Goal: Task Accomplishment & Management: Use online tool/utility

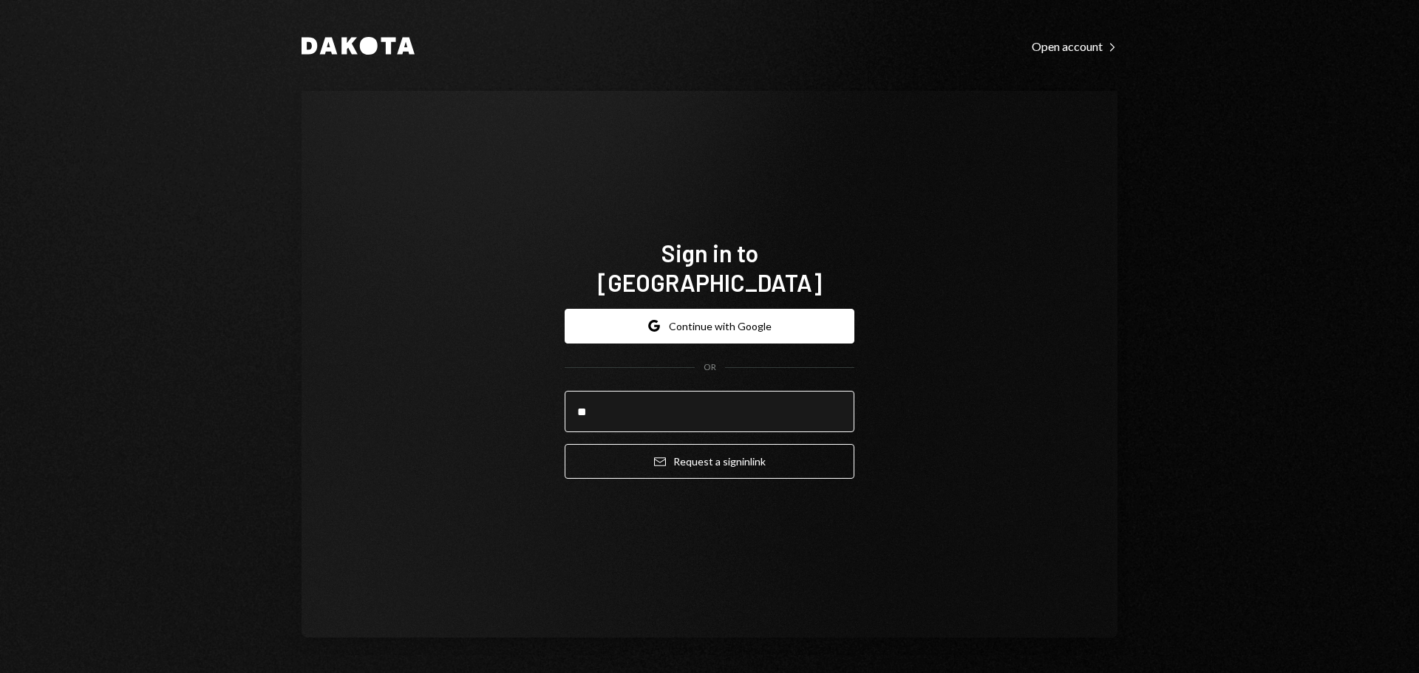
type input "*"
type input "**********"
click at [565, 444] on button "Email Request a sign in link" at bounding box center [710, 461] width 290 height 35
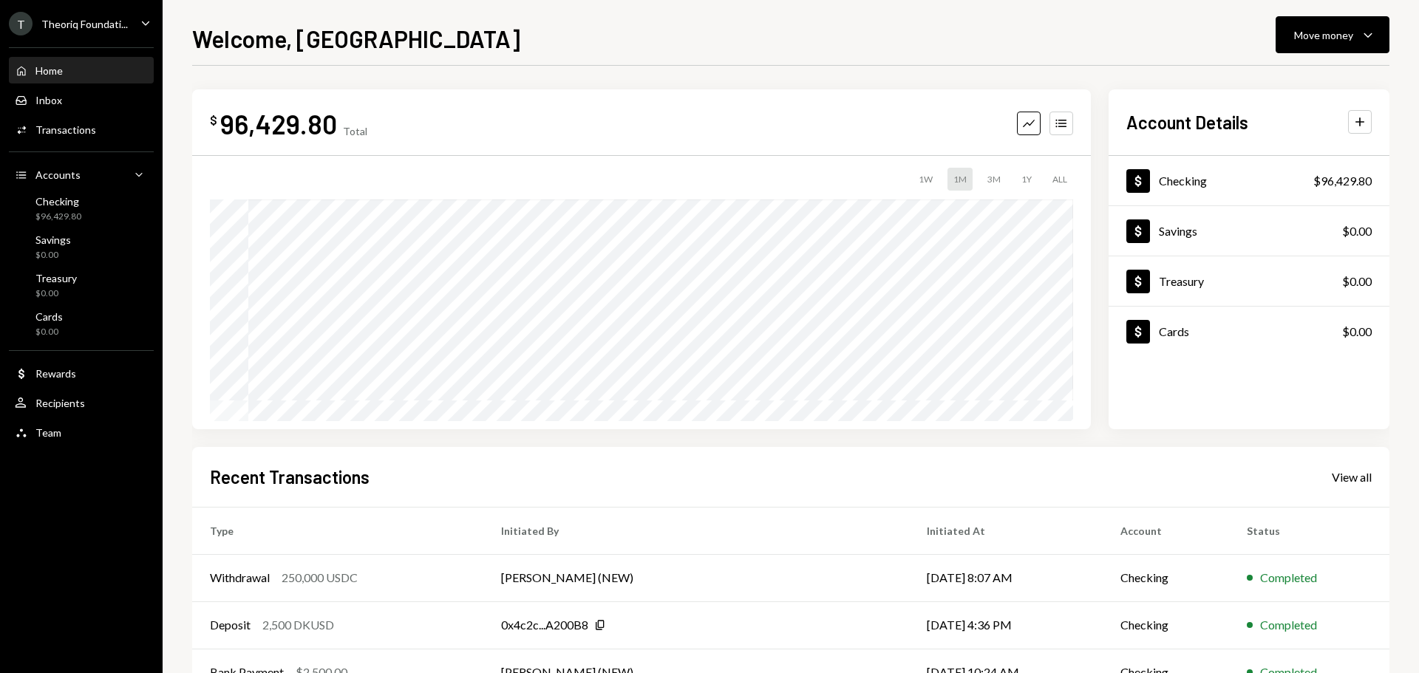
click at [95, 19] on div "Theoriq Foundati..." at bounding box center [84, 24] width 86 height 13
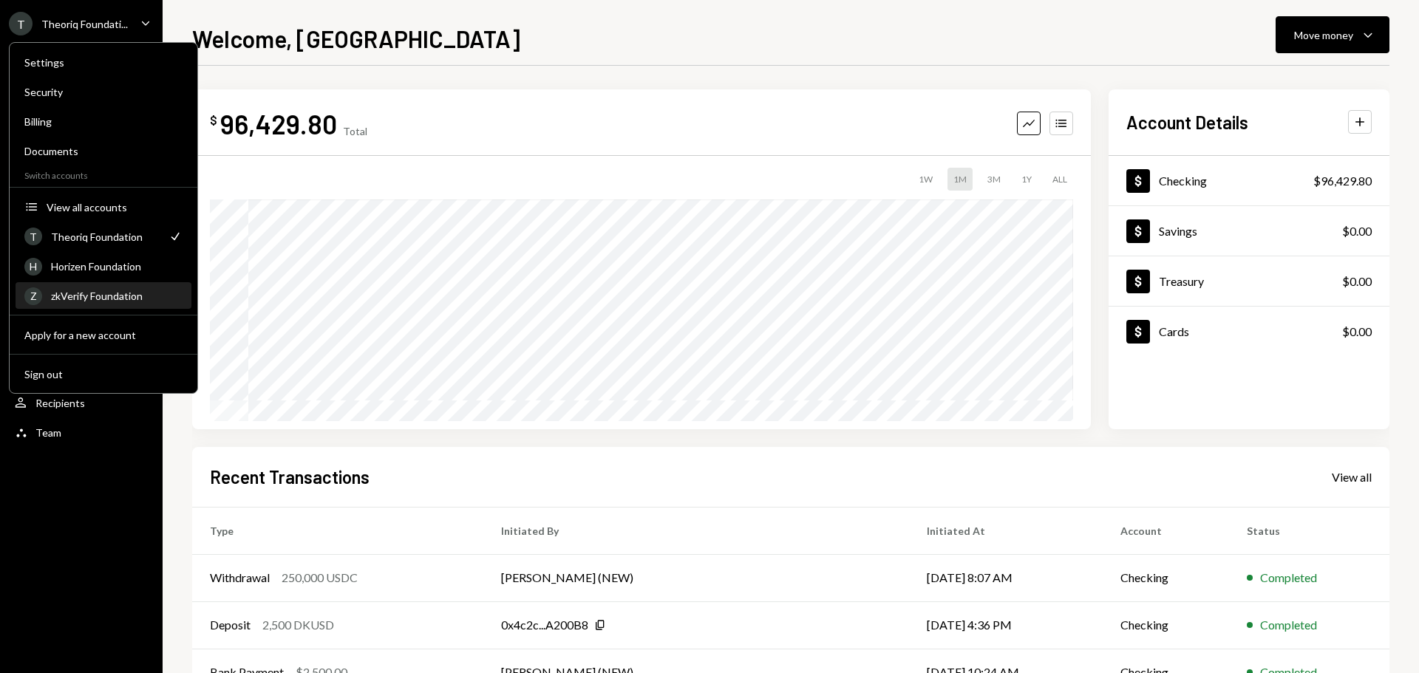
click at [89, 291] on div "zkVerify Foundation" at bounding box center [117, 296] width 132 height 13
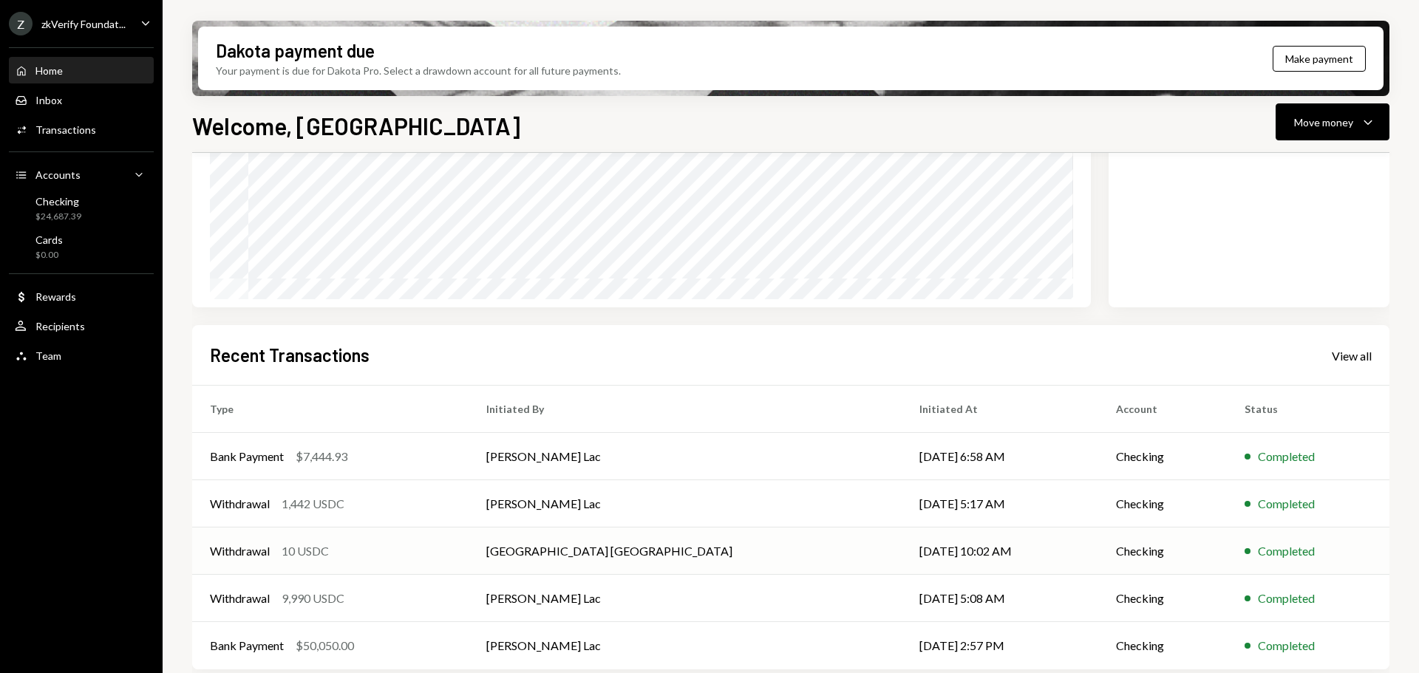
scroll to position [218, 0]
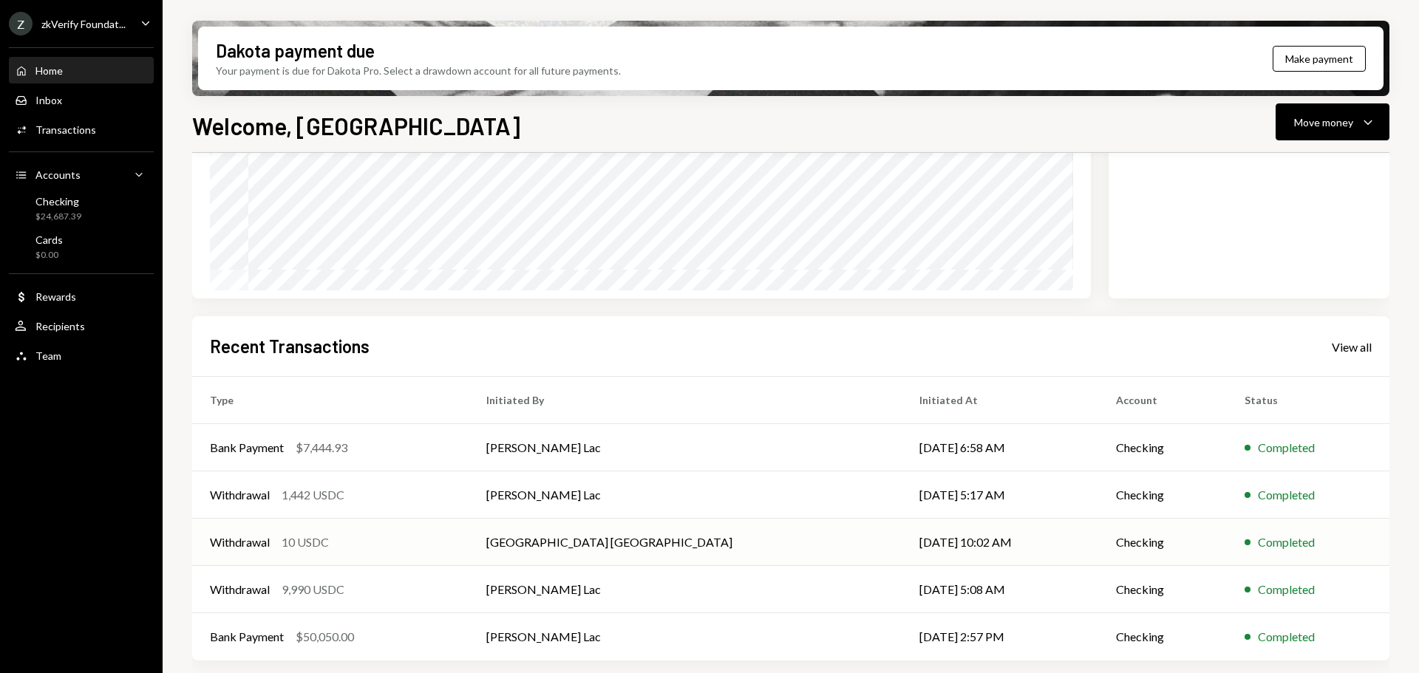
click at [445, 551] on td "Withdrawal 10 USDC" at bounding box center [330, 542] width 276 height 47
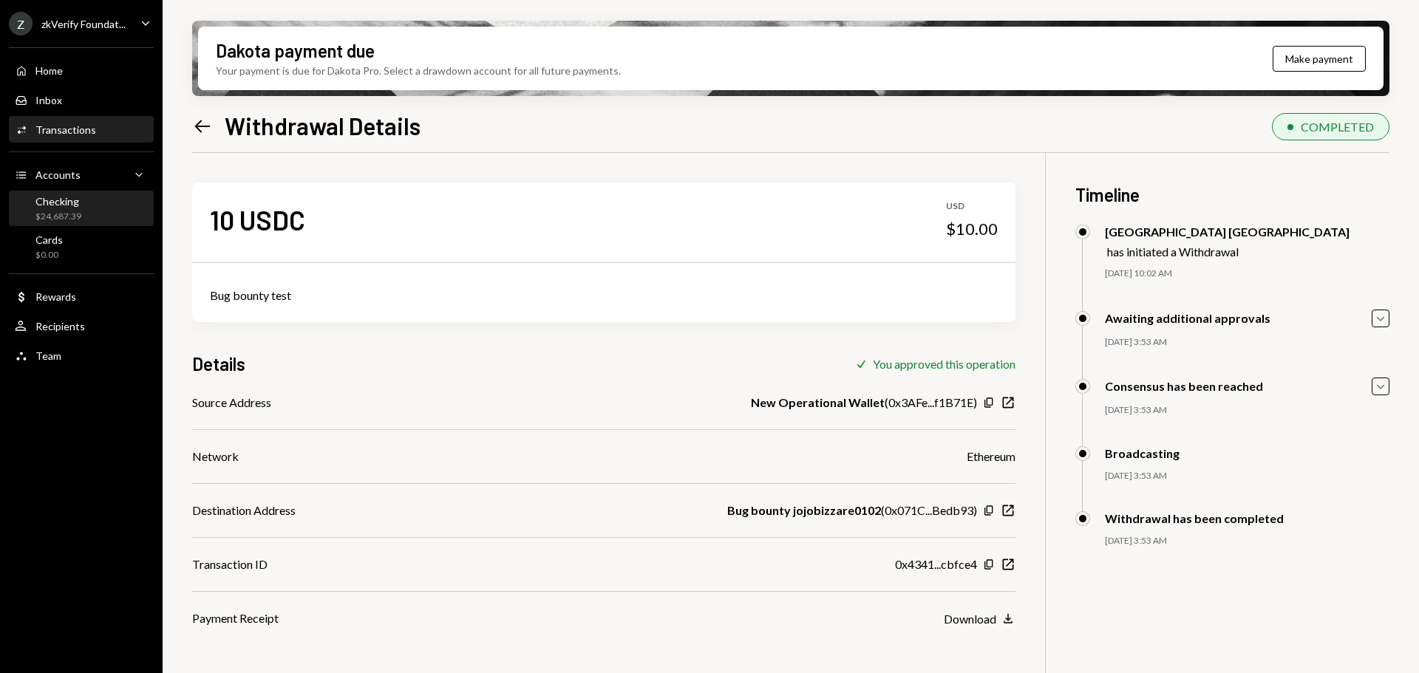
click at [69, 213] on div "$24,687.39" at bounding box center [58, 217] width 46 height 13
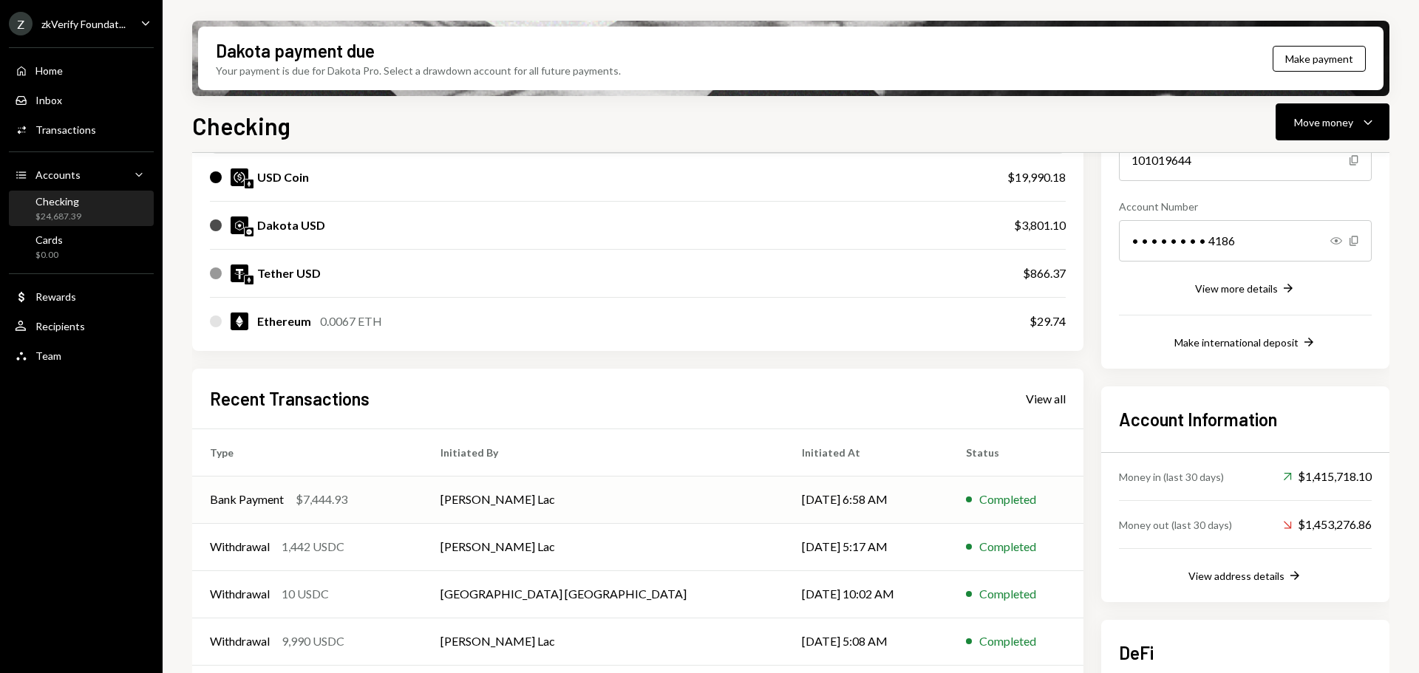
scroll to position [330, 0]
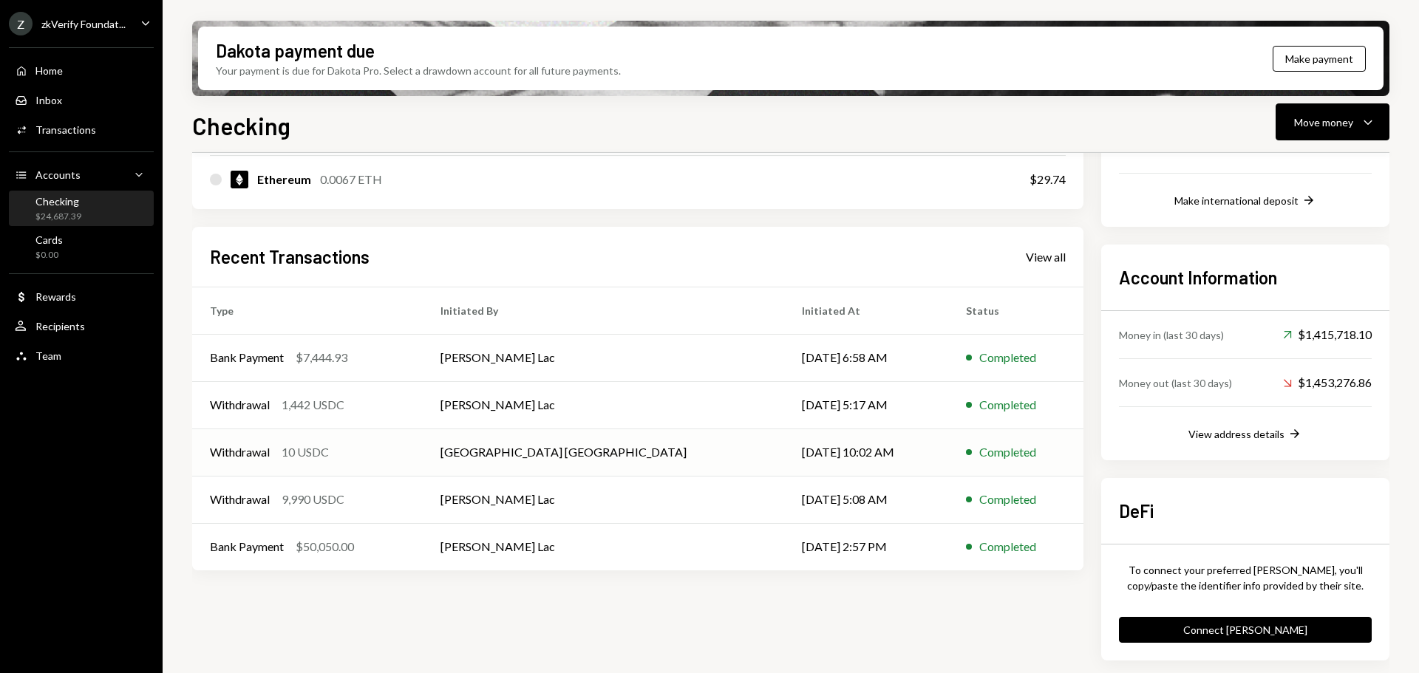
click at [405, 457] on div "Withdrawal 10 USDC" at bounding box center [307, 452] width 195 height 18
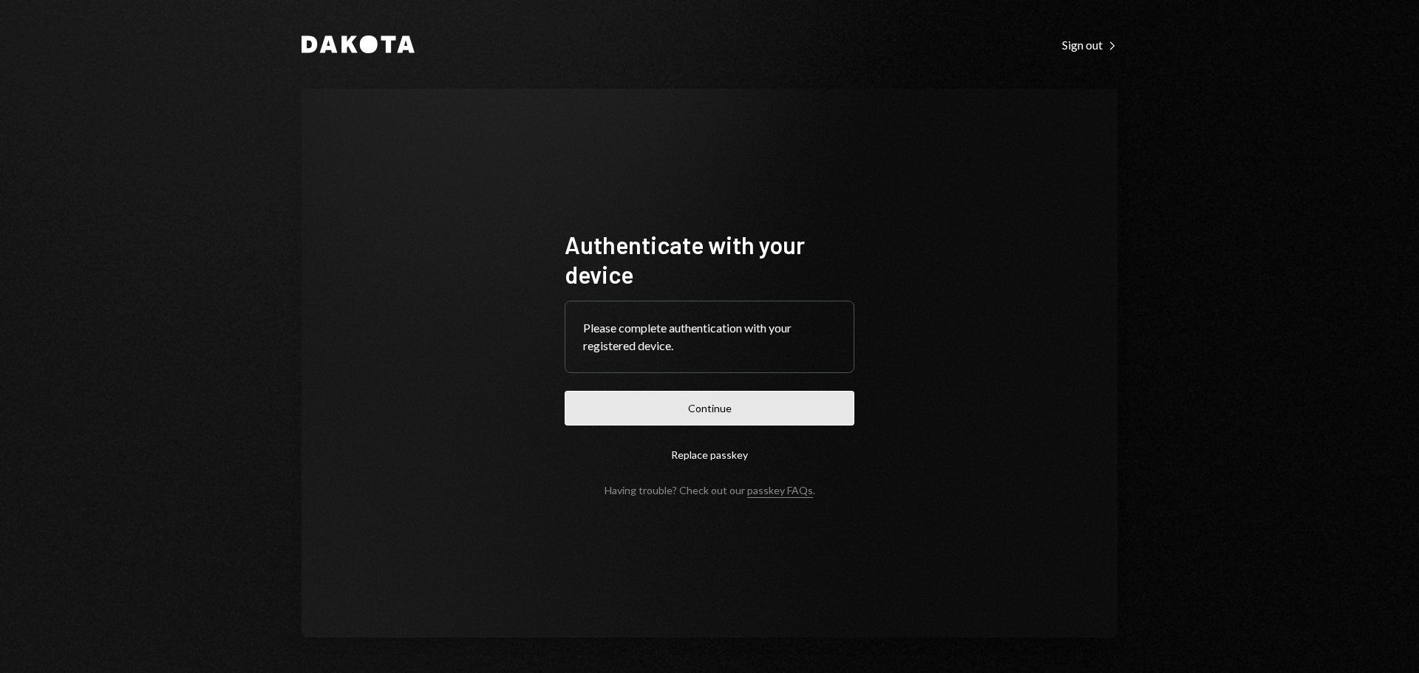
click at [828, 411] on button "Continue" at bounding box center [710, 408] width 290 height 35
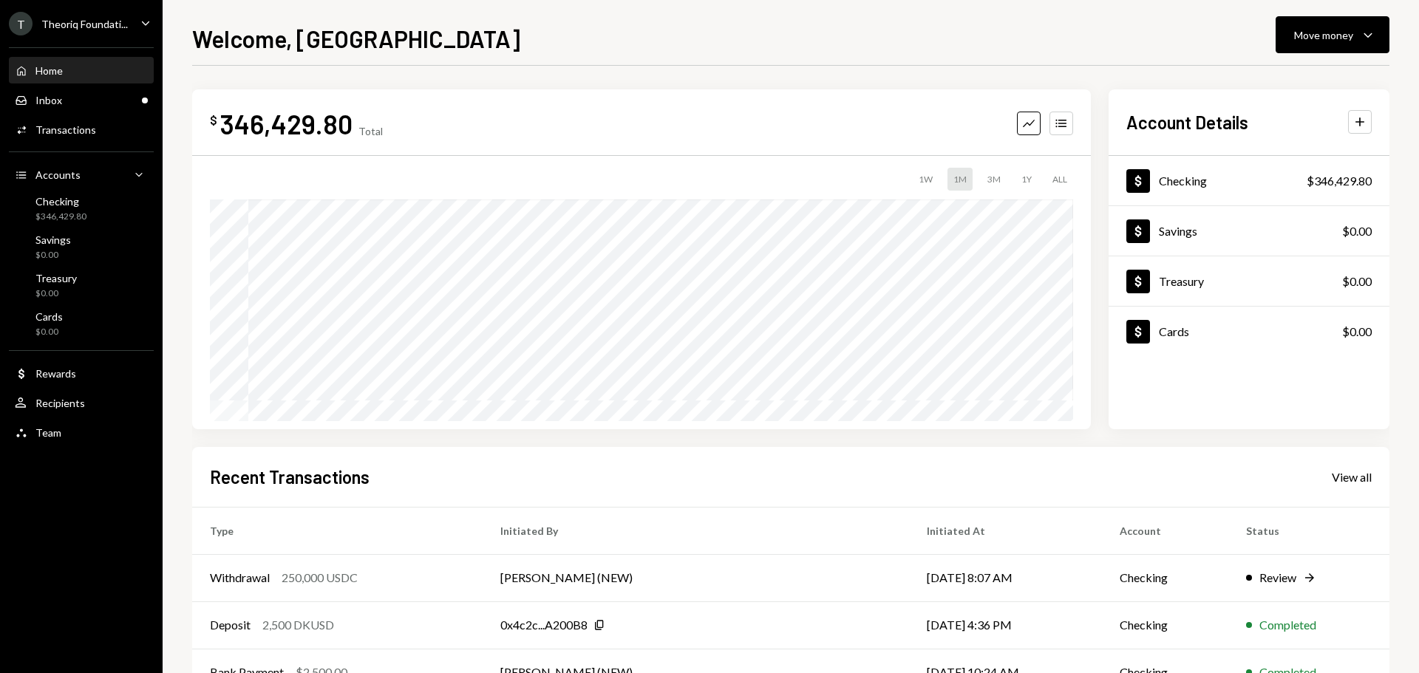
click at [84, 23] on div "Theoriq Foundati..." at bounding box center [84, 24] width 86 height 13
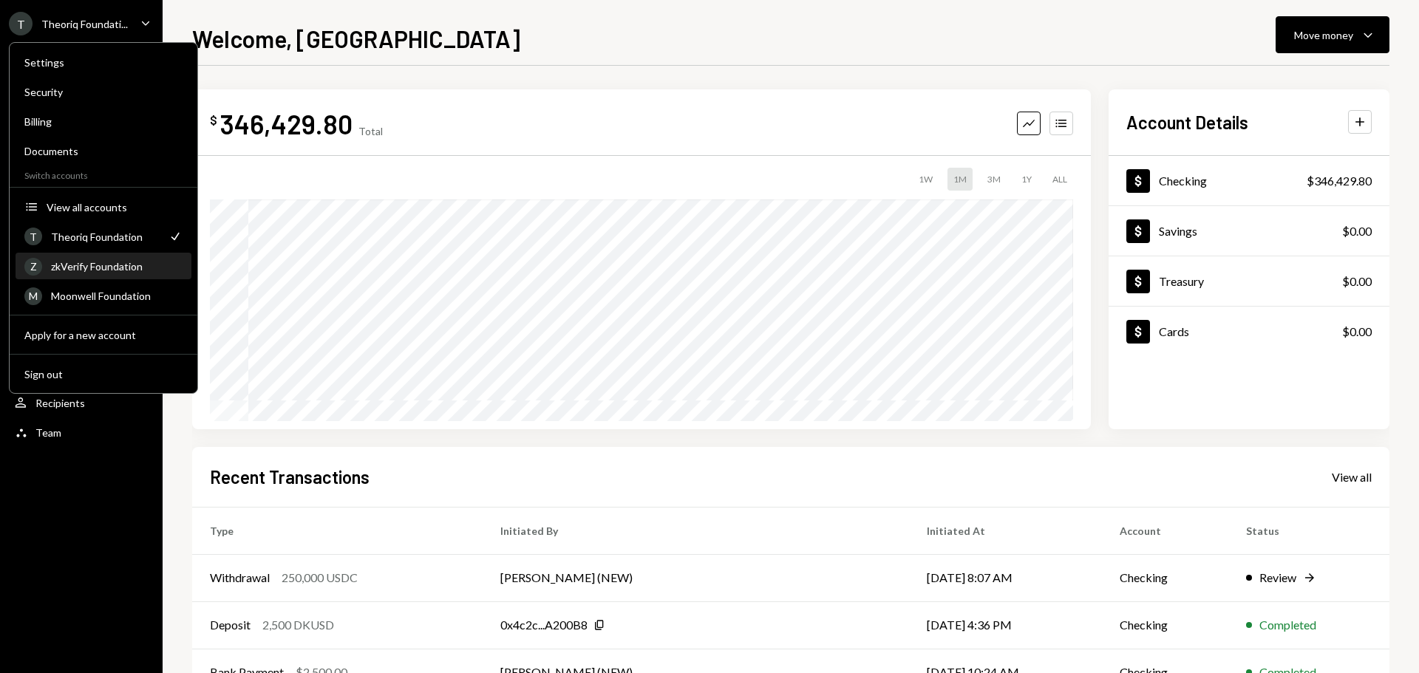
click at [78, 276] on div "Z zkVerify Foundation" at bounding box center [103, 266] width 158 height 25
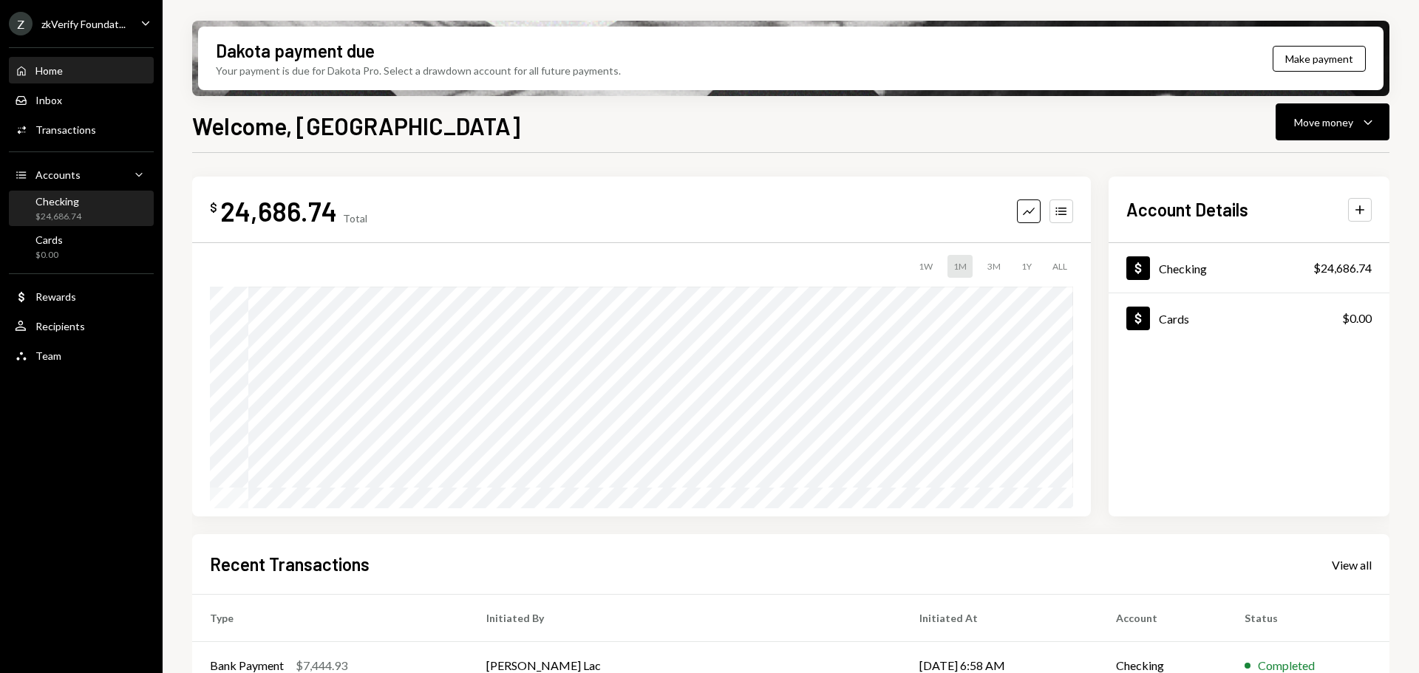
click at [97, 219] on div "Checking $24,686.74" at bounding box center [81, 209] width 133 height 28
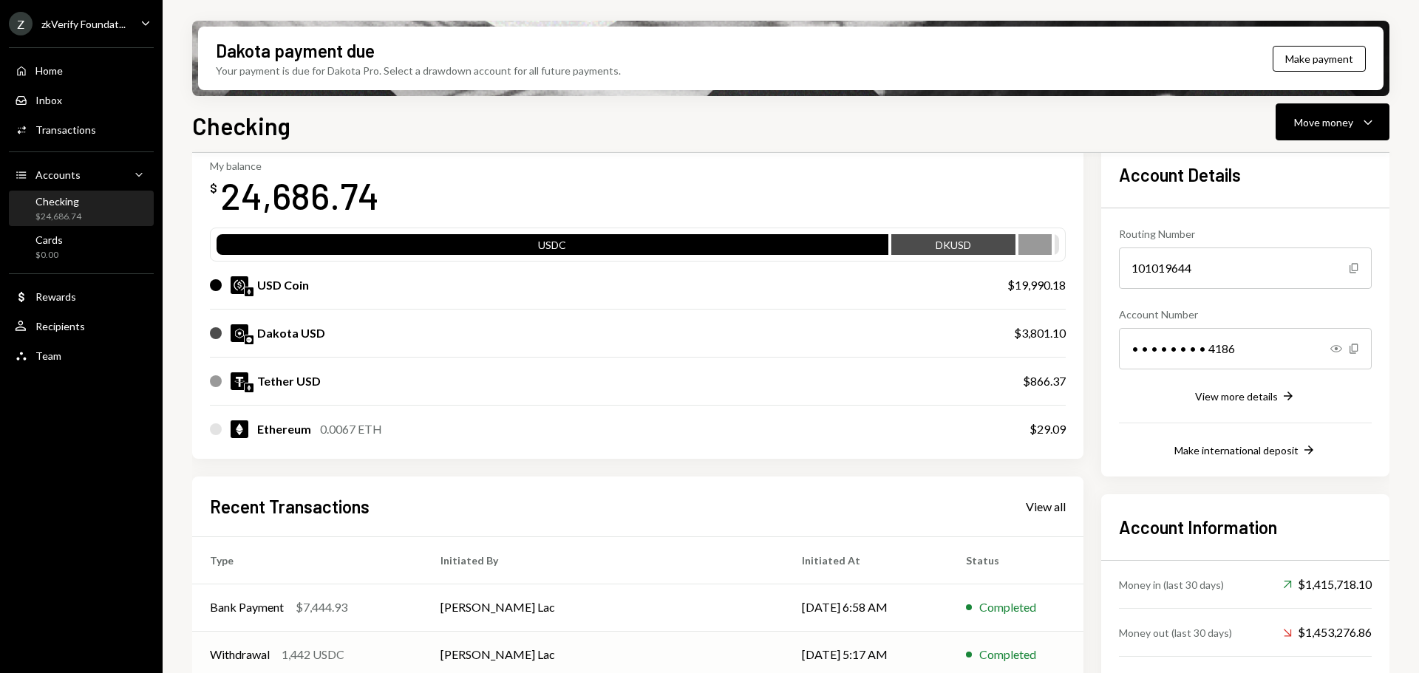
scroll to position [296, 0]
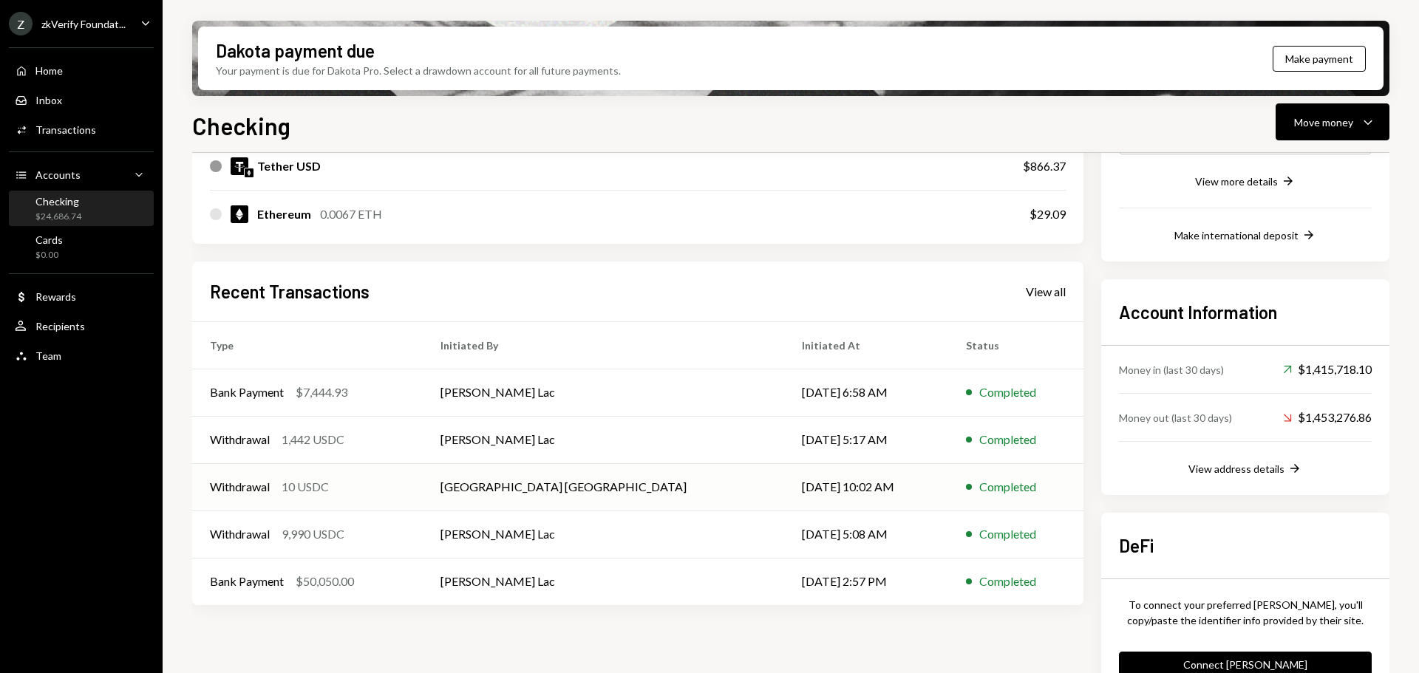
click at [405, 486] on div "Withdrawal 10 USDC" at bounding box center [307, 487] width 195 height 18
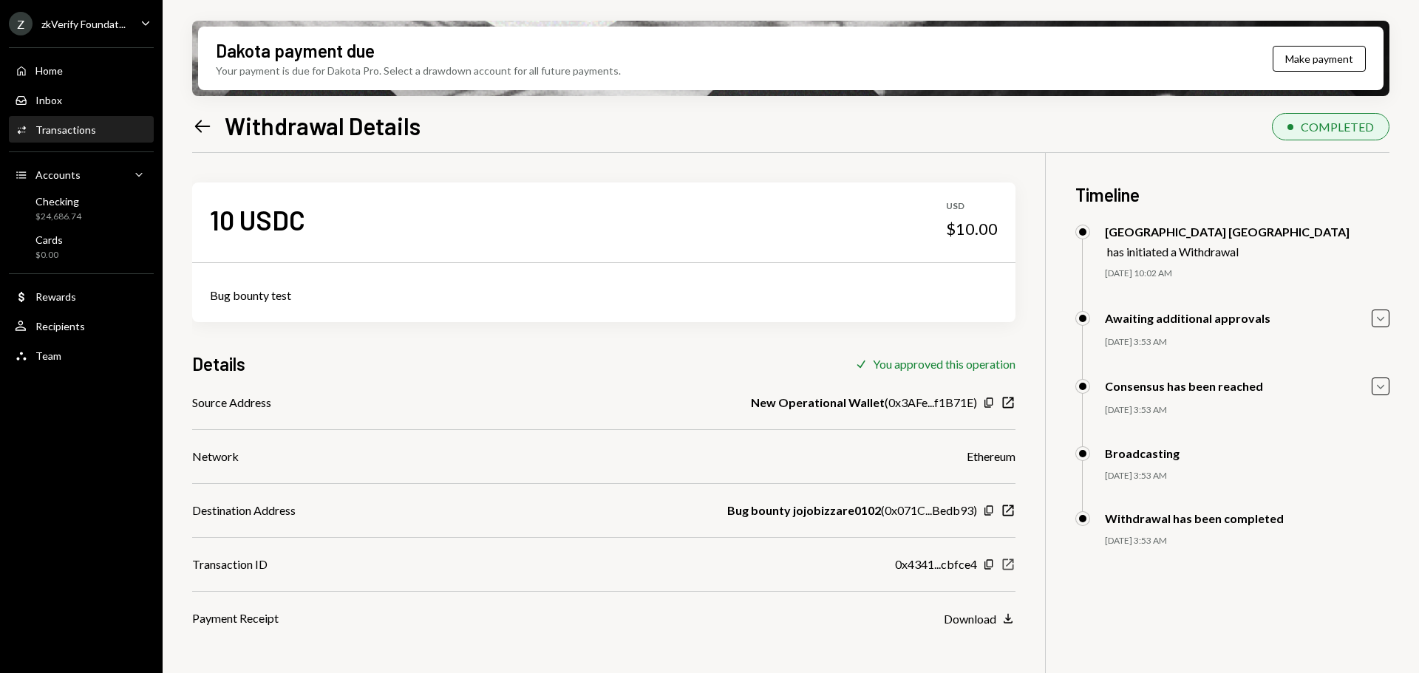
click at [1004, 567] on icon "button" at bounding box center [1008, 564] width 11 height 11
click at [65, 21] on div "zkVerify Foundat..." at bounding box center [83, 24] width 84 height 13
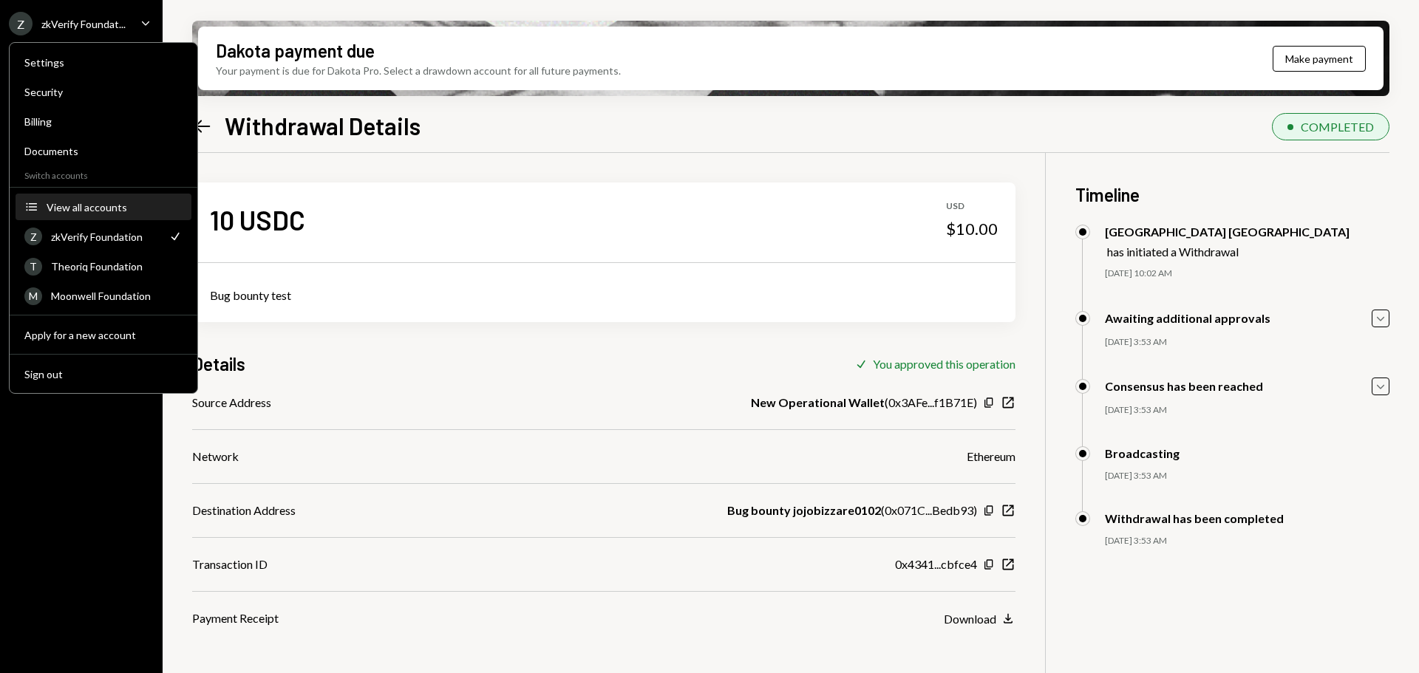
click at [103, 208] on div "View all accounts" at bounding box center [115, 207] width 136 height 13
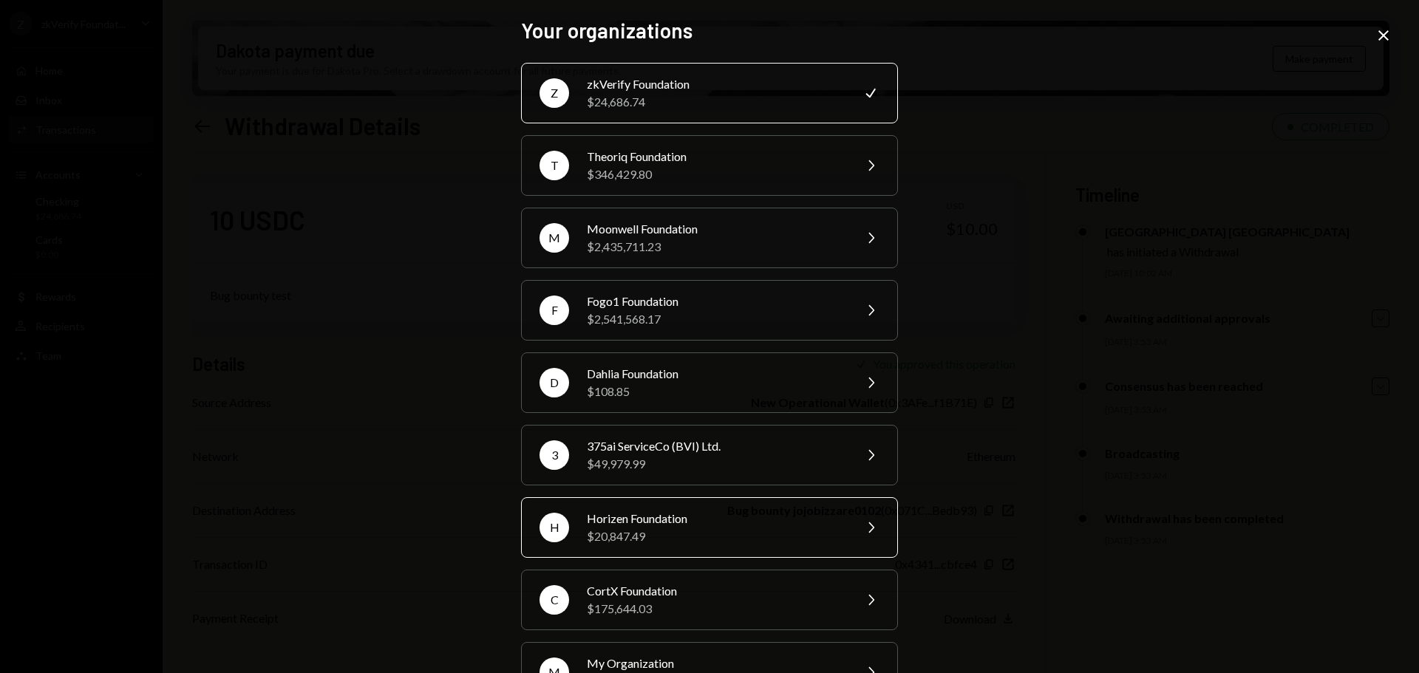
click at [654, 542] on div "$20,847.49" at bounding box center [715, 537] width 257 height 18
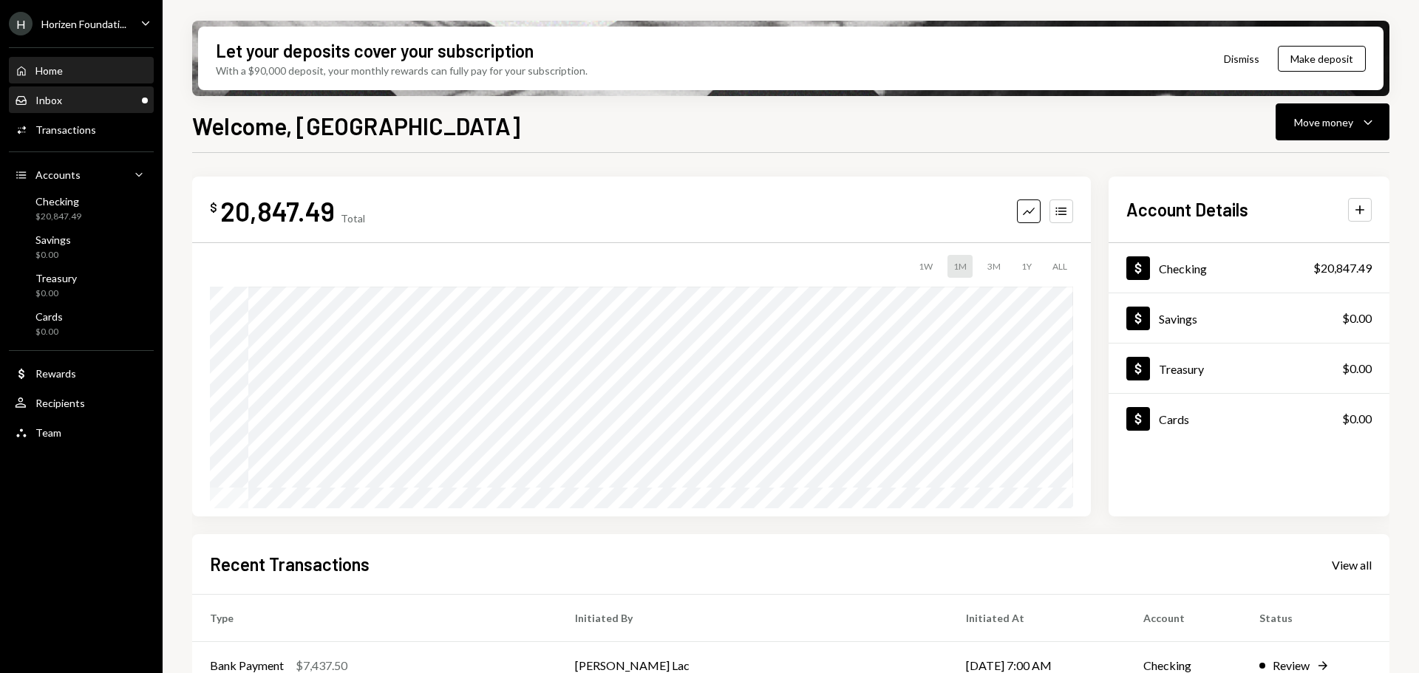
click at [139, 103] on div "Inbox Inbox" at bounding box center [81, 100] width 133 height 13
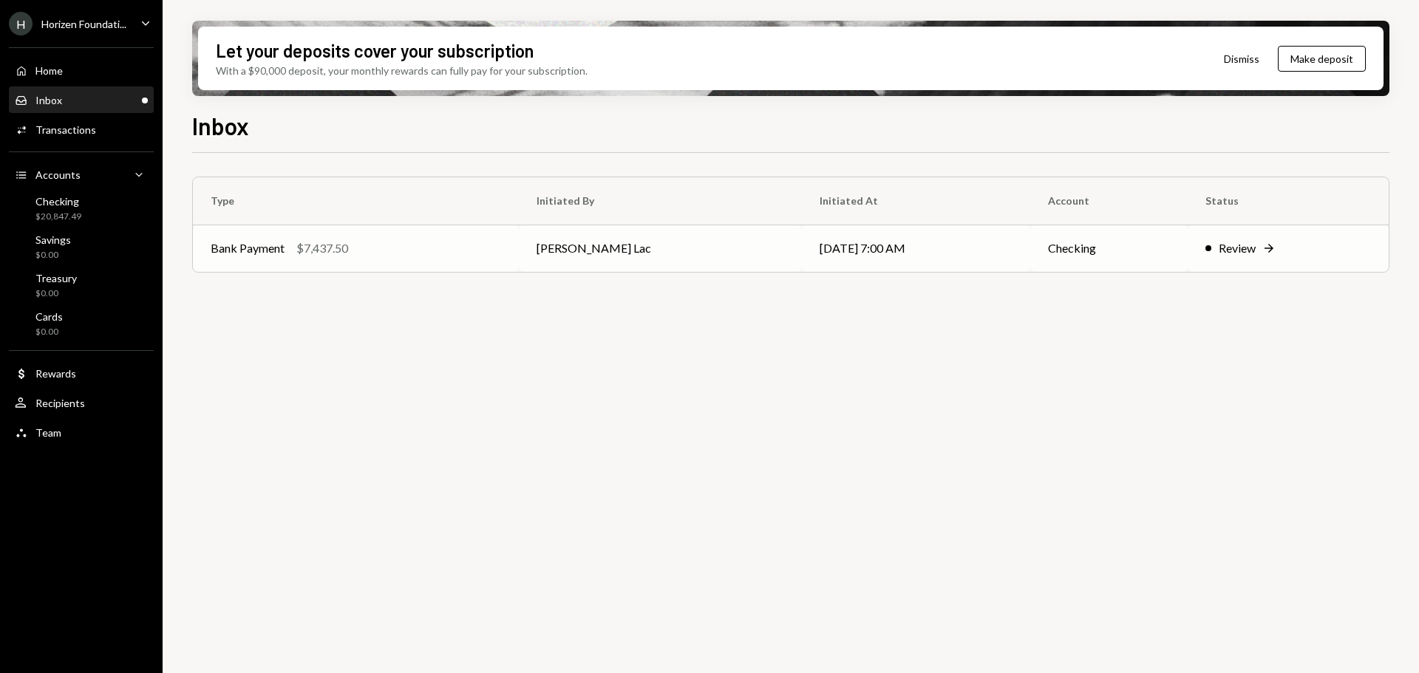
click at [427, 257] on div "Bank Payment $7,437.50" at bounding box center [356, 248] width 290 height 18
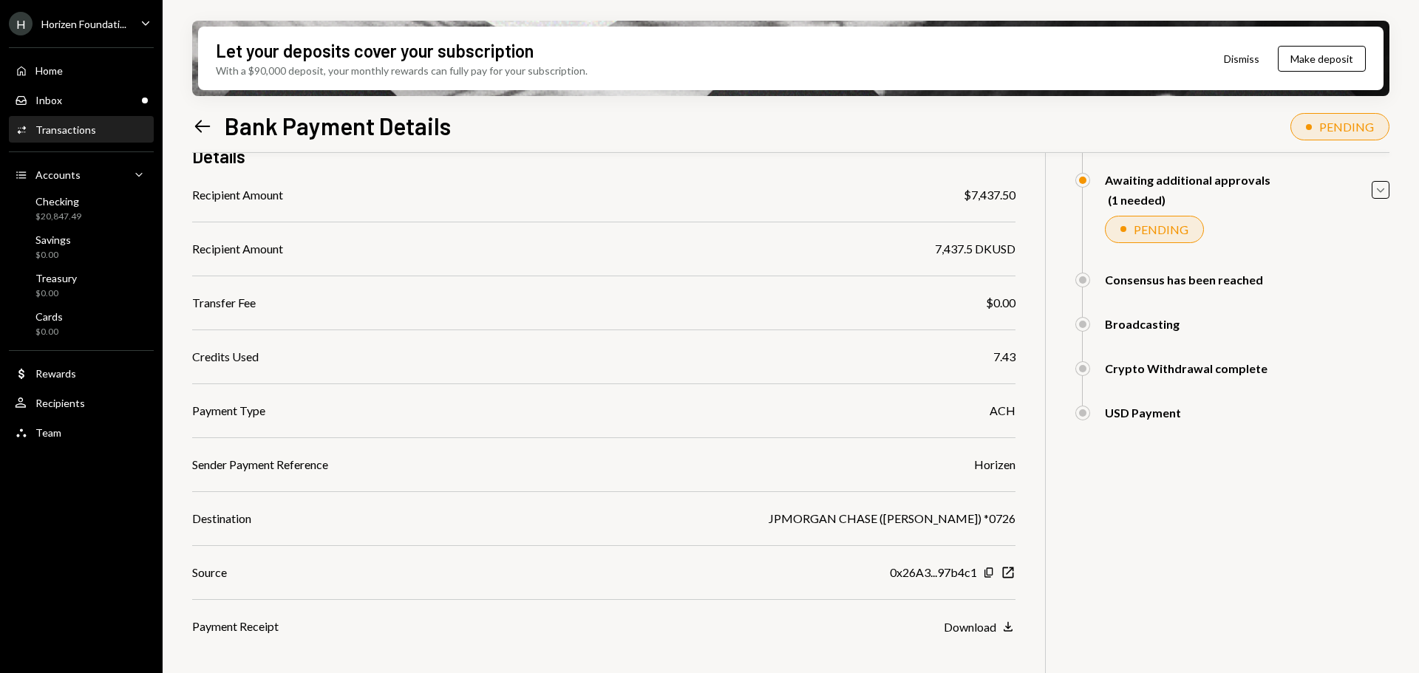
scroll to position [148, 0]
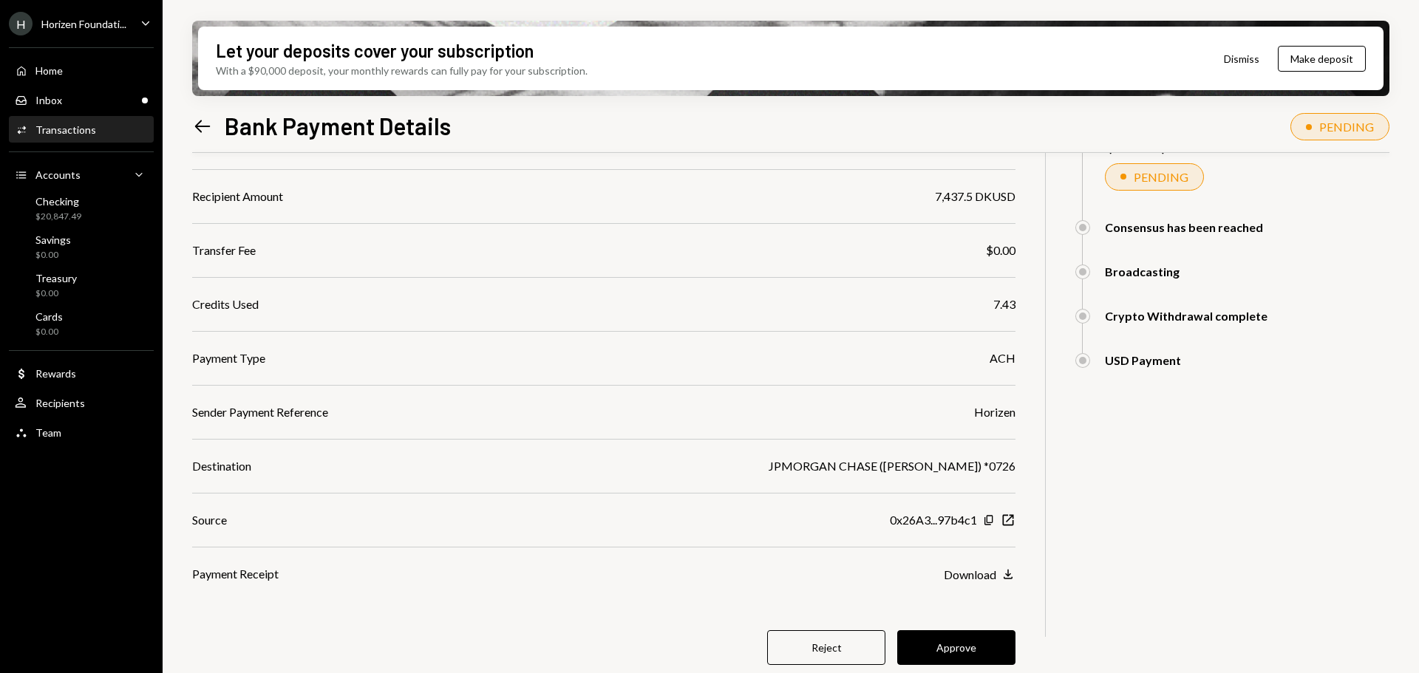
scroll to position [194, 0]
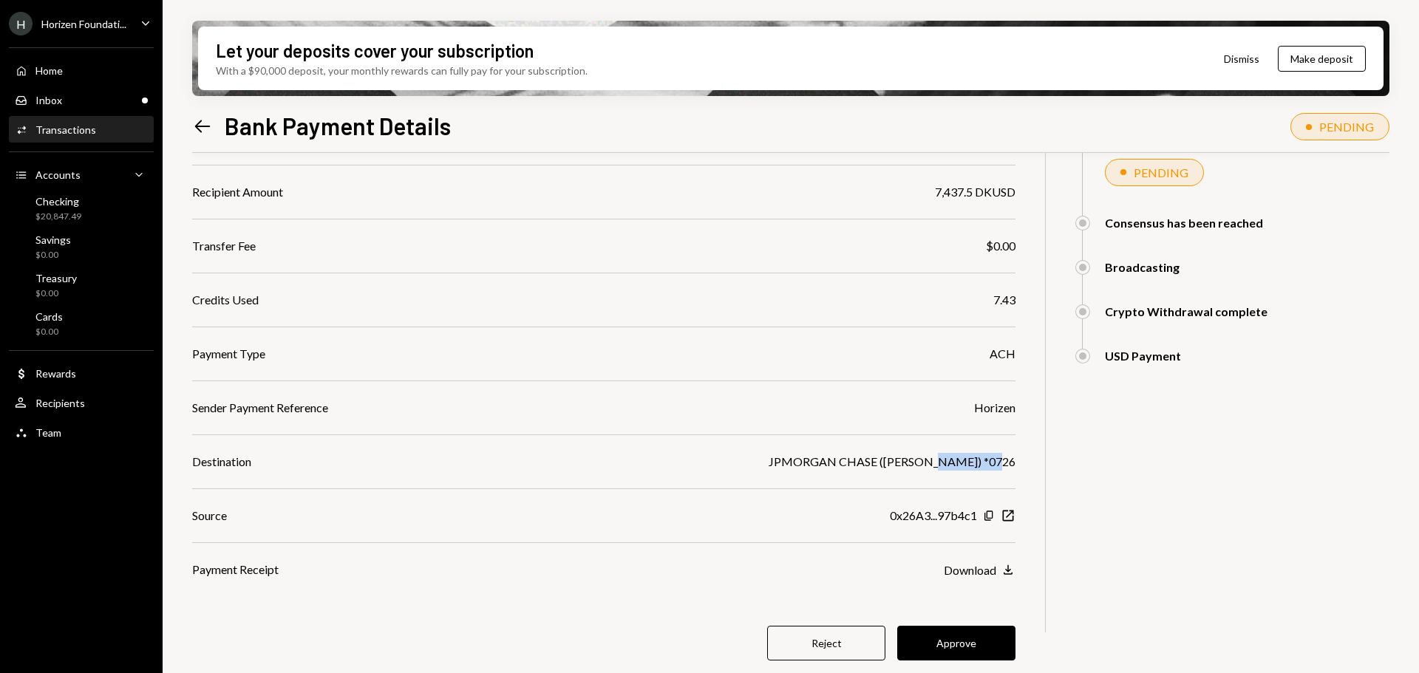
click at [993, 461] on div "JPMORGAN CHASE (Michael Pastko) *0726" at bounding box center [892, 462] width 247 height 18
click at [962, 655] on button "Approve" at bounding box center [956, 643] width 118 height 35
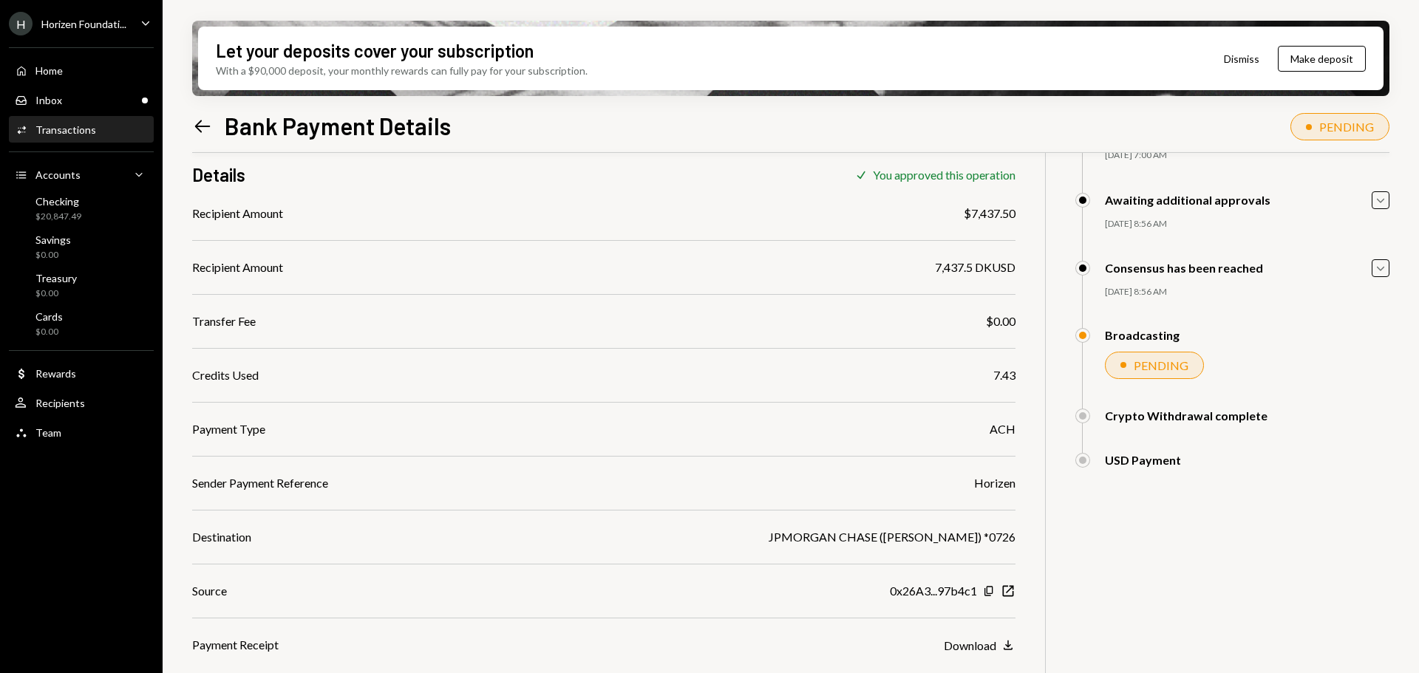
drag, startPoint x: 79, startPoint y: 27, endPoint x: 82, endPoint y: 35, distance: 8.6
click at [79, 27] on div "Horizen Foundati..." at bounding box center [83, 24] width 85 height 13
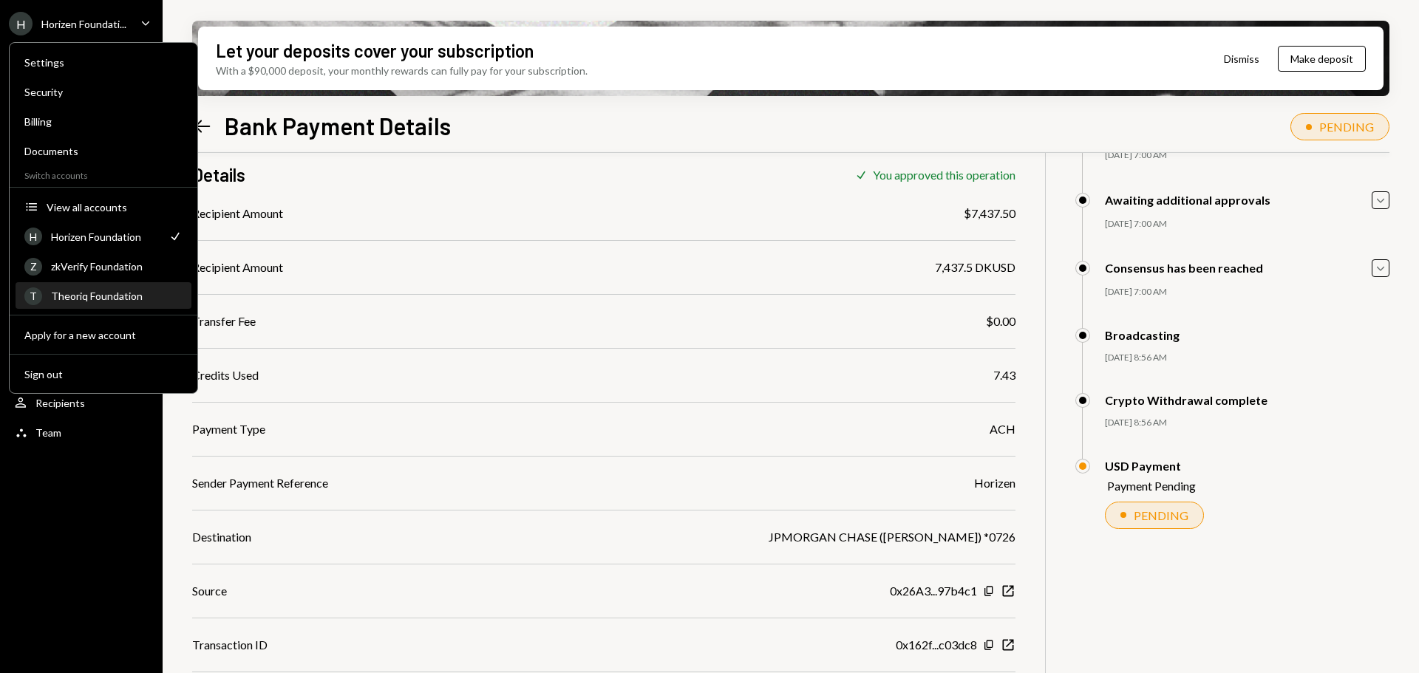
click at [102, 295] on div "Theoriq Foundation" at bounding box center [117, 296] width 132 height 13
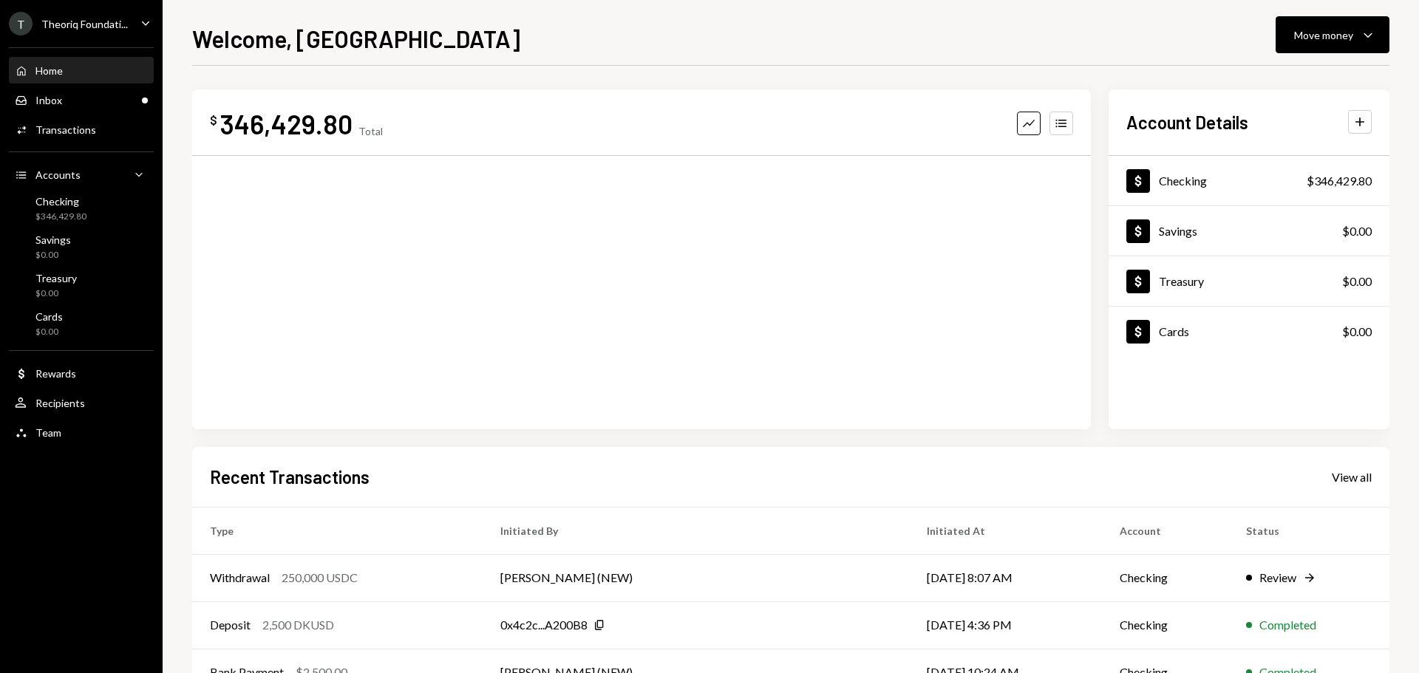
click at [79, 29] on div "Theoriq Foundati..." at bounding box center [84, 24] width 86 height 13
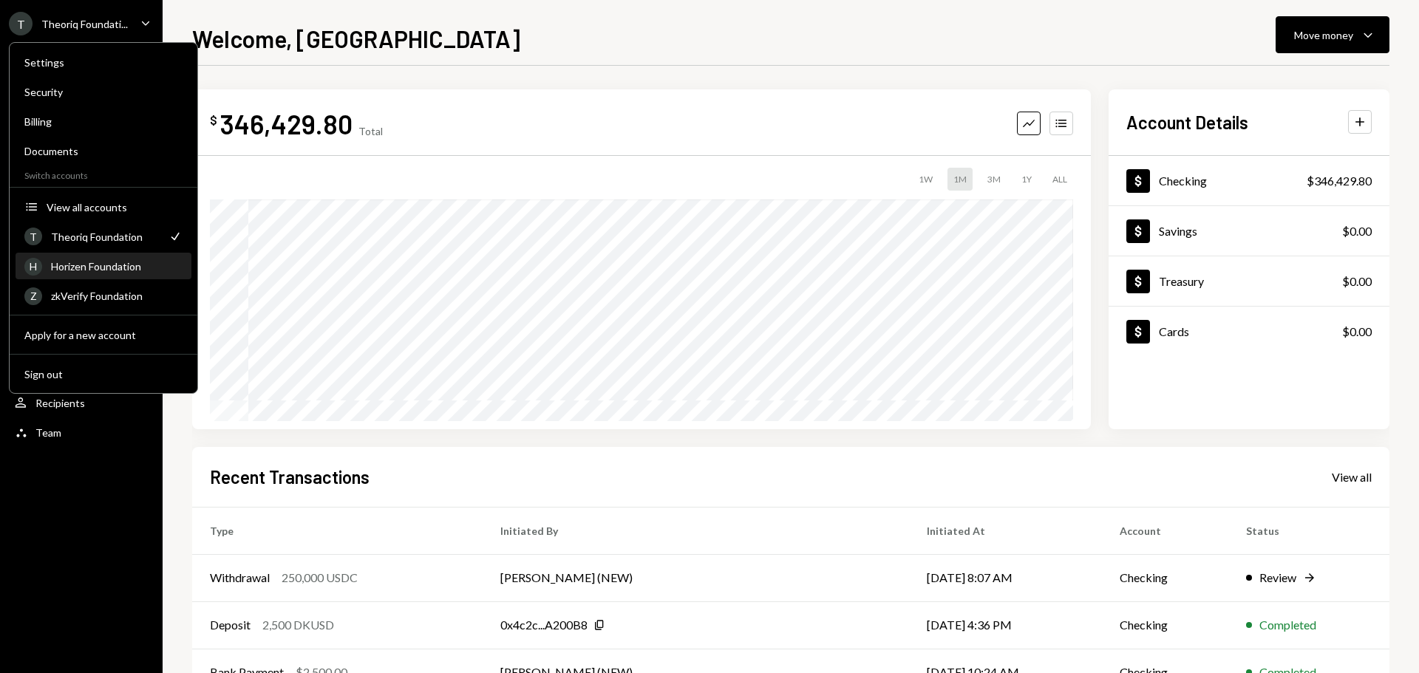
click at [89, 270] on div "Horizen Foundation" at bounding box center [117, 266] width 132 height 13
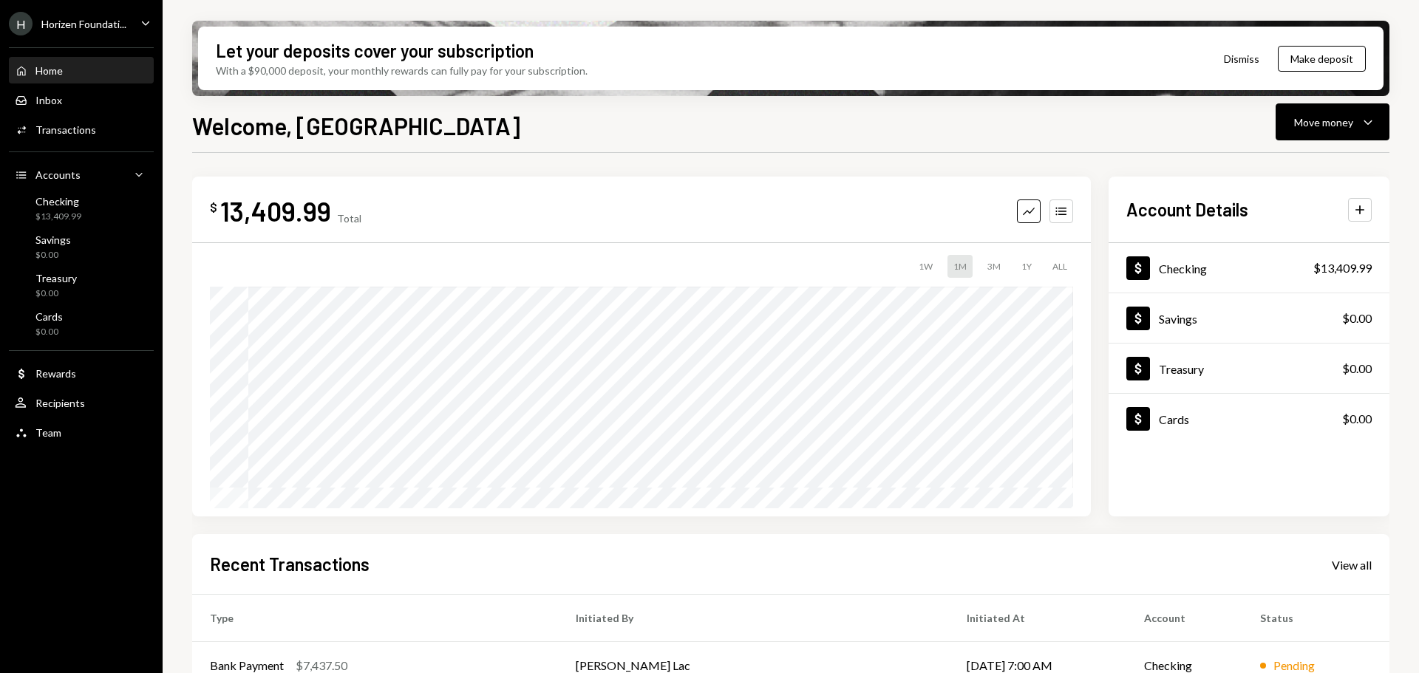
click at [91, 35] on div "H Horizen Foundati..." at bounding box center [67, 24] width 117 height 24
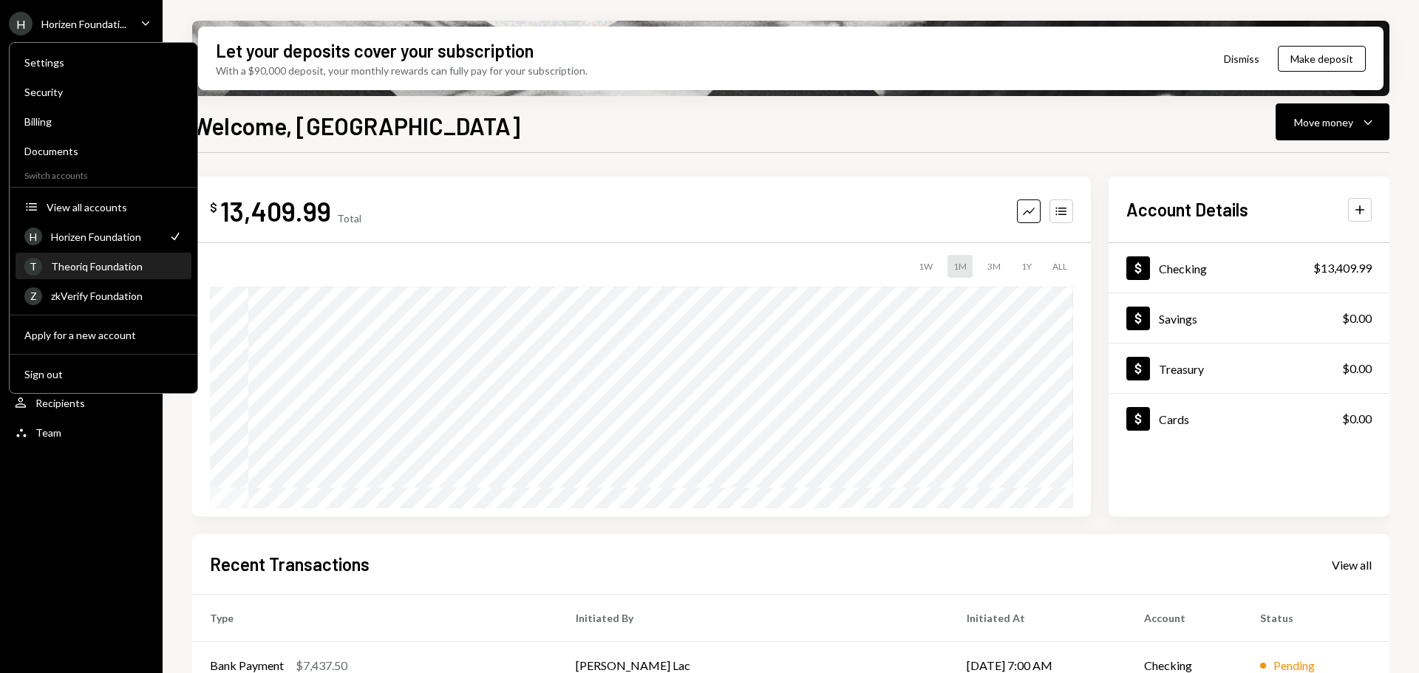
click at [75, 274] on div "T Theoriq Foundation" at bounding box center [103, 266] width 158 height 25
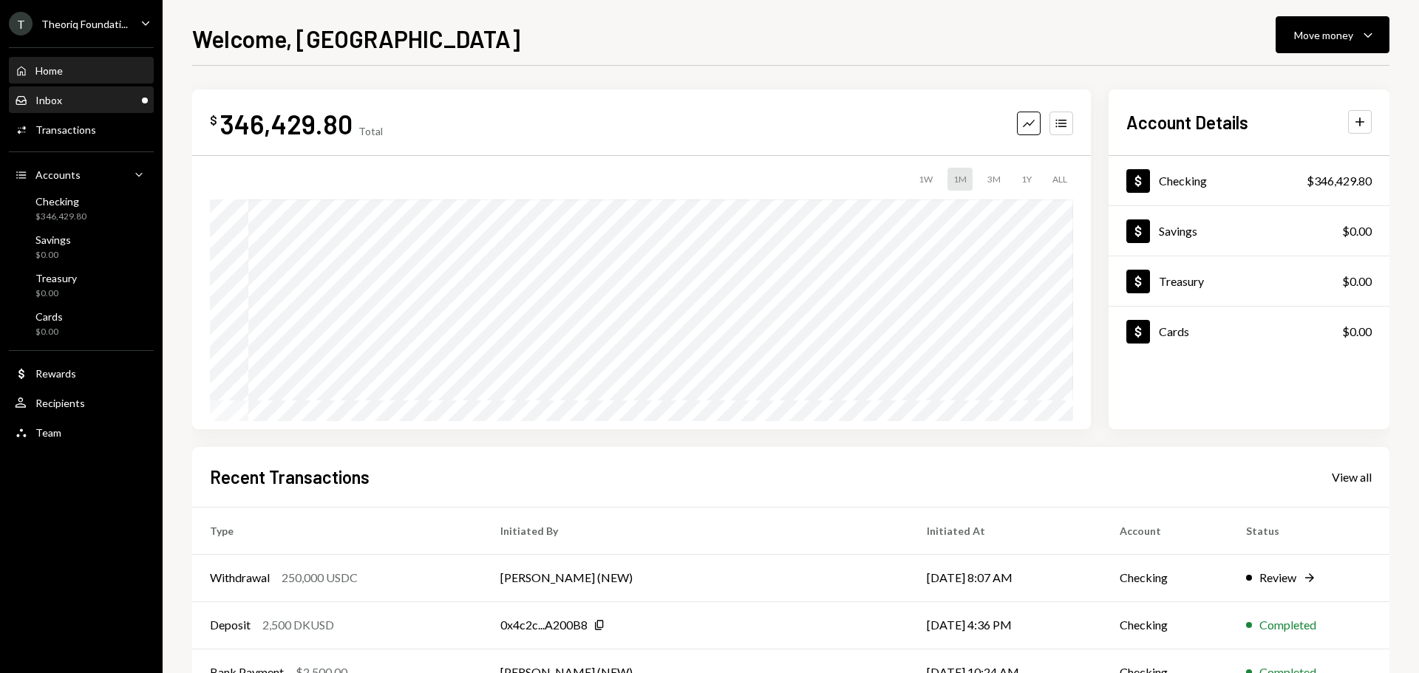
click at [97, 99] on div "Inbox Inbox" at bounding box center [81, 100] width 133 height 13
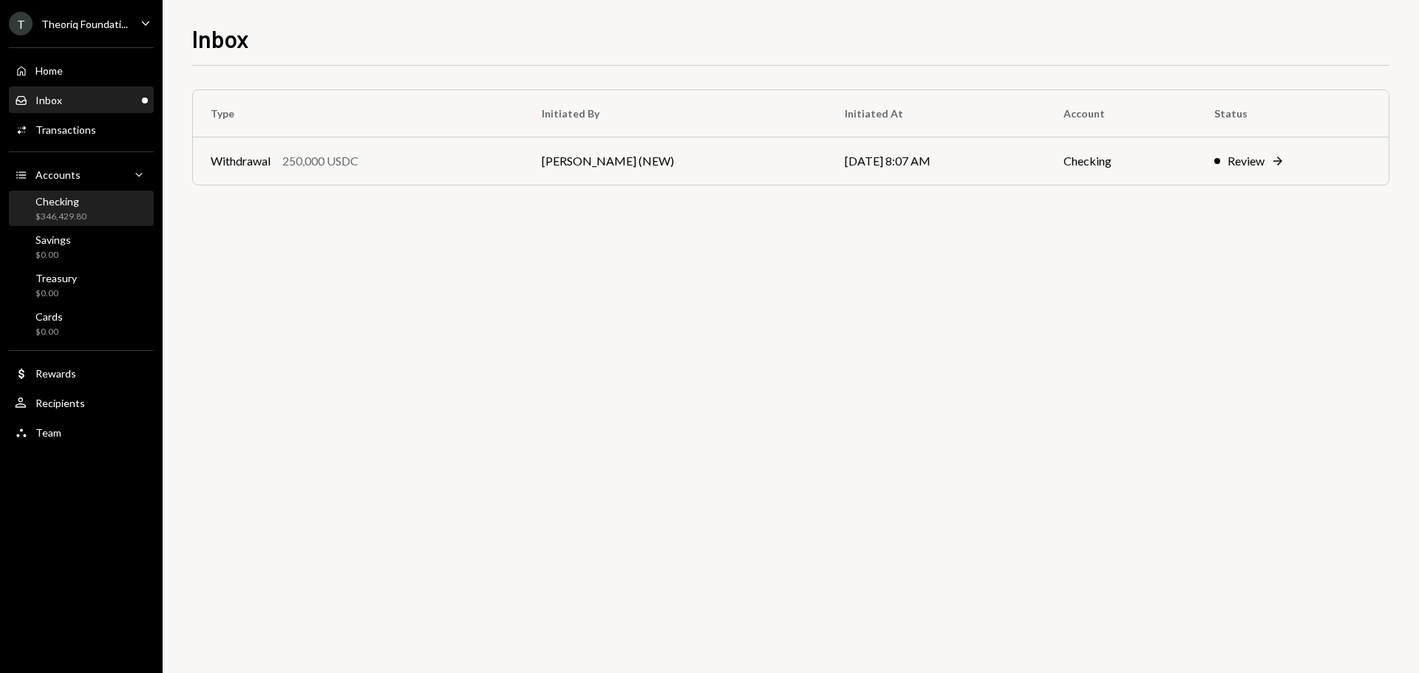
click at [72, 211] on div "$346,429.80" at bounding box center [60, 217] width 51 height 13
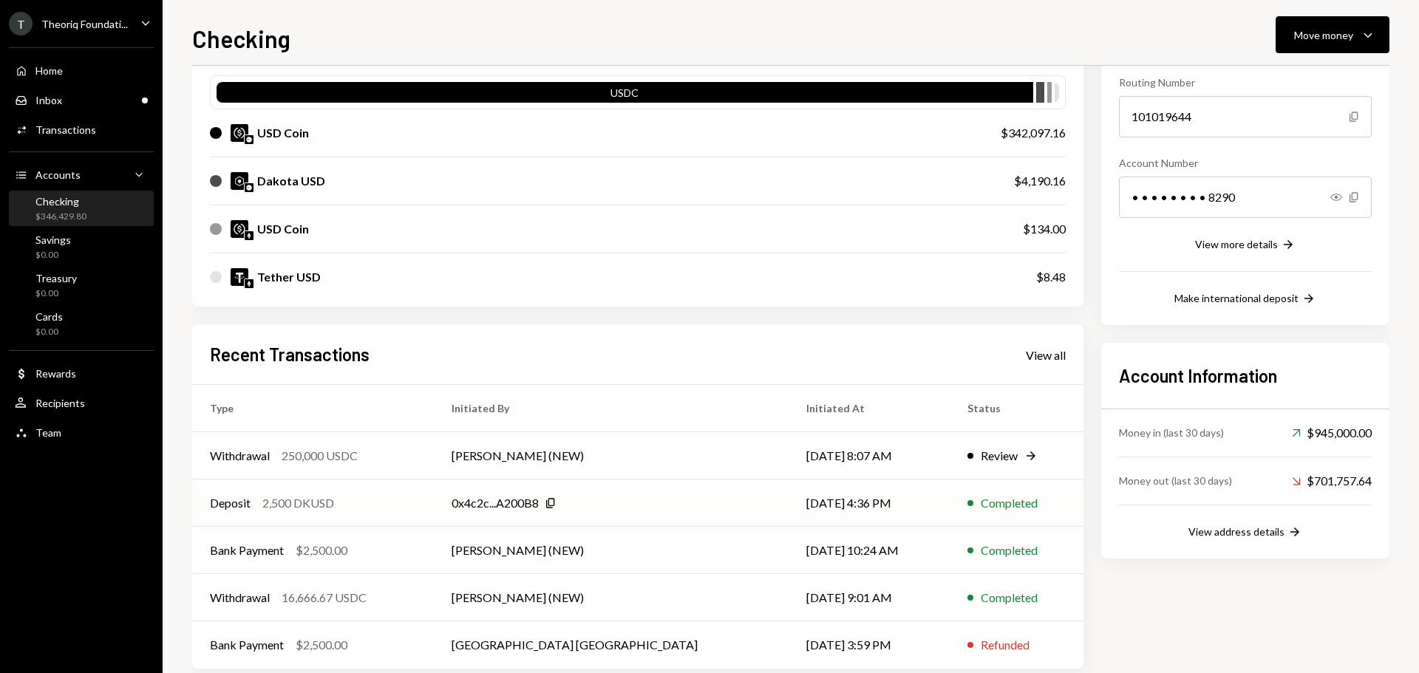
scroll to position [148, 0]
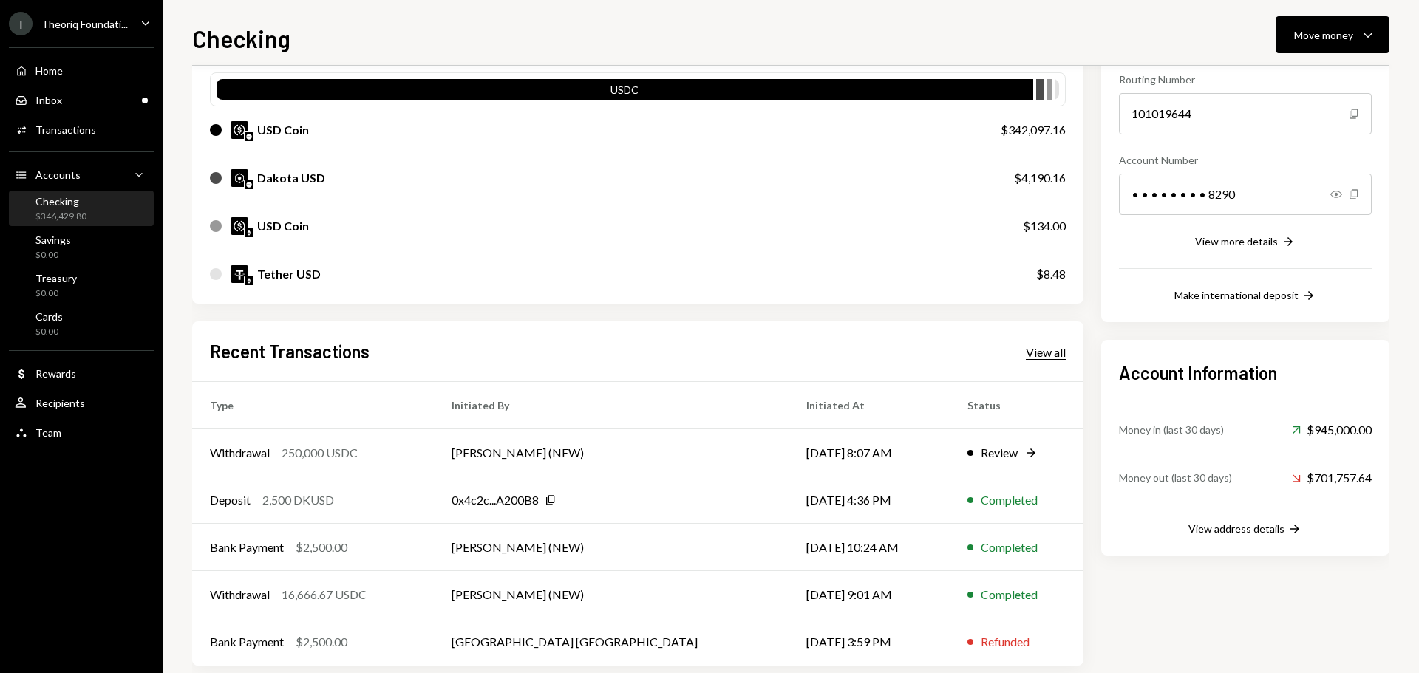
click at [1046, 352] on div "View all" at bounding box center [1046, 352] width 40 height 15
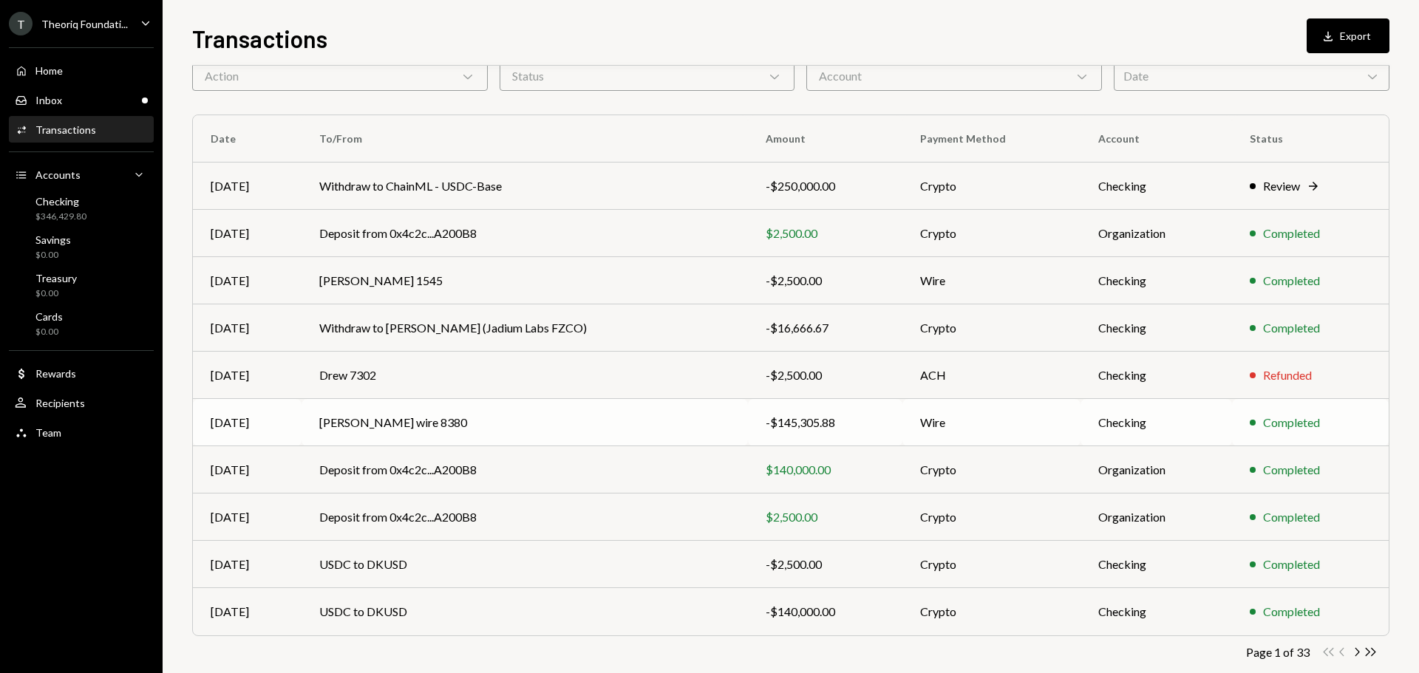
scroll to position [98, 0]
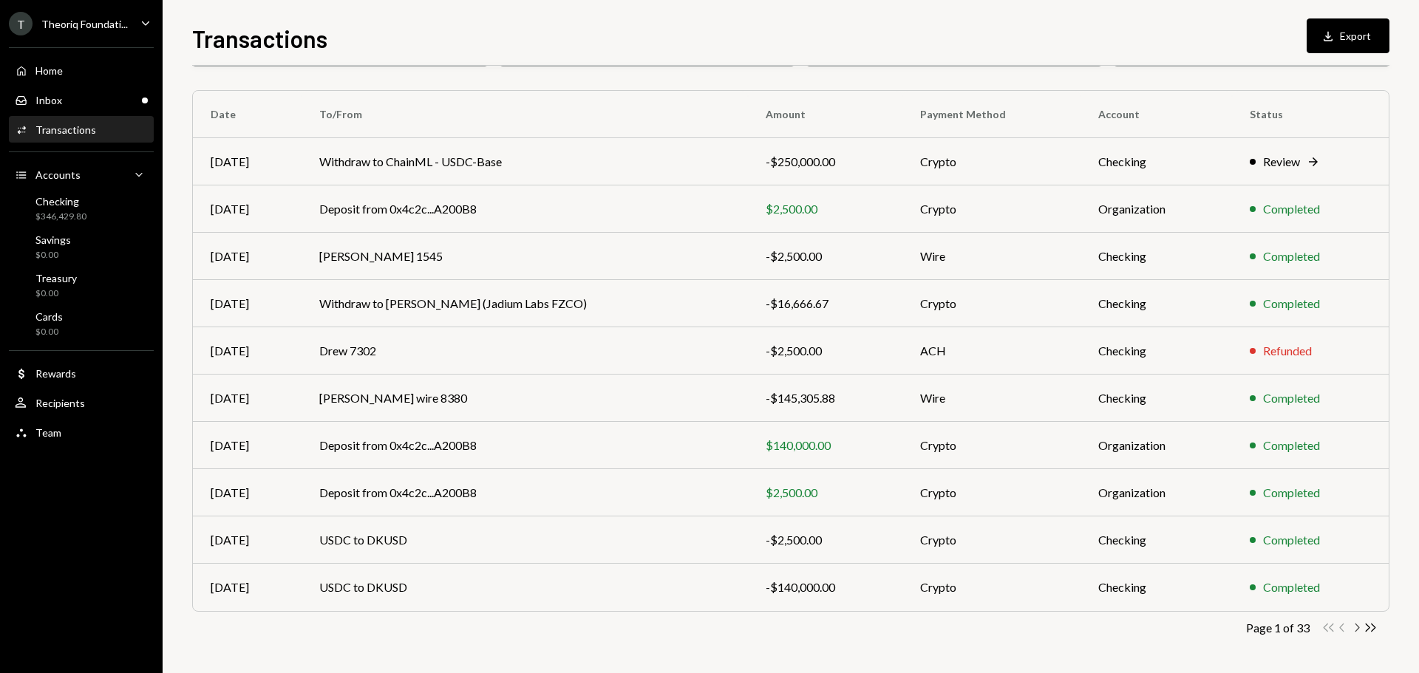
click at [1352, 630] on icon "Chevron Right" at bounding box center [1356, 628] width 14 height 14
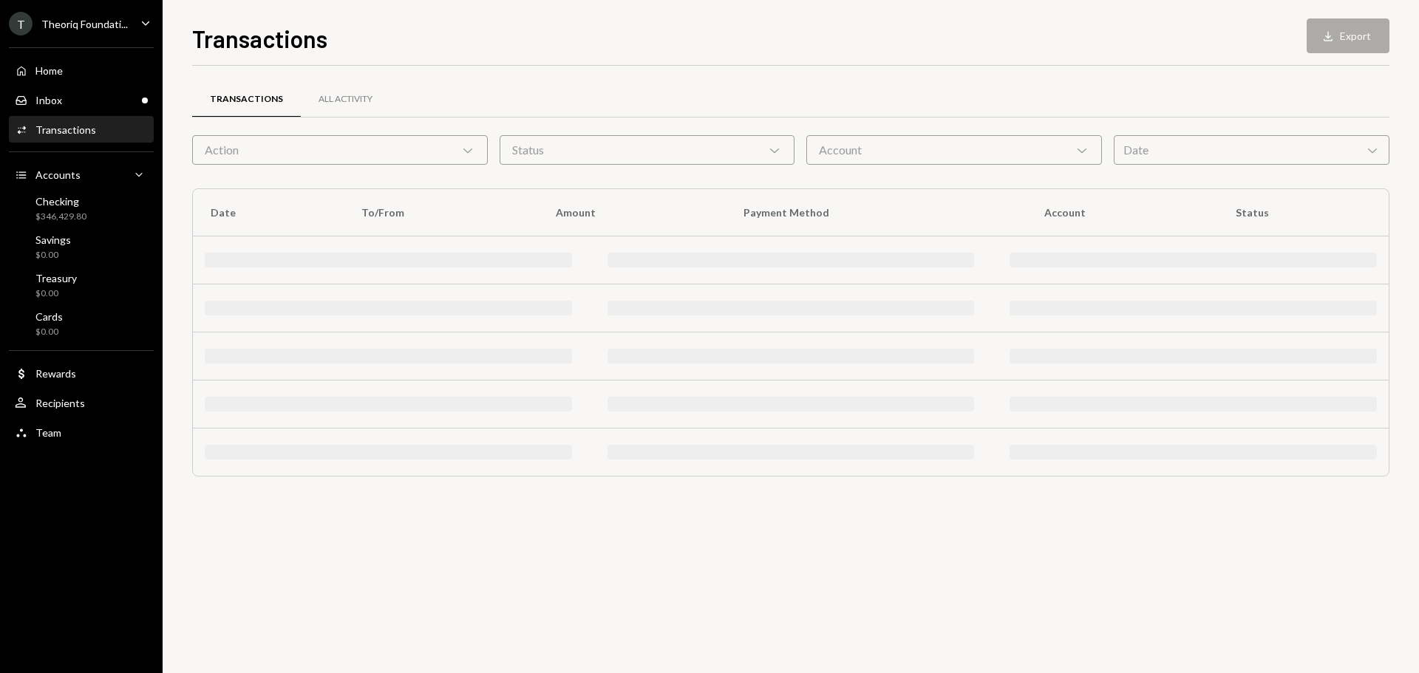
scroll to position [0, 0]
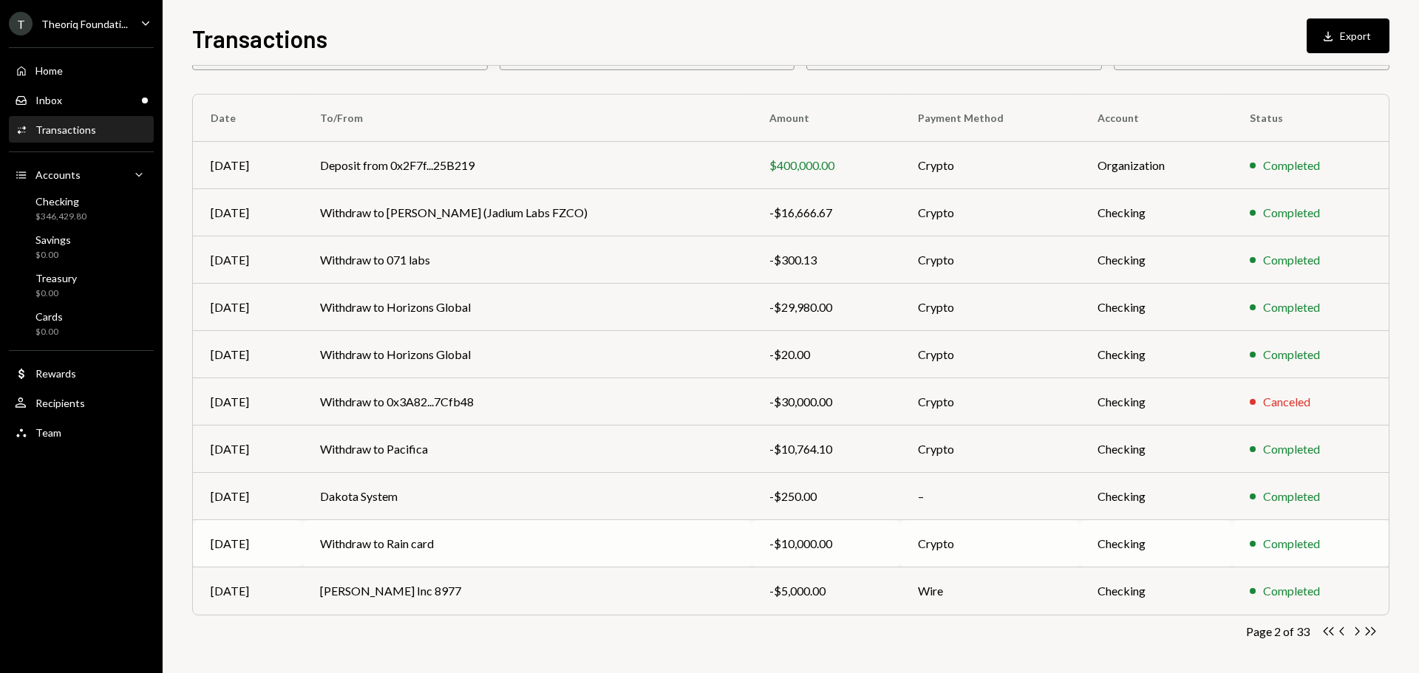
scroll to position [98, 0]
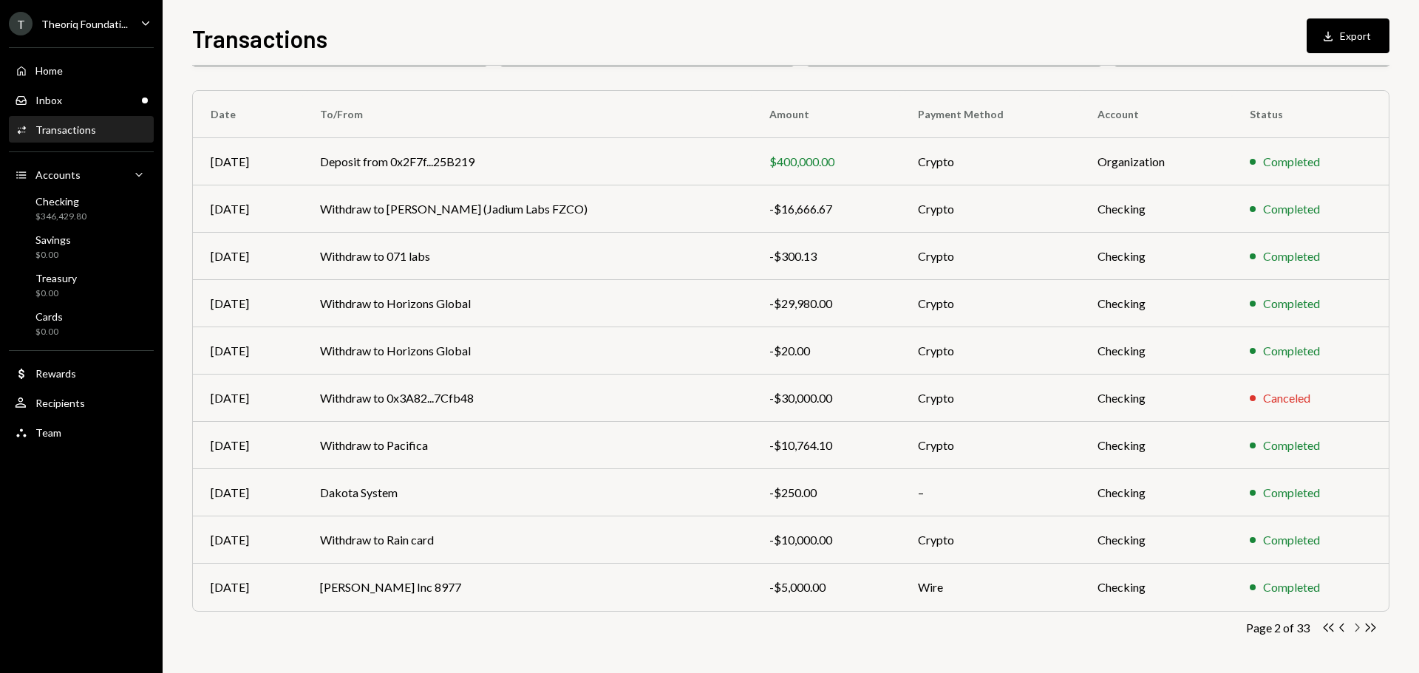
click at [1356, 628] on icon "Chevron Right" at bounding box center [1356, 628] width 14 height 14
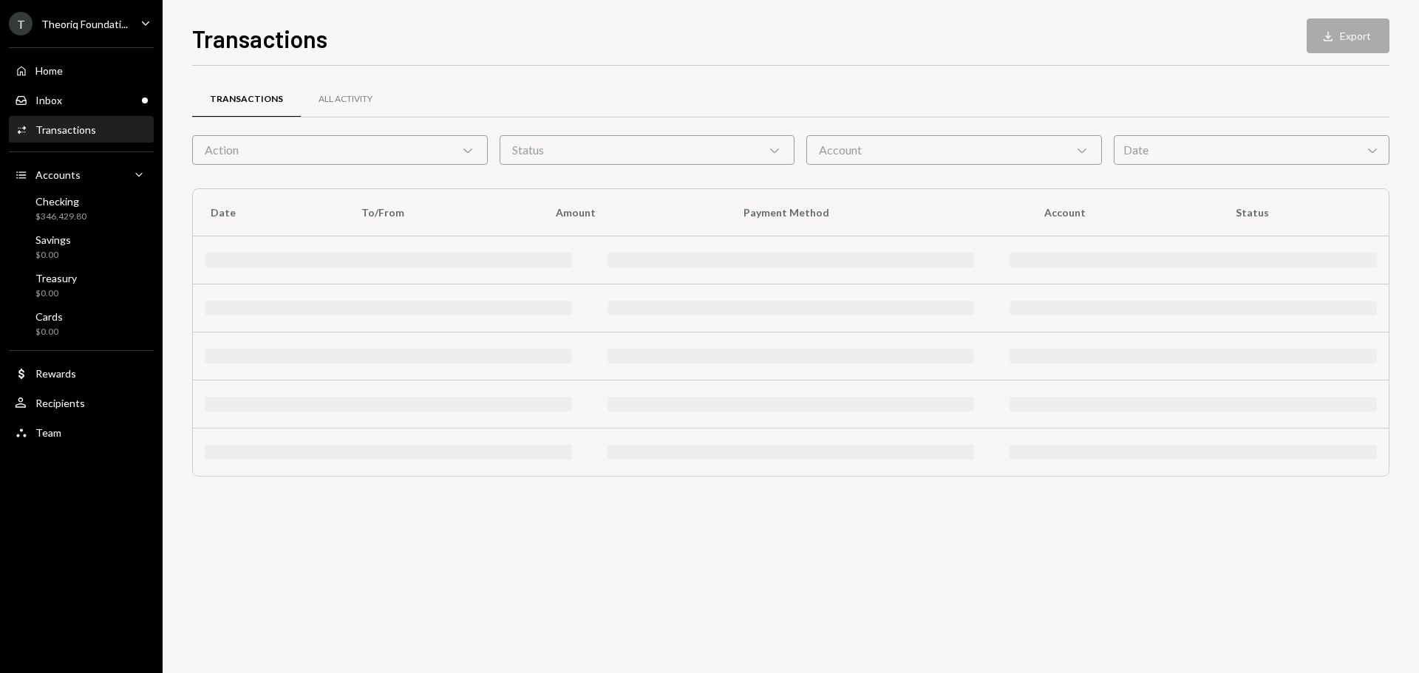
scroll to position [0, 0]
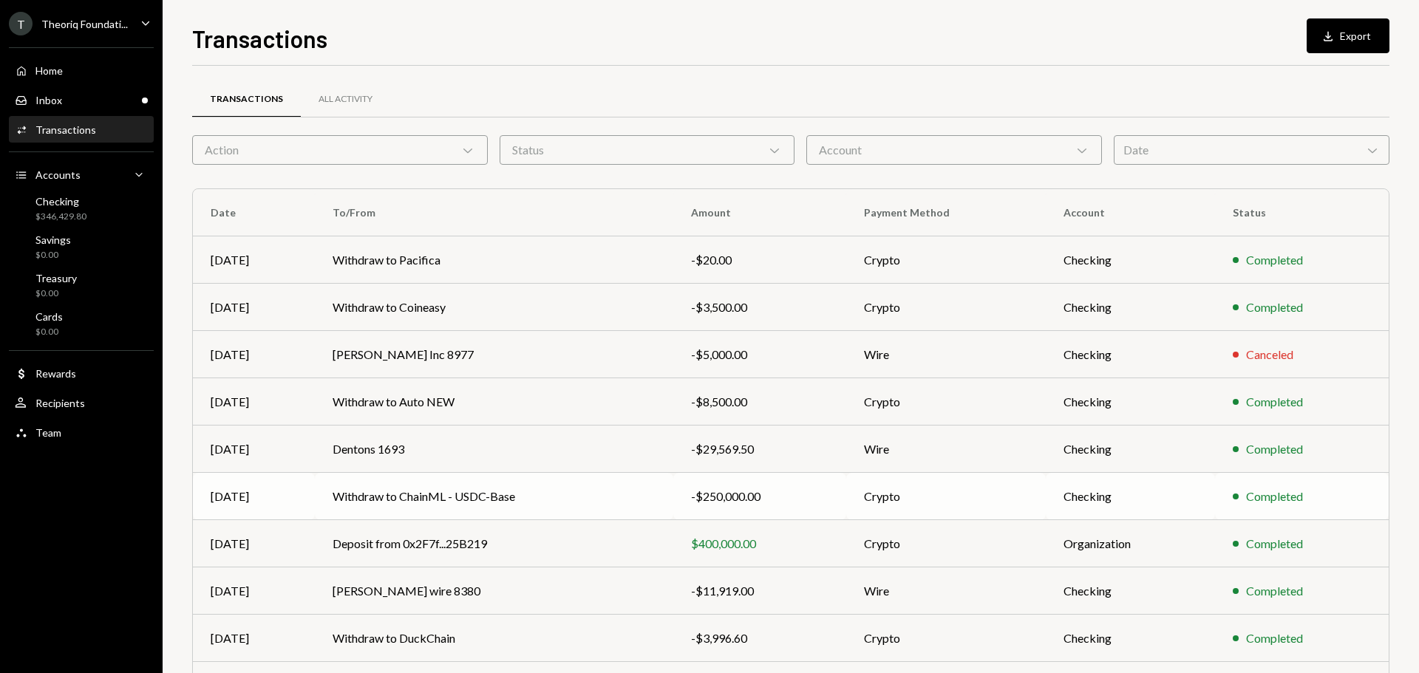
click at [565, 494] on td "Withdraw to ChainML - USDC-Base" at bounding box center [494, 496] width 359 height 47
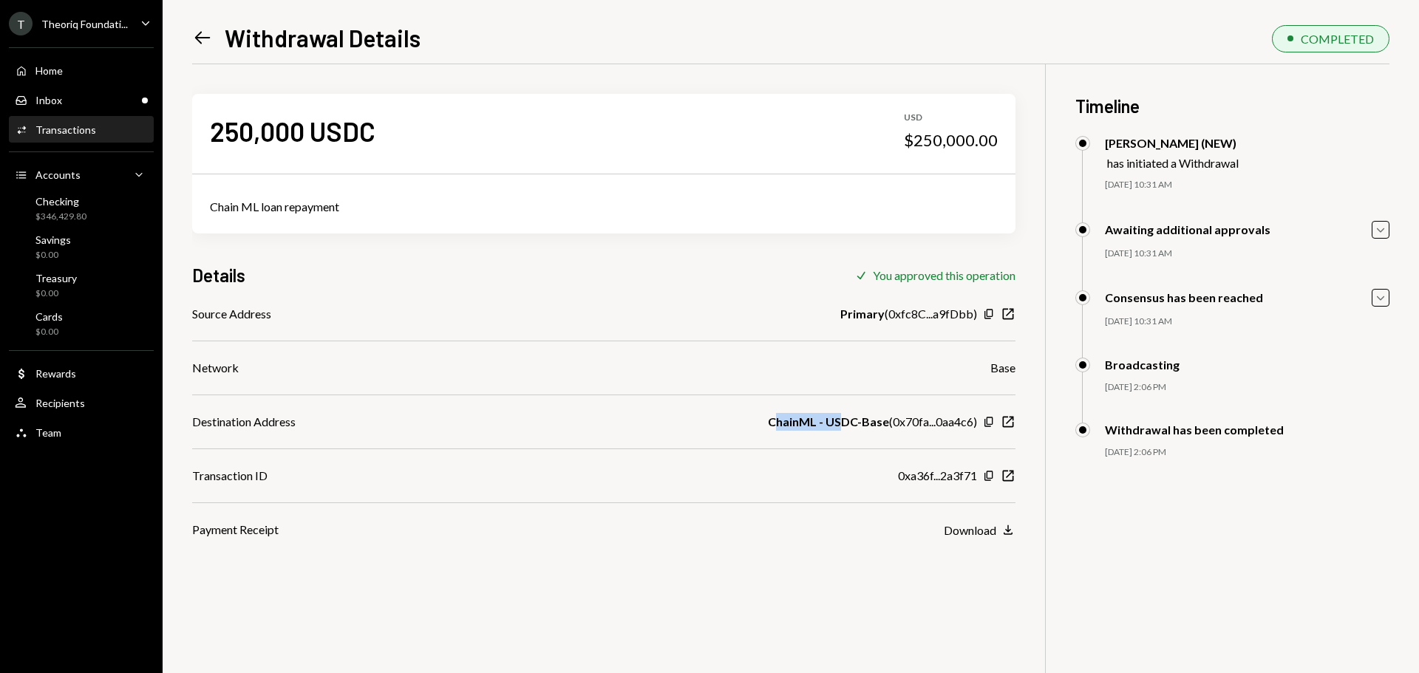
drag, startPoint x: 775, startPoint y: 423, endPoint x: 842, endPoint y: 423, distance: 67.2
click at [839, 423] on b "ChainML - USDC-Base" at bounding box center [828, 422] width 121 height 18
drag, startPoint x: 879, startPoint y: 423, endPoint x: 955, endPoint y: 431, distance: 76.5
click at [955, 431] on div "ChainML - USDC-Base ( 0x70fa...0aa4c6 )" at bounding box center [872, 422] width 209 height 18
click at [1006, 482] on icon "New Window" at bounding box center [1008, 476] width 15 height 15
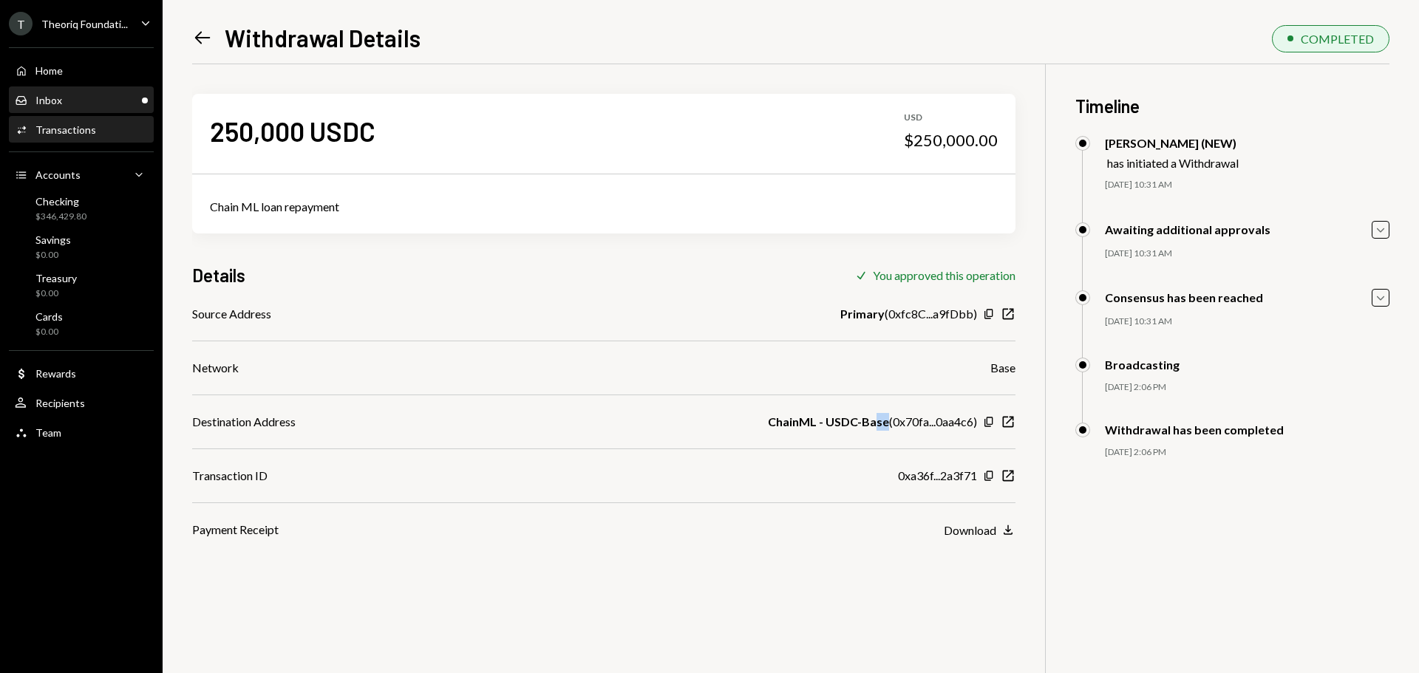
click at [125, 96] on div "Inbox Inbox" at bounding box center [81, 100] width 133 height 13
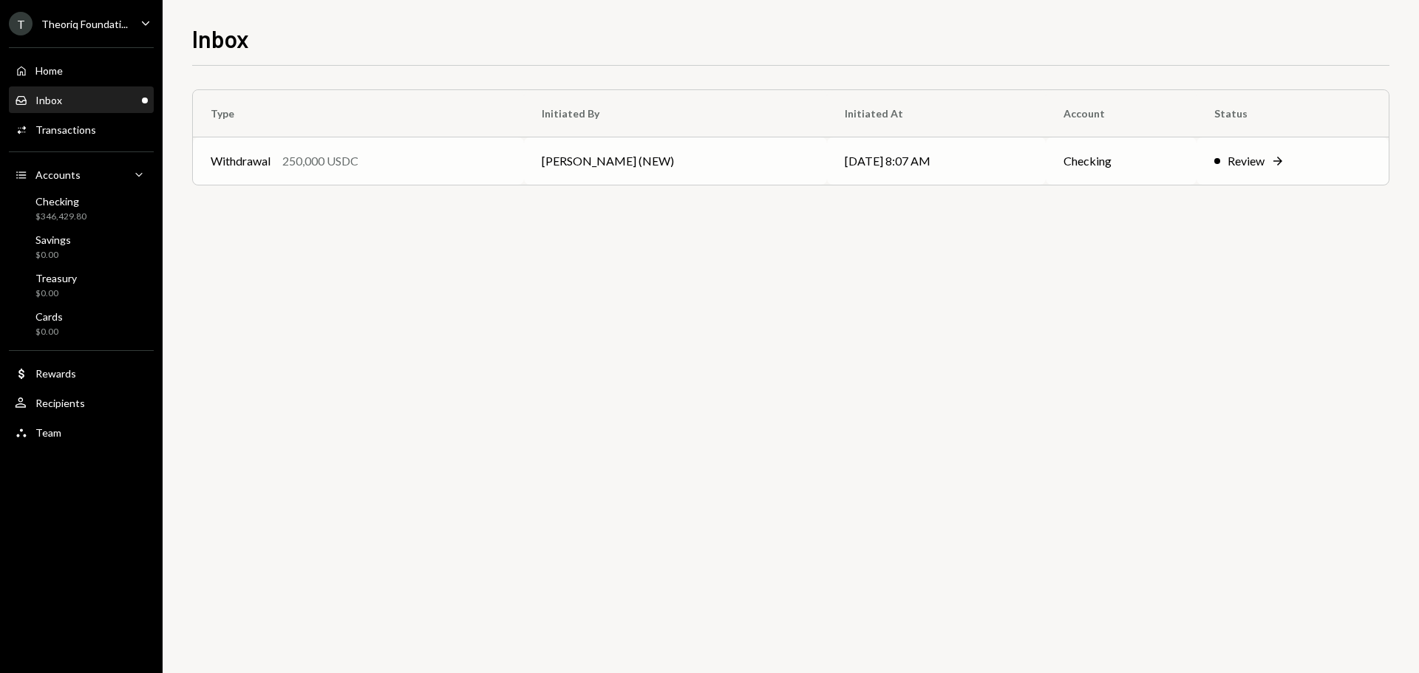
click at [353, 162] on div "250,000 USDC" at bounding box center [320, 161] width 76 height 18
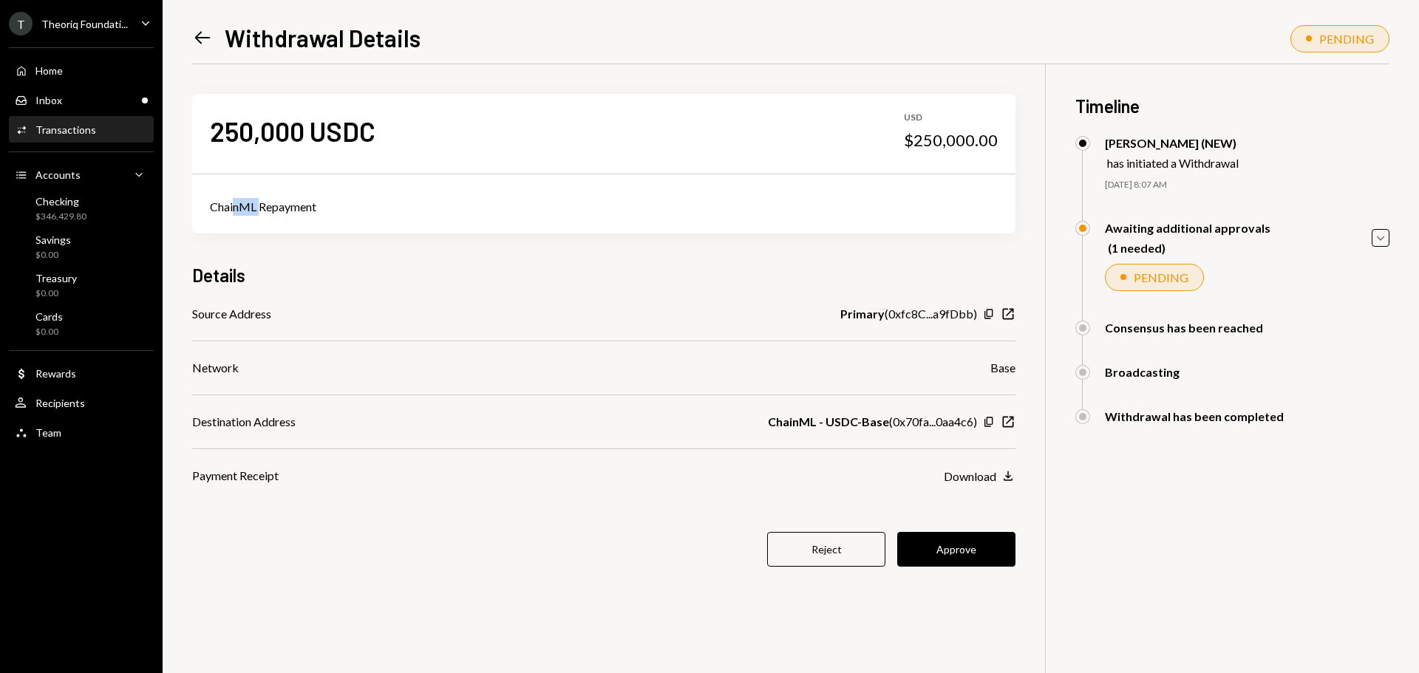
drag, startPoint x: 236, startPoint y: 210, endPoint x: 280, endPoint y: 210, distance: 43.6
click at [279, 210] on div "ChainML Repayment" at bounding box center [604, 207] width 788 height 18
drag, startPoint x: 845, startPoint y: 320, endPoint x: 927, endPoint y: 321, distance: 82.0
click at [927, 321] on div "Primary ( 0xfc8C...a9fDbb )" at bounding box center [908, 314] width 137 height 18
click at [948, 319] on div "Primary ( 0xfc8C...a9fDbb )" at bounding box center [908, 314] width 137 height 18
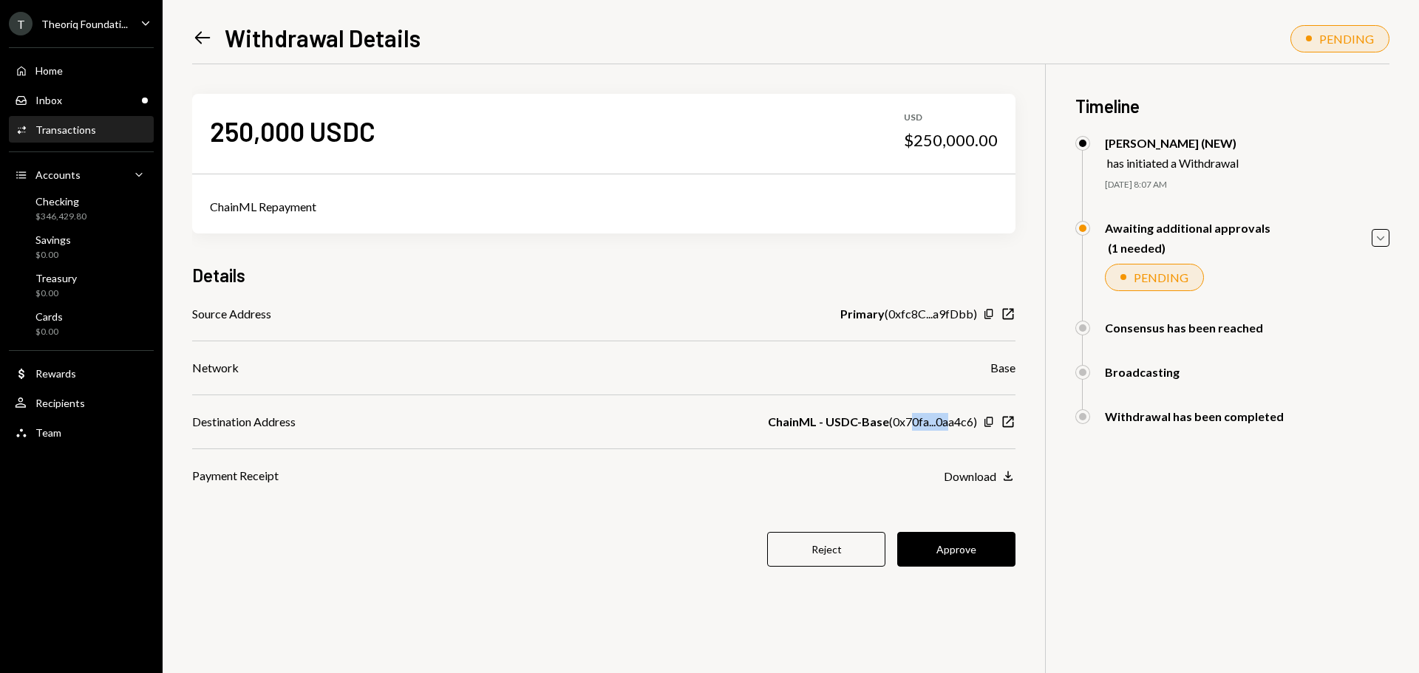
drag, startPoint x: 914, startPoint y: 423, endPoint x: 951, endPoint y: 423, distance: 36.9
click at [950, 423] on div "ChainML - USDC-Base ( 0x70fa...0aa4c6 )" at bounding box center [872, 422] width 209 height 18
click at [957, 423] on div "ChainML - USDC-Base ( 0x70fa...0aa4c6 )" at bounding box center [872, 422] width 209 height 18
click at [914, 422] on div "ChainML - USDC-Base ( 0x70fa...0aa4c6 )" at bounding box center [872, 422] width 209 height 18
drag, startPoint x: 848, startPoint y: 422, endPoint x: 974, endPoint y: 423, distance: 125.6
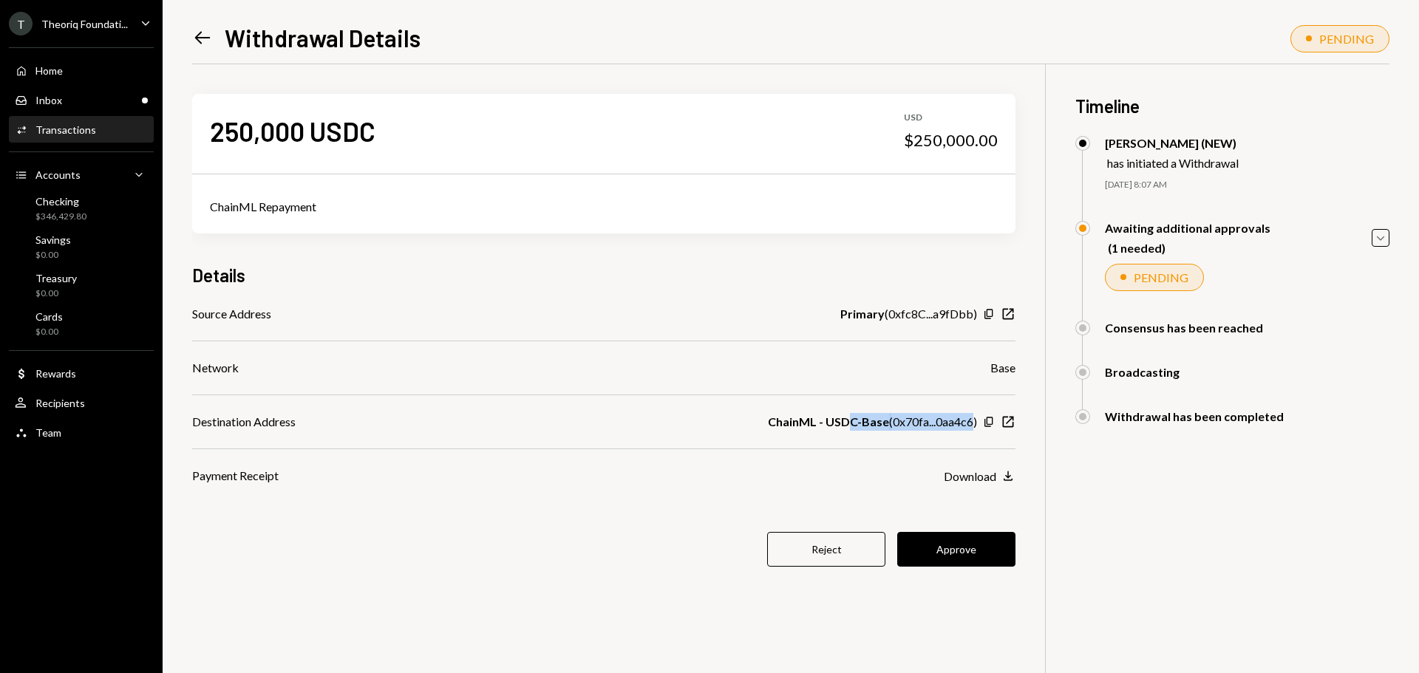
click at [974, 423] on div "ChainML - USDC-Base ( 0x70fa...0aa4c6 )" at bounding box center [872, 422] width 209 height 18
click at [913, 411] on div "Source Address Primary ( 0xfc8C...a9fDbb ) Copy New Window Network Base Destina…" at bounding box center [603, 395] width 823 height 180
drag, startPoint x: 899, startPoint y: 424, endPoint x: 962, endPoint y: 422, distance: 62.9
click at [961, 423] on div "ChainML - USDC-Base ( 0x70fa...0aa4c6 )" at bounding box center [872, 422] width 209 height 18
click at [942, 418] on div "ChainML - USDC-Base ( 0x70fa...0aa4c6 )" at bounding box center [872, 422] width 209 height 18
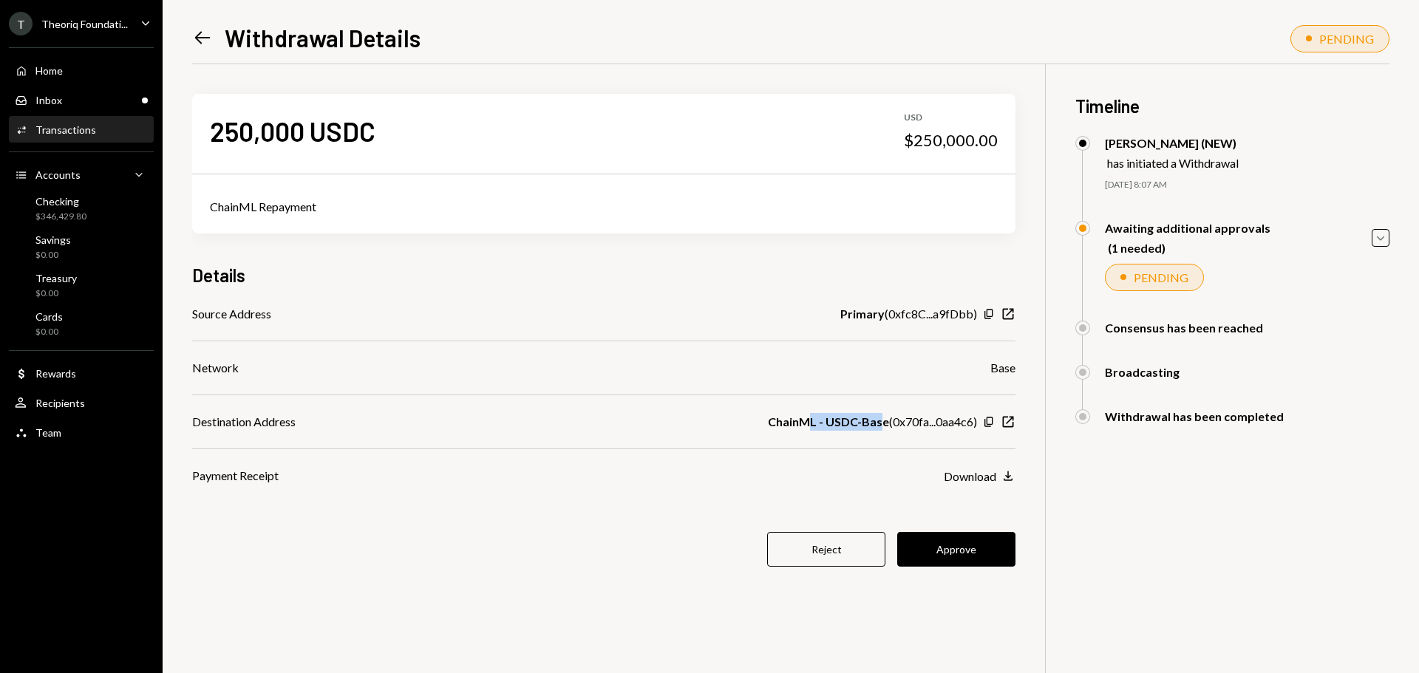
drag, startPoint x: 810, startPoint y: 420, endPoint x: 877, endPoint y: 424, distance: 67.3
click at [877, 424] on b "ChainML - USDC-Base" at bounding box center [828, 422] width 121 height 18
click at [887, 428] on div "ChainML - USDC-Base ( 0x70fa...0aa4c6 )" at bounding box center [872, 422] width 209 height 18
drag, startPoint x: 814, startPoint y: 428, endPoint x: 968, endPoint y: 427, distance: 153.7
click at [968, 427] on div "ChainML - USDC-Base ( 0x70fa...0aa4c6 )" at bounding box center [872, 422] width 209 height 18
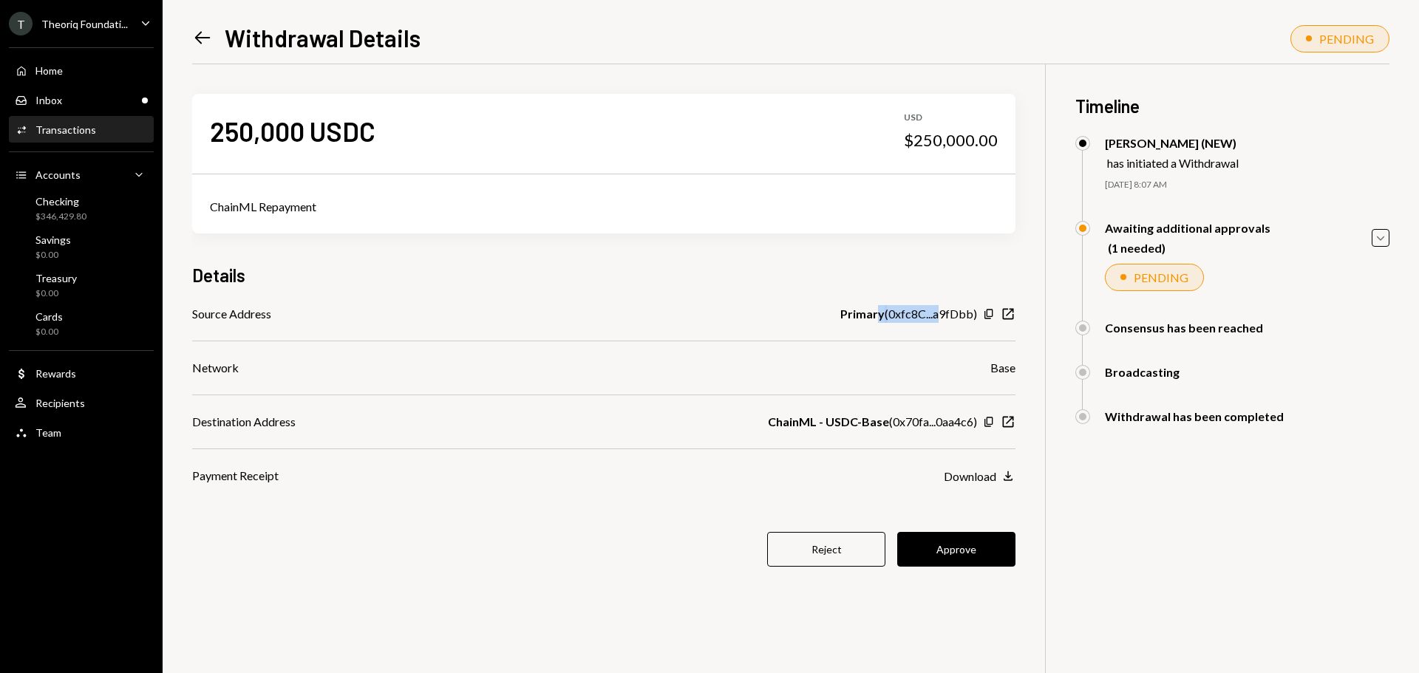
drag, startPoint x: 877, startPoint y: 319, endPoint x: 940, endPoint y: 319, distance: 62.8
click at [940, 319] on div "Primary ( 0xfc8C...a9fDbb )" at bounding box center [908, 314] width 137 height 18
drag, startPoint x: 828, startPoint y: 427, endPoint x: 984, endPoint y: 427, distance: 155.9
click at [984, 427] on div "ChainML - USDC-Base ( 0x70fa...0aa4c6 ) Copy New Window" at bounding box center [892, 422] width 248 height 18
click at [942, 426] on div "ChainML - USDC-Base ( 0x70fa...0aa4c6 )" at bounding box center [872, 422] width 209 height 18
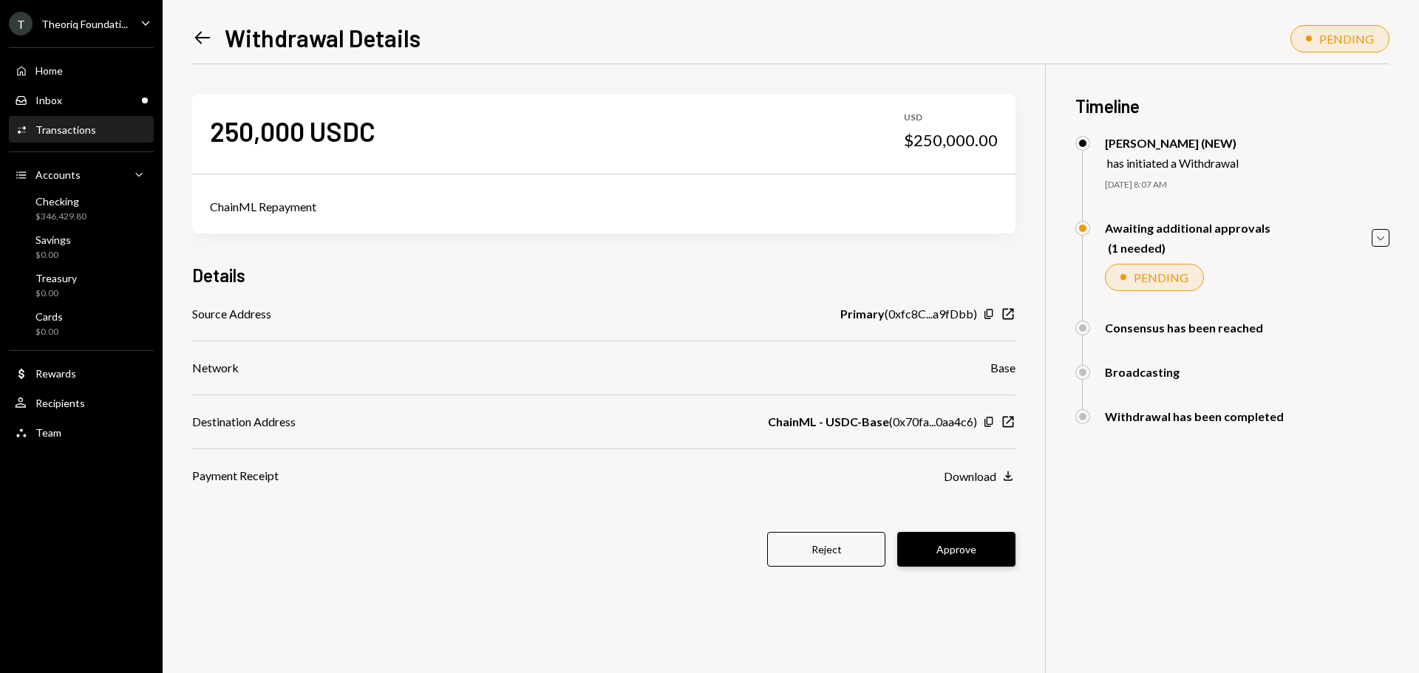
click at [920, 559] on button "Approve" at bounding box center [956, 549] width 118 height 35
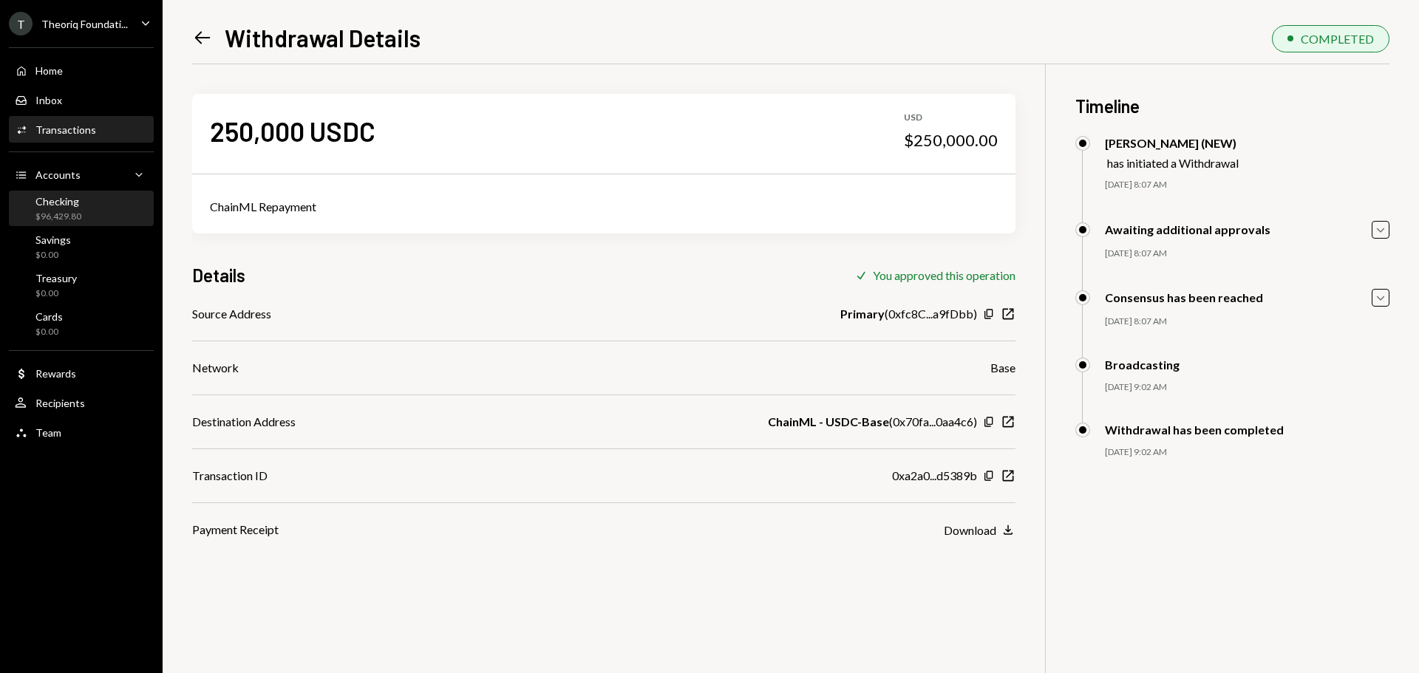
click at [85, 204] on div "Checking $96,429.80" at bounding box center [81, 209] width 133 height 28
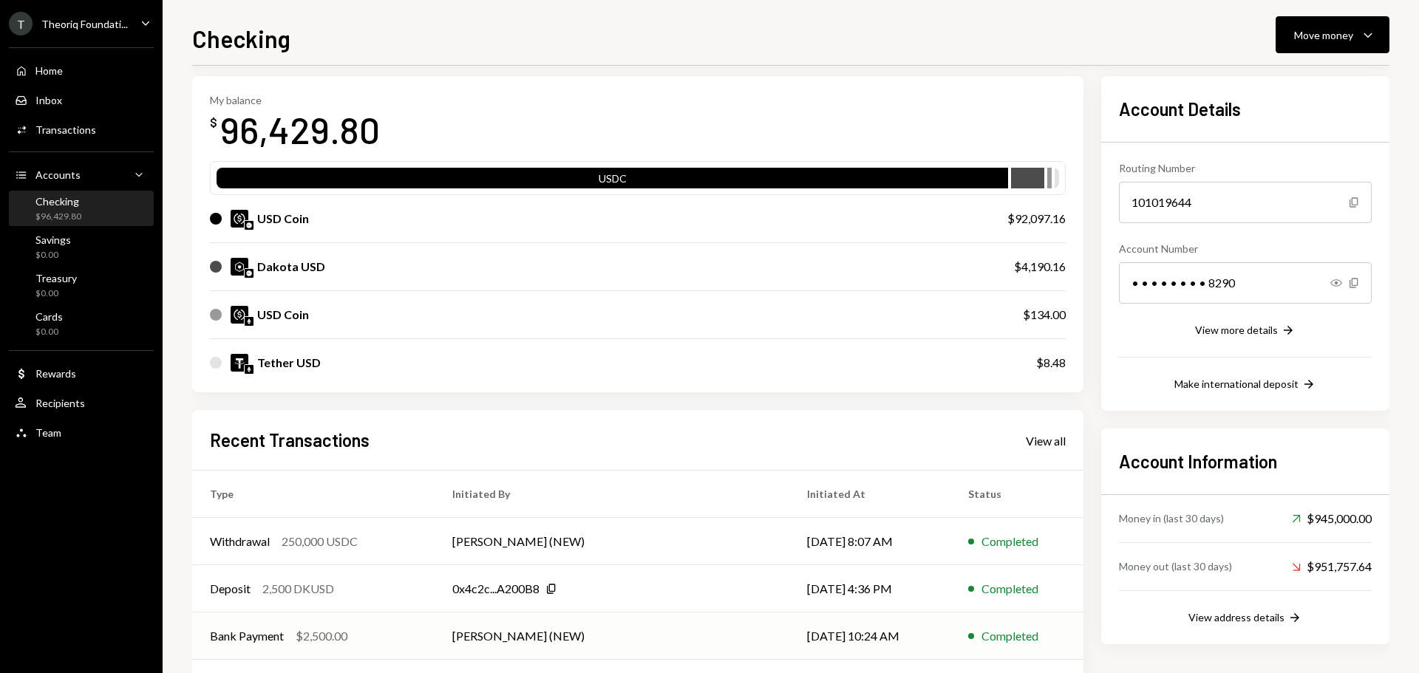
scroll to position [170, 0]
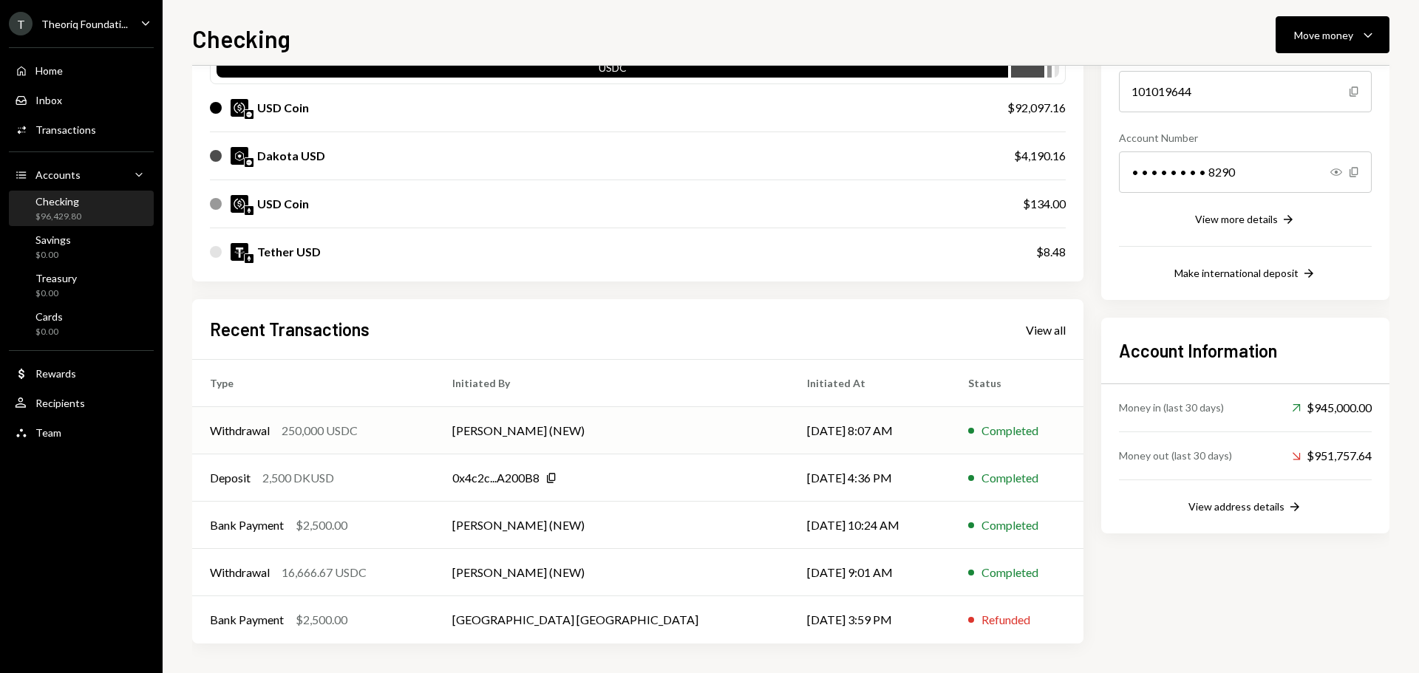
click at [500, 431] on td "Leith Shankland (NEW)" at bounding box center [612, 430] width 355 height 47
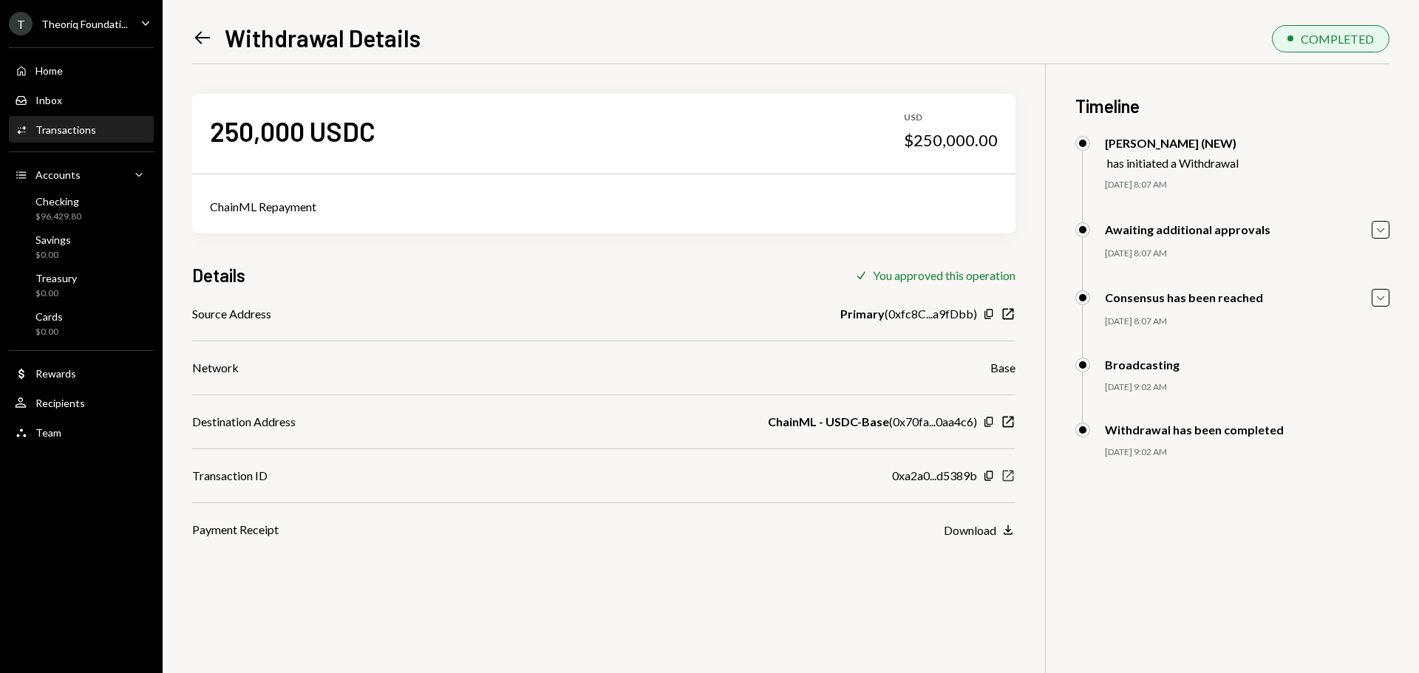
click at [1005, 474] on icon "New Window" at bounding box center [1008, 476] width 15 height 15
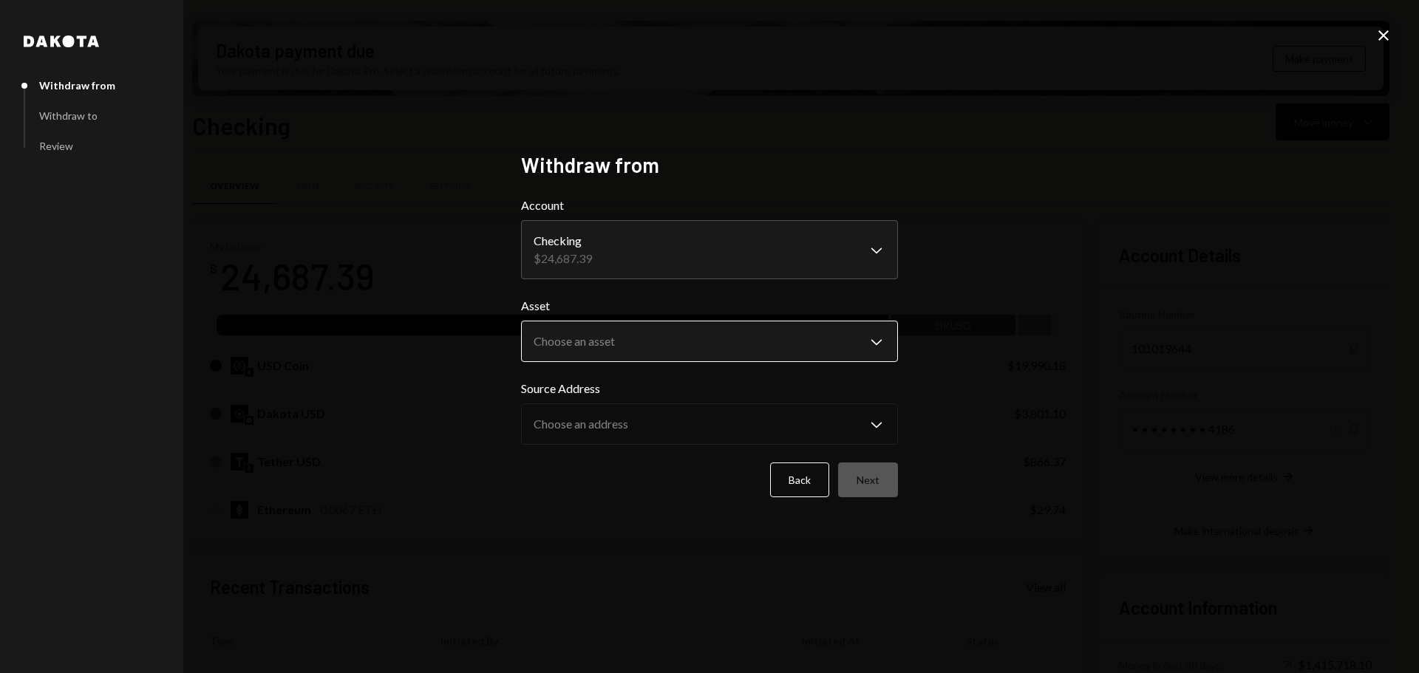
click at [587, 343] on body "Z zkVerify Foundat... Caret Down Home Home Inbox Inbox Activities Transactions …" at bounding box center [709, 336] width 1419 height 673
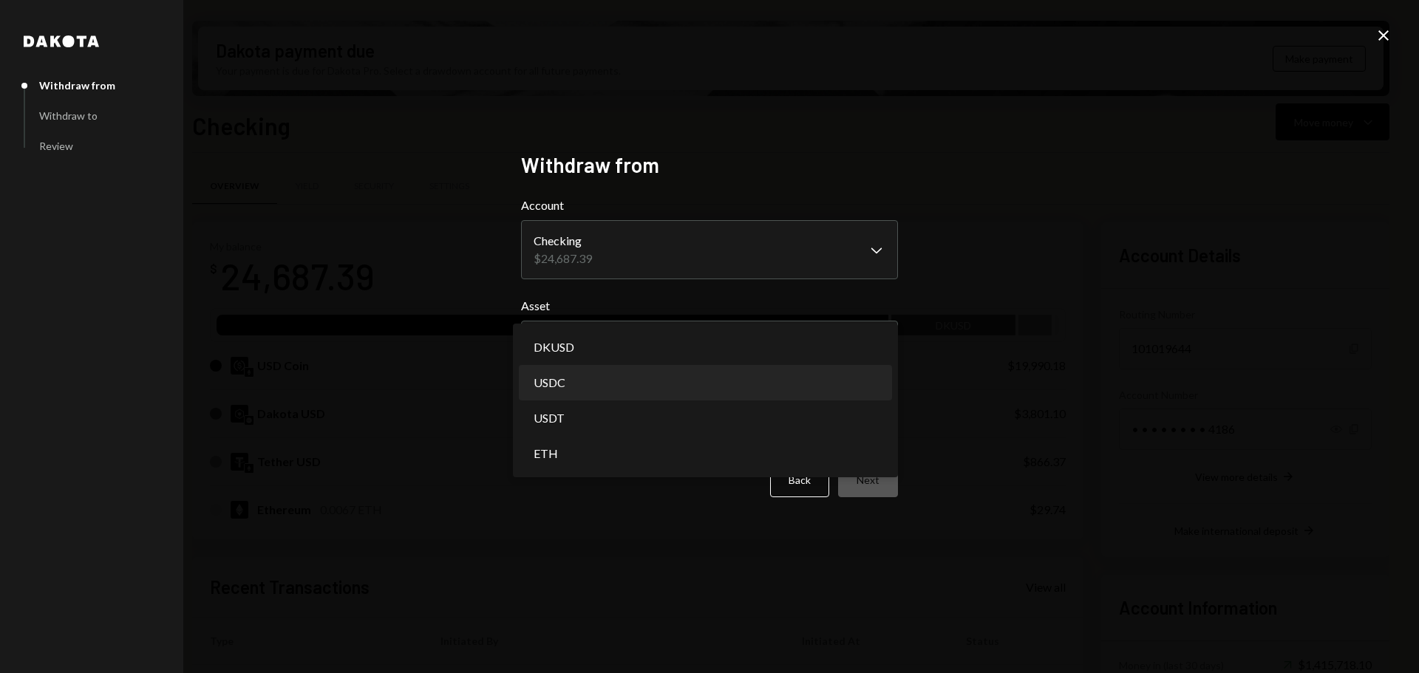
select select "****"
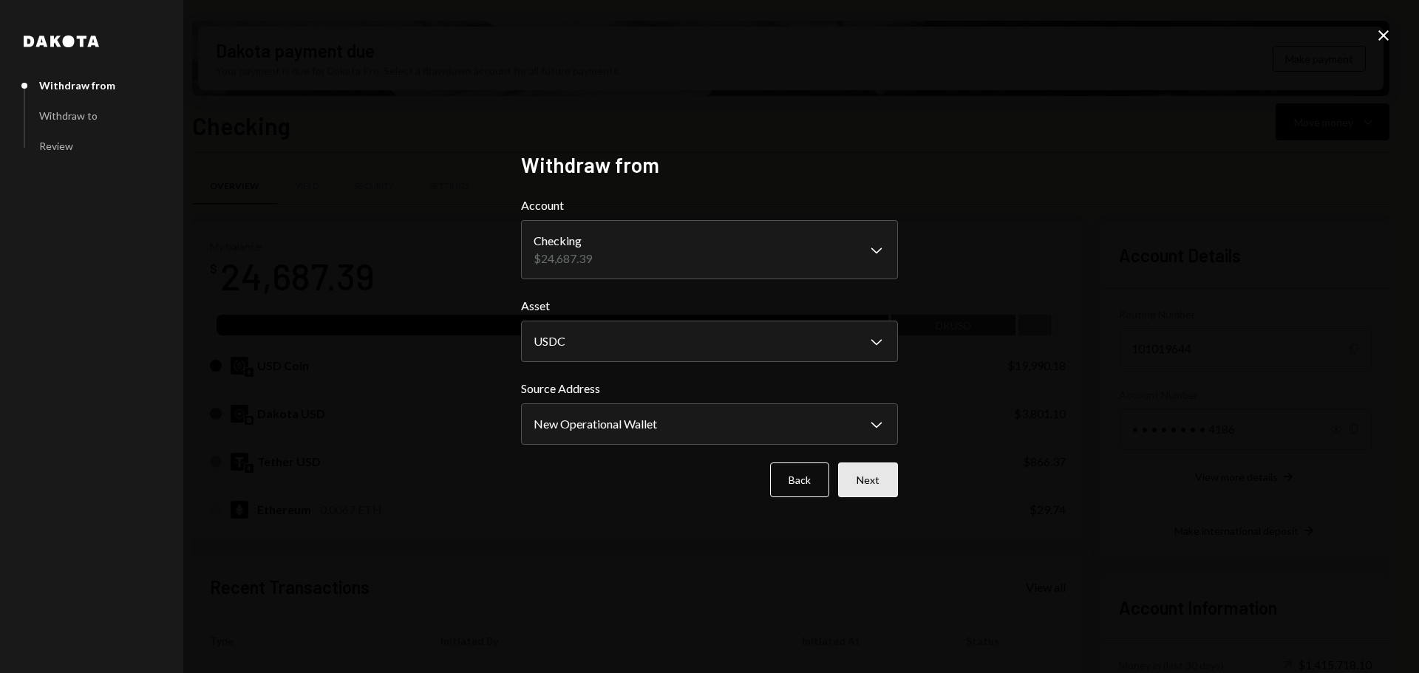
click at [863, 483] on button "Next" at bounding box center [868, 480] width 60 height 35
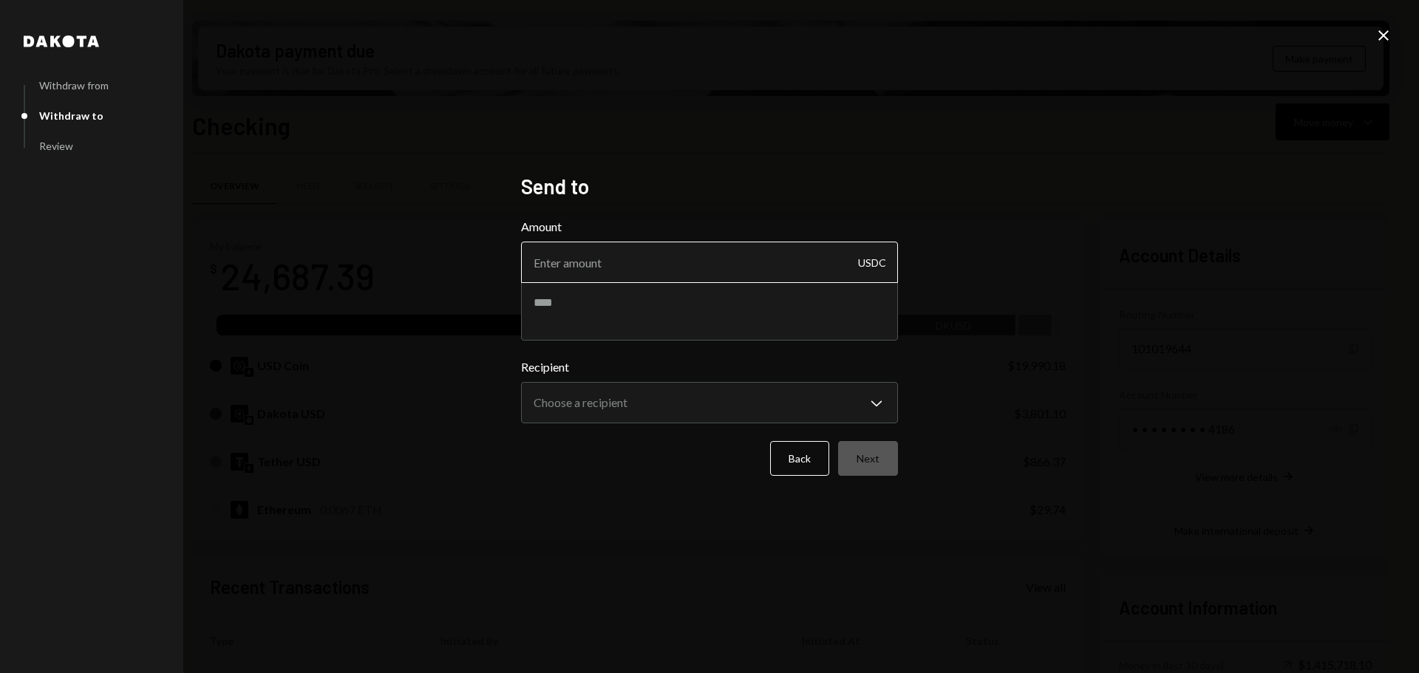
click at [633, 268] on input "Amount" at bounding box center [709, 262] width 377 height 41
click at [584, 276] on input "Amount" at bounding box center [709, 262] width 377 height 41
type input "990"
click at [596, 331] on textarea at bounding box center [709, 311] width 377 height 59
type textarea "**********"
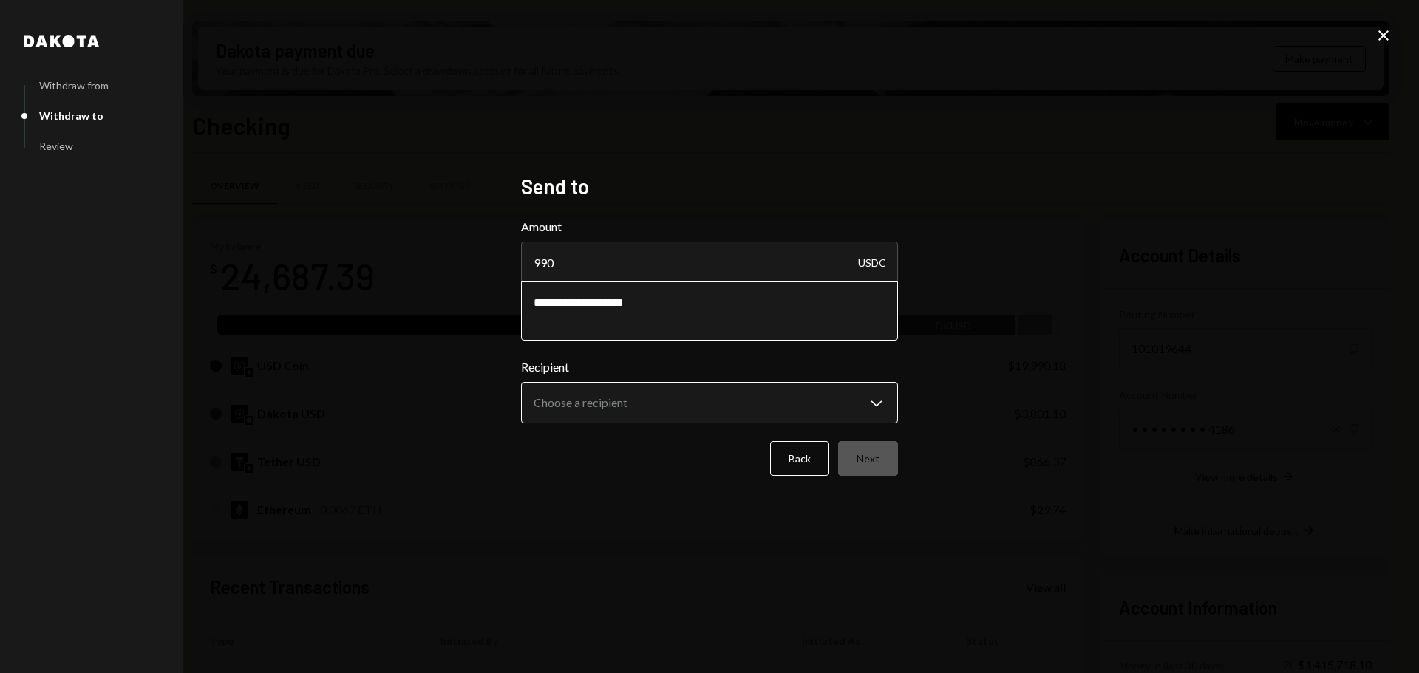
click at [607, 409] on body "Z zkVerify Foundat... Caret Down Home Home Inbox Inbox Activities Transactions …" at bounding box center [709, 336] width 1419 height 673
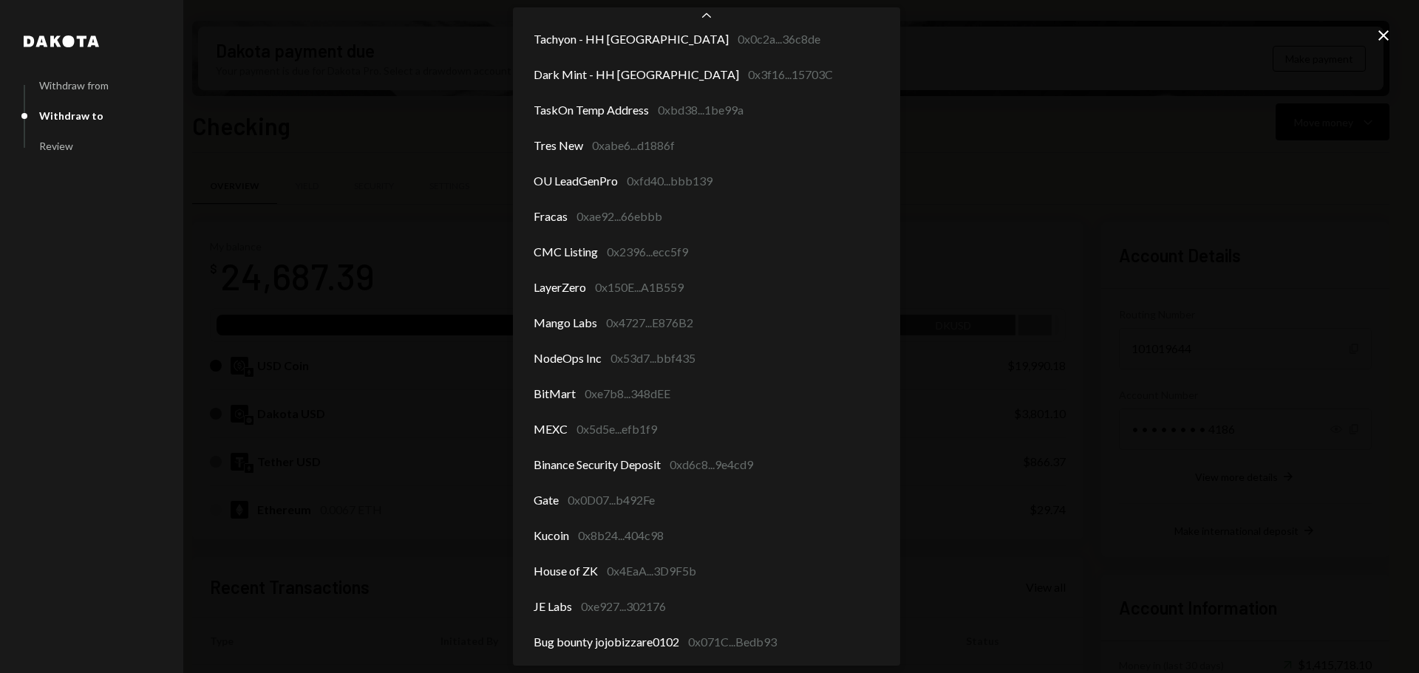
scroll to position [1890, 0]
select select "**********"
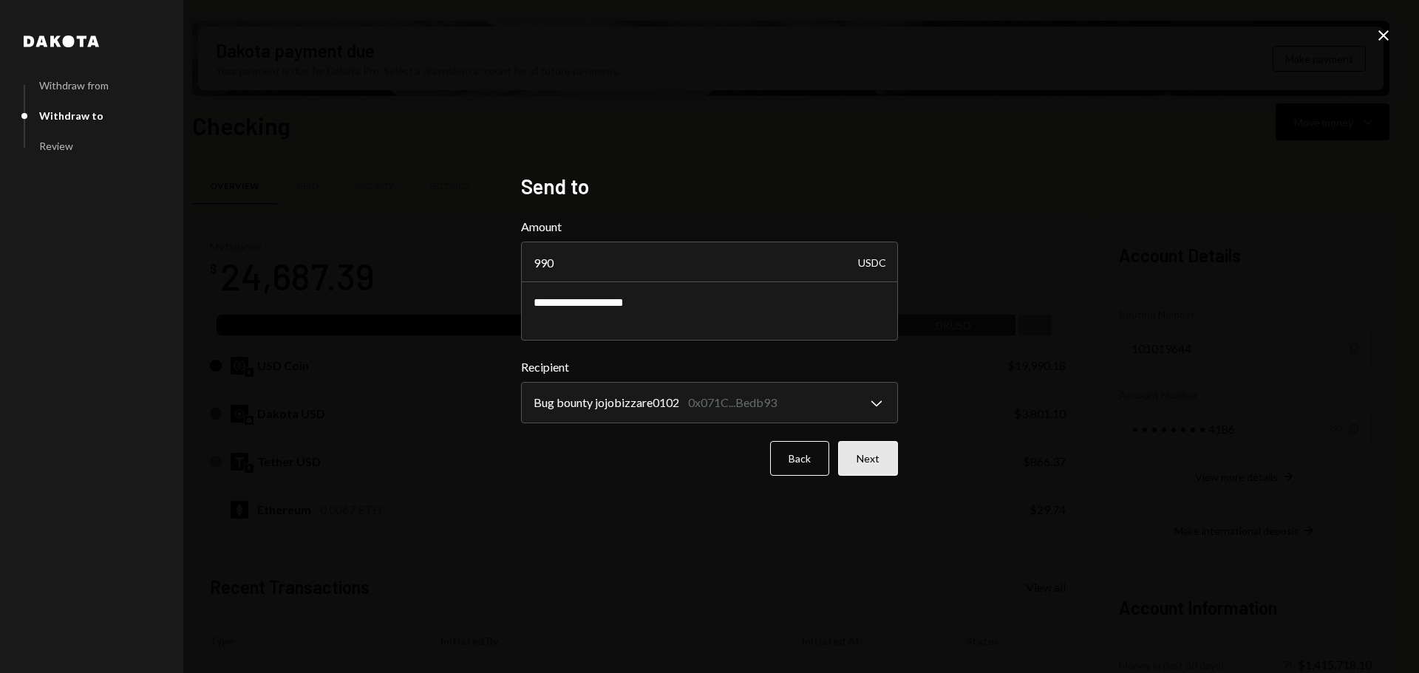
click at [862, 459] on button "Next" at bounding box center [868, 458] width 60 height 35
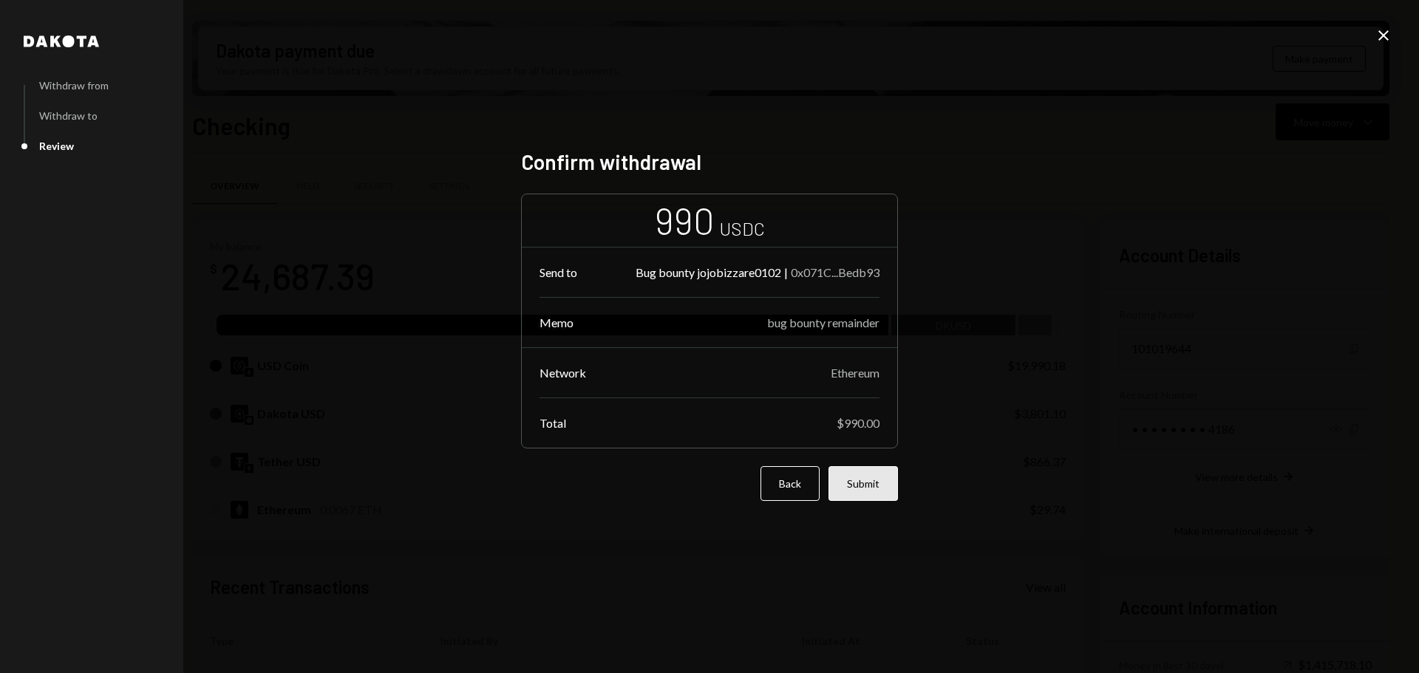
click at [862, 486] on button "Submit" at bounding box center [862, 483] width 69 height 35
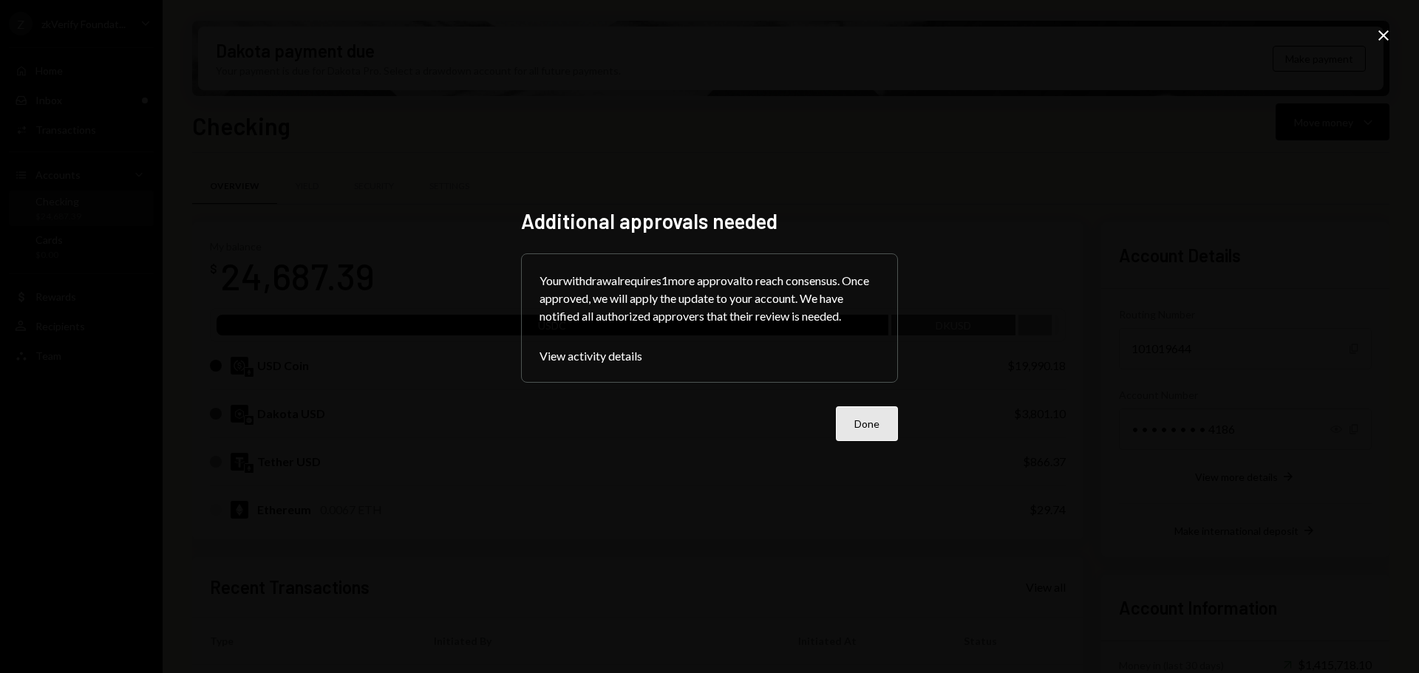
click at [850, 430] on button "Done" at bounding box center [867, 423] width 62 height 35
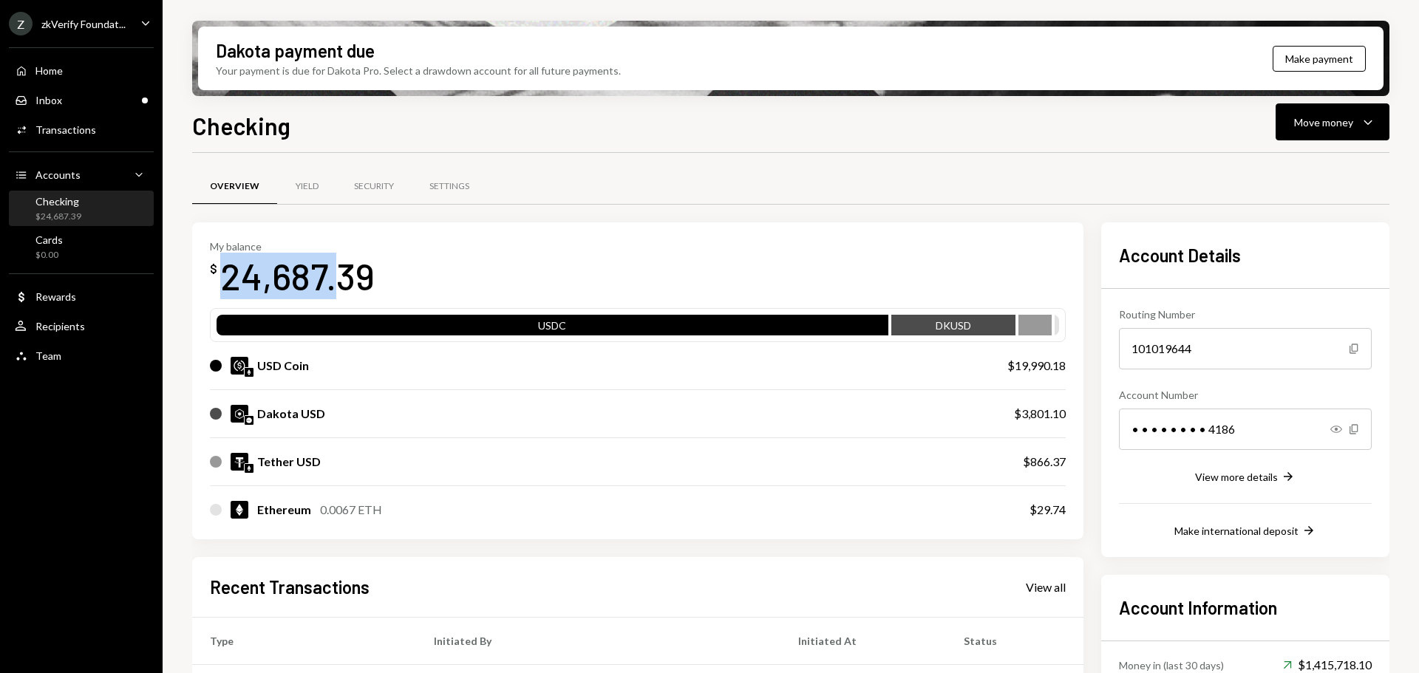
drag, startPoint x: 222, startPoint y: 274, endPoint x: 338, endPoint y: 276, distance: 116.0
click at [337, 276] on div "24,687.39" at bounding box center [297, 276] width 154 height 47
click at [306, 278] on div "24,687.39" at bounding box center [297, 276] width 154 height 47
drag, startPoint x: 229, startPoint y: 280, endPoint x: 299, endPoint y: 281, distance: 70.2
click at [285, 280] on div "24,687.39" at bounding box center [297, 276] width 154 height 47
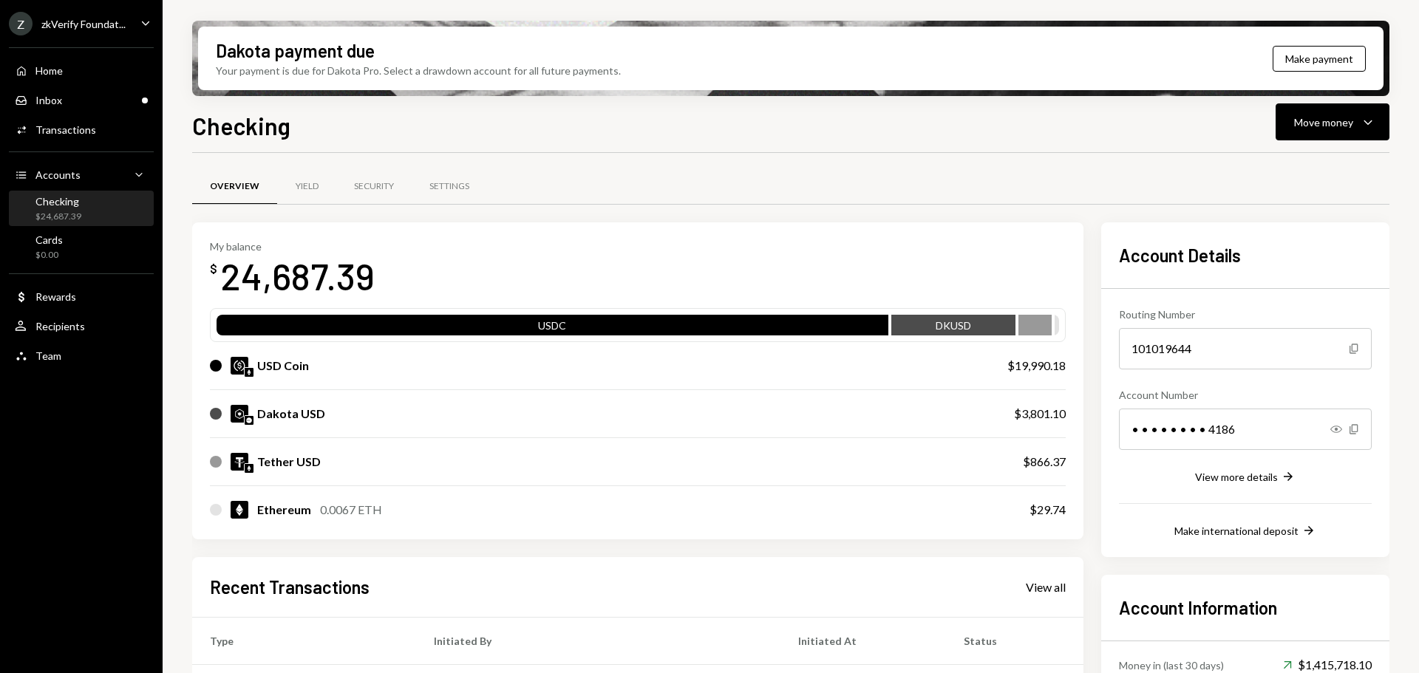
click at [301, 281] on div "24,687.39" at bounding box center [297, 276] width 154 height 47
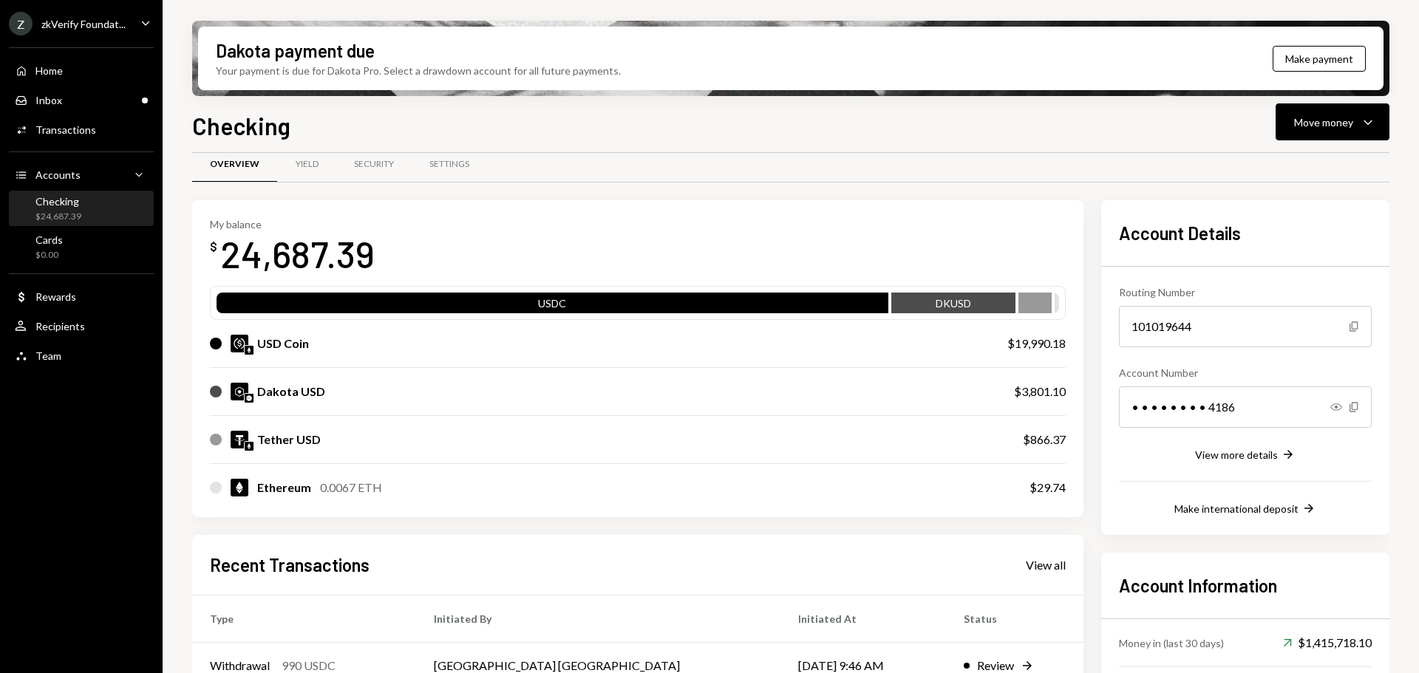
scroll to position [0, 0]
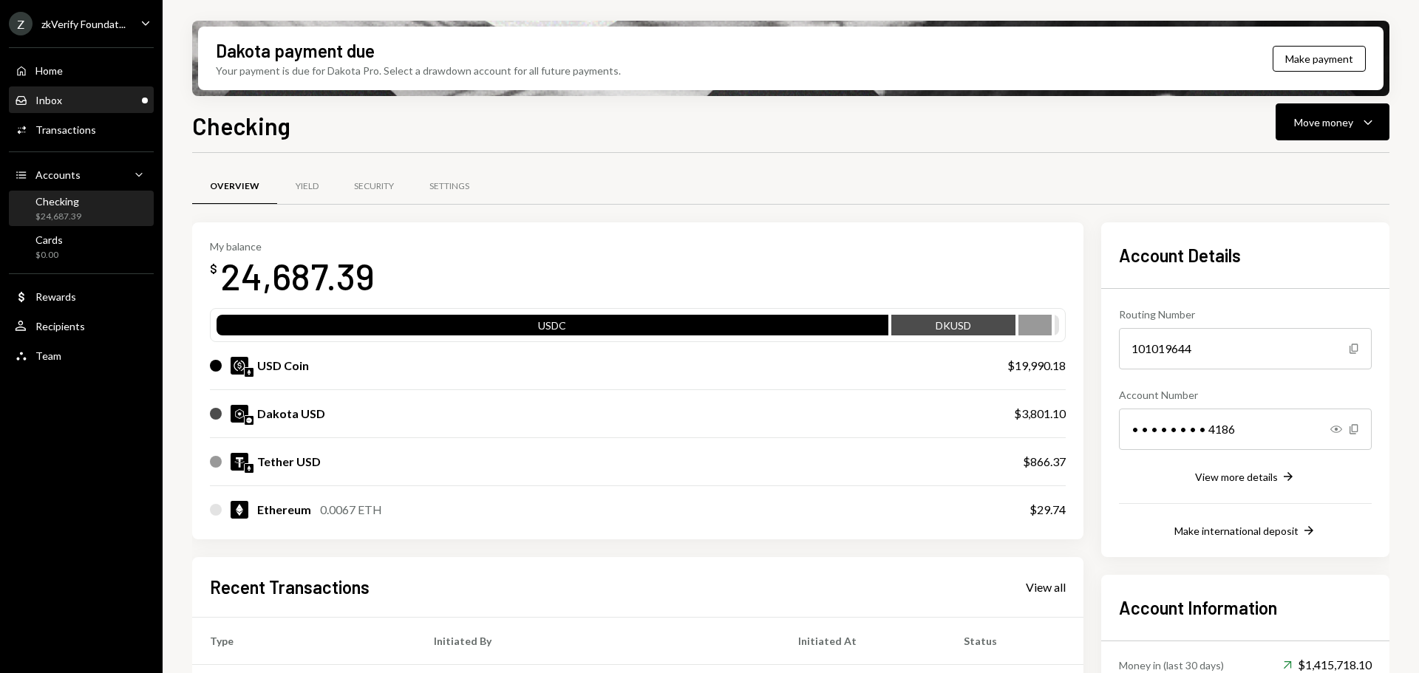
click at [125, 106] on div "Inbox Inbox" at bounding box center [81, 100] width 133 height 13
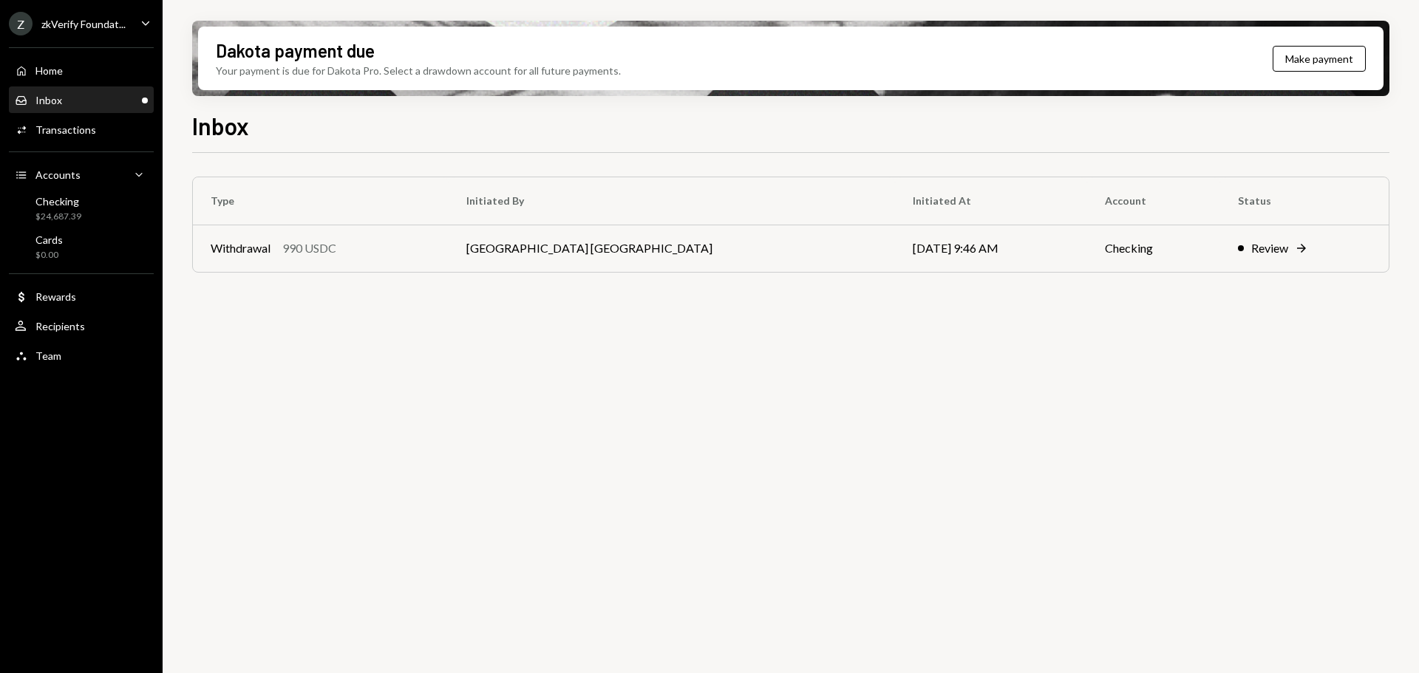
click at [98, 27] on div "zkVerify Foundat..." at bounding box center [83, 24] width 84 height 13
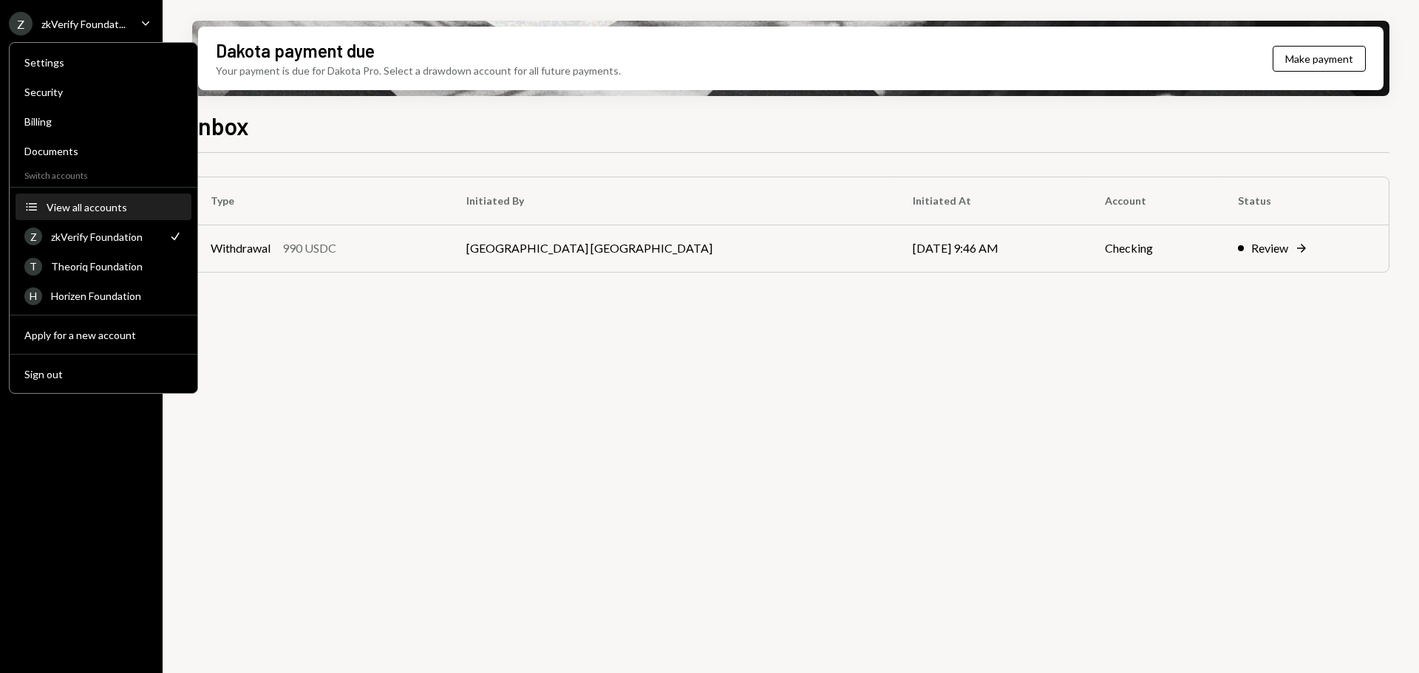
click at [99, 210] on div "View all accounts" at bounding box center [115, 207] width 136 height 13
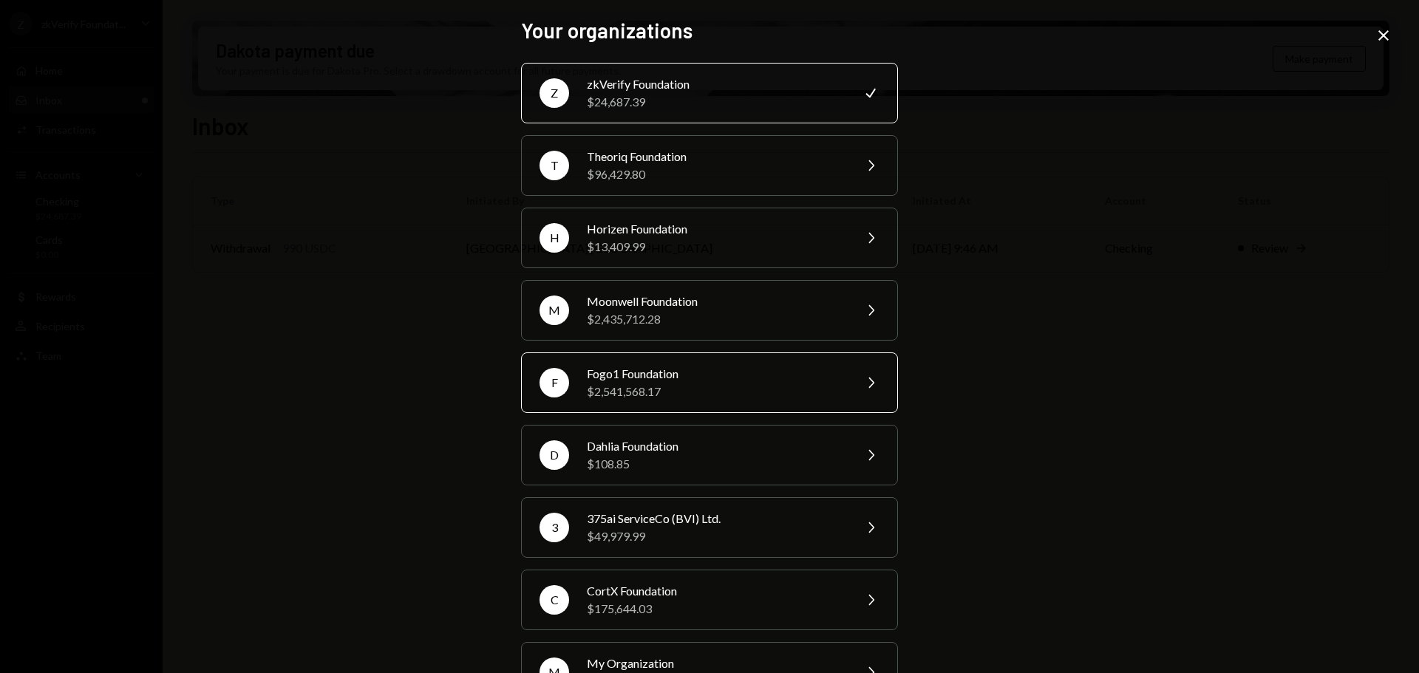
click at [664, 395] on div "$2,541,568.17" at bounding box center [715, 392] width 257 height 18
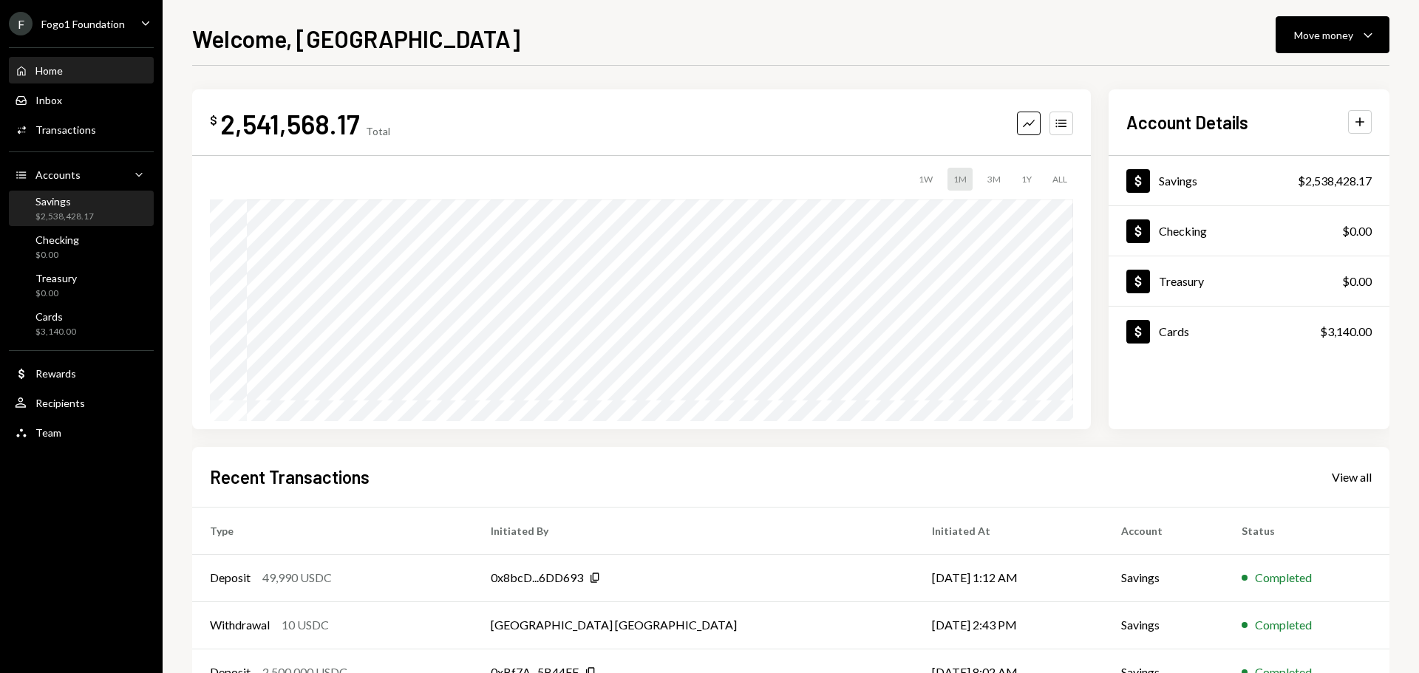
click at [76, 217] on div "$2,538,428.17" at bounding box center [64, 217] width 58 height 13
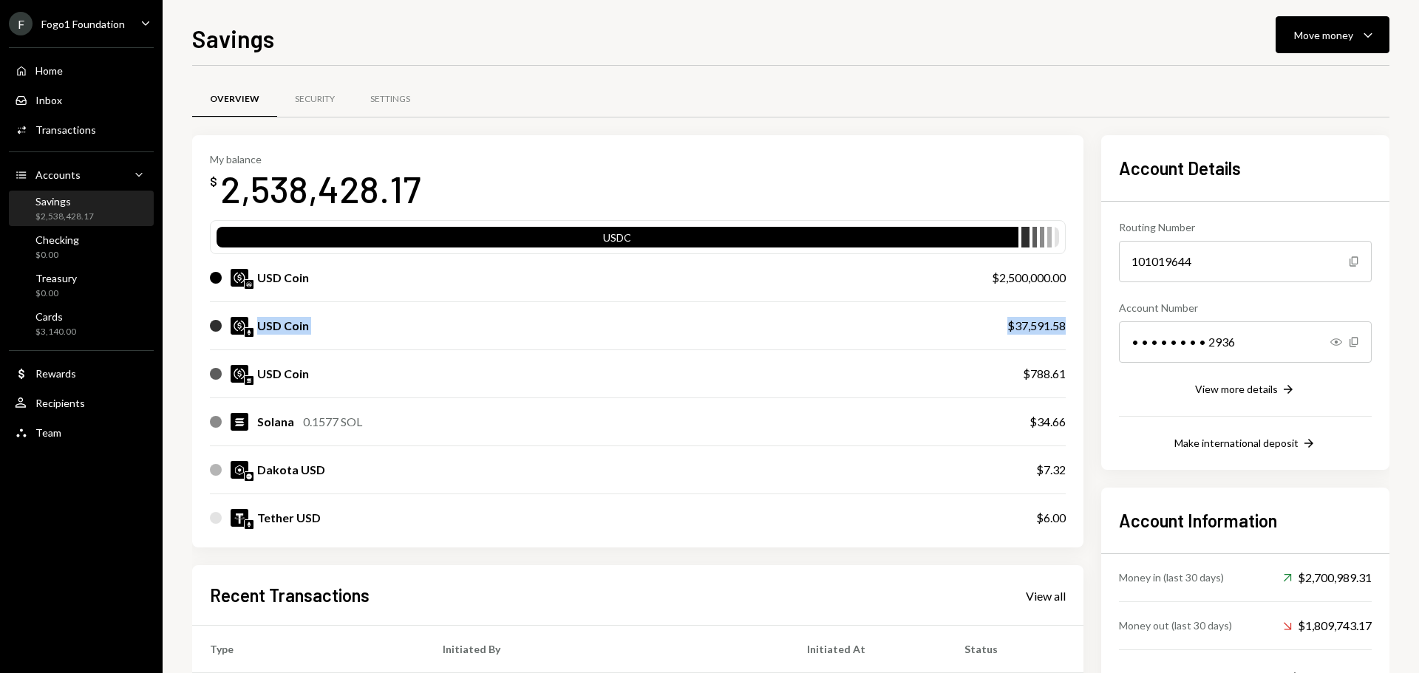
drag, startPoint x: 304, startPoint y: 328, endPoint x: 1074, endPoint y: 331, distance: 770.0
click at [1074, 331] on div "My balance $ 2,538,428.17 USDC USD Coin $2,500,000.00 USD Coin $37,591.58 USD C…" at bounding box center [637, 341] width 891 height 413
click at [1320, 36] on div "Move money" at bounding box center [1323, 35] width 59 height 16
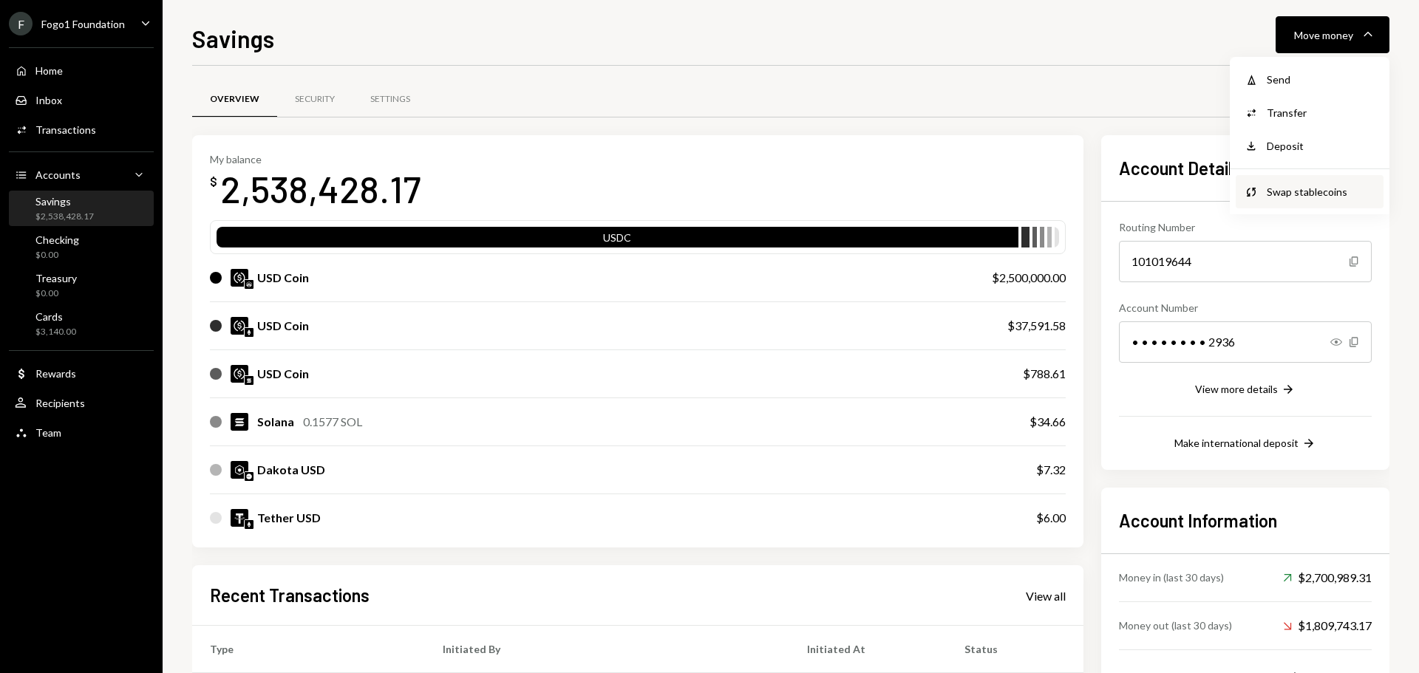
click at [1291, 191] on div "Swap stablecoins" at bounding box center [1321, 192] width 108 height 16
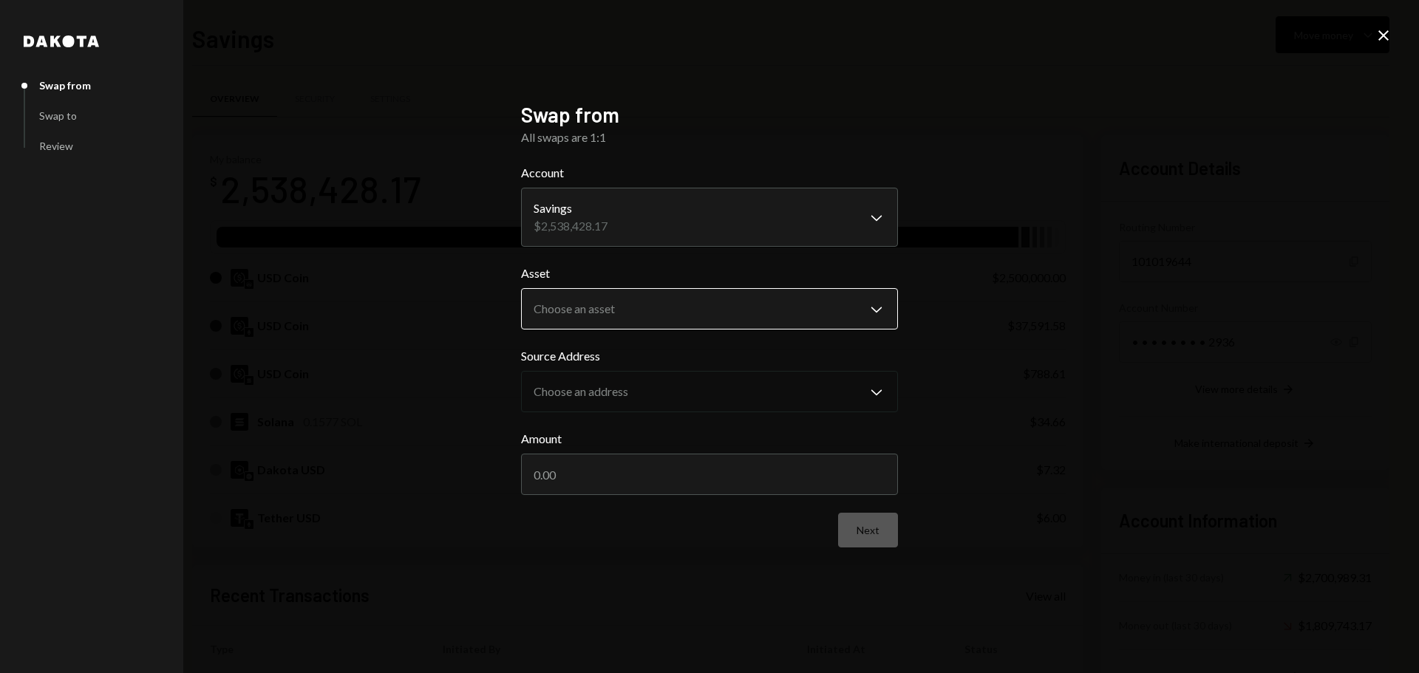
click at [599, 318] on body "F Fogo1 Foundation Caret Down Home Home Inbox Inbox Activities Transactions Acc…" at bounding box center [709, 336] width 1419 height 673
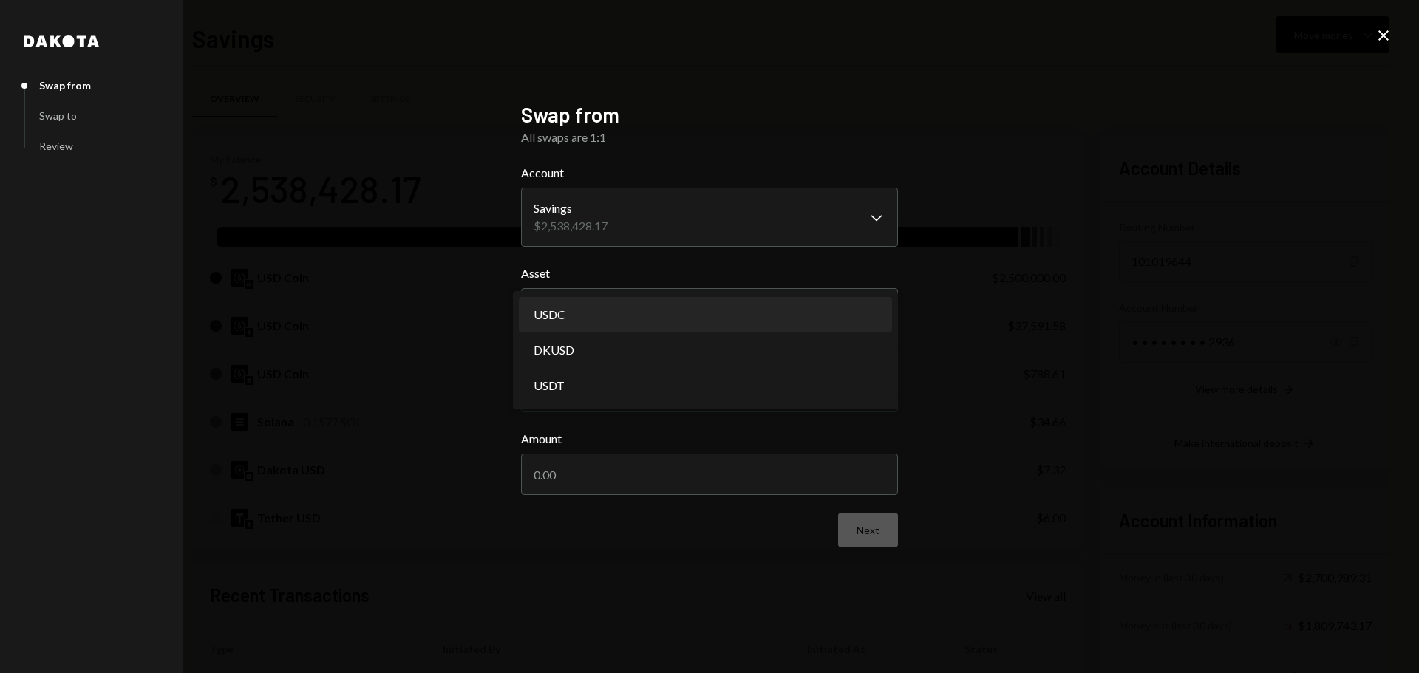
select select "****"
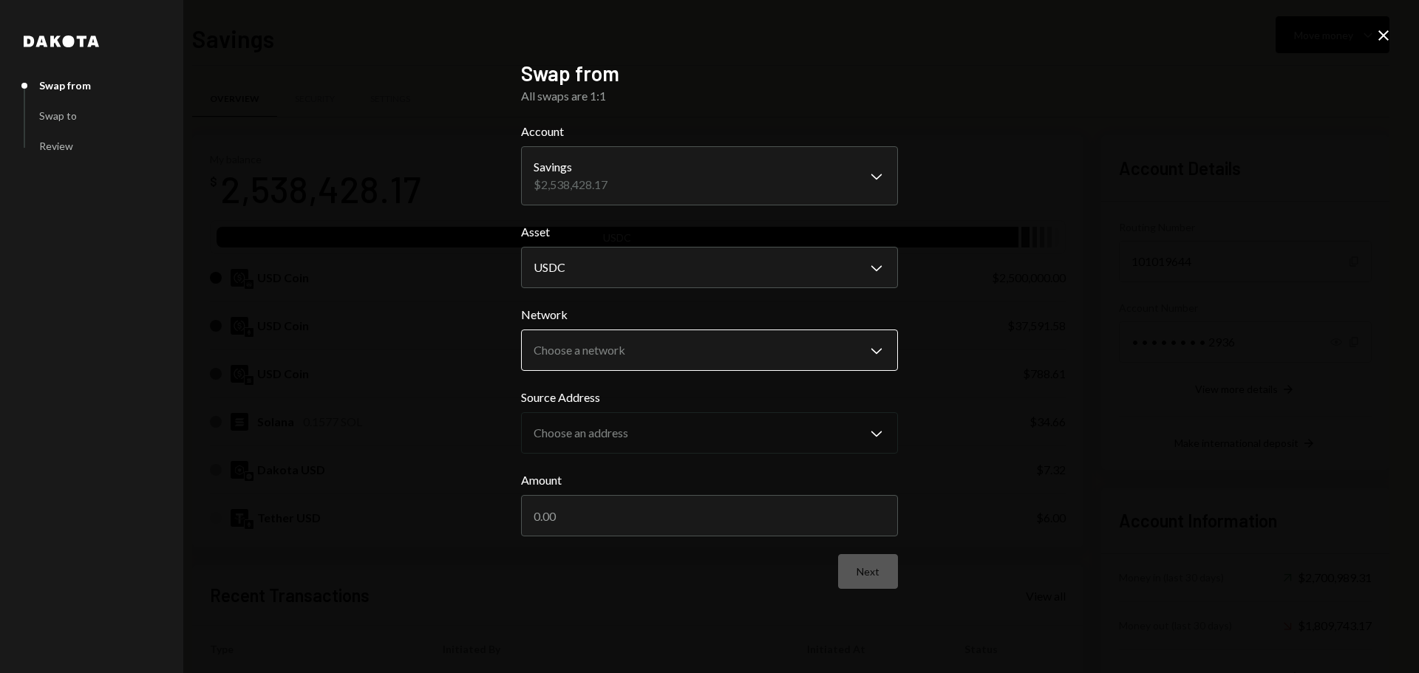
click at [578, 349] on body "F Fogo1 Foundation Caret Down Home Home Inbox Inbox Activities Transactions Acc…" at bounding box center [709, 336] width 1419 height 673
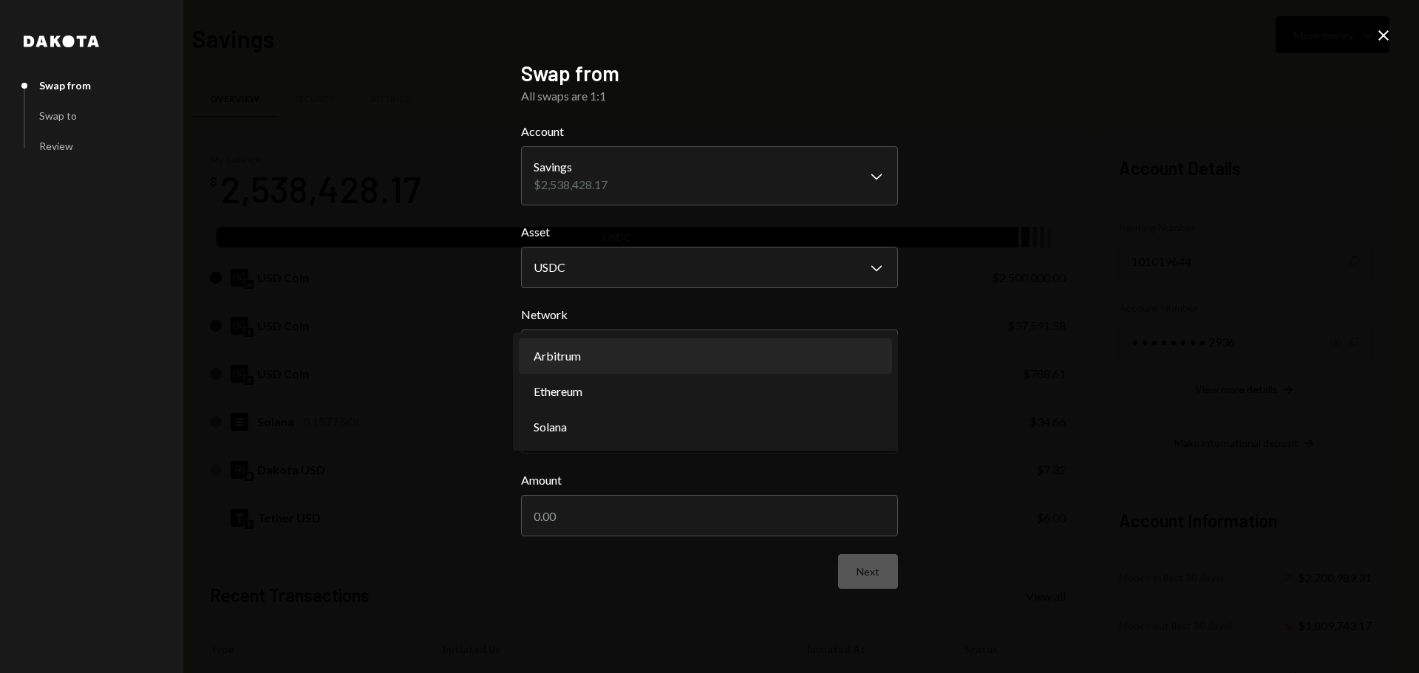
select select "**********"
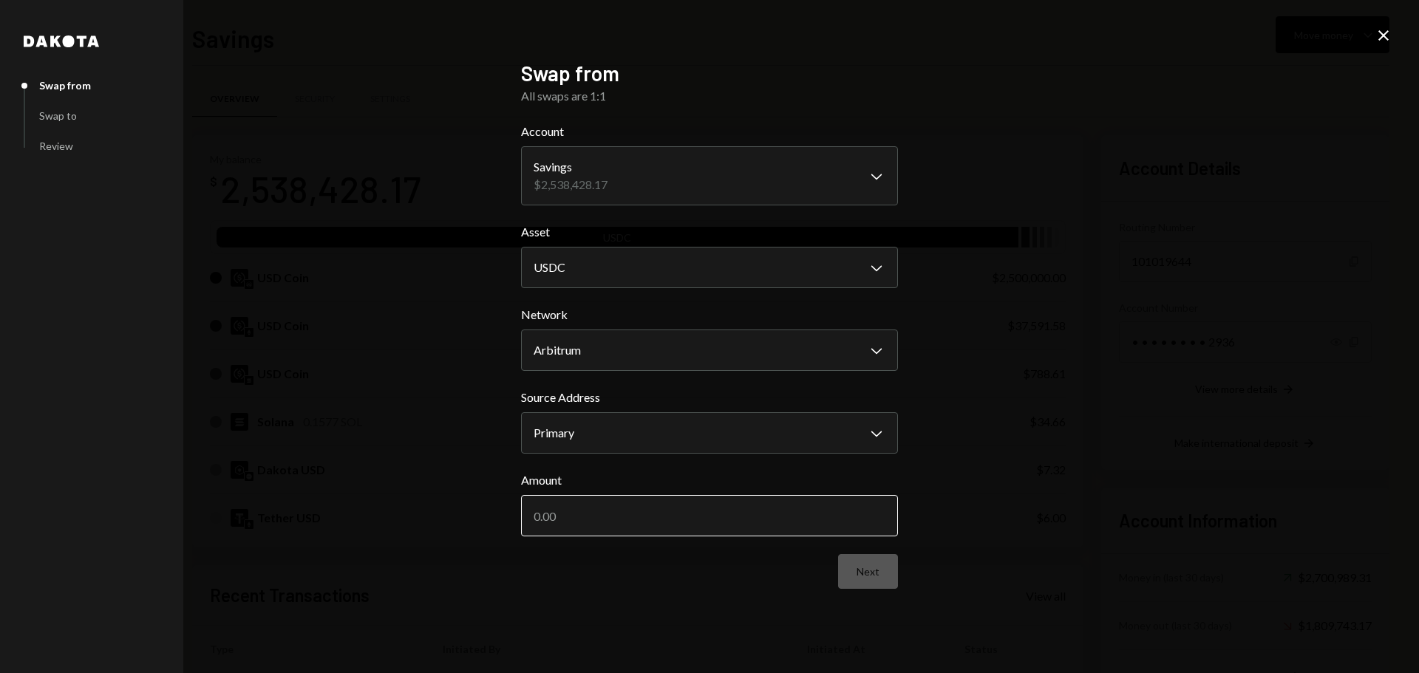
click at [601, 522] on input "Amount" at bounding box center [709, 515] width 377 height 41
drag, startPoint x: 569, startPoint y: 517, endPoint x: 599, endPoint y: 517, distance: 30.3
click at [599, 517] on input "1800000" at bounding box center [709, 515] width 377 height 41
drag, startPoint x: 547, startPoint y: 518, endPoint x: 562, endPoint y: 517, distance: 15.5
click at [562, 517] on input "1800000" at bounding box center [709, 515] width 377 height 41
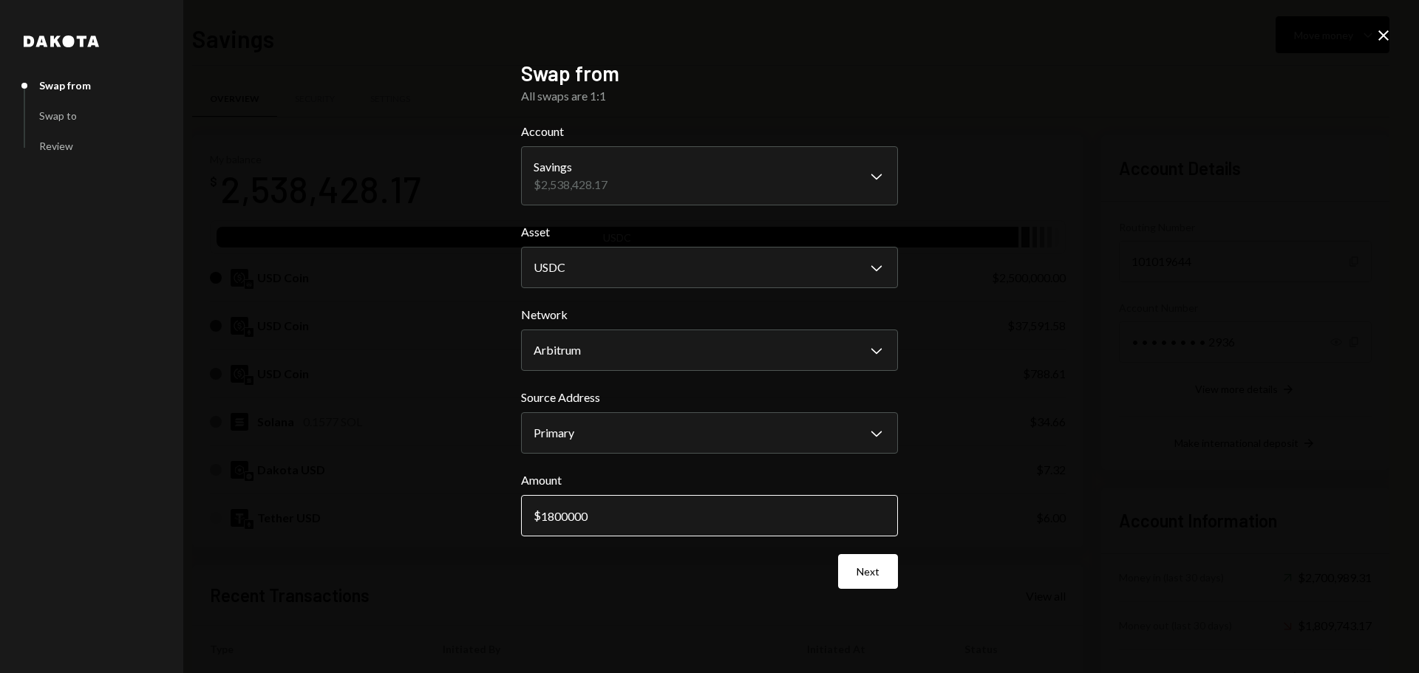
drag, startPoint x: 568, startPoint y: 515, endPoint x: 597, endPoint y: 515, distance: 28.8
click at [597, 515] on input "1800000" at bounding box center [709, 515] width 377 height 41
type input "1800000"
click at [872, 576] on button "Next" at bounding box center [868, 571] width 60 height 35
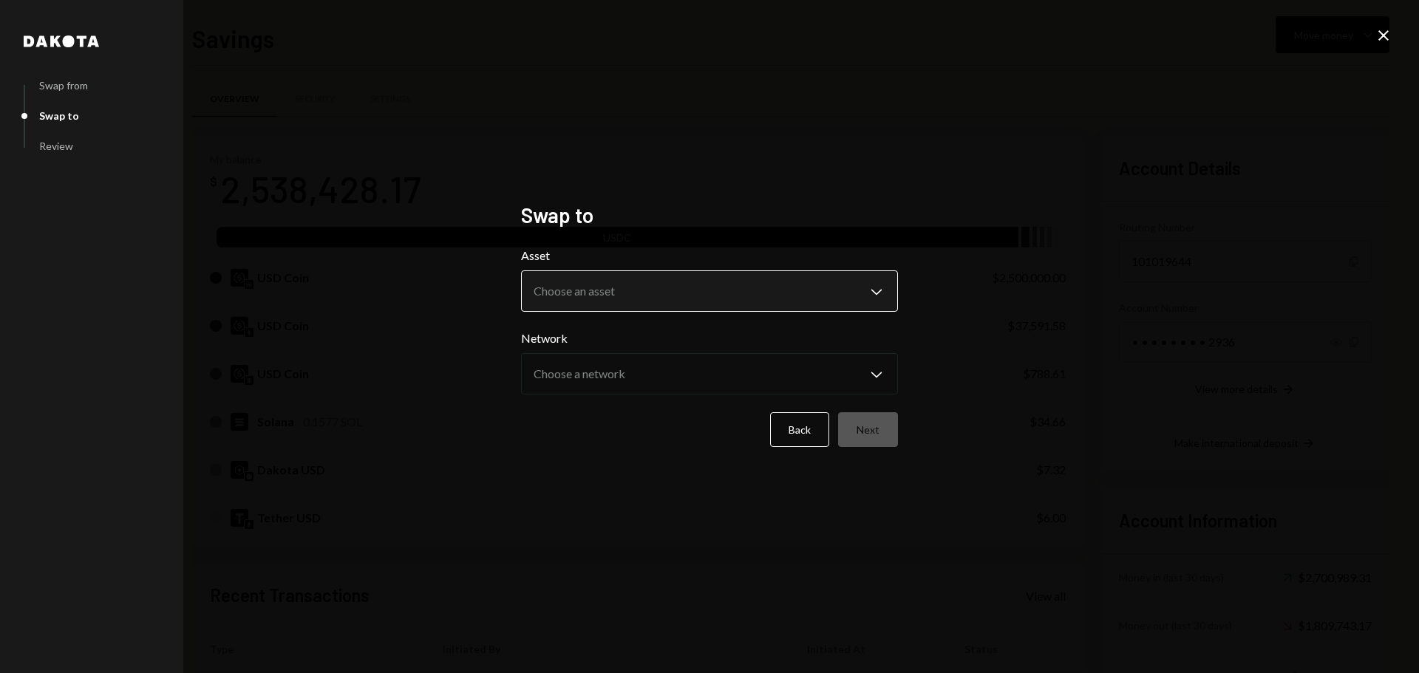
click at [566, 286] on body "F Fogo1 Foundation Caret Down Home Home Inbox Inbox Activities Transactions Acc…" at bounding box center [709, 336] width 1419 height 673
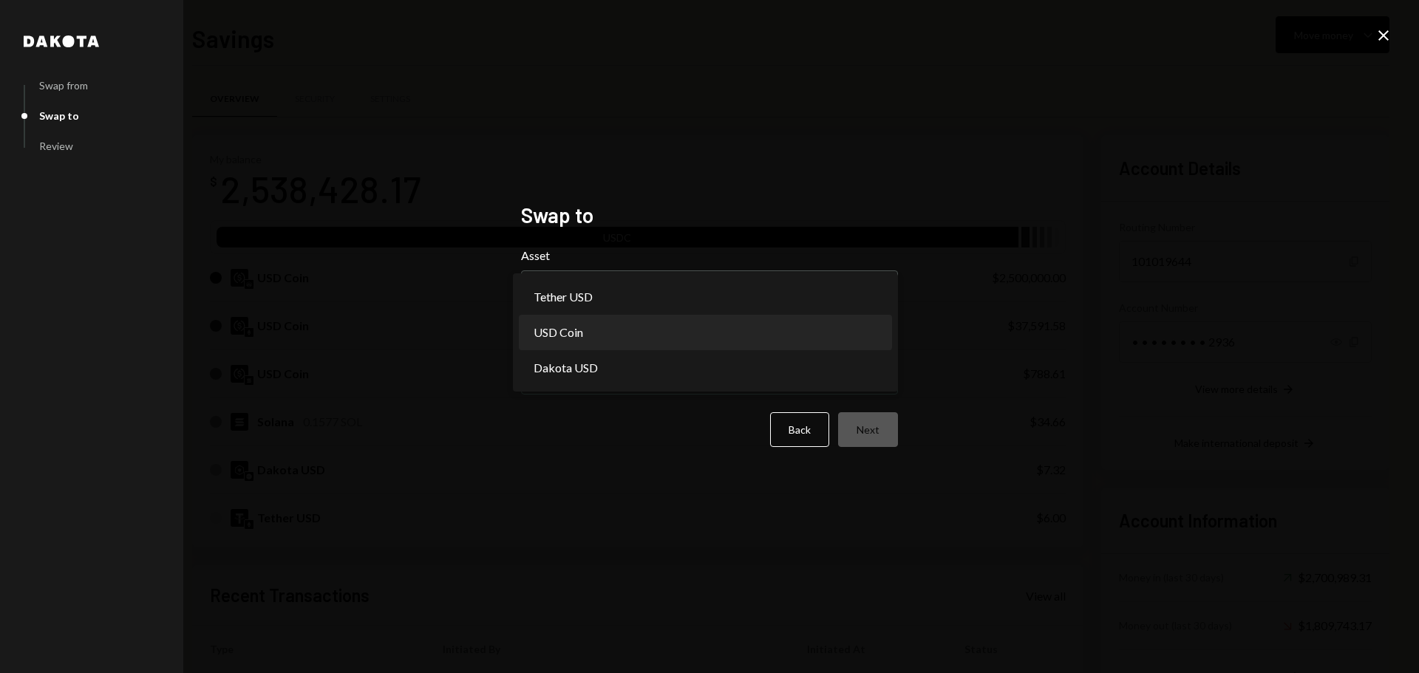
select select "****"
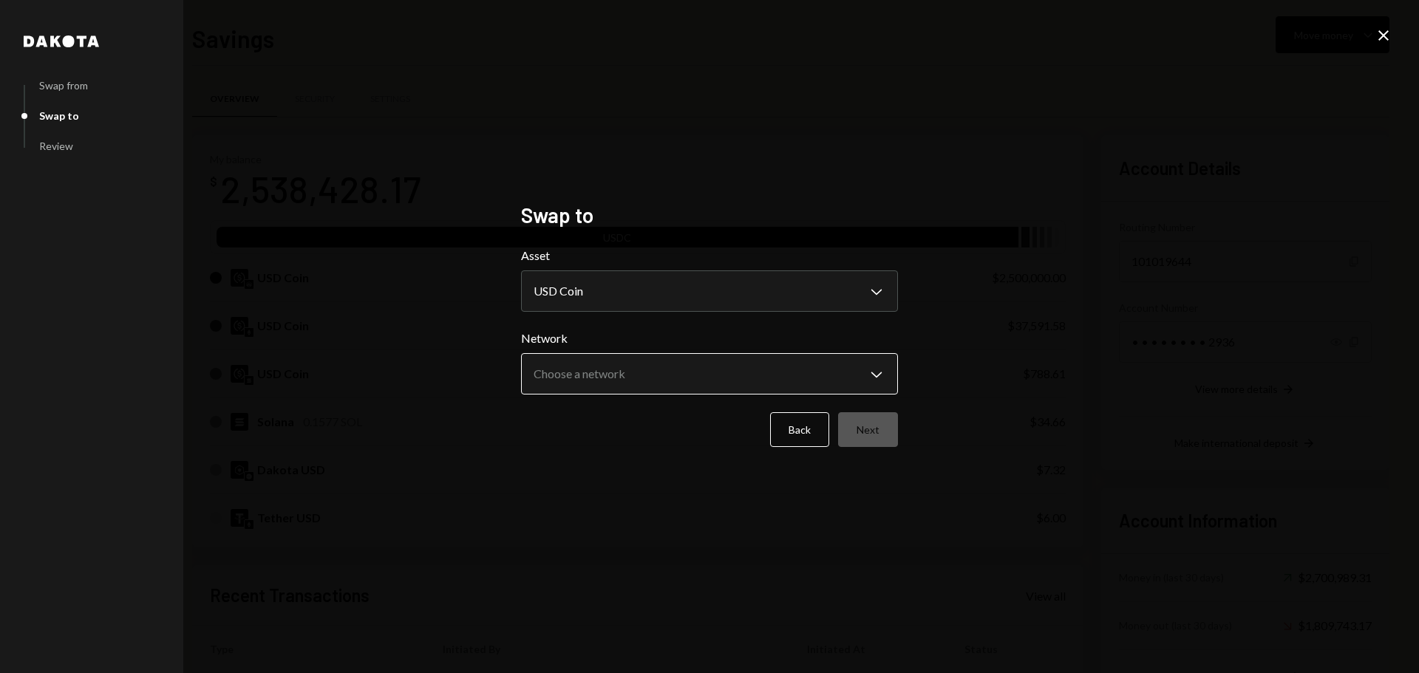
click at [595, 370] on body "F Fogo1 Foundation Caret Down Home Home Inbox Inbox Activities Transactions Acc…" at bounding box center [709, 336] width 1419 height 673
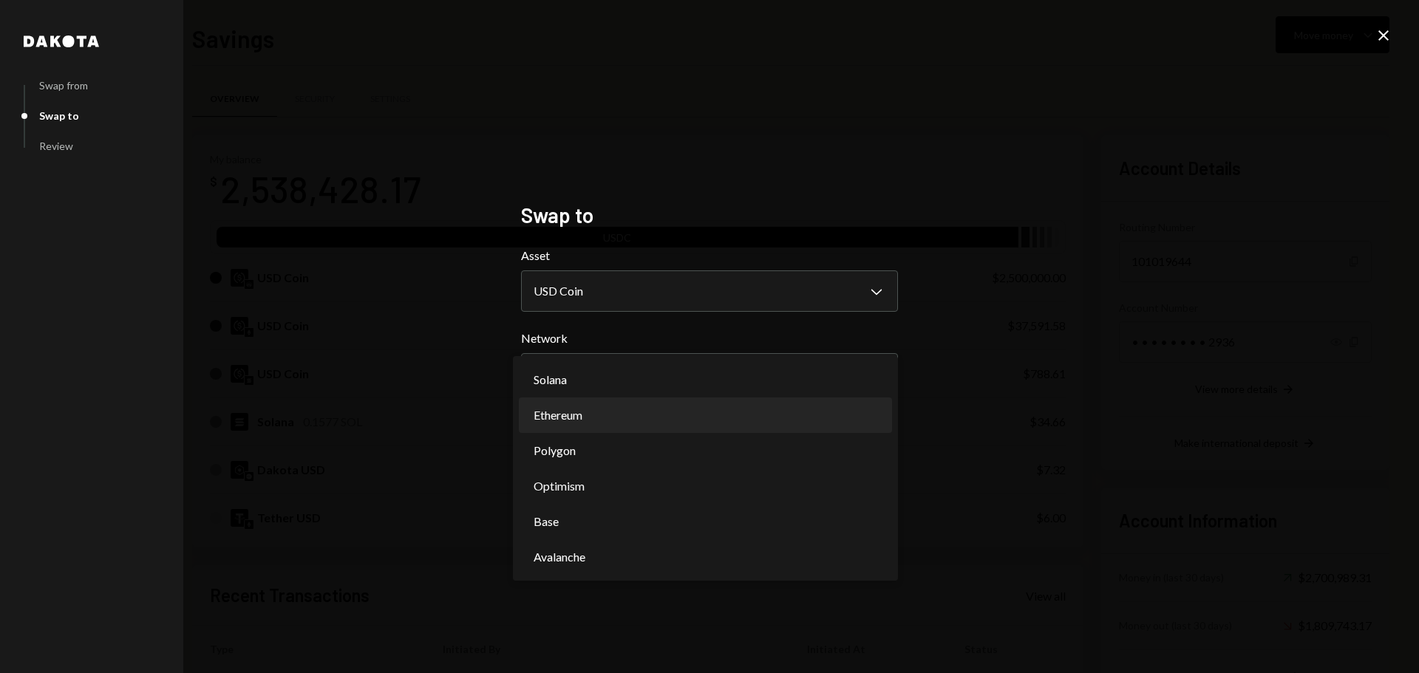
select select "**********"
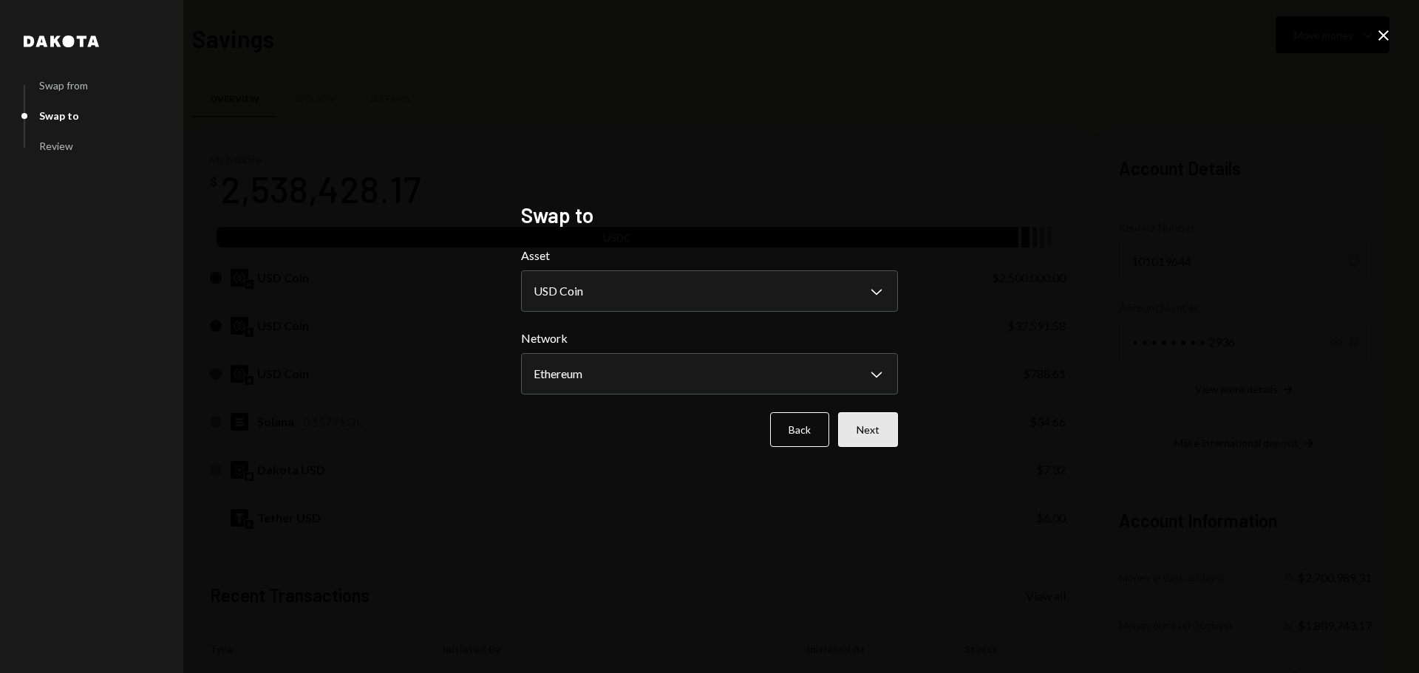
click at [862, 439] on button "Next" at bounding box center [868, 429] width 60 height 35
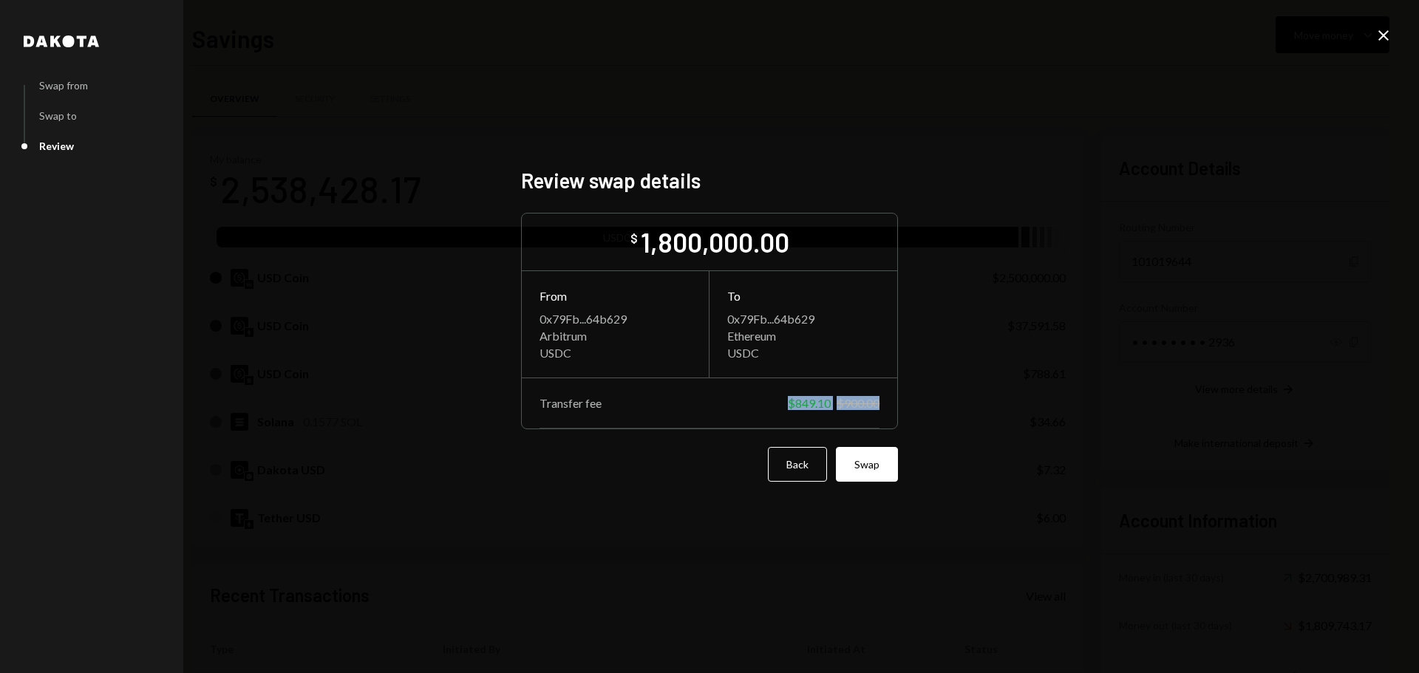
drag, startPoint x: 785, startPoint y: 403, endPoint x: 883, endPoint y: 412, distance: 98.6
click at [883, 412] on div "Transfer fee $849.10 $900.00" at bounding box center [709, 403] width 375 height 50
click at [782, 402] on div "Transfer fee $849.10 $900.00" at bounding box center [709, 403] width 340 height 14
drag, startPoint x: 788, startPoint y: 404, endPoint x: 902, endPoint y: 404, distance: 114.5
click at [902, 404] on div "Dakota Swap from Swap to Review Review swap details $ 1,800,000.00 From 0x79Fb.…" at bounding box center [709, 336] width 412 height 373
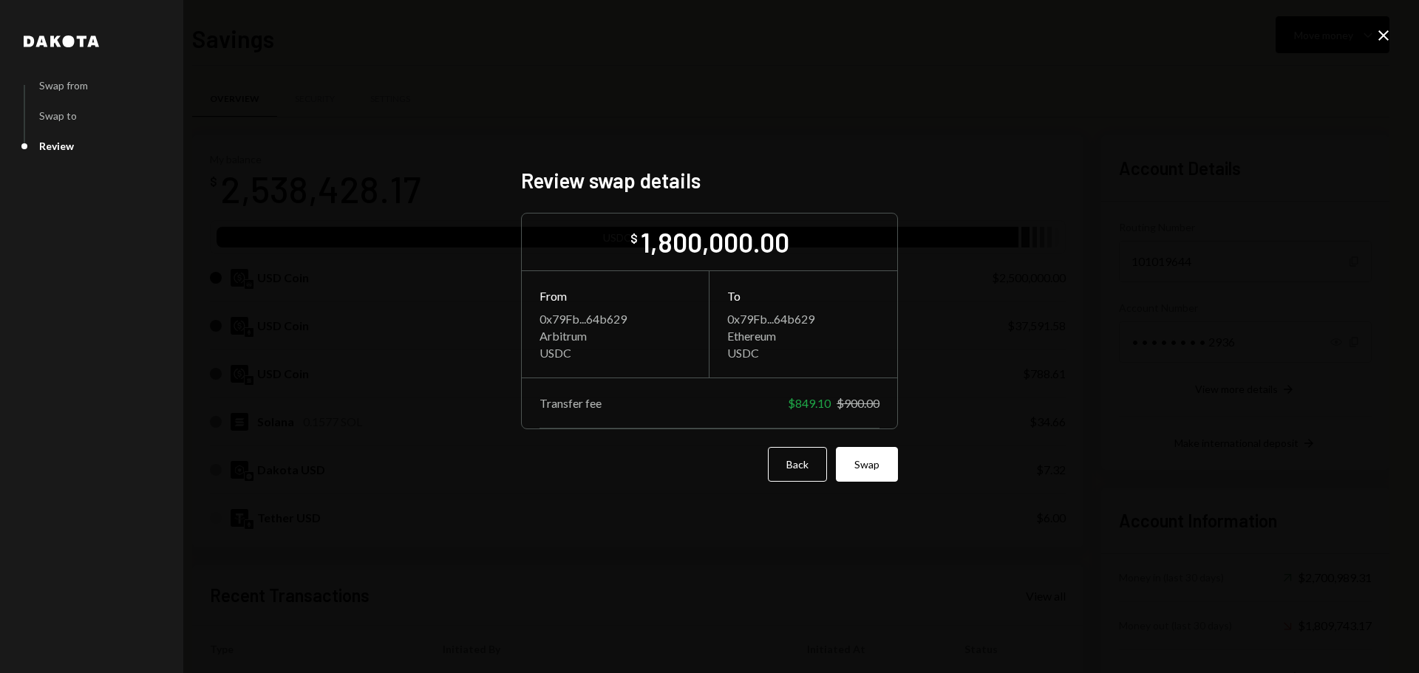
click at [930, 550] on div "Dakota Swap from Swap to Review Review swap details $ 1,800,000.00 From 0x79Fb.…" at bounding box center [709, 336] width 1419 height 673
drag, startPoint x: 635, startPoint y: 248, endPoint x: 794, endPoint y: 251, distance: 158.9
click at [794, 251] on div "$ 1,800,000.00 From 0x79Fb...64b629 Arbitrum USDC To 0x79Fb...64b629 Ethereum U…" at bounding box center [709, 321] width 377 height 217
click at [730, 253] on div "1,800,000.00" at bounding box center [715, 241] width 149 height 33
drag, startPoint x: 547, startPoint y: 322, endPoint x: 616, endPoint y: 363, distance: 79.8
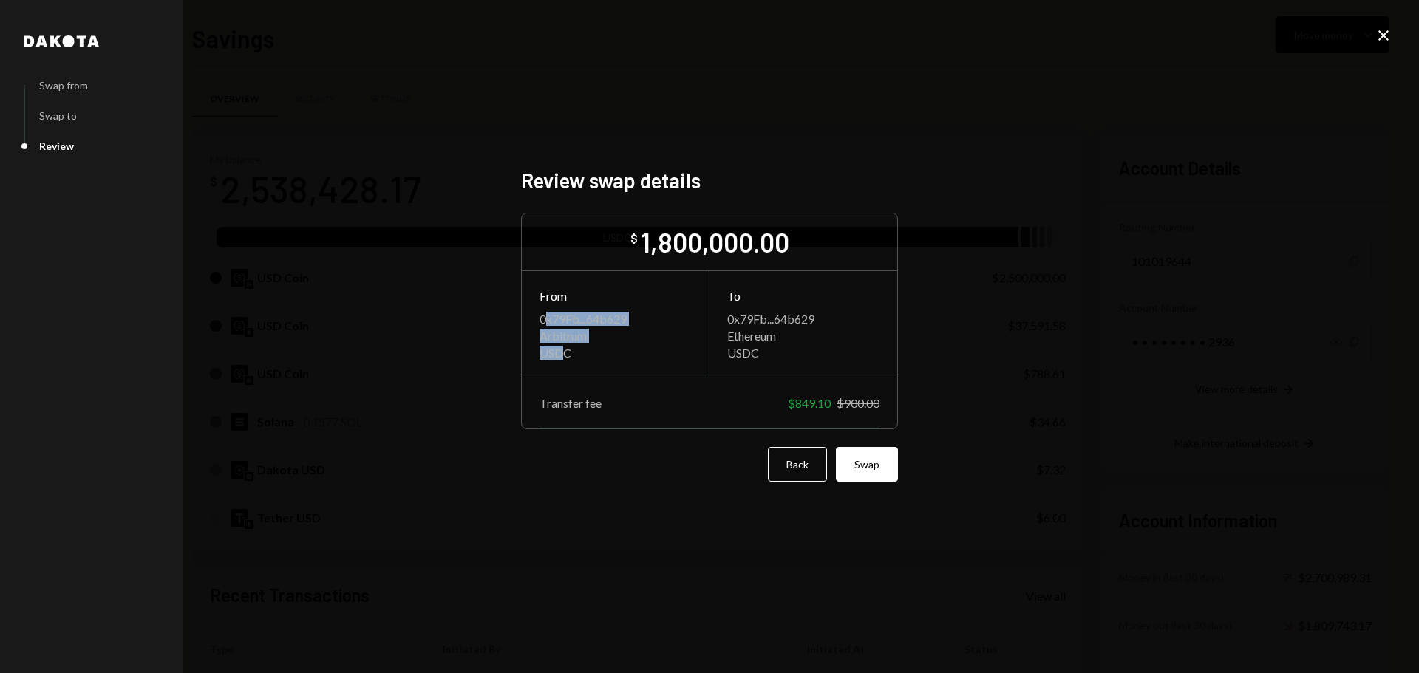
click at [568, 363] on div "From 0x79Fb...64b629 Arbitrum USDC" at bounding box center [616, 324] width 188 height 106
drag, startPoint x: 760, startPoint y: 358, endPoint x: 650, endPoint y: 310, distance: 120.8
click at [737, 307] on div "To 0x79Fb...64b629 Ethereum USDC" at bounding box center [803, 324] width 188 height 106
click at [555, 338] on div "Arbitrum" at bounding box center [614, 336] width 151 height 14
click at [550, 351] on div "USDC" at bounding box center [614, 353] width 151 height 14
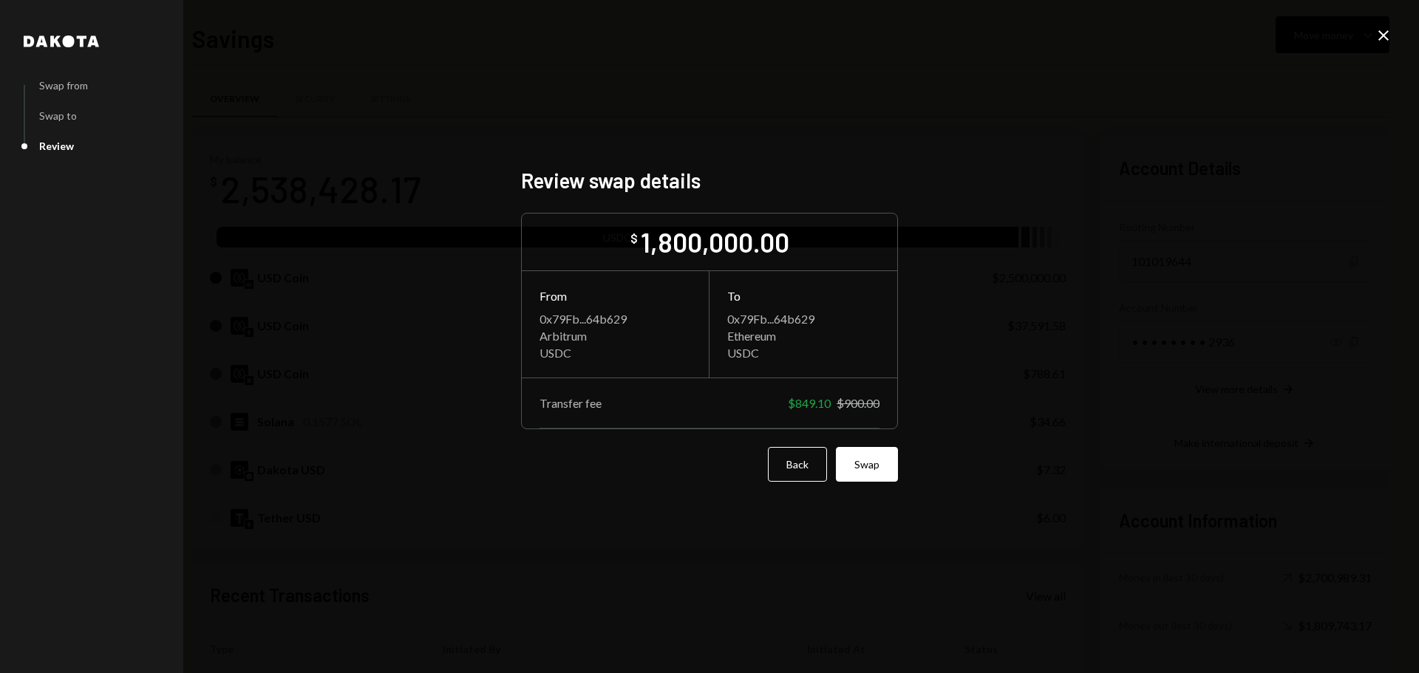
click at [749, 355] on div "USDC" at bounding box center [803, 353] width 152 height 14
click at [740, 336] on div "Ethereum" at bounding box center [803, 336] width 152 height 14
drag, startPoint x: 543, startPoint y: 353, endPoint x: 593, endPoint y: 358, distance: 50.4
click at [585, 358] on div "USDC" at bounding box center [614, 353] width 151 height 14
drag, startPoint x: 735, startPoint y: 353, endPoint x: 777, endPoint y: 353, distance: 42.1
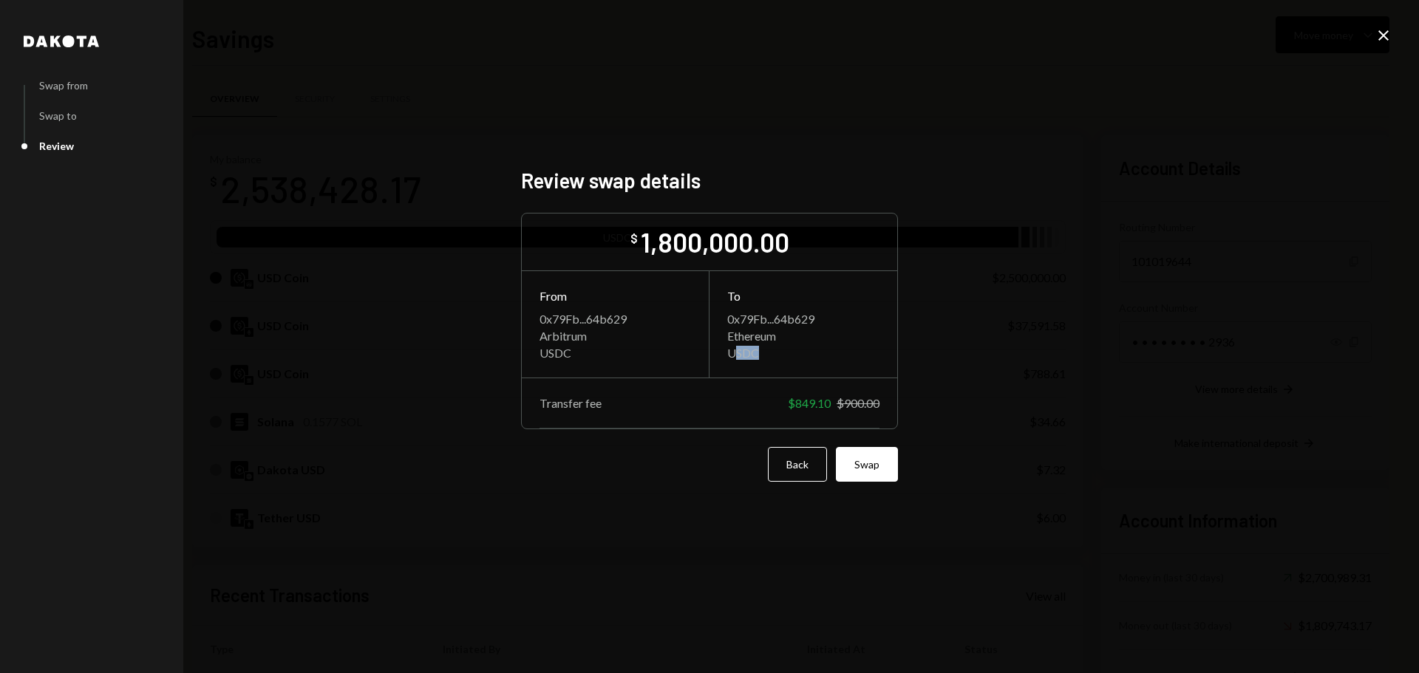
click at [777, 353] on div "USDC" at bounding box center [803, 353] width 152 height 14
click at [870, 474] on button "Swap" at bounding box center [867, 464] width 62 height 35
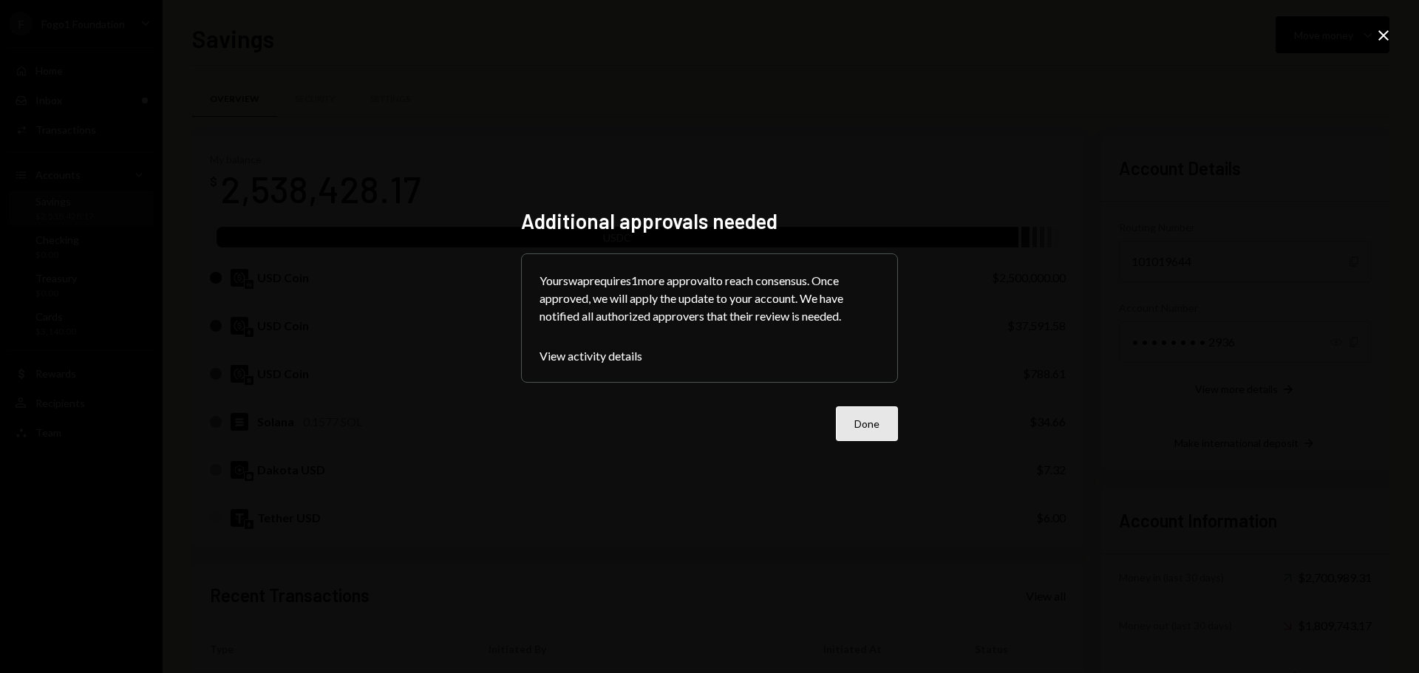
click at [857, 429] on button "Done" at bounding box center [867, 423] width 62 height 35
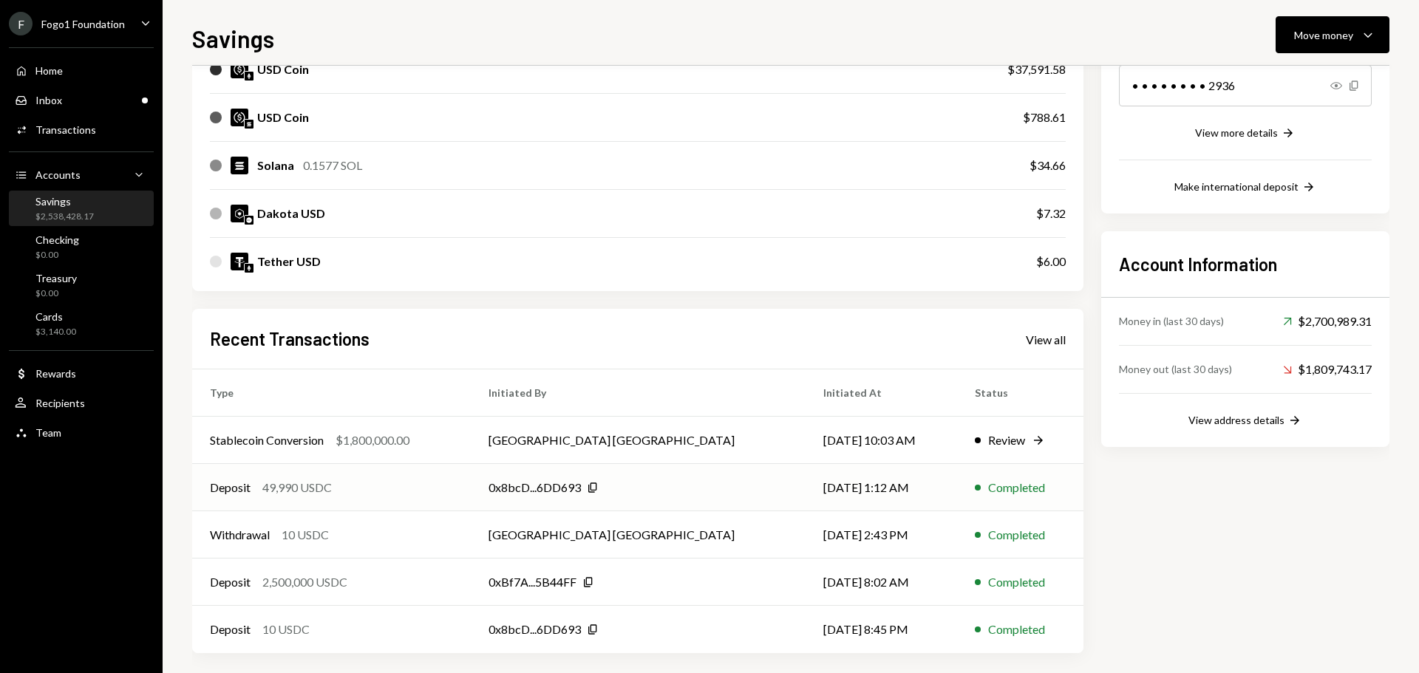
scroll to position [266, 0]
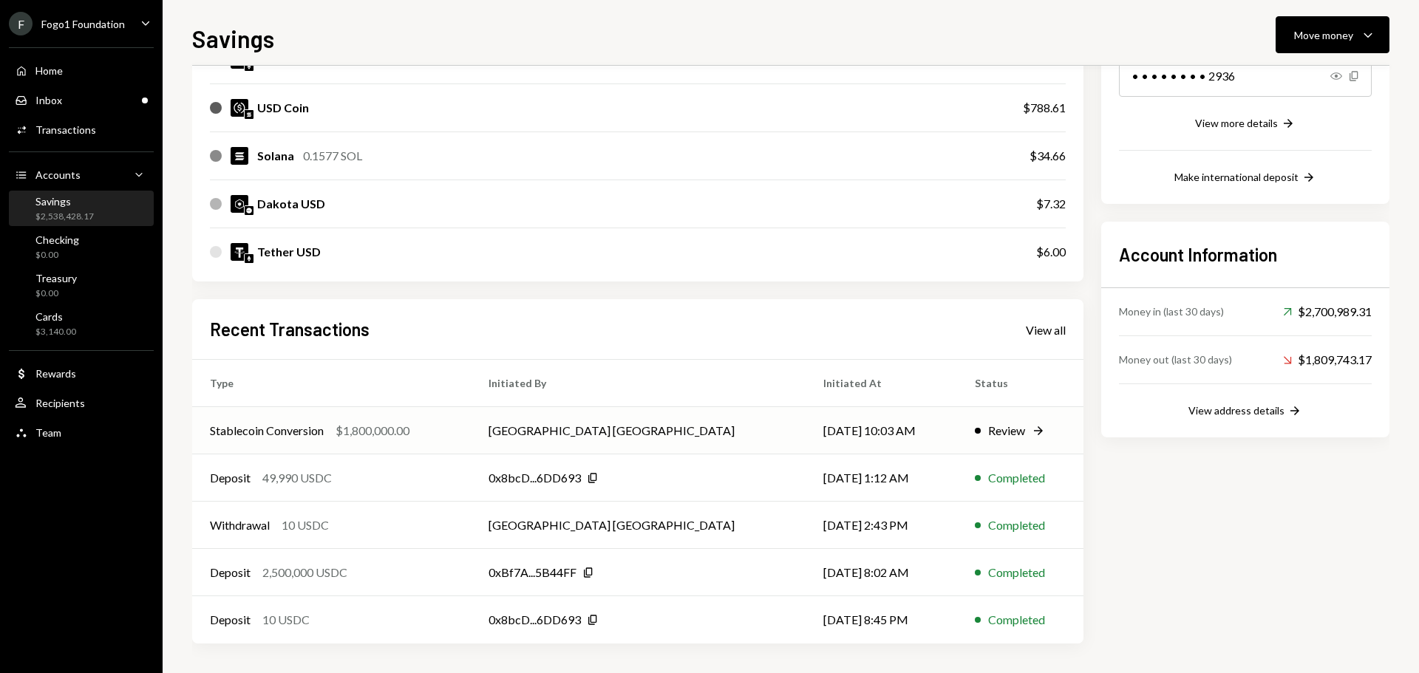
click at [367, 424] on div "$1,800,000.00" at bounding box center [372, 431] width 74 height 18
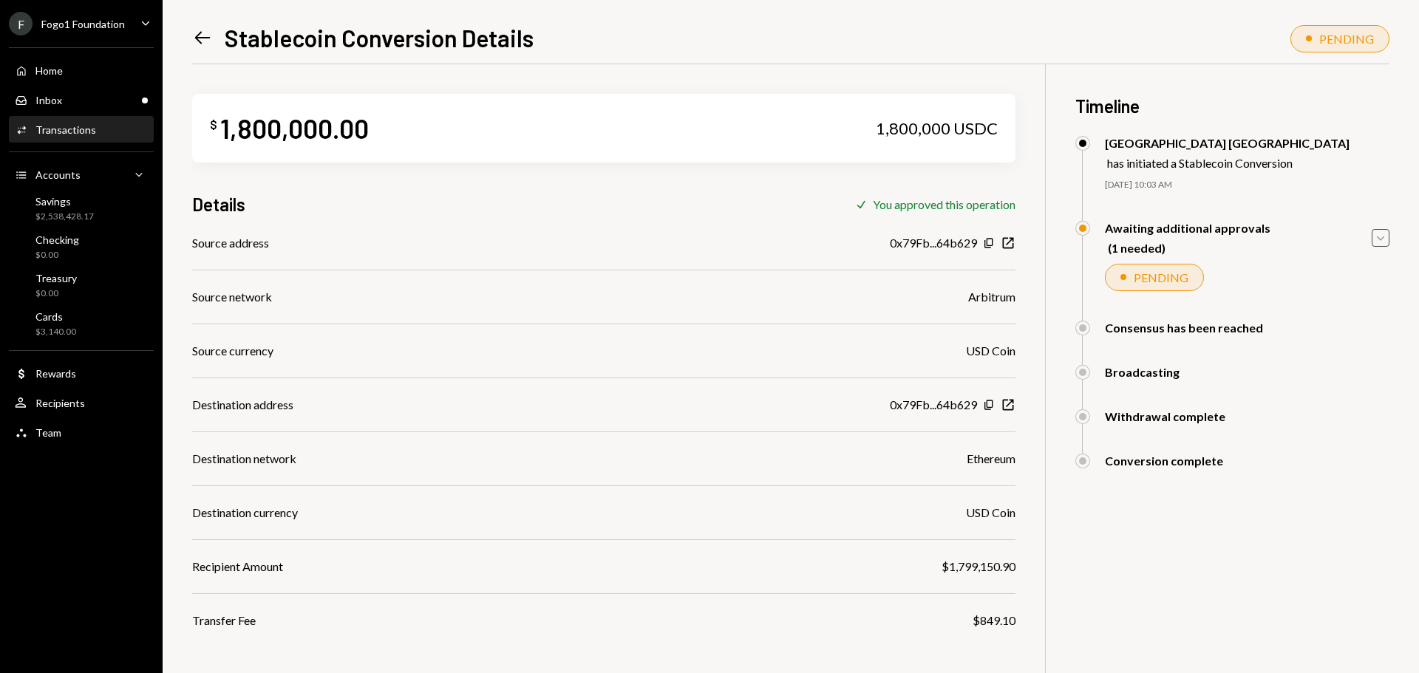
click at [1372, 239] on icon "Caret Down" at bounding box center [1380, 238] width 16 height 16
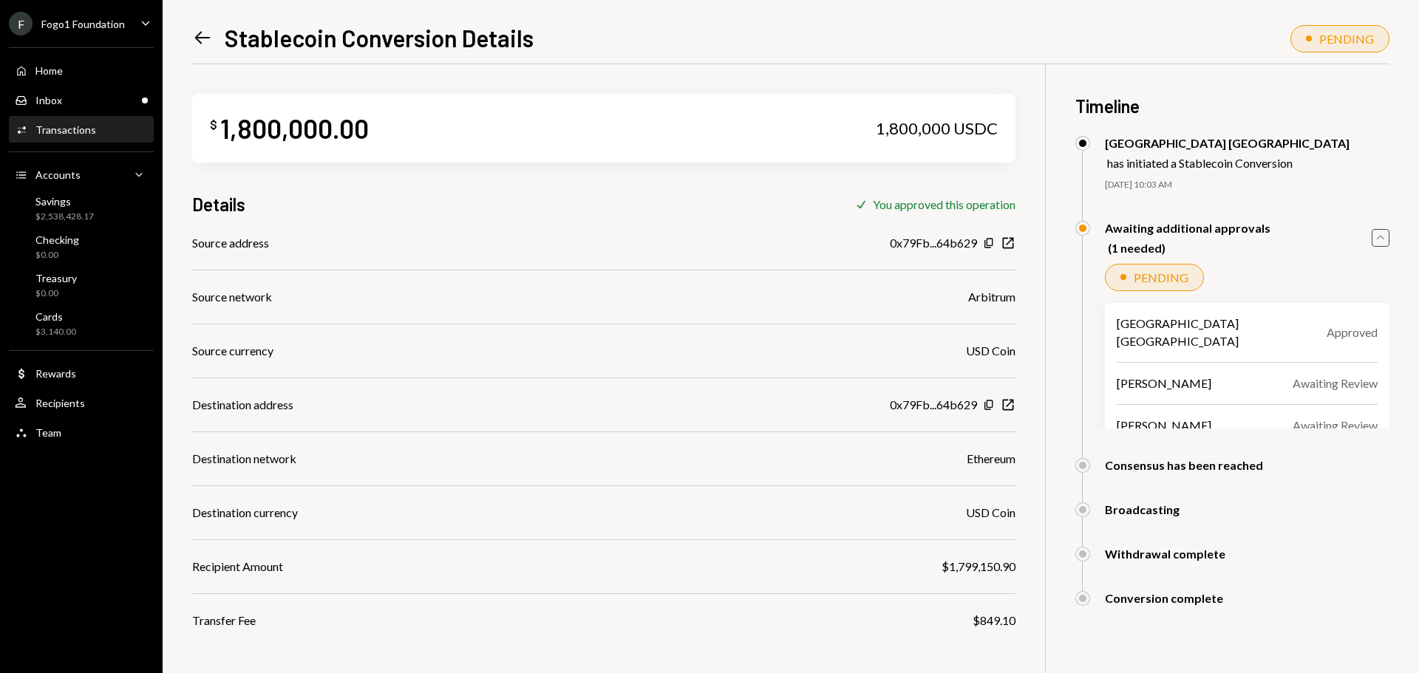
click at [1374, 239] on icon "Caret Up" at bounding box center [1380, 238] width 16 height 16
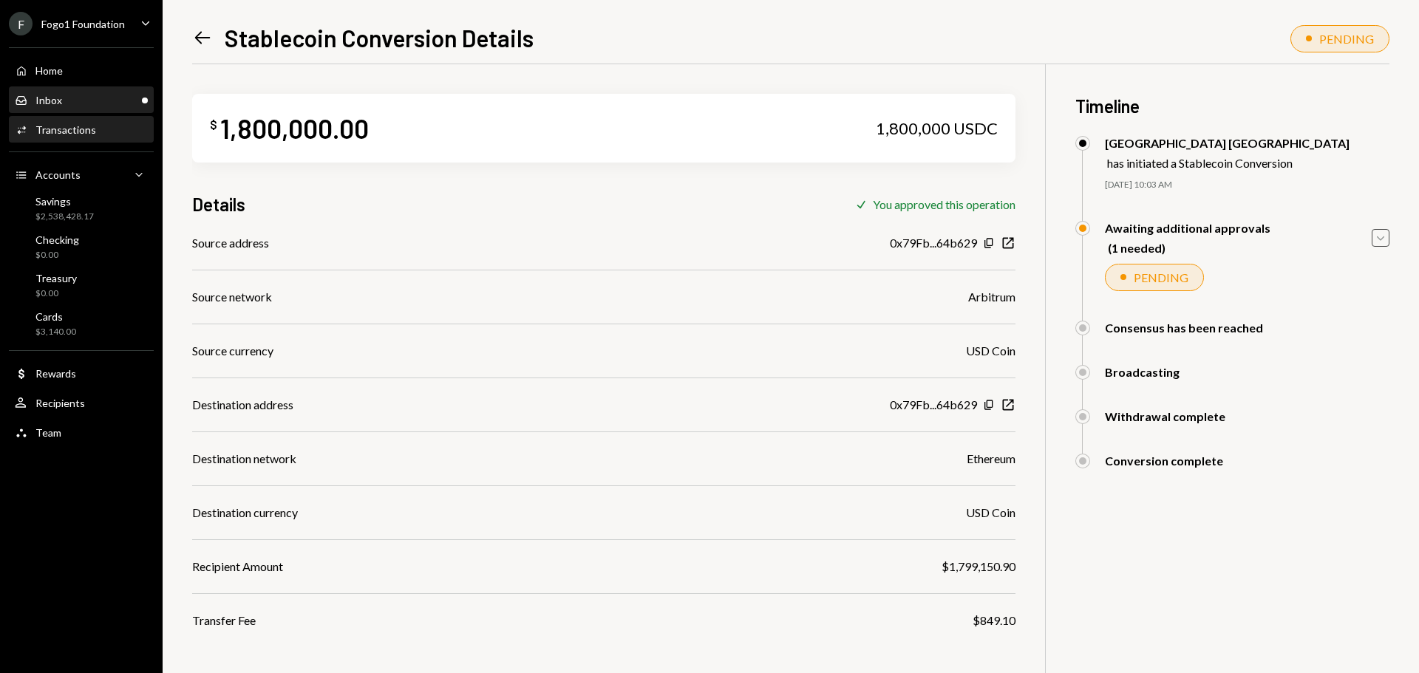
click at [109, 98] on div "Inbox Inbox" at bounding box center [81, 100] width 133 height 13
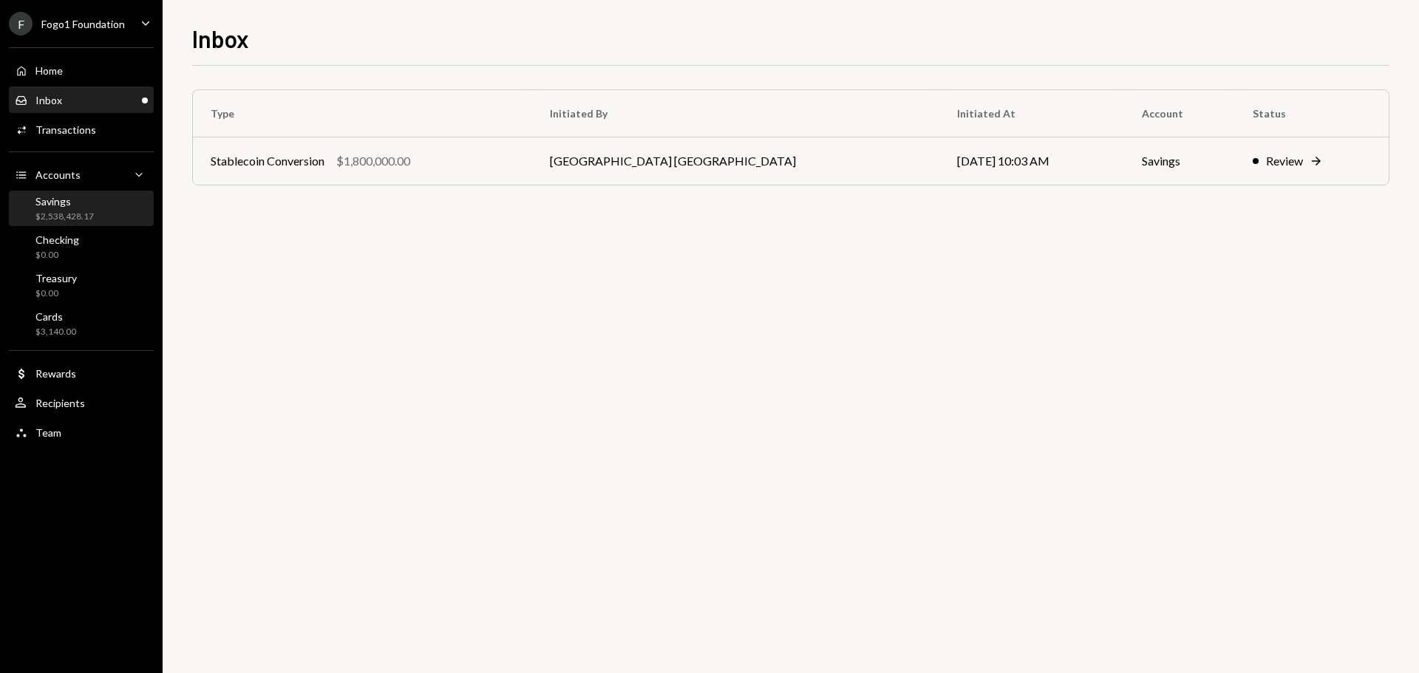
click at [69, 217] on div "$2,538,428.17" at bounding box center [64, 217] width 58 height 13
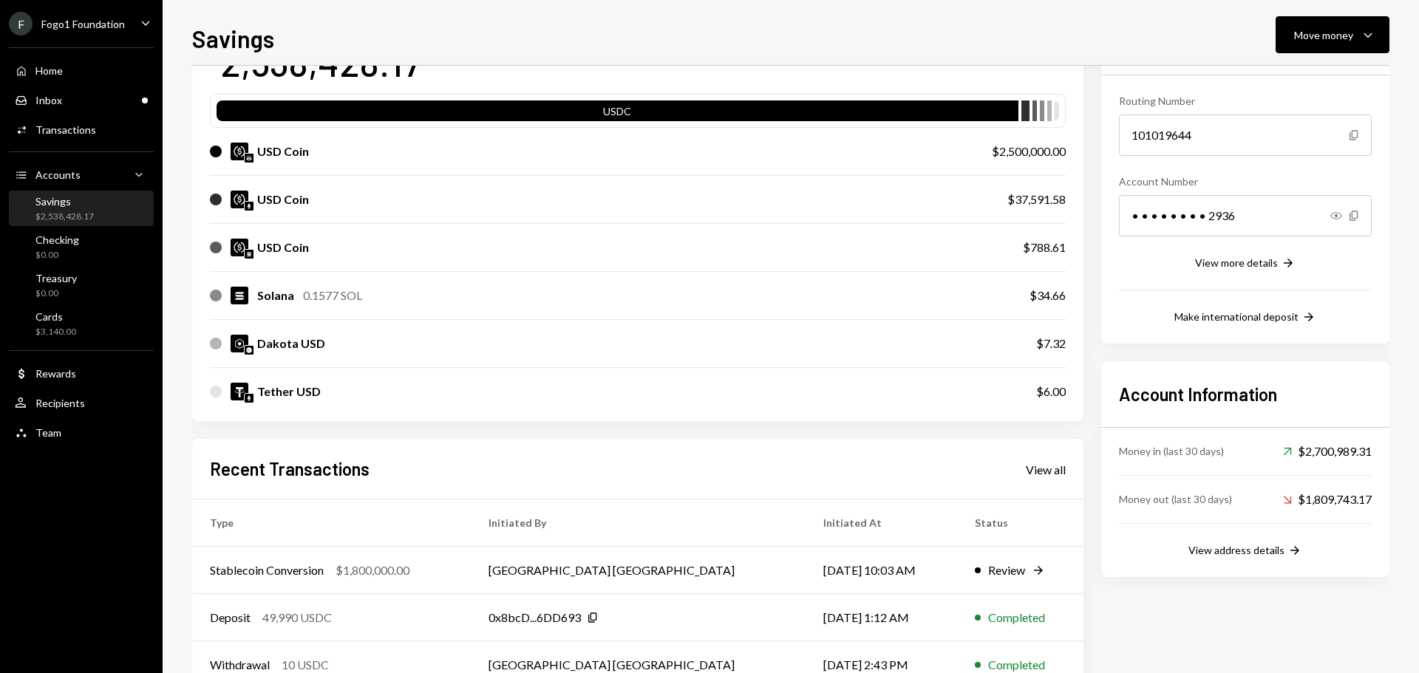
scroll to position [74, 0]
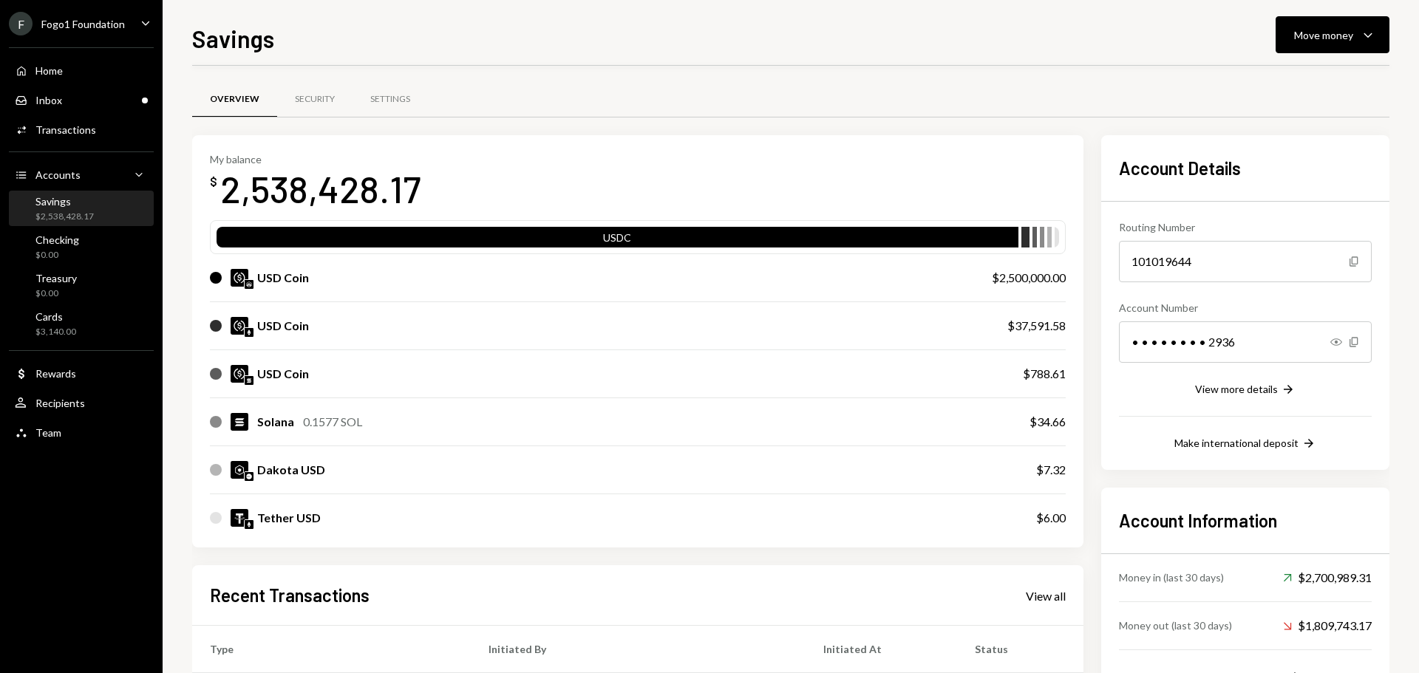
scroll to position [74, 0]
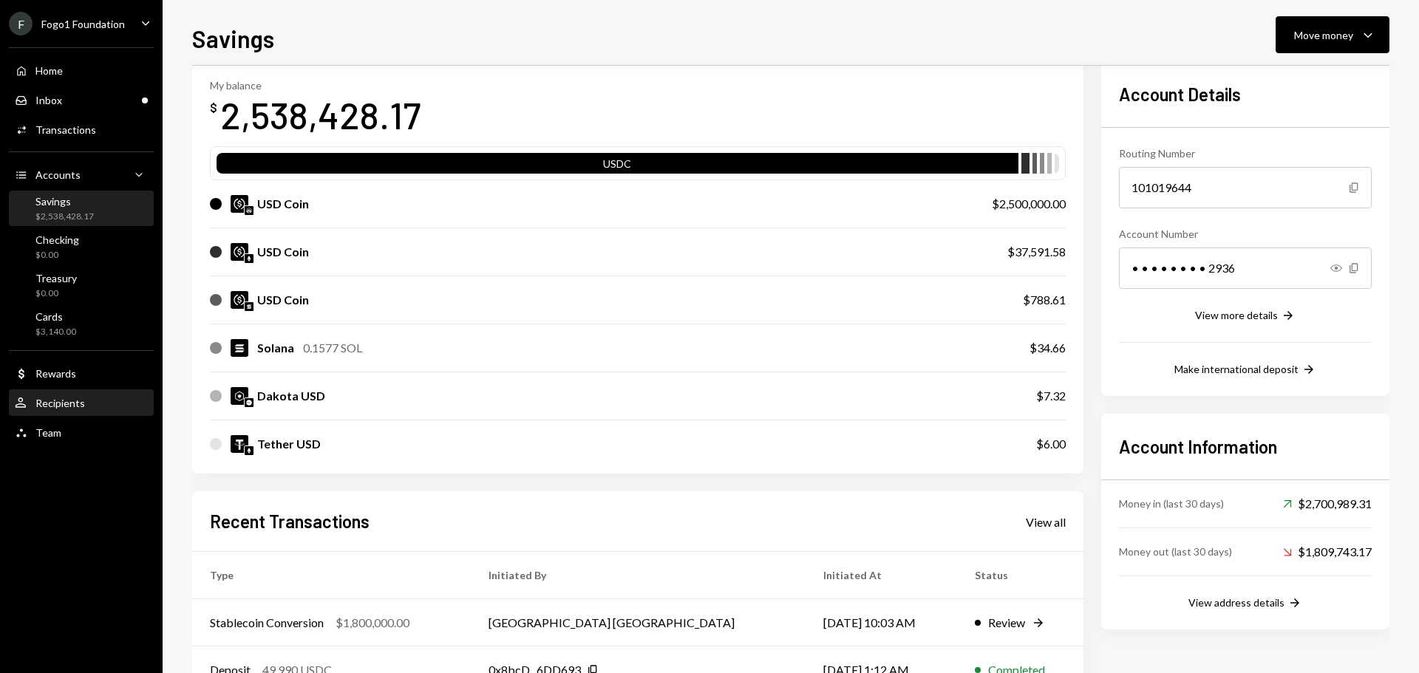
click at [75, 406] on div "Recipients" at bounding box center [60, 403] width 50 height 13
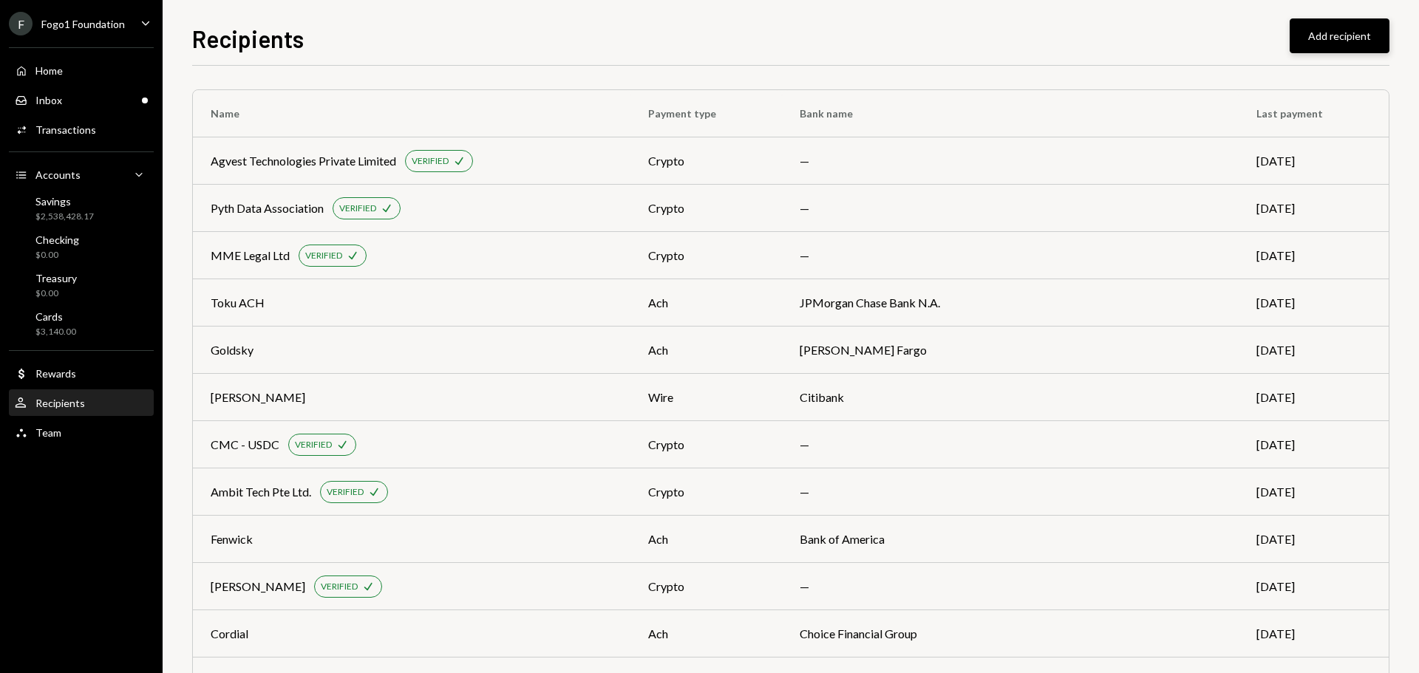
click at [1335, 41] on button "Add recipient" at bounding box center [1339, 35] width 100 height 35
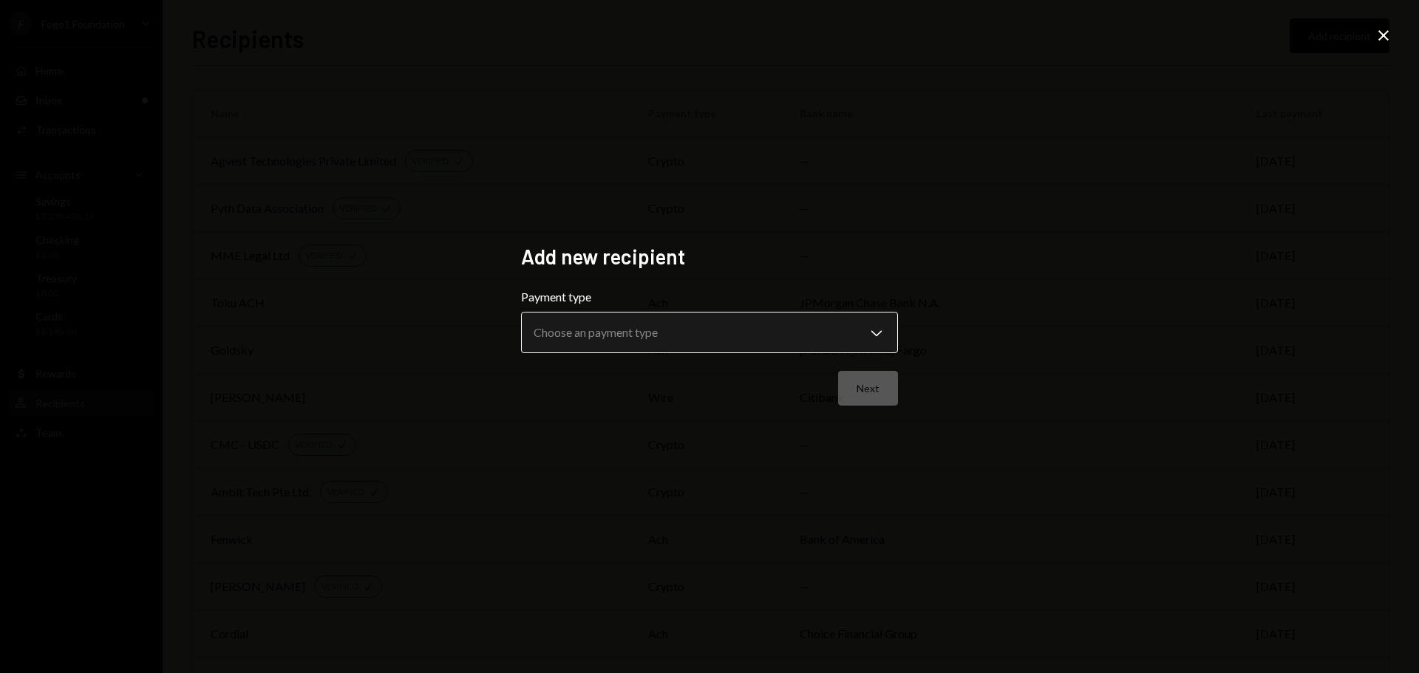
click at [596, 324] on body "F Fogo1 Foundation Caret Down Home Home Inbox Inbox Activities Transactions Acc…" at bounding box center [709, 336] width 1419 height 673
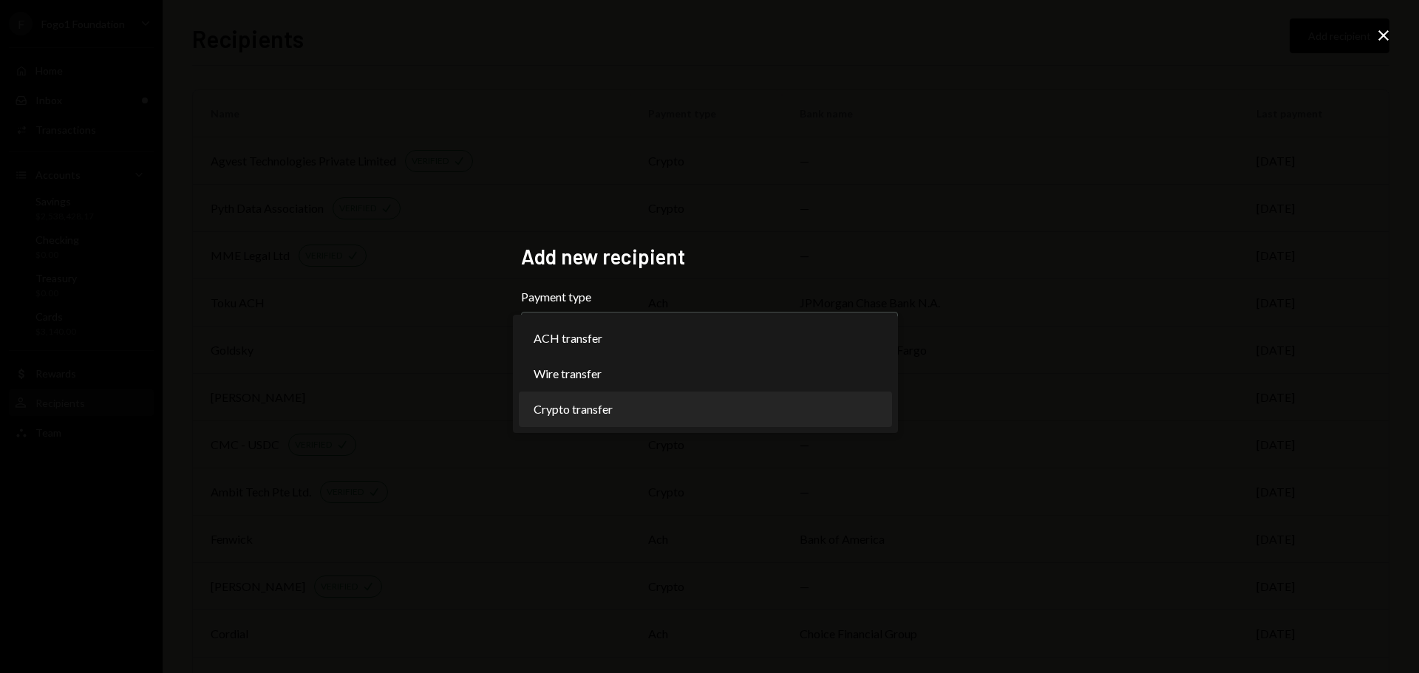
select select "******"
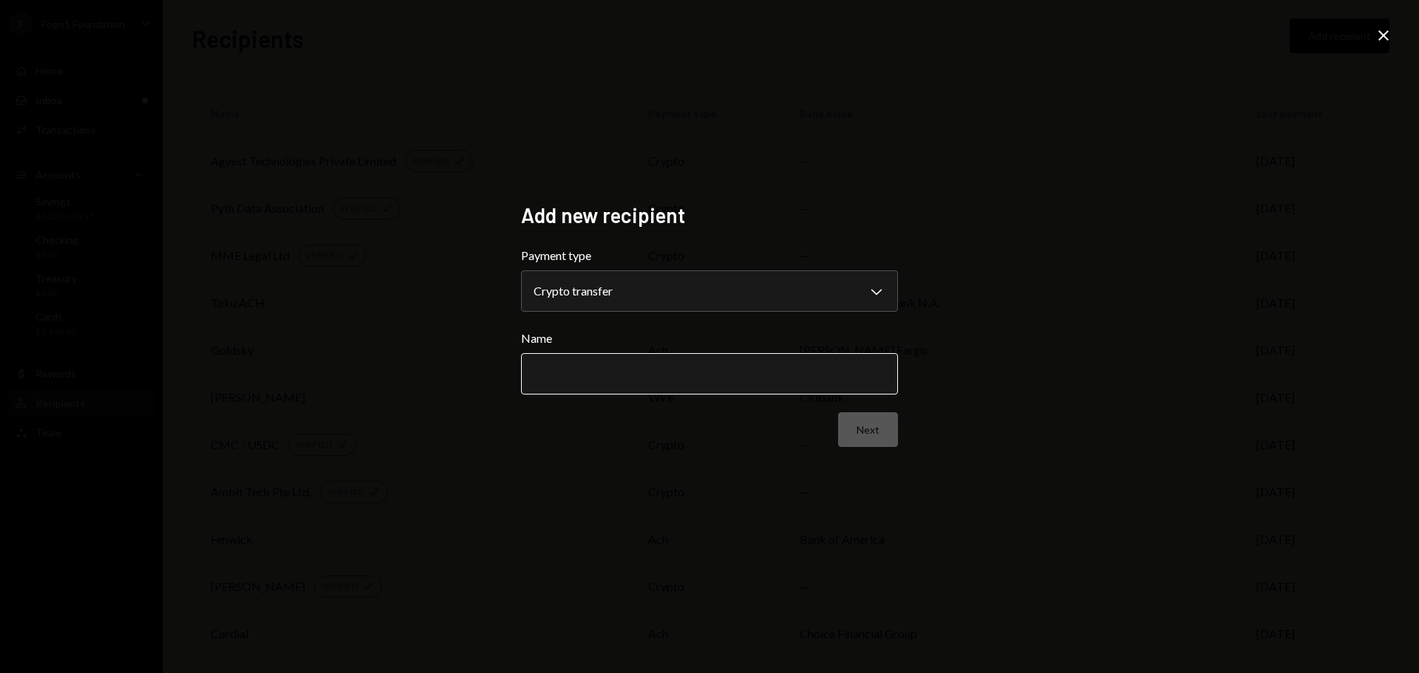
click at [626, 382] on input "Name" at bounding box center [709, 373] width 377 height 41
type input "**********"
click at [873, 426] on button "Next" at bounding box center [868, 429] width 60 height 35
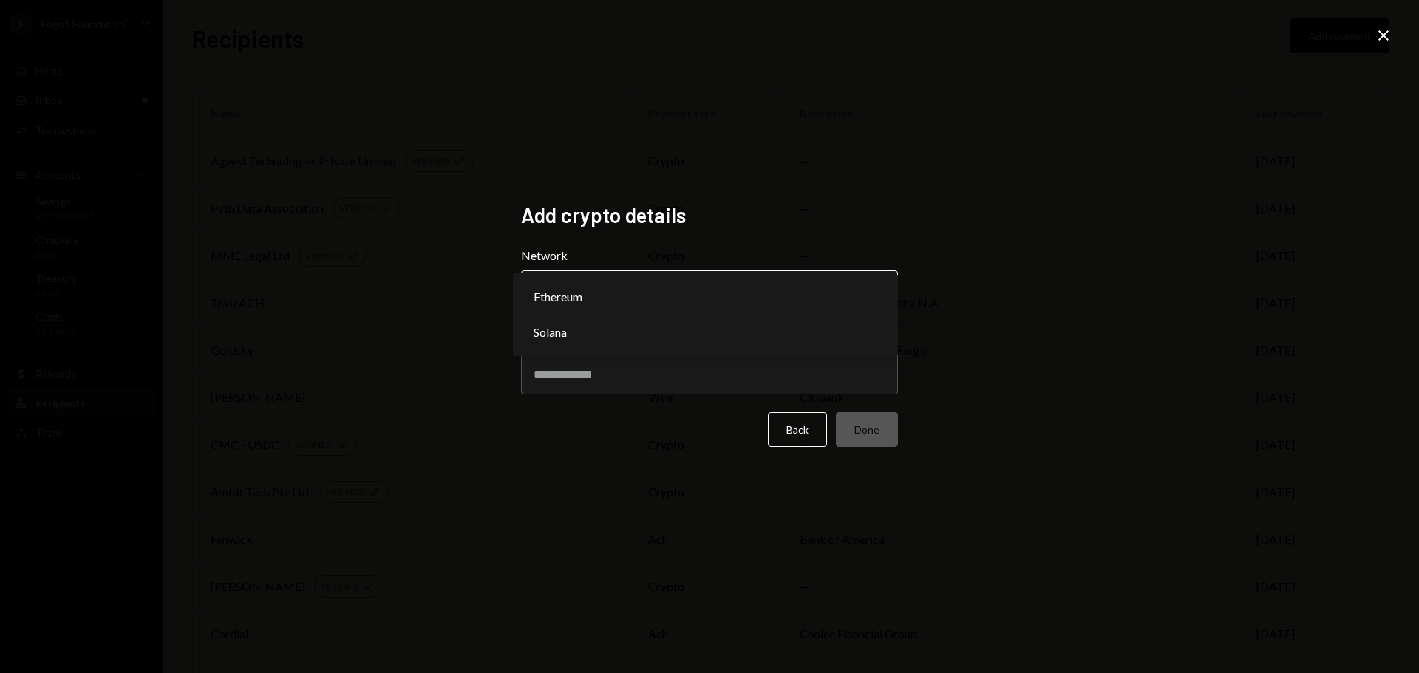
click at [614, 299] on body "F Fogo1 Foundation Caret Down Home Home Inbox Inbox Activities Transactions Acc…" at bounding box center [709, 336] width 1419 height 673
select select "**********"
click at [581, 386] on input "Address" at bounding box center [709, 373] width 377 height 41
paste input "**********"
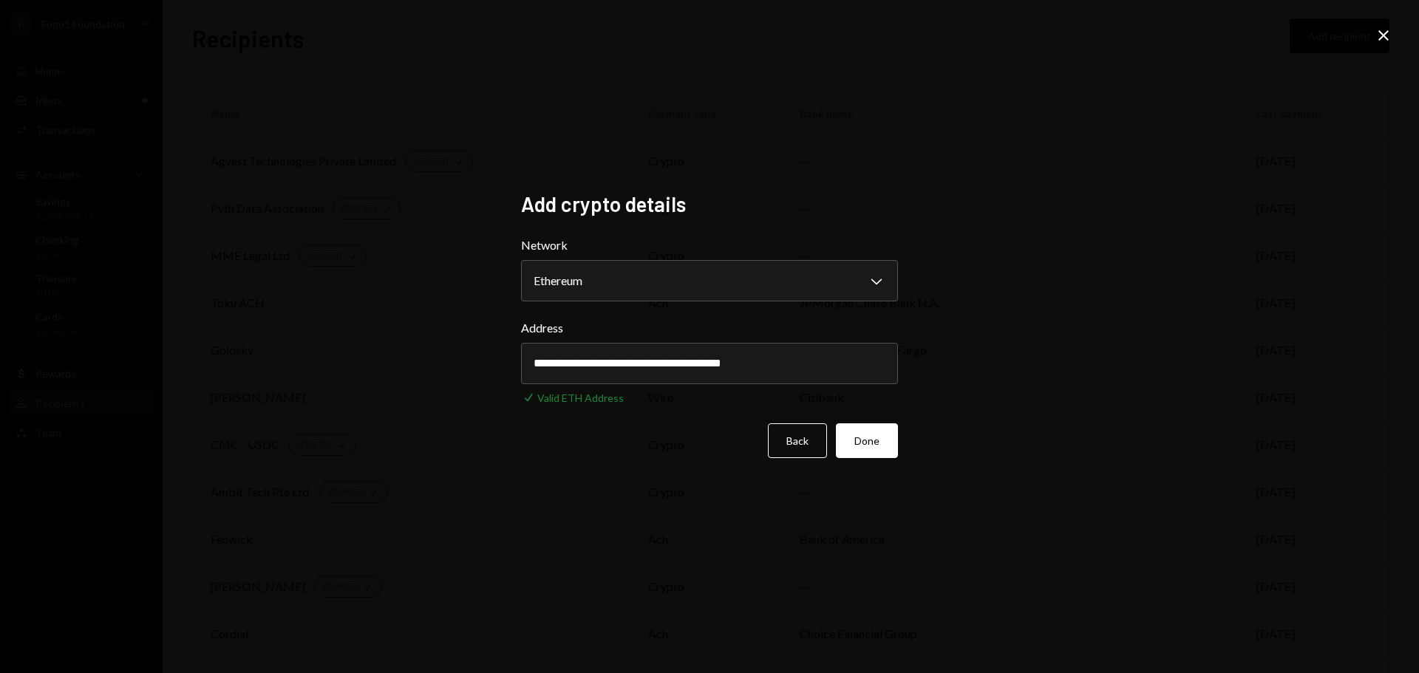
type input "**********"
click at [875, 447] on button "Done" at bounding box center [867, 440] width 62 height 35
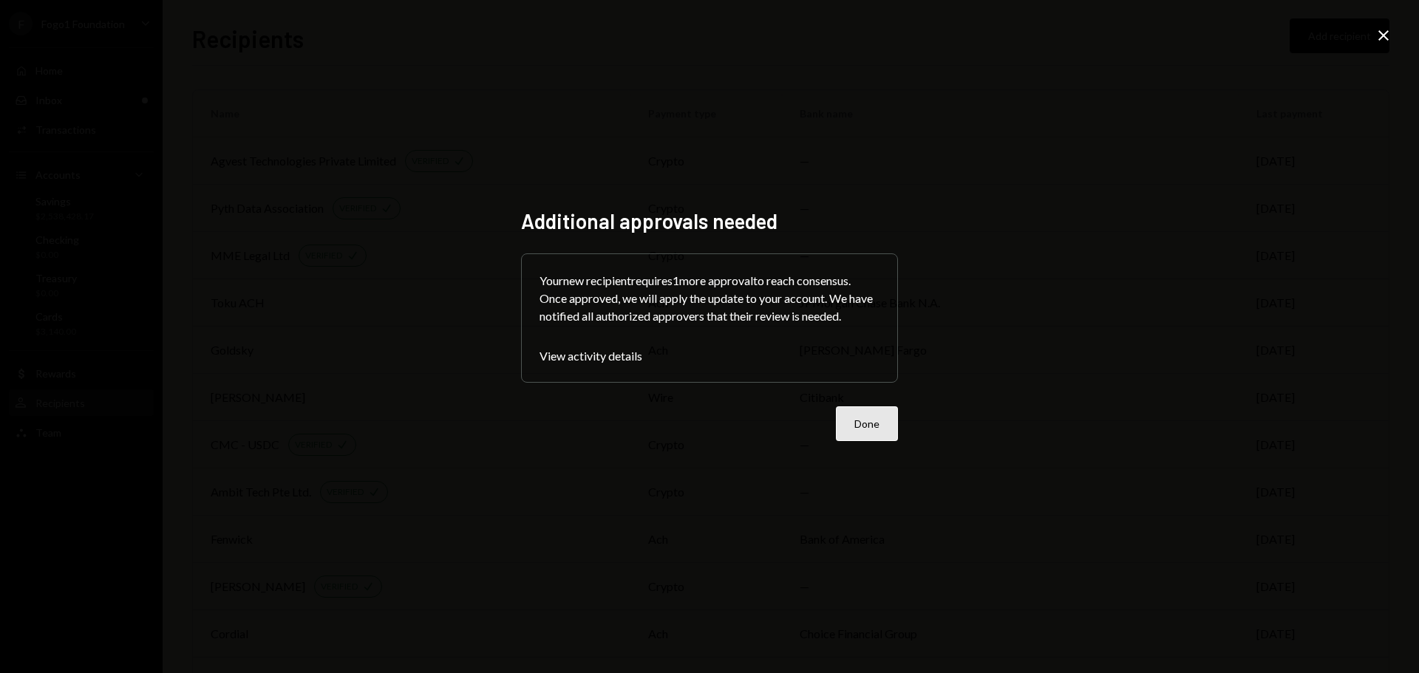
click at [870, 418] on button "Done" at bounding box center [867, 423] width 62 height 35
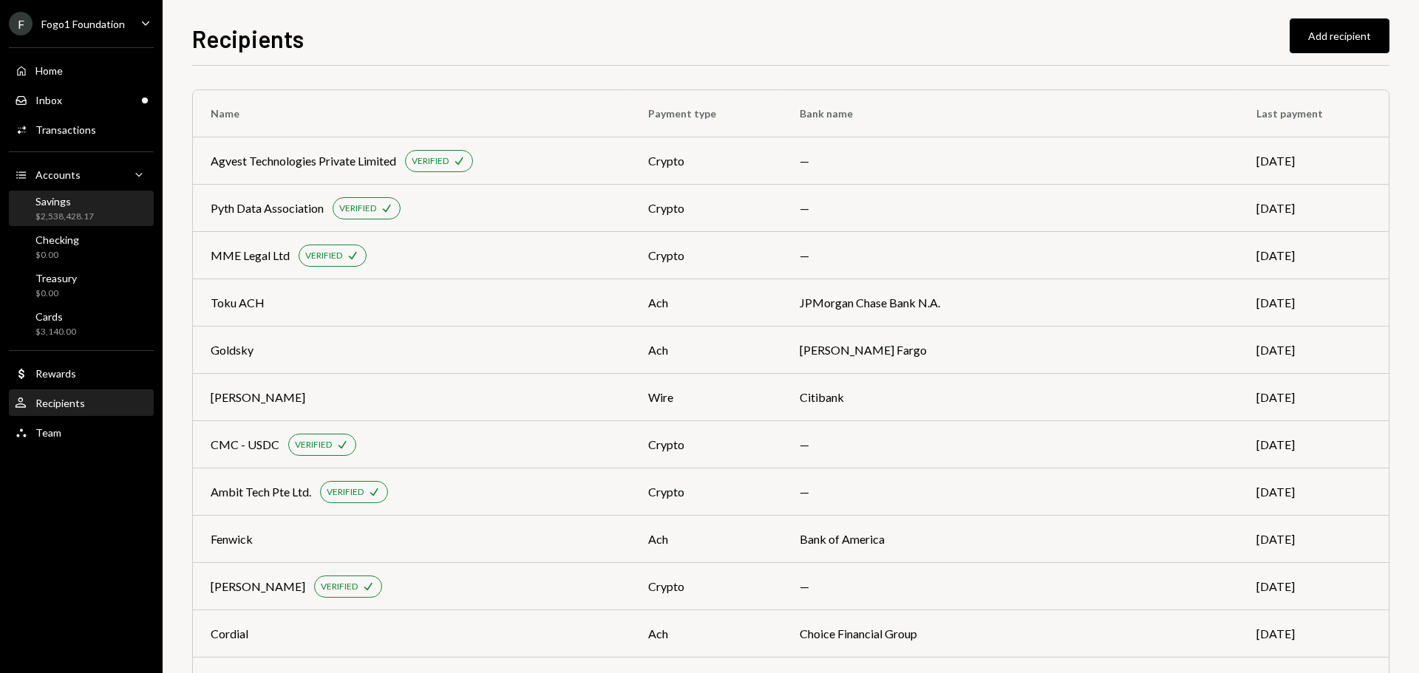
click at [58, 211] on div "$2,538,428.17" at bounding box center [64, 217] width 58 height 13
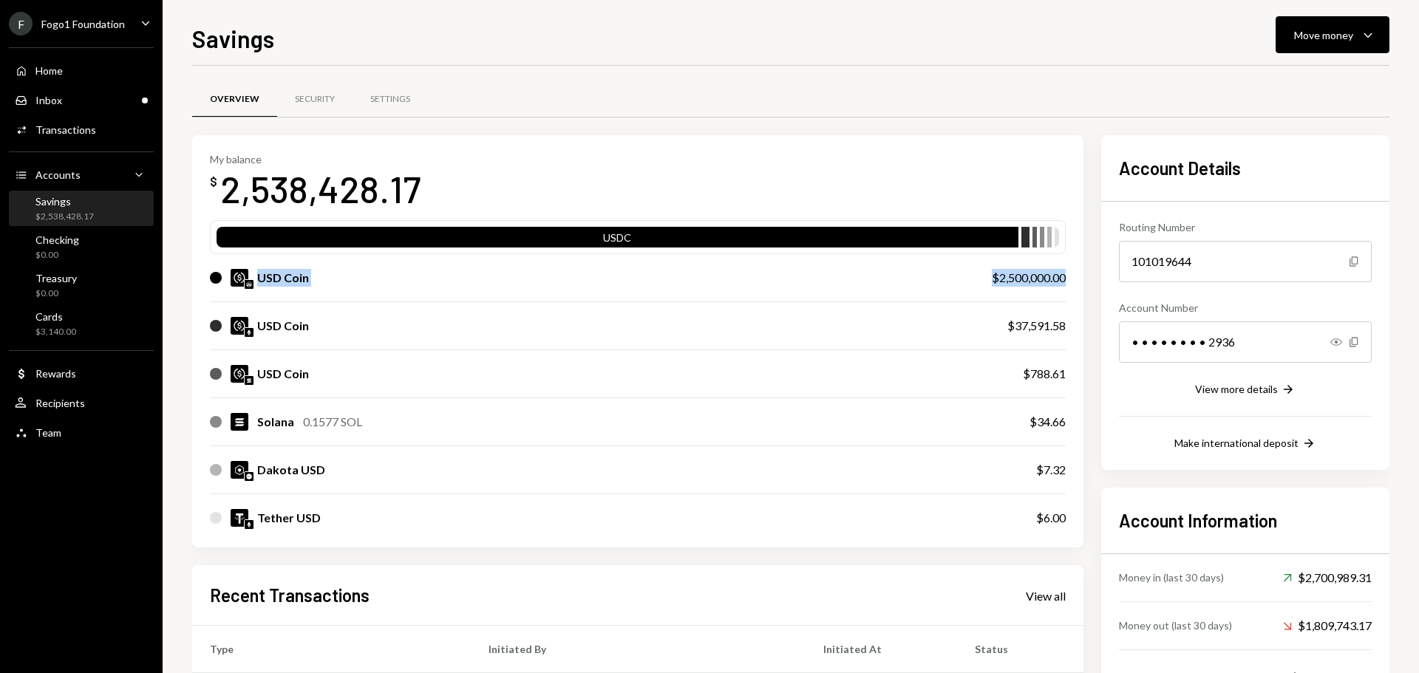
drag, startPoint x: 254, startPoint y: 280, endPoint x: 1072, endPoint y: 279, distance: 818.0
click at [1072, 279] on div "My balance $ 2,538,428.17 USDC USD Coin $2,500,000.00 USD Coin $37,591.58 USD C…" at bounding box center [637, 341] width 891 height 413
drag, startPoint x: 265, startPoint y: 324, endPoint x: 1061, endPoint y: 365, distance: 797.7
click at [1061, 365] on div "USDC USD Coin $2,500,000.00 USD Coin $37,591.58 USD Coin $788.61 Solana 0.1577 …" at bounding box center [638, 380] width 856 height 321
click at [1037, 326] on div "$37,591.58" at bounding box center [1036, 326] width 58 height 18
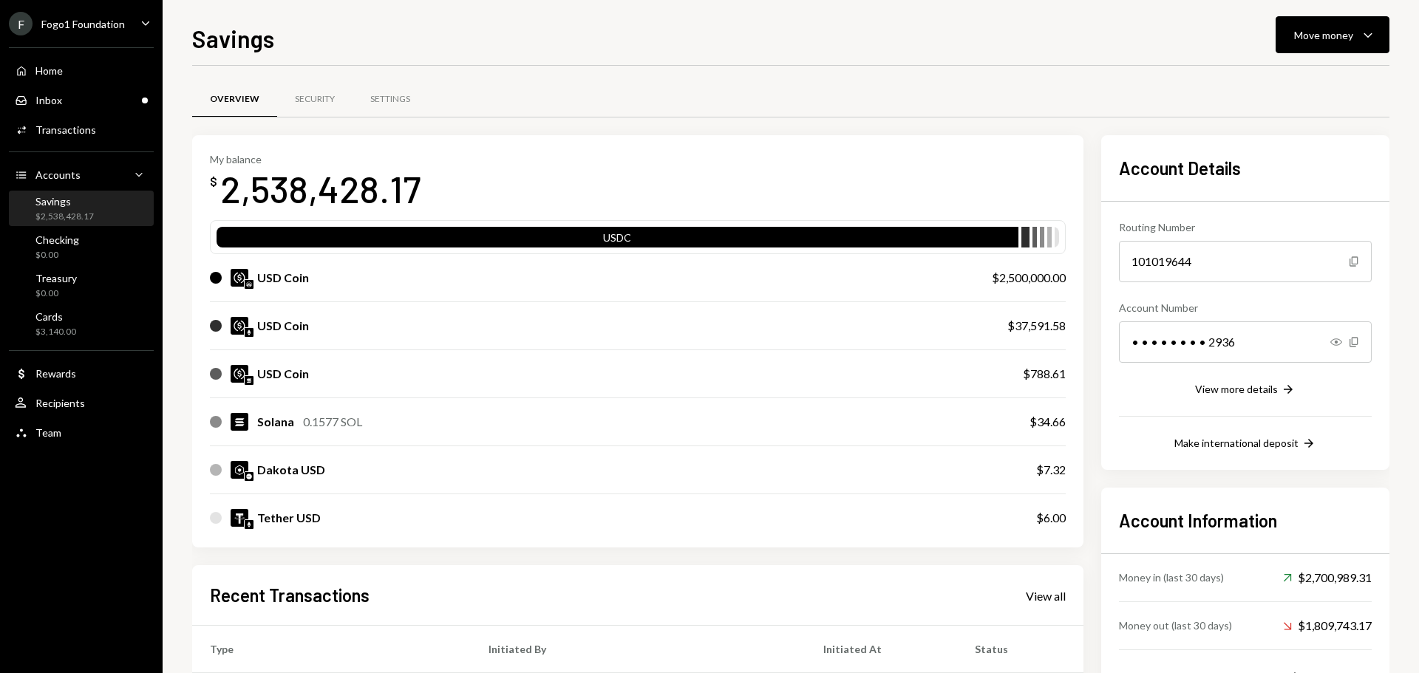
click at [1019, 282] on div "$2,500,000.00" at bounding box center [1029, 278] width 74 height 18
click at [1301, 33] on div "Move money" at bounding box center [1323, 35] width 59 height 16
click at [1281, 188] on div "Swap stablecoins" at bounding box center [1321, 192] width 108 height 16
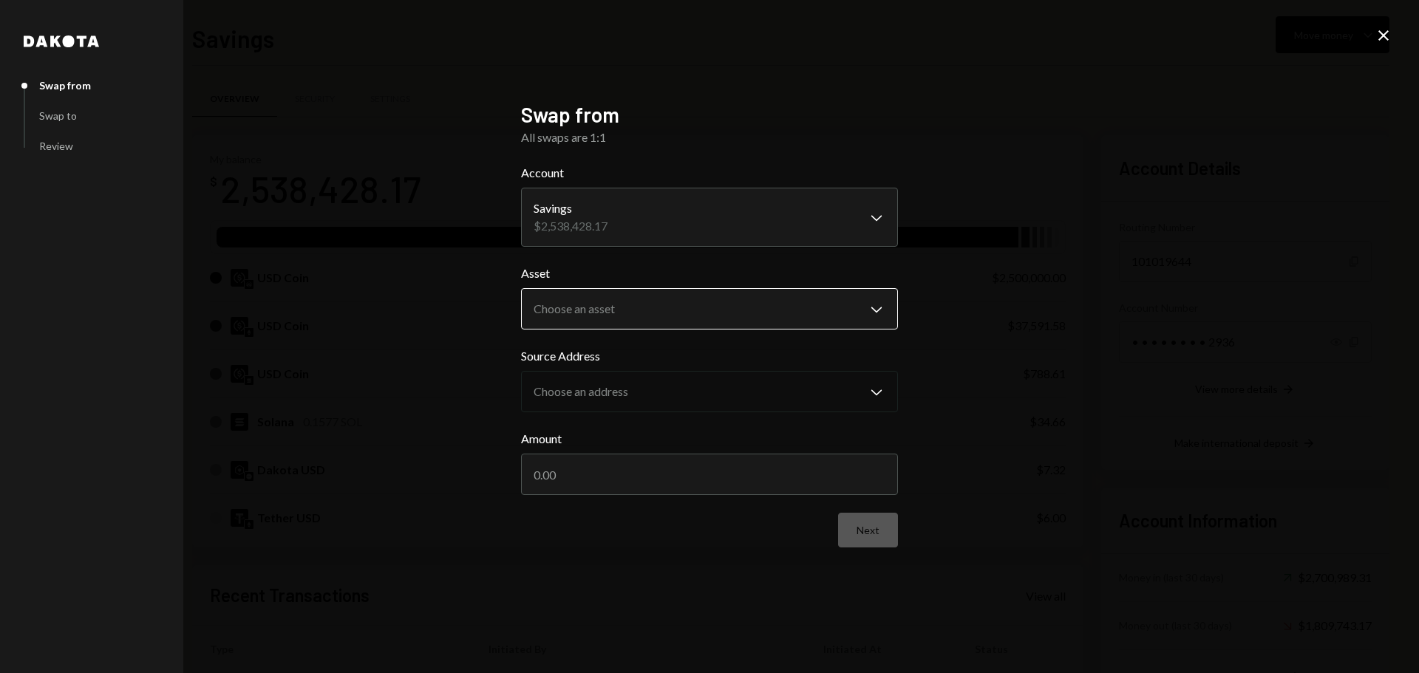
click at [616, 299] on body "F Fogo1 Foundation Caret Down Home Home Inbox Inbox Activities Transactions Acc…" at bounding box center [709, 336] width 1419 height 673
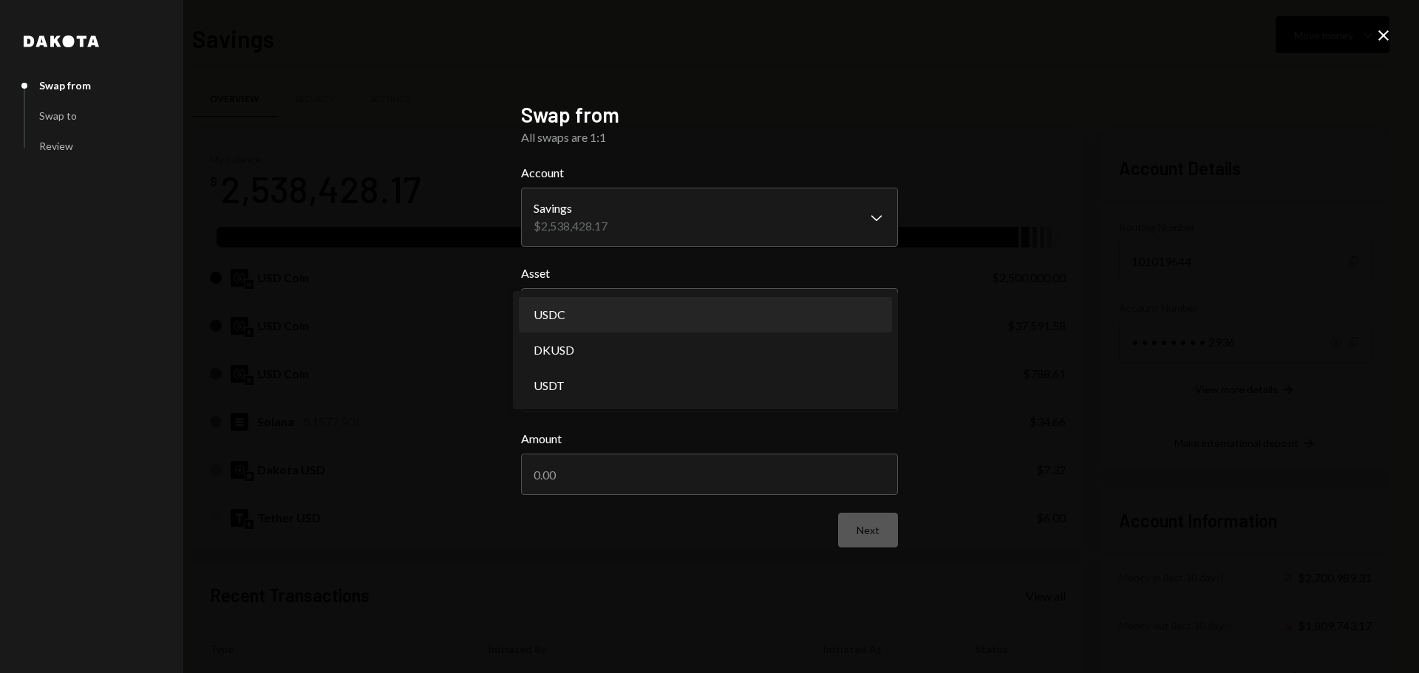
select select "****"
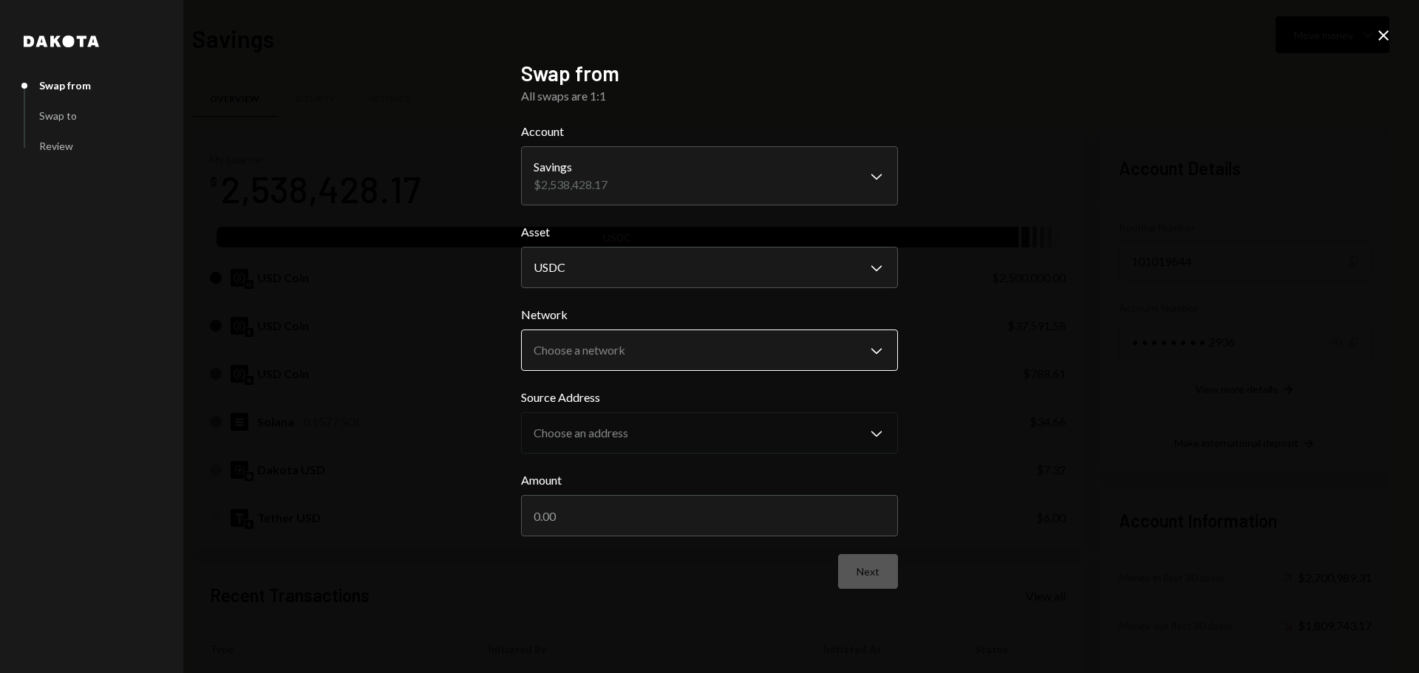
click at [579, 361] on body "F Fogo1 Foundation Caret Down Home Home Inbox Inbox Activities Transactions Acc…" at bounding box center [709, 336] width 1419 height 673
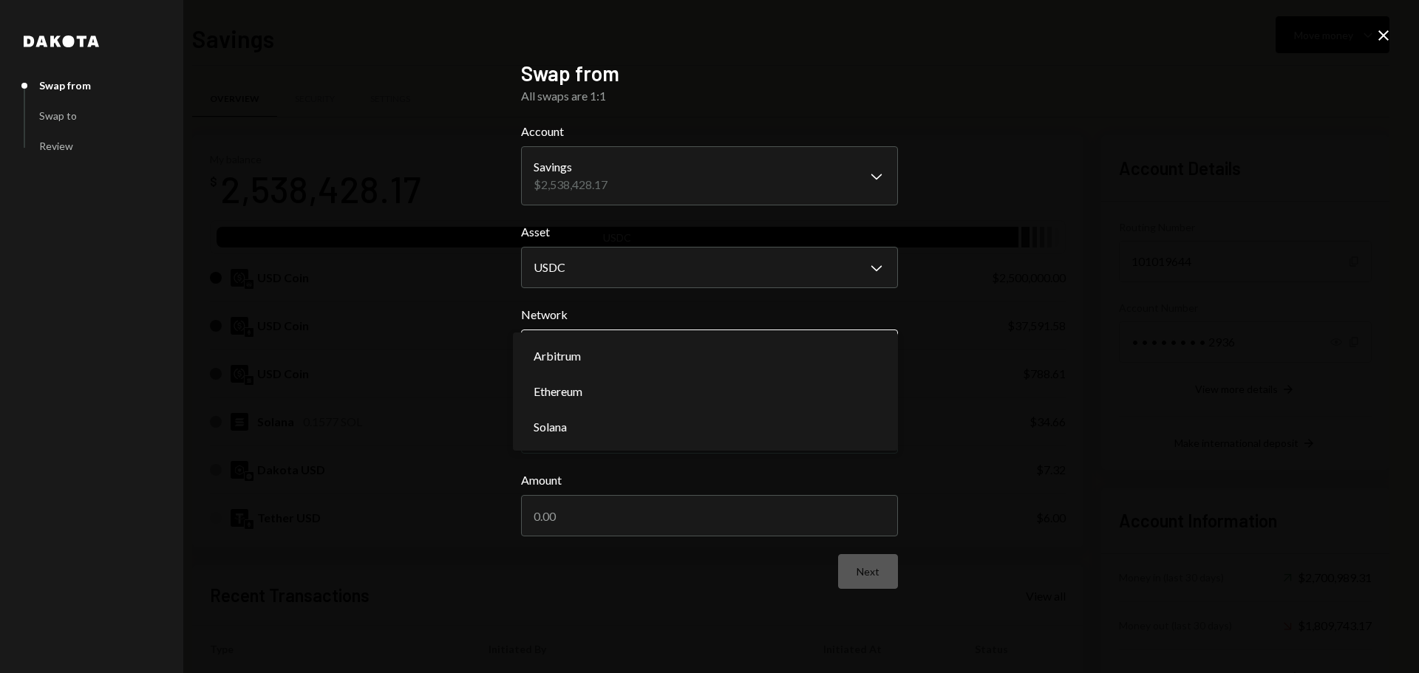
select select "**********"
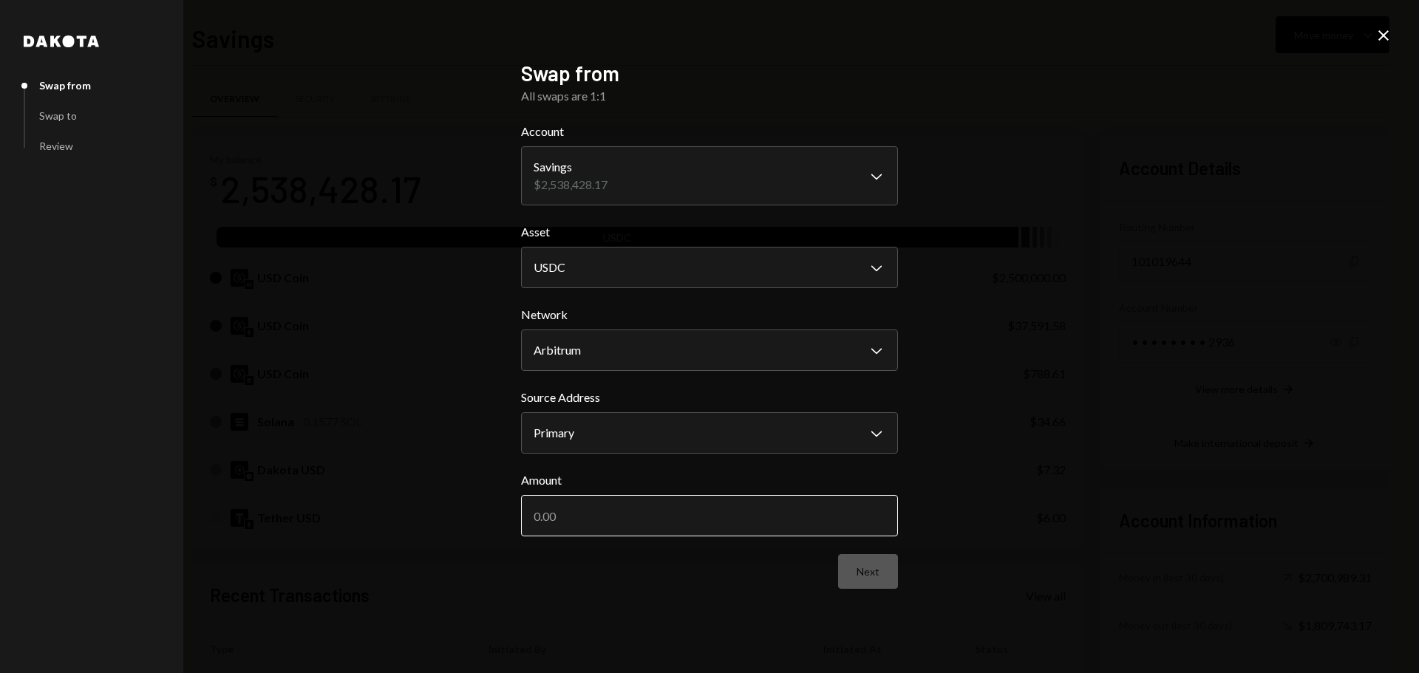
click at [562, 512] on input "Amount" at bounding box center [709, 515] width 377 height 41
drag, startPoint x: 561, startPoint y: 513, endPoint x: 575, endPoint y: 517, distance: 14.5
click at [575, 517] on input "700000" at bounding box center [709, 515] width 377 height 41
click at [584, 517] on input "700000" at bounding box center [709, 515] width 377 height 41
type input "700000"
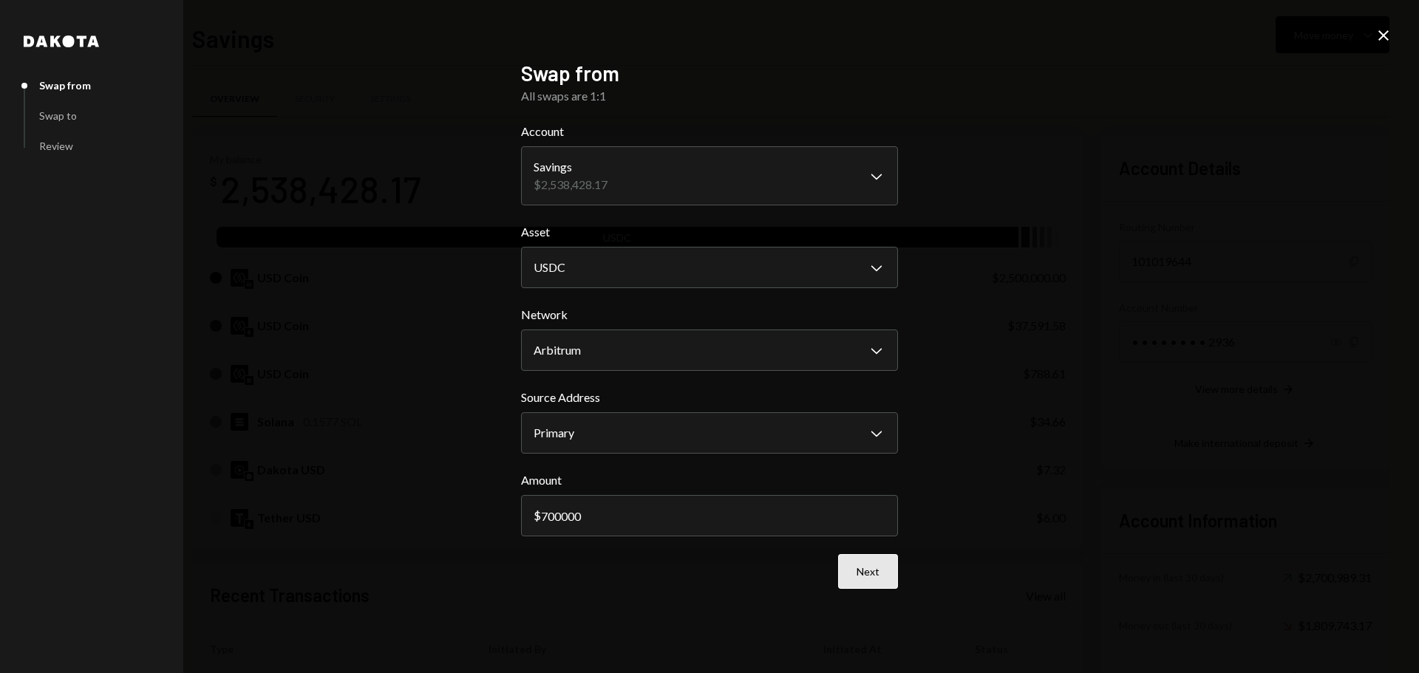
click at [867, 577] on button "Next" at bounding box center [868, 571] width 60 height 35
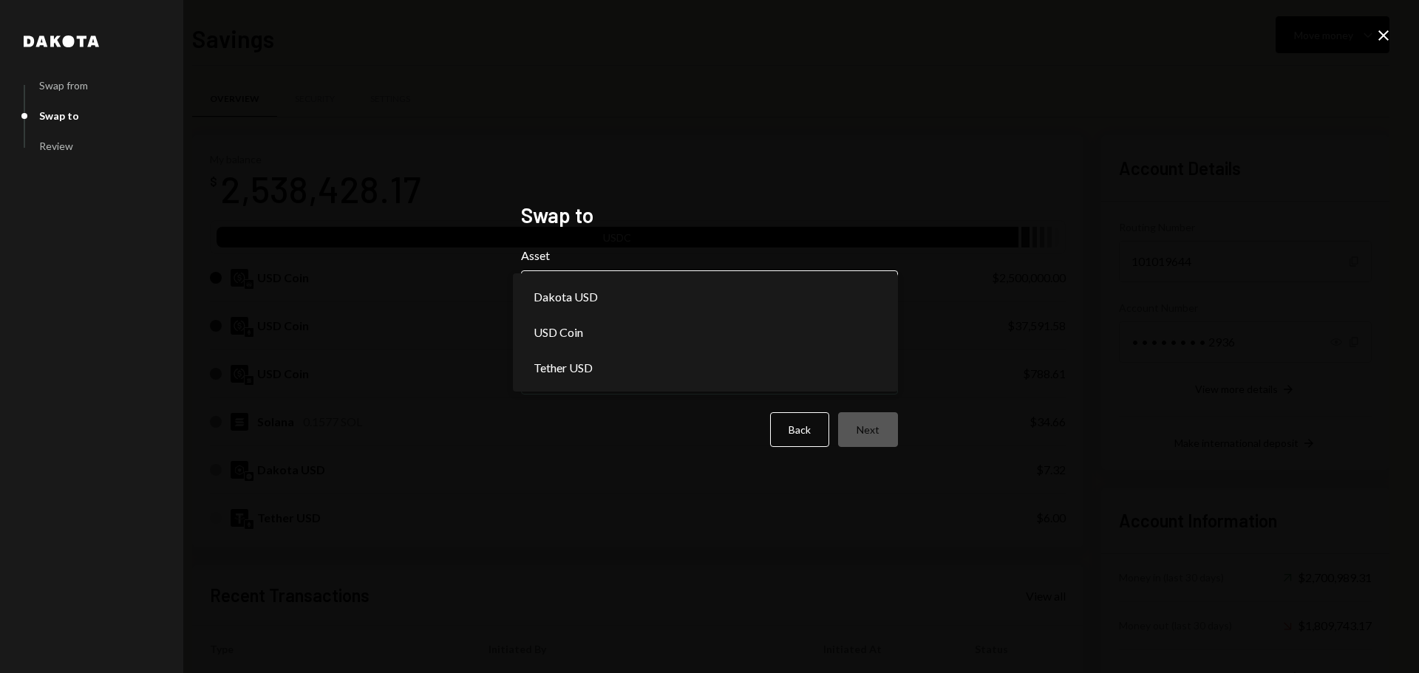
click at [634, 293] on body "F Fogo1 Foundation Caret Down Home Home Inbox Inbox Activities Transactions Acc…" at bounding box center [709, 336] width 1419 height 673
select select "*****"
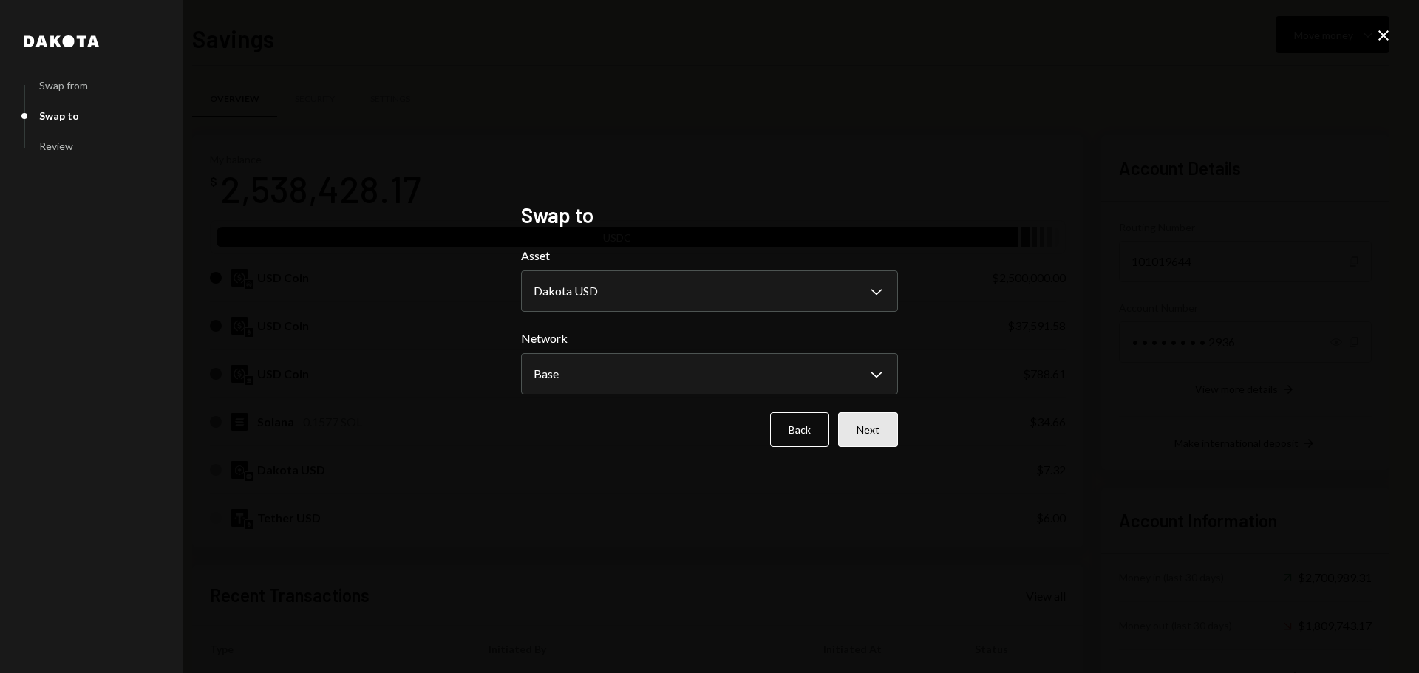
click at [859, 431] on button "Next" at bounding box center [868, 429] width 60 height 35
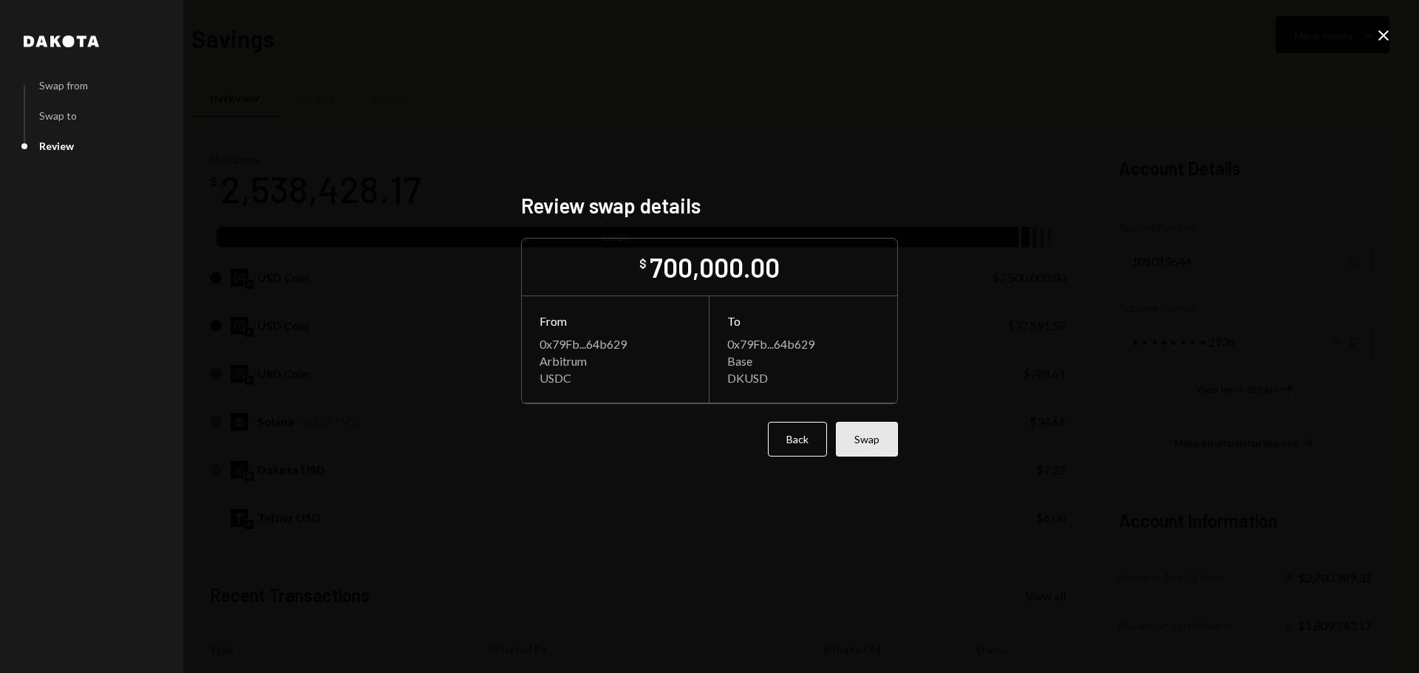
click at [861, 445] on button "Swap" at bounding box center [867, 439] width 62 height 35
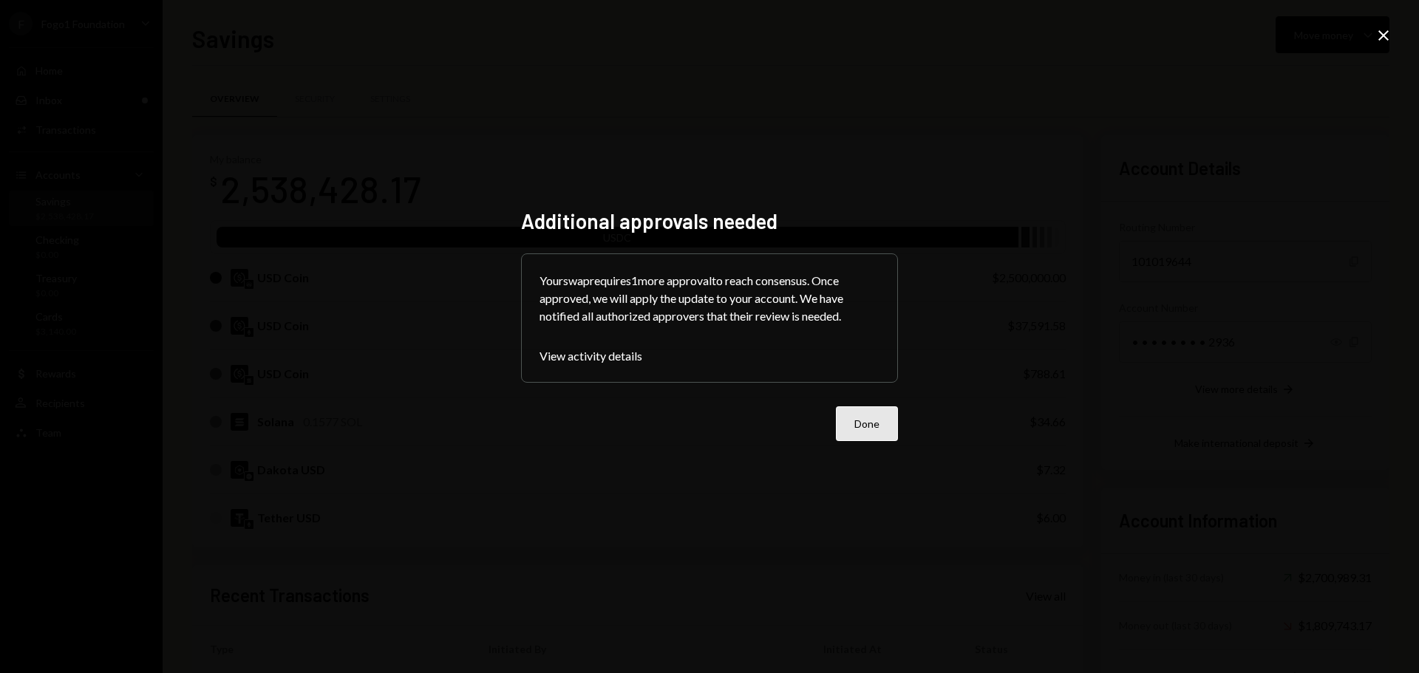
click at [866, 425] on button "Done" at bounding box center [867, 423] width 62 height 35
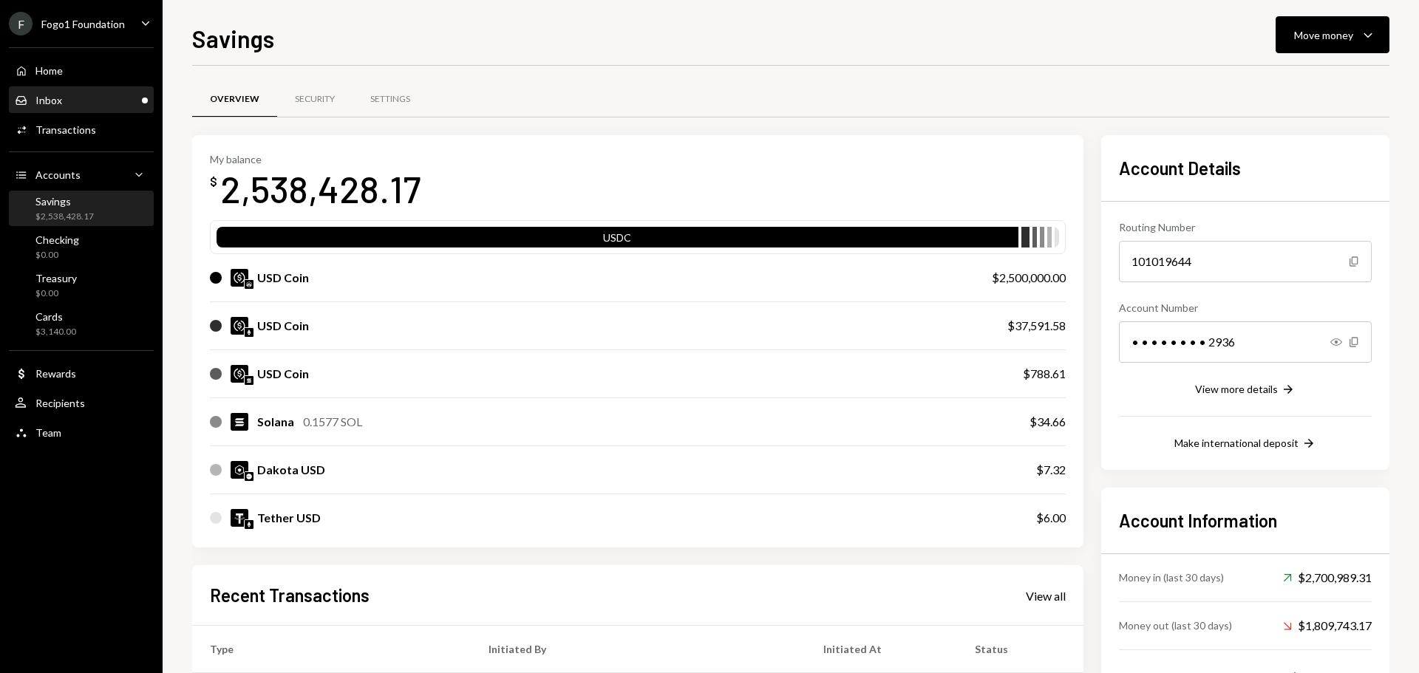
click at [87, 106] on div "Inbox Inbox" at bounding box center [81, 100] width 133 height 13
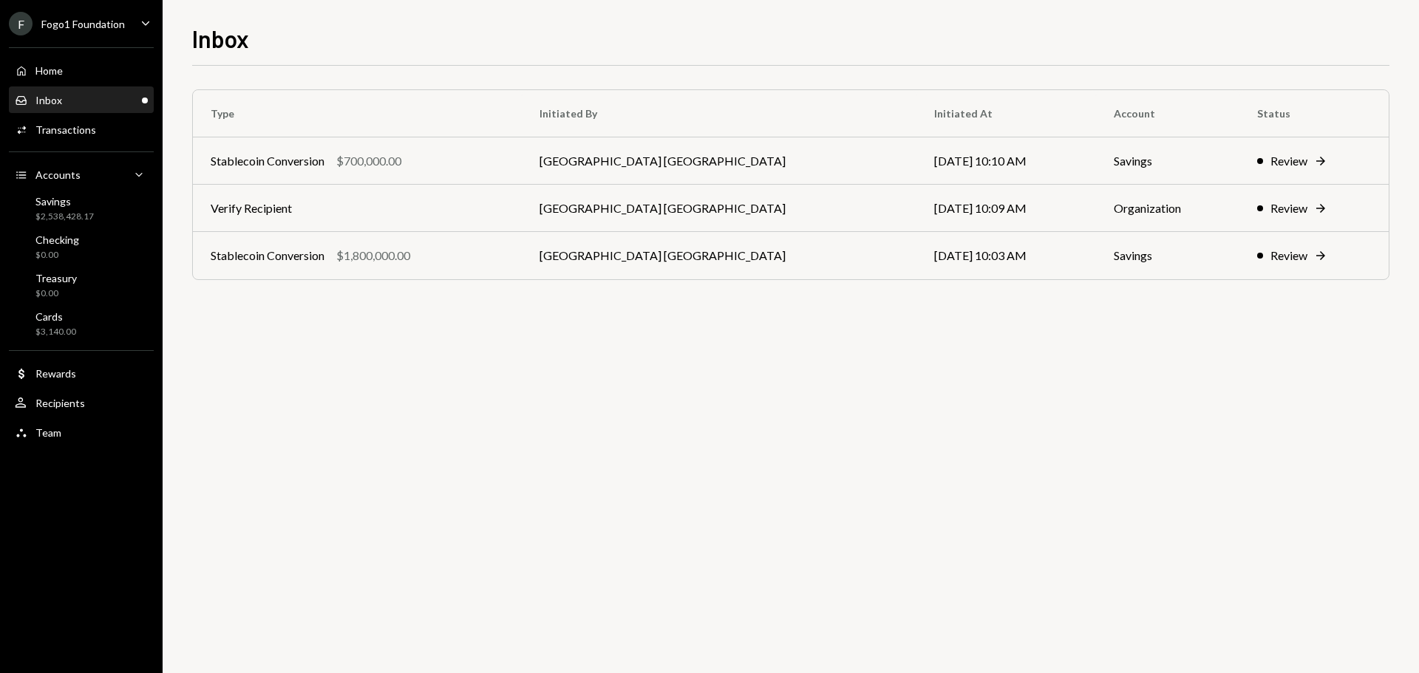
click at [103, 90] on div "Inbox Inbox" at bounding box center [81, 100] width 133 height 25
click at [86, 100] on div "Inbox Inbox" at bounding box center [81, 100] width 133 height 13
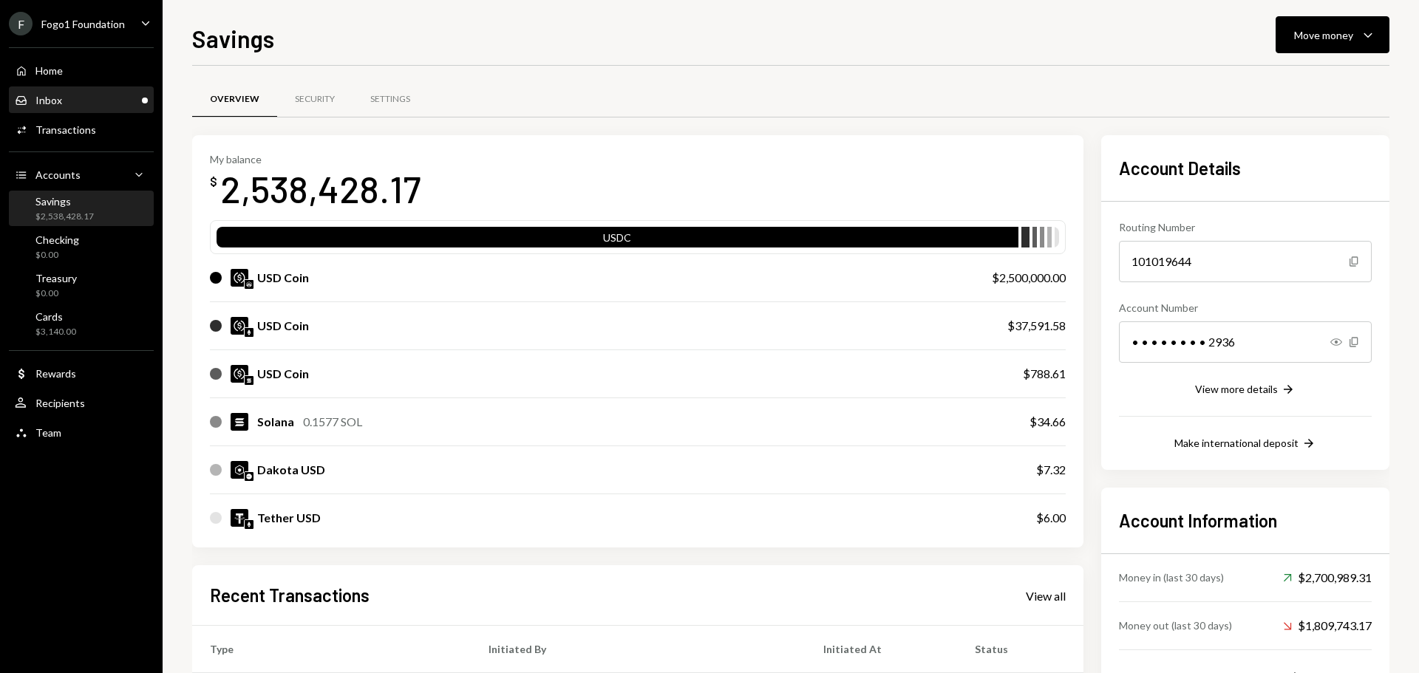
click at [109, 105] on div "Inbox Inbox" at bounding box center [81, 100] width 133 height 13
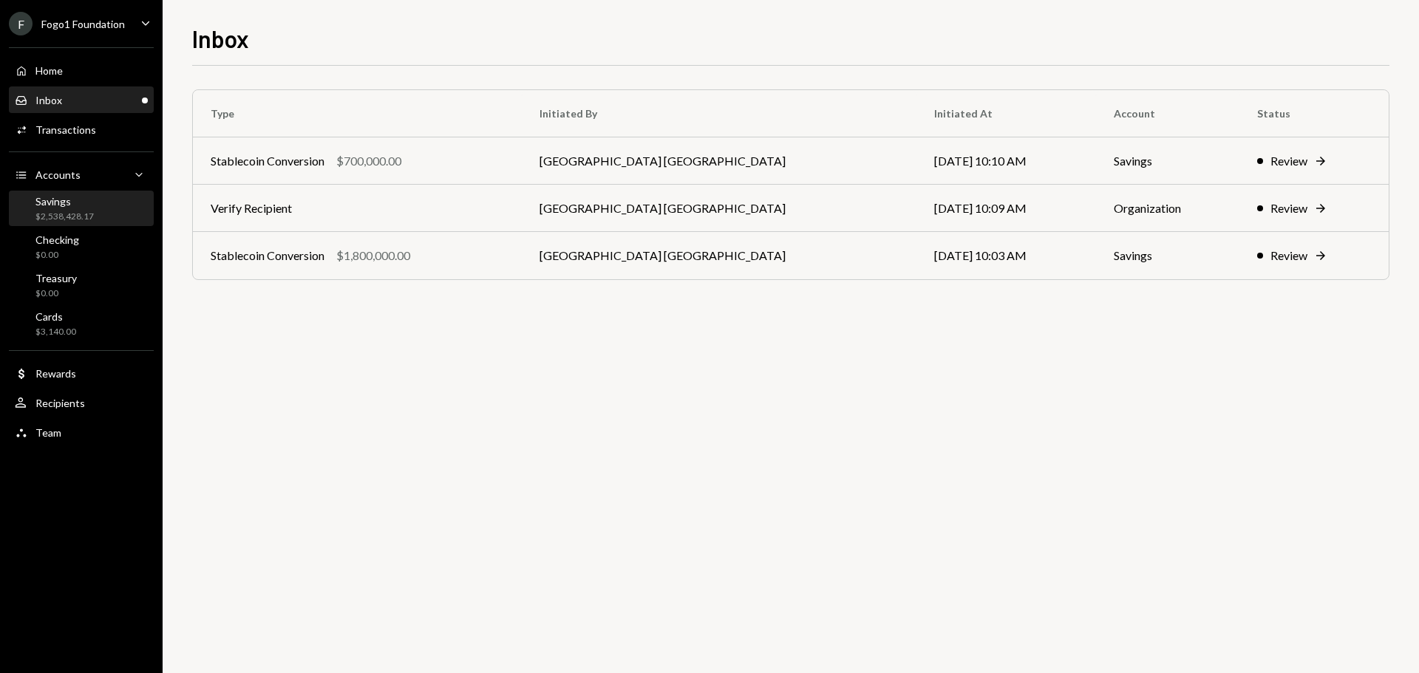
click at [101, 208] on div "Savings $2,538,428.17" at bounding box center [81, 209] width 133 height 28
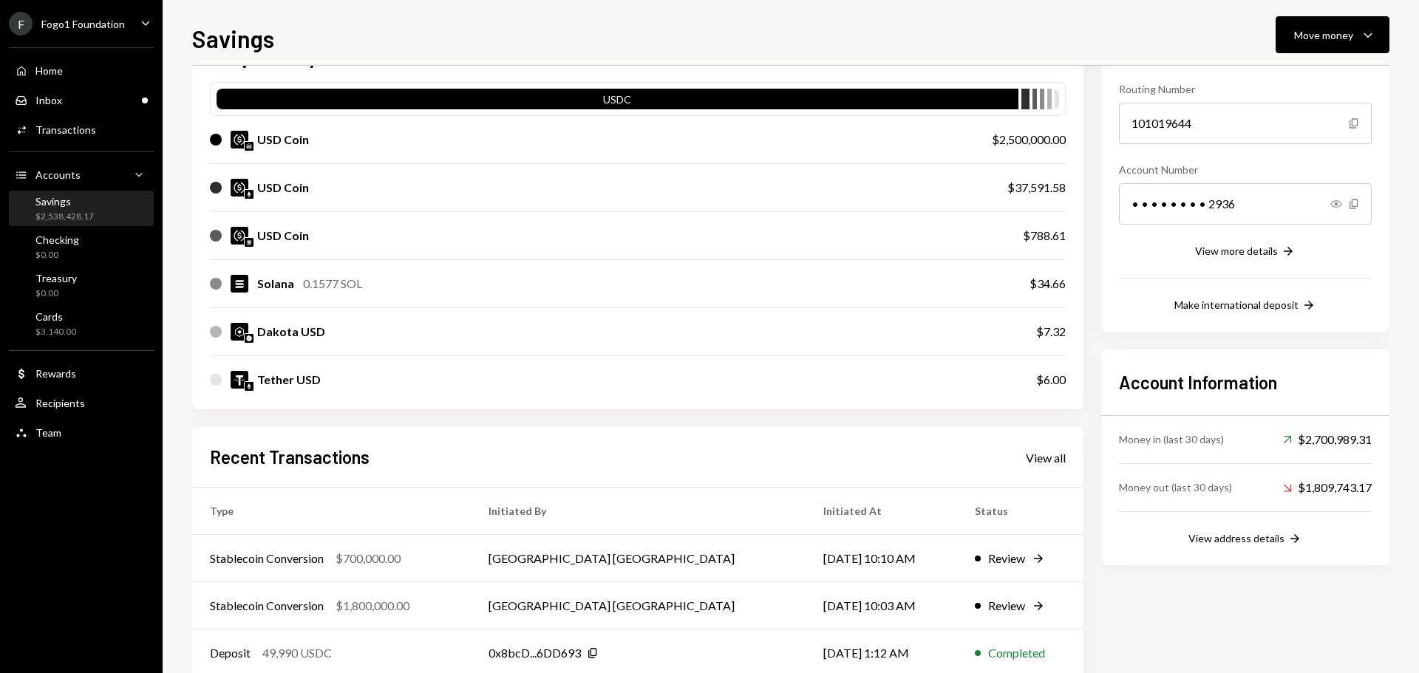
scroll to position [148, 0]
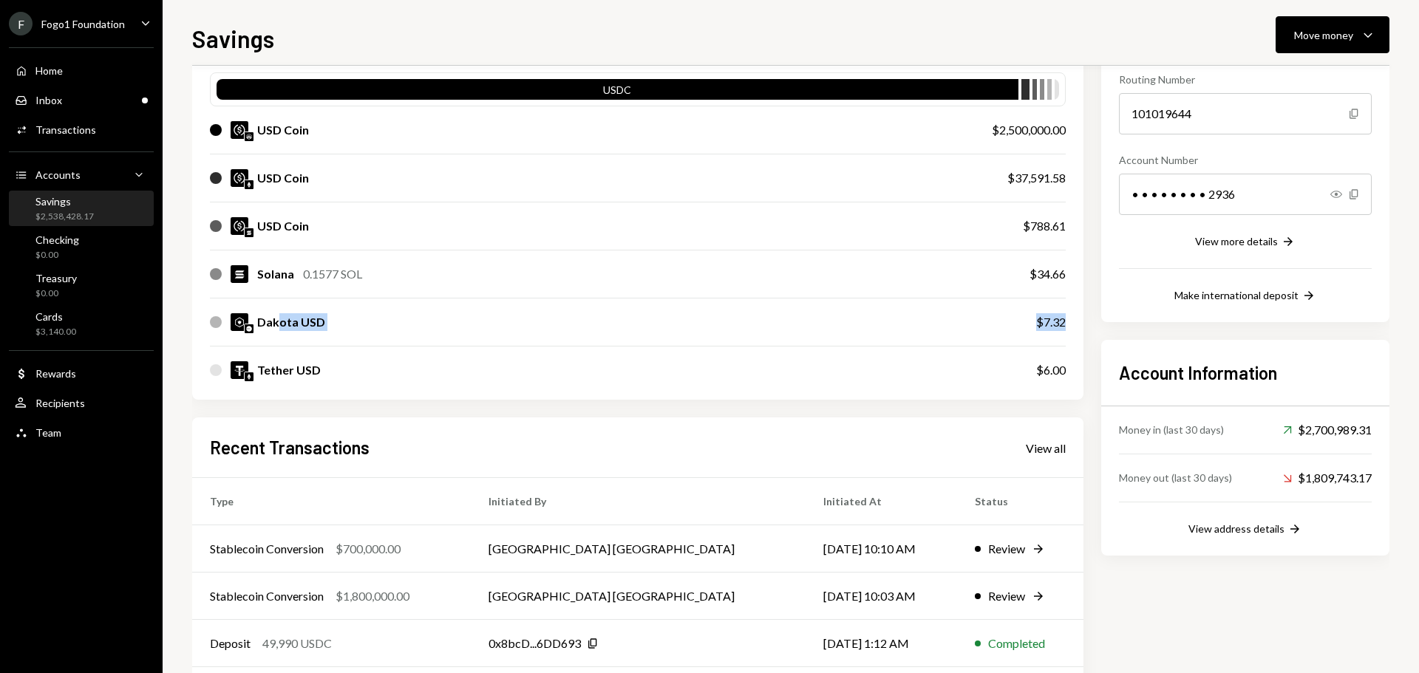
drag, startPoint x: 279, startPoint y: 320, endPoint x: 1069, endPoint y: 335, distance: 790.1
click at [1072, 333] on div "My balance $ 2,538,428.17 USDC USD Coin $2,500,000.00 USD Coin $37,591.58 USD C…" at bounding box center [637, 193] width 891 height 413
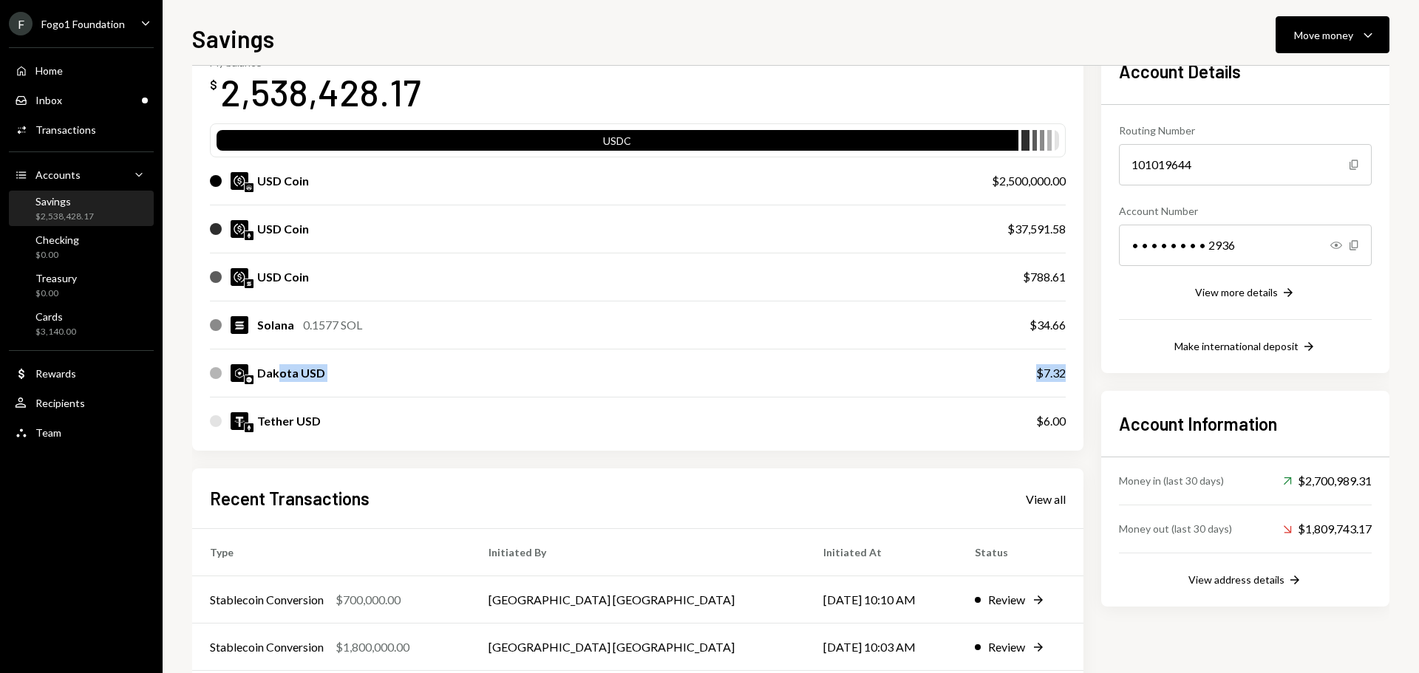
scroll to position [0, 0]
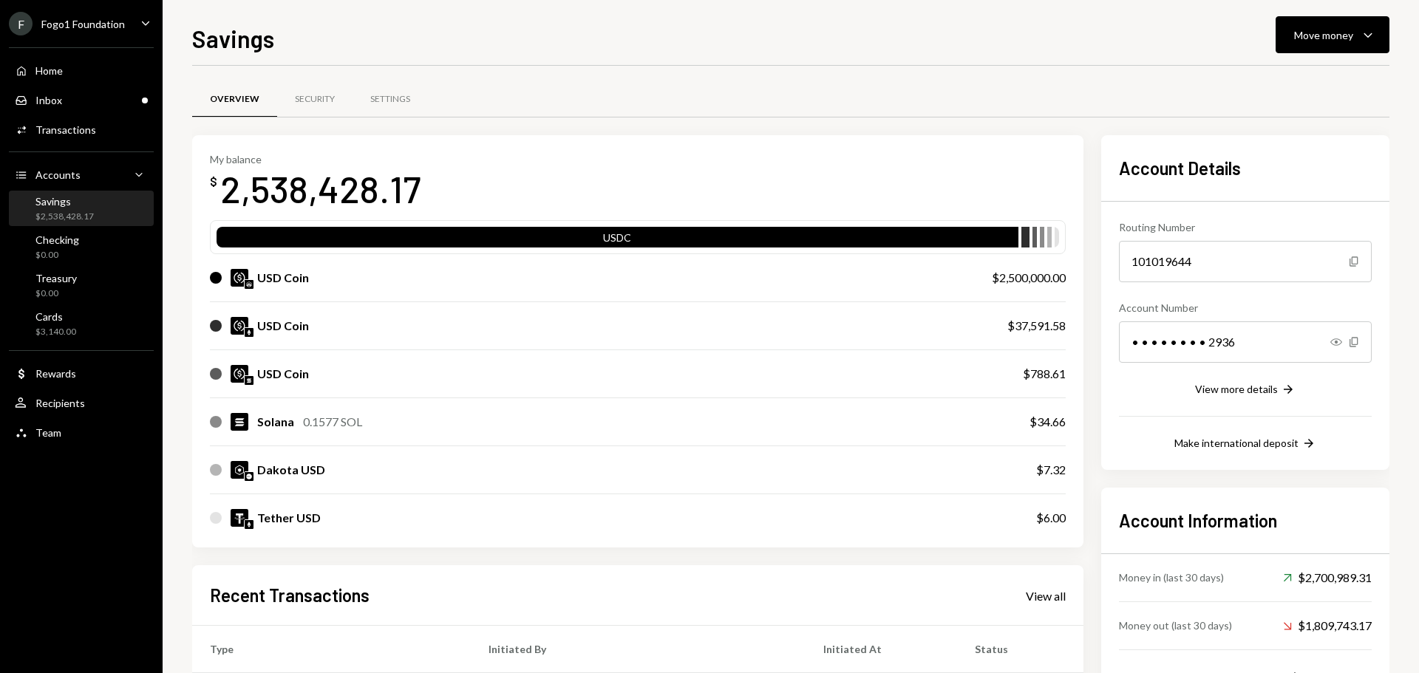
click at [94, 25] on div "Fogo1 Foundation" at bounding box center [83, 24] width 84 height 13
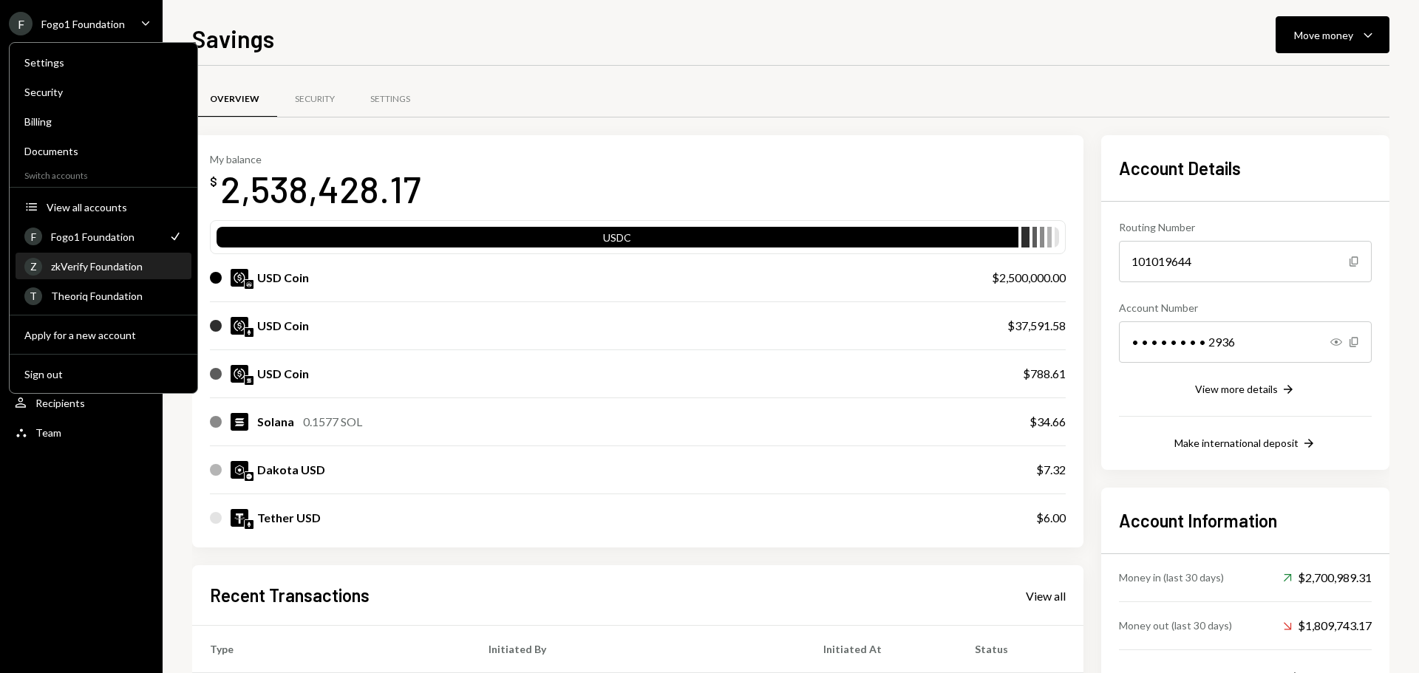
click at [94, 273] on div "Z zkVerify Foundation" at bounding box center [103, 266] width 158 height 25
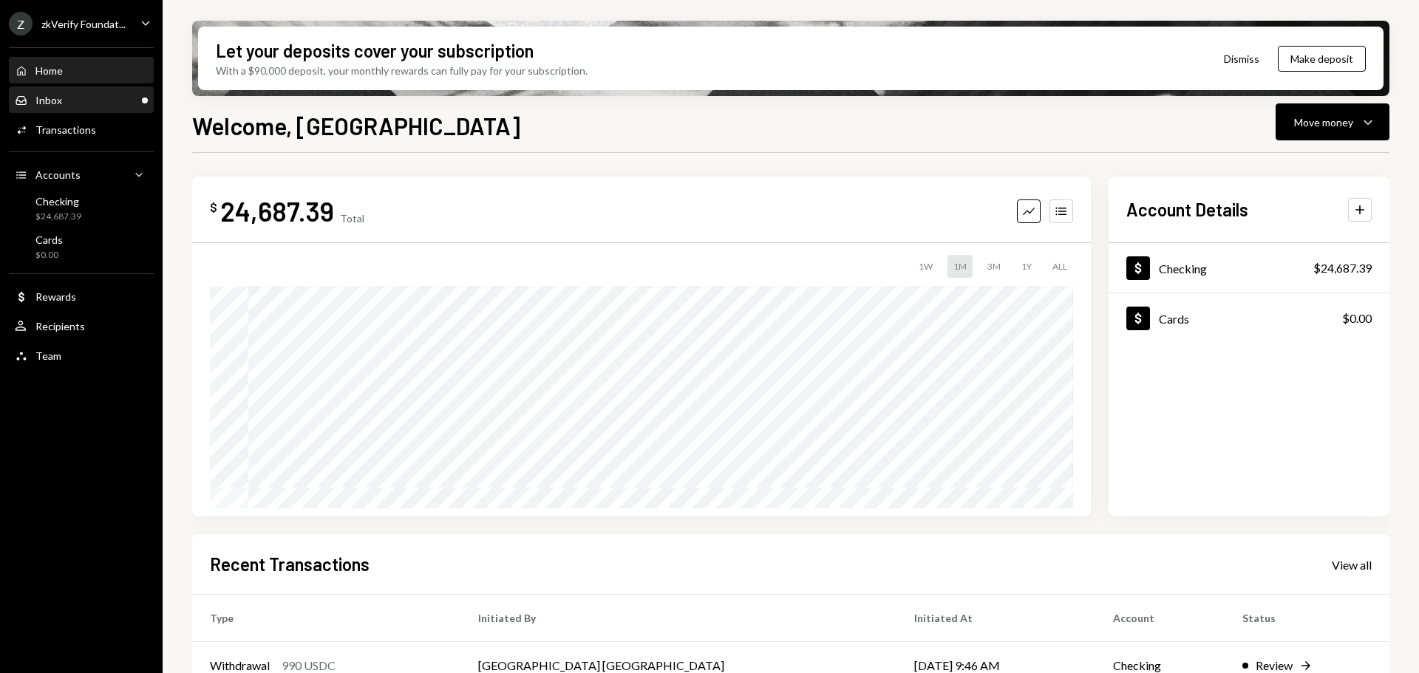
click at [81, 99] on div "Inbox Inbox" at bounding box center [81, 100] width 133 height 13
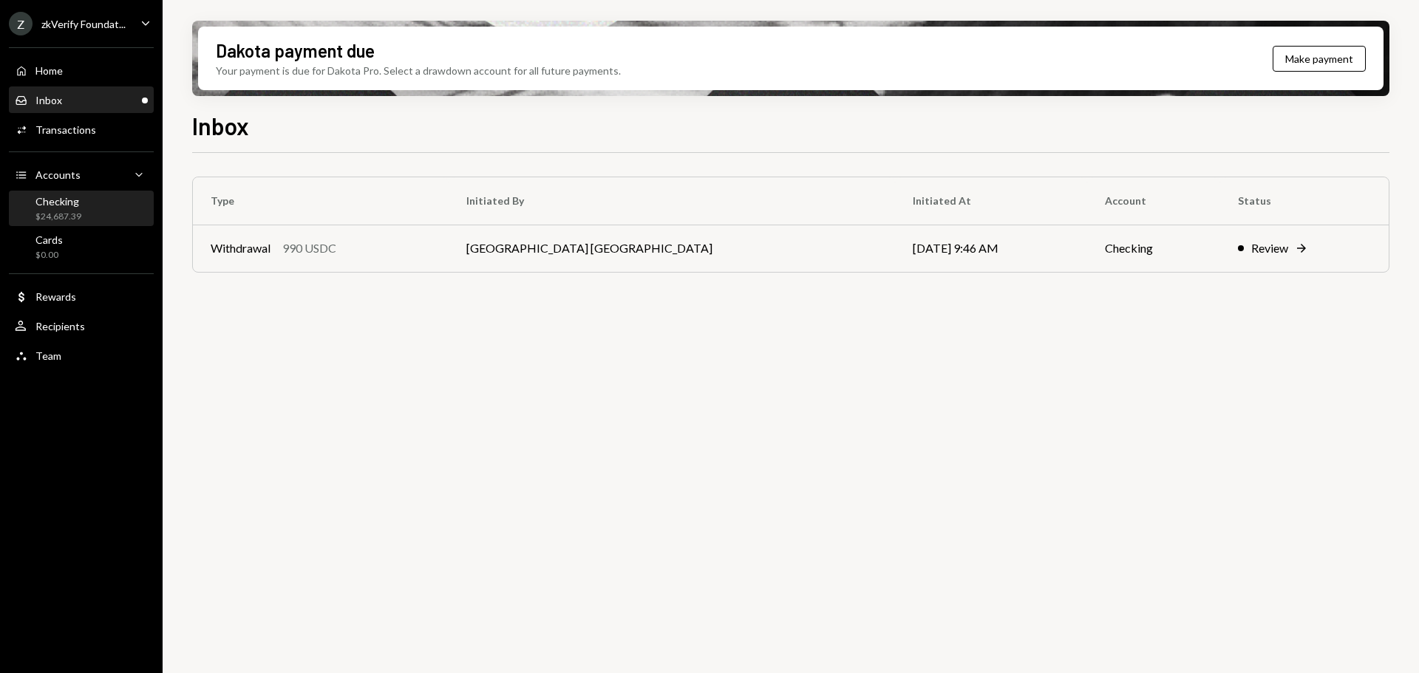
click at [119, 218] on div "Checking $24,687.39" at bounding box center [81, 209] width 133 height 28
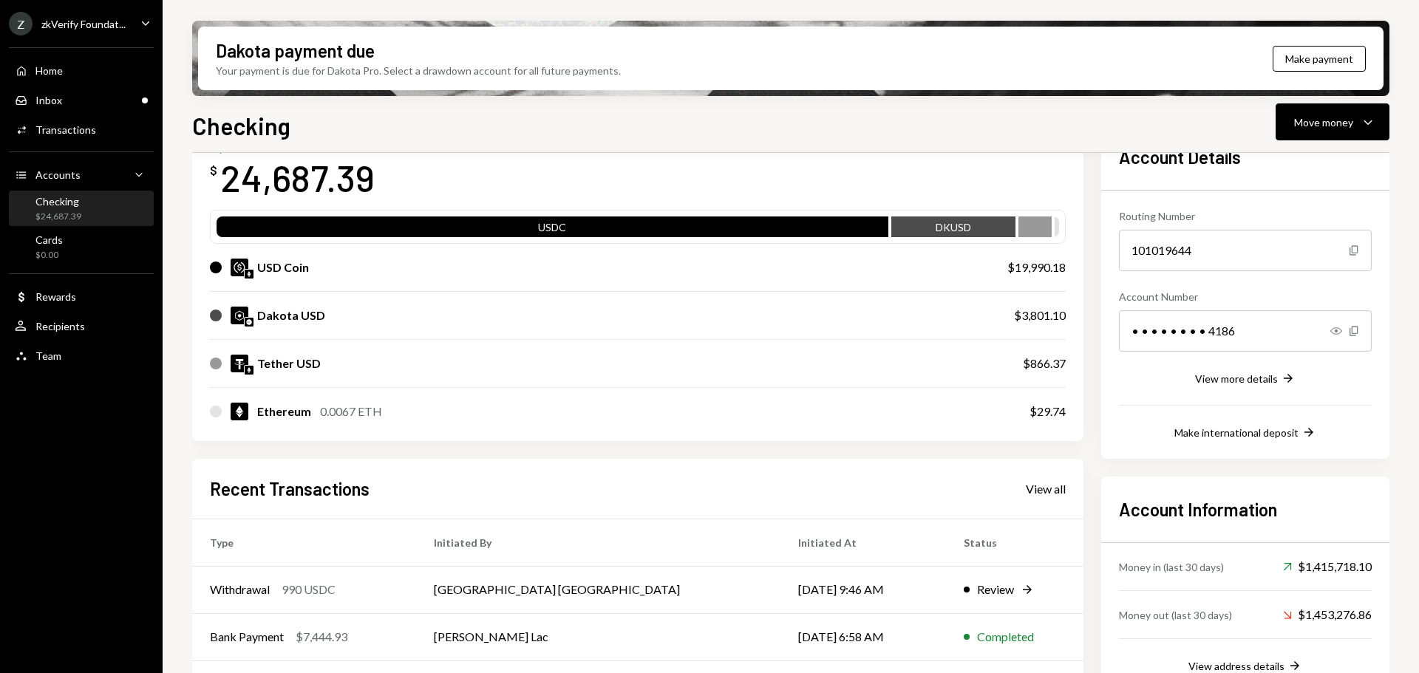
scroll to position [74, 0]
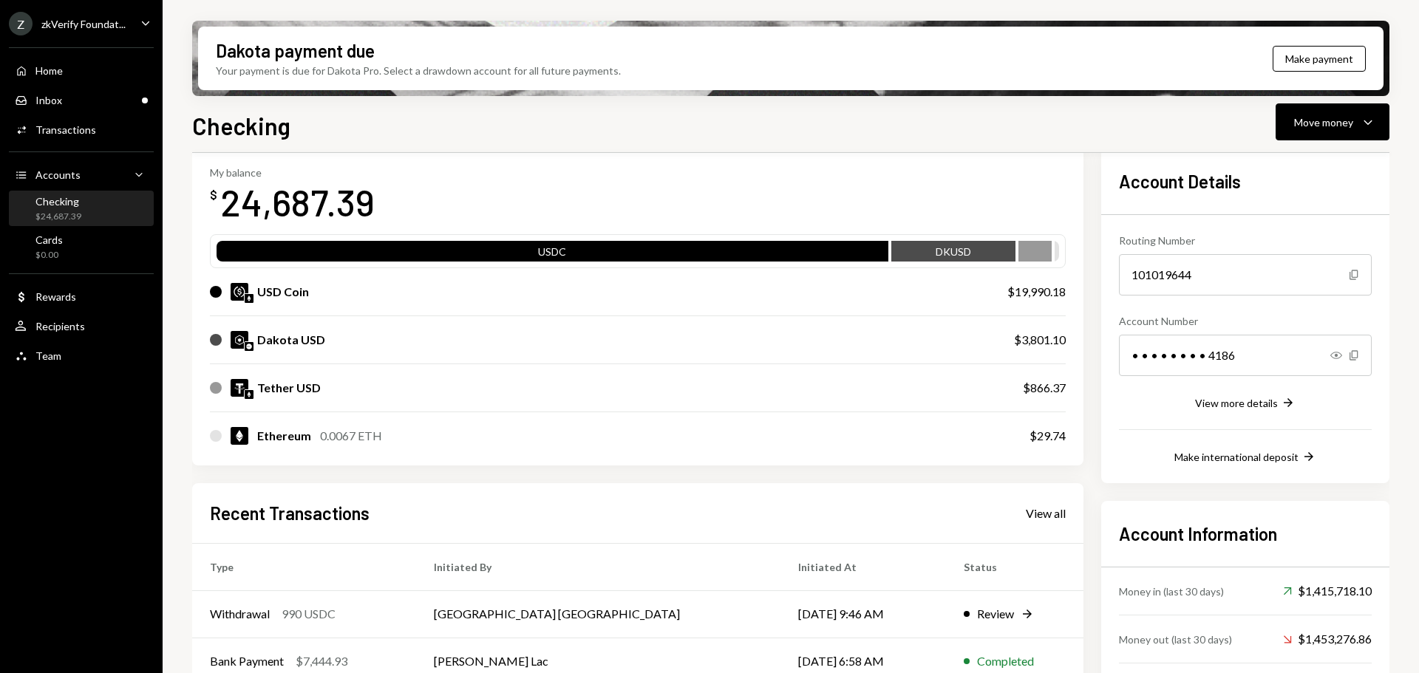
click at [81, 25] on div "zkVerify Foundat..." at bounding box center [83, 24] width 84 height 13
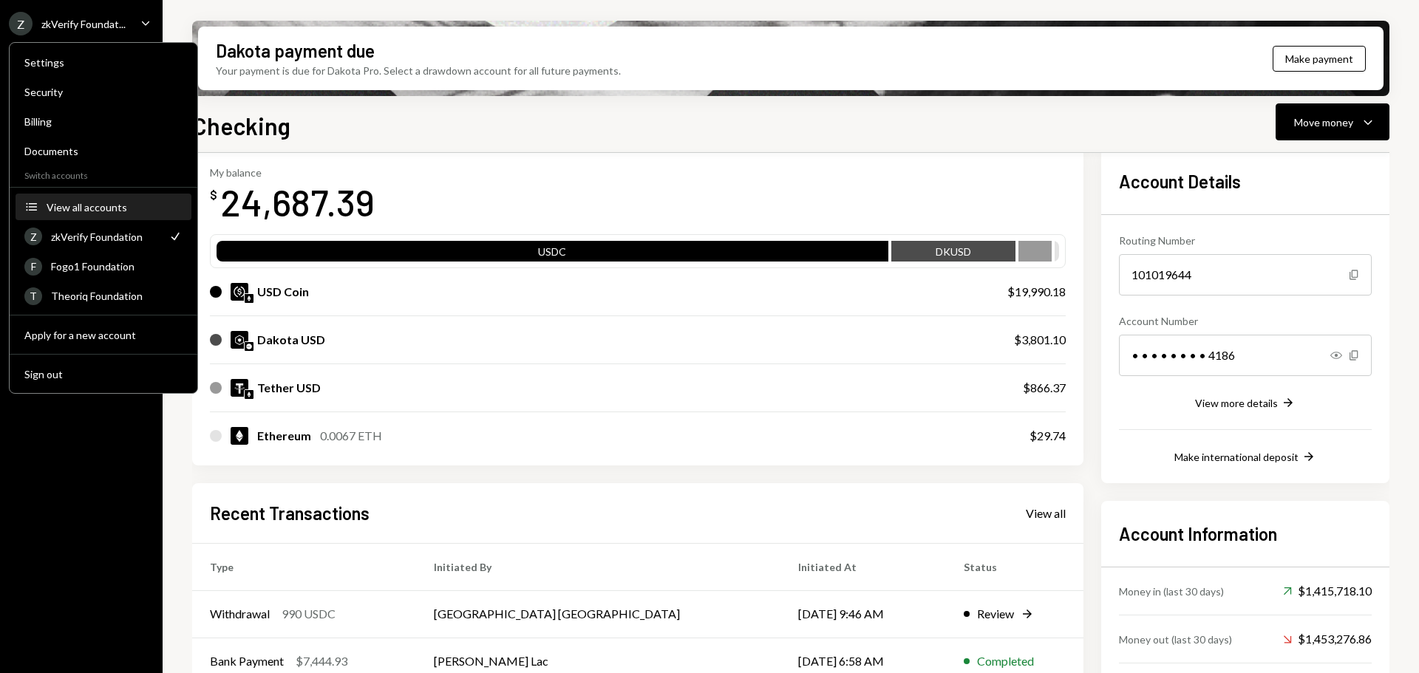
click at [93, 214] on button "Accounts View all accounts" at bounding box center [104, 207] width 176 height 27
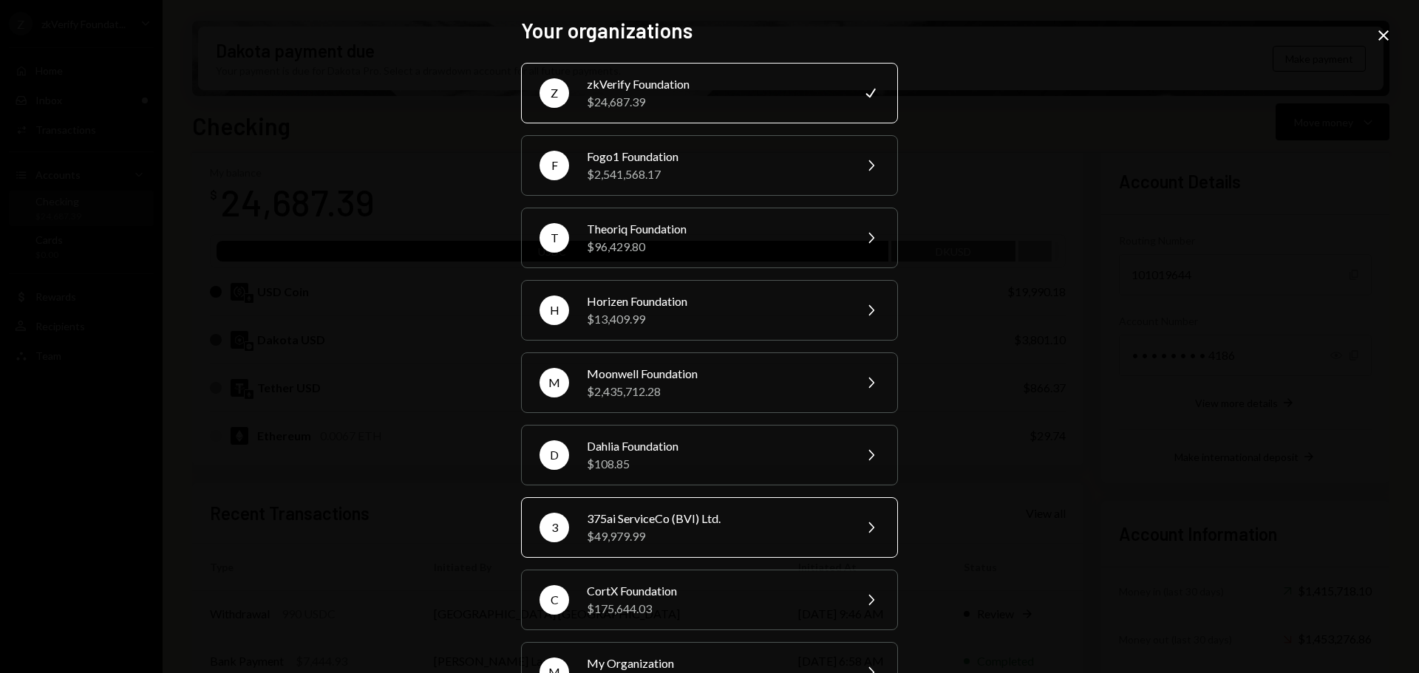
click at [630, 531] on div "$49,979.99" at bounding box center [715, 537] width 257 height 18
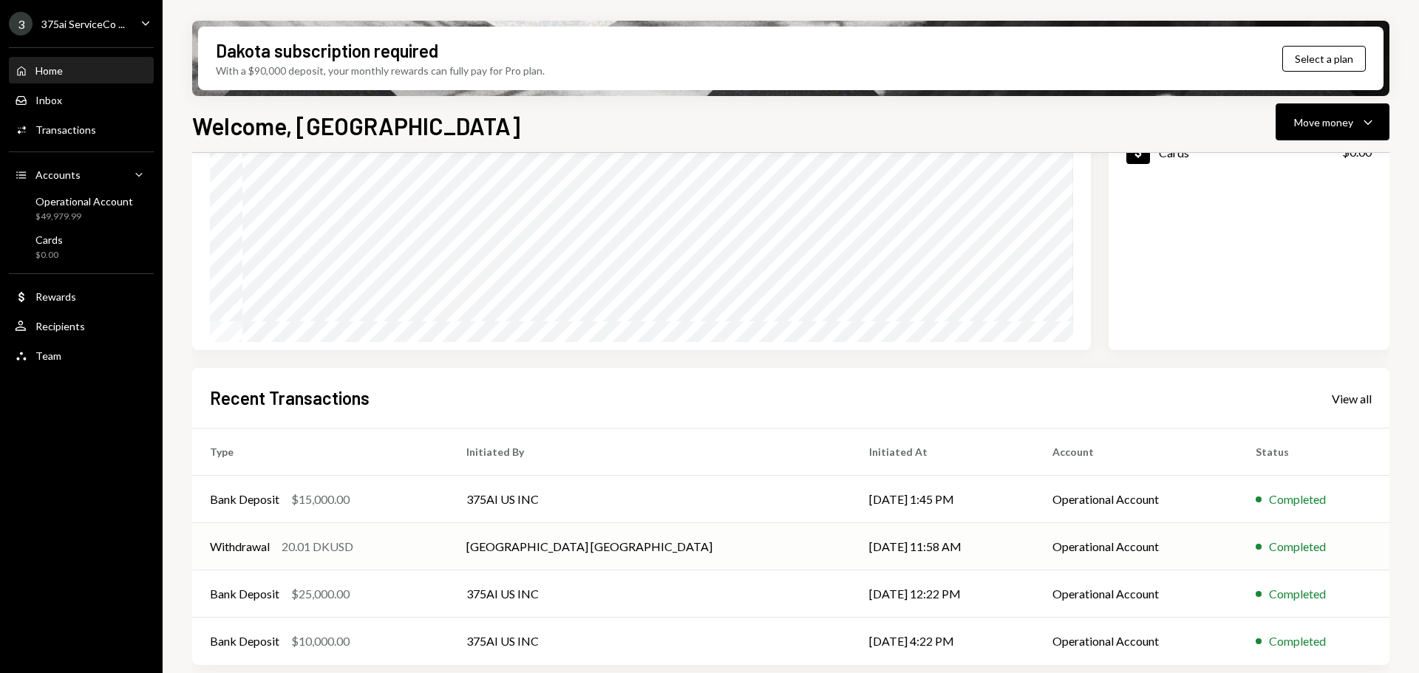
scroll to position [171, 0]
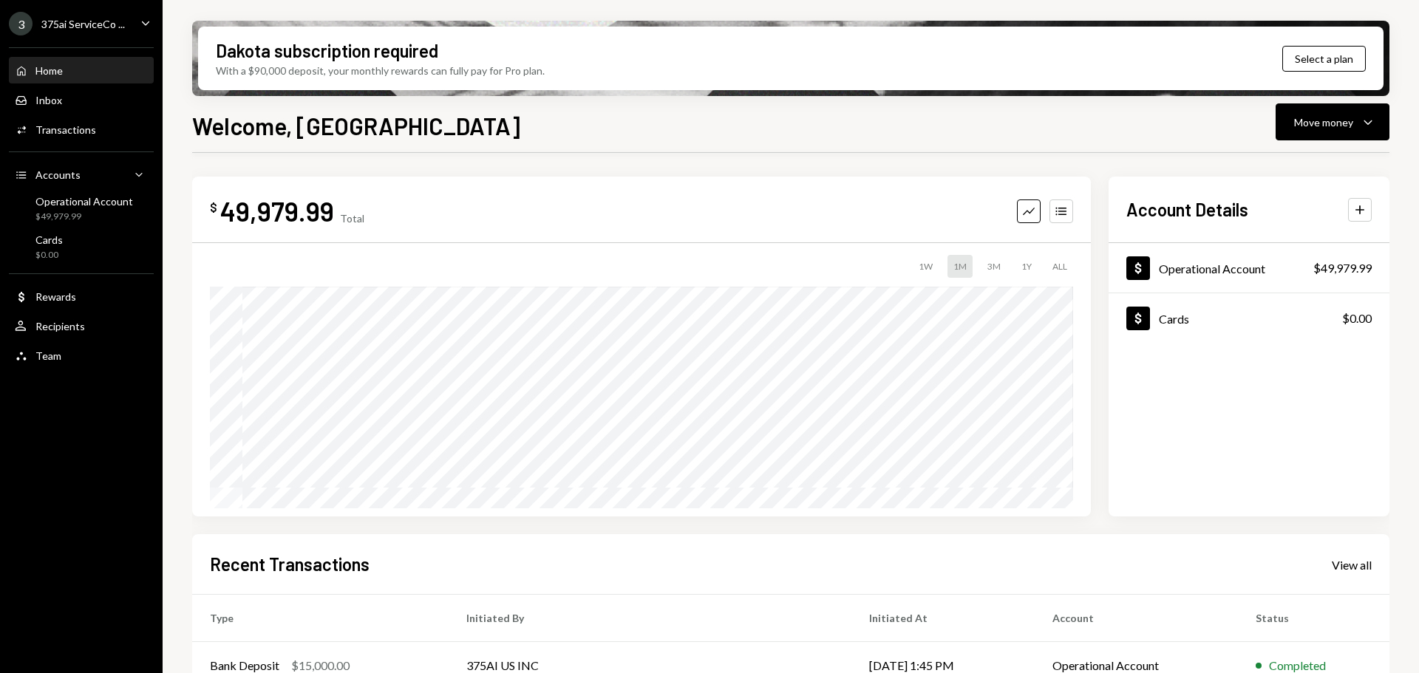
scroll to position [171, 0]
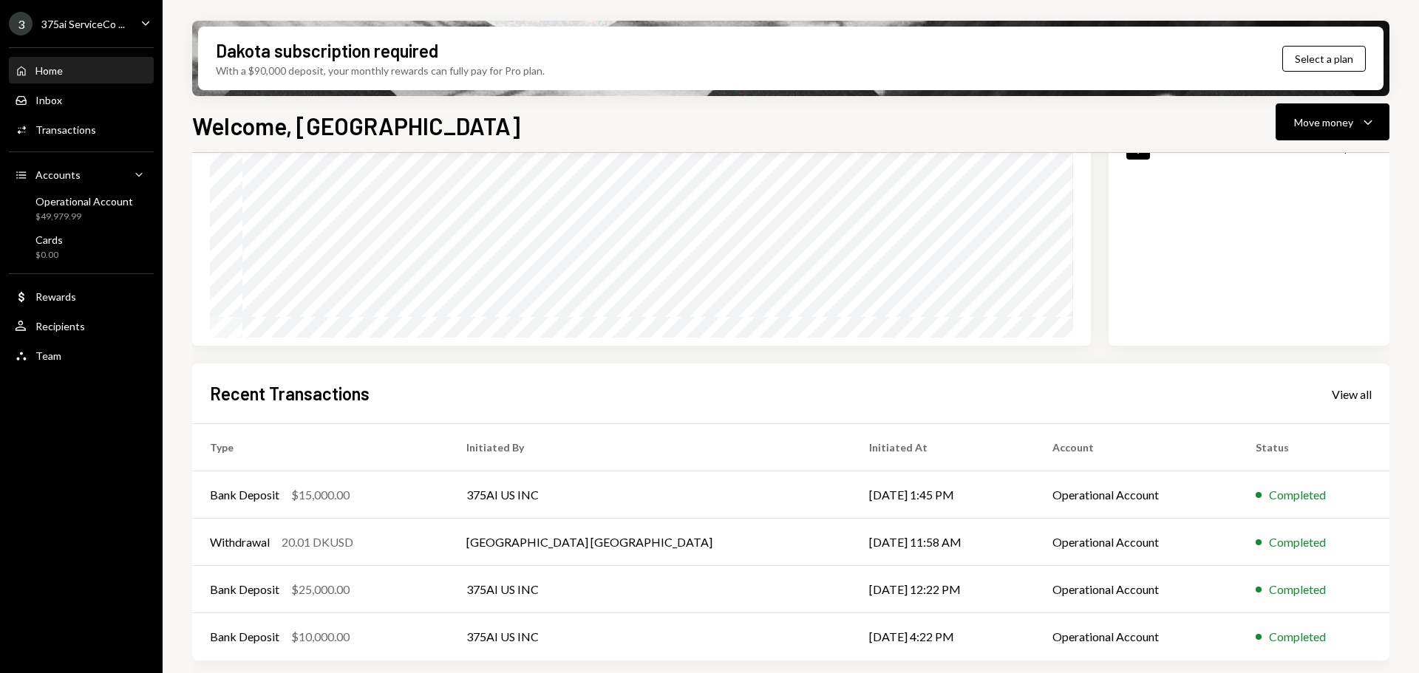
click at [119, 34] on div "3 375ai ServiceCo ..." at bounding box center [67, 24] width 116 height 24
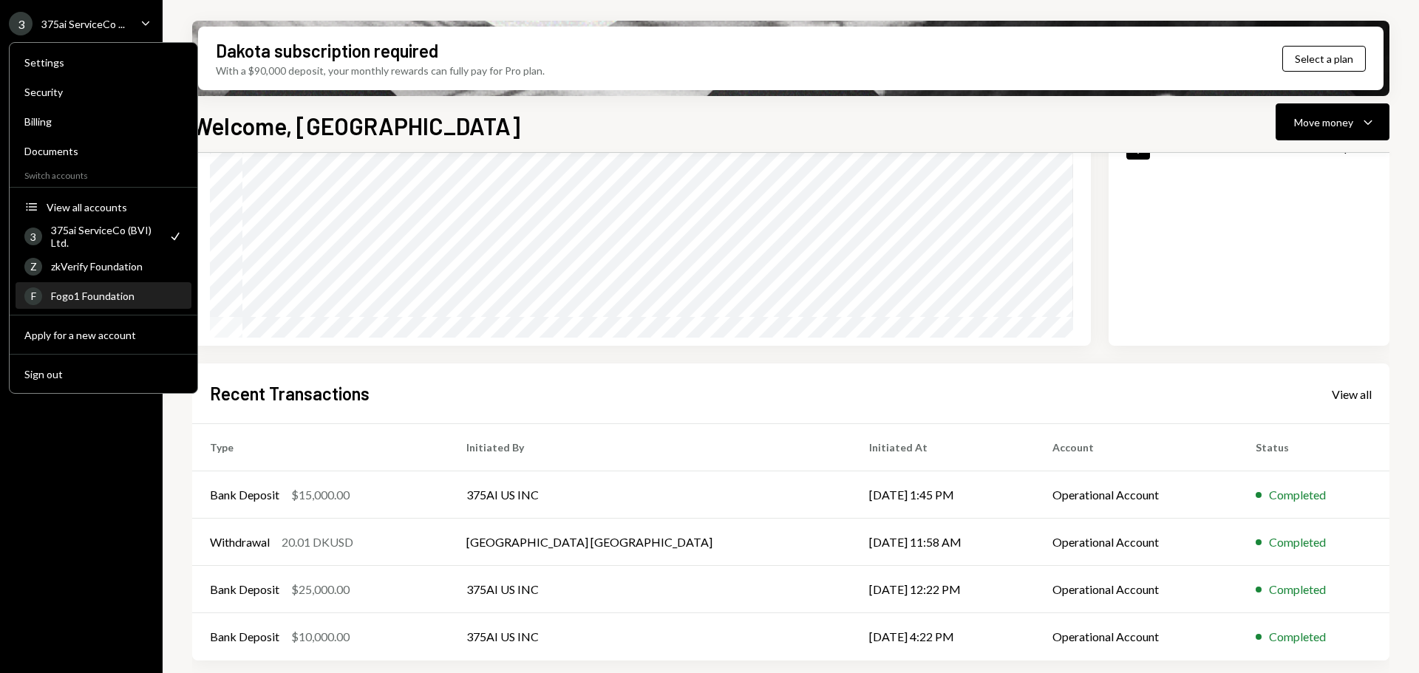
click at [106, 307] on div "F Fogo1 Foundation" at bounding box center [103, 296] width 158 height 25
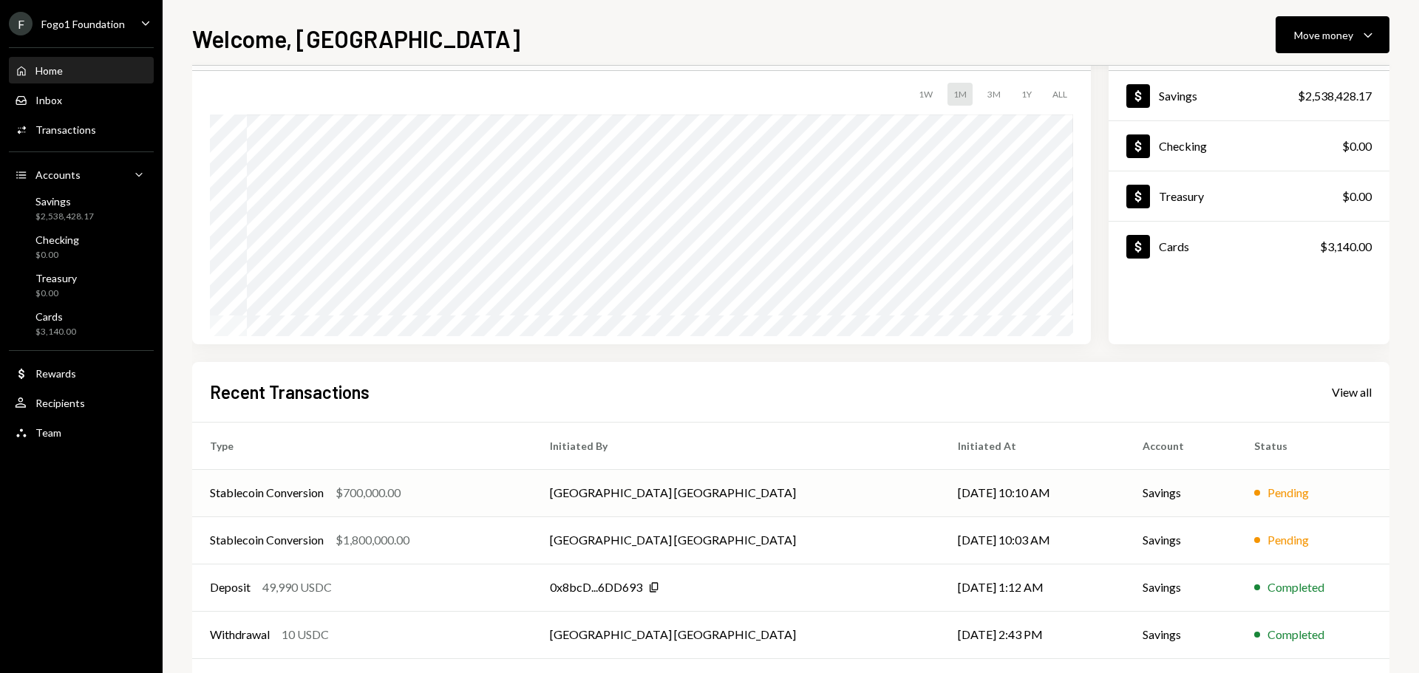
scroll to position [147, 0]
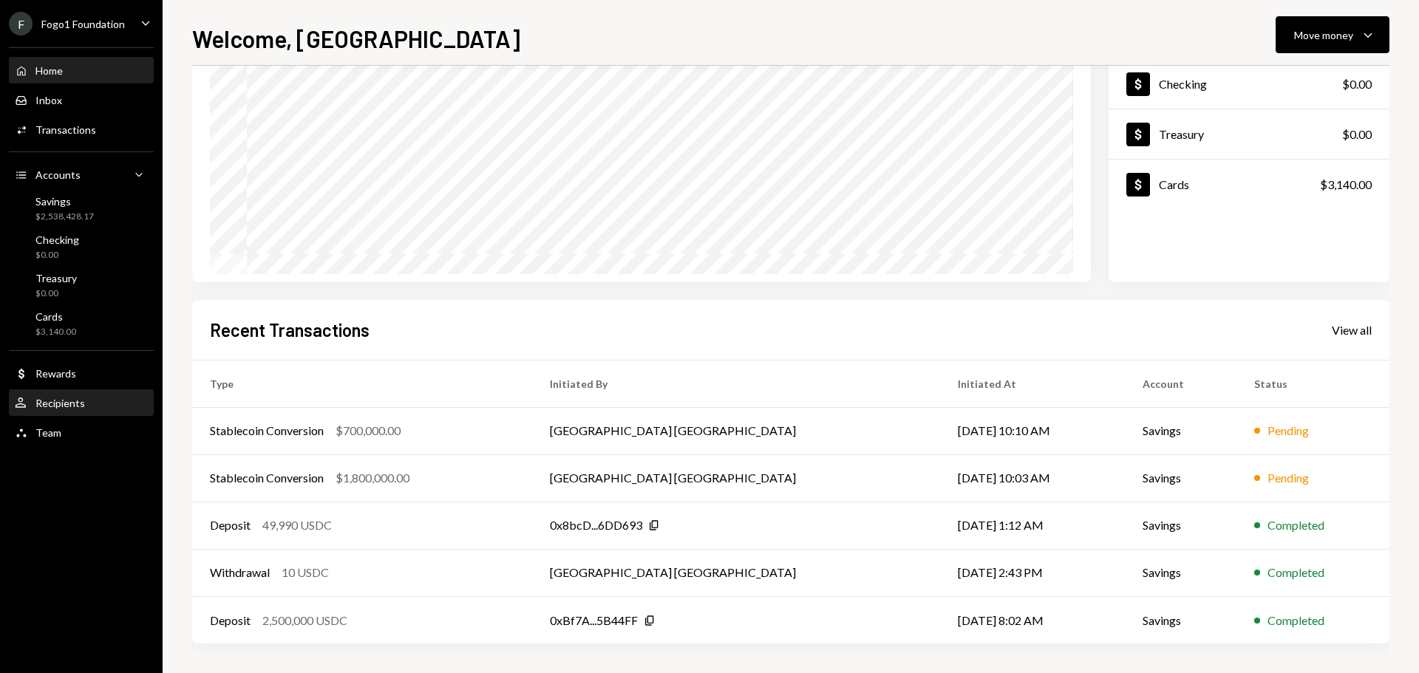
click at [66, 406] on div "Recipients" at bounding box center [60, 403] width 50 height 13
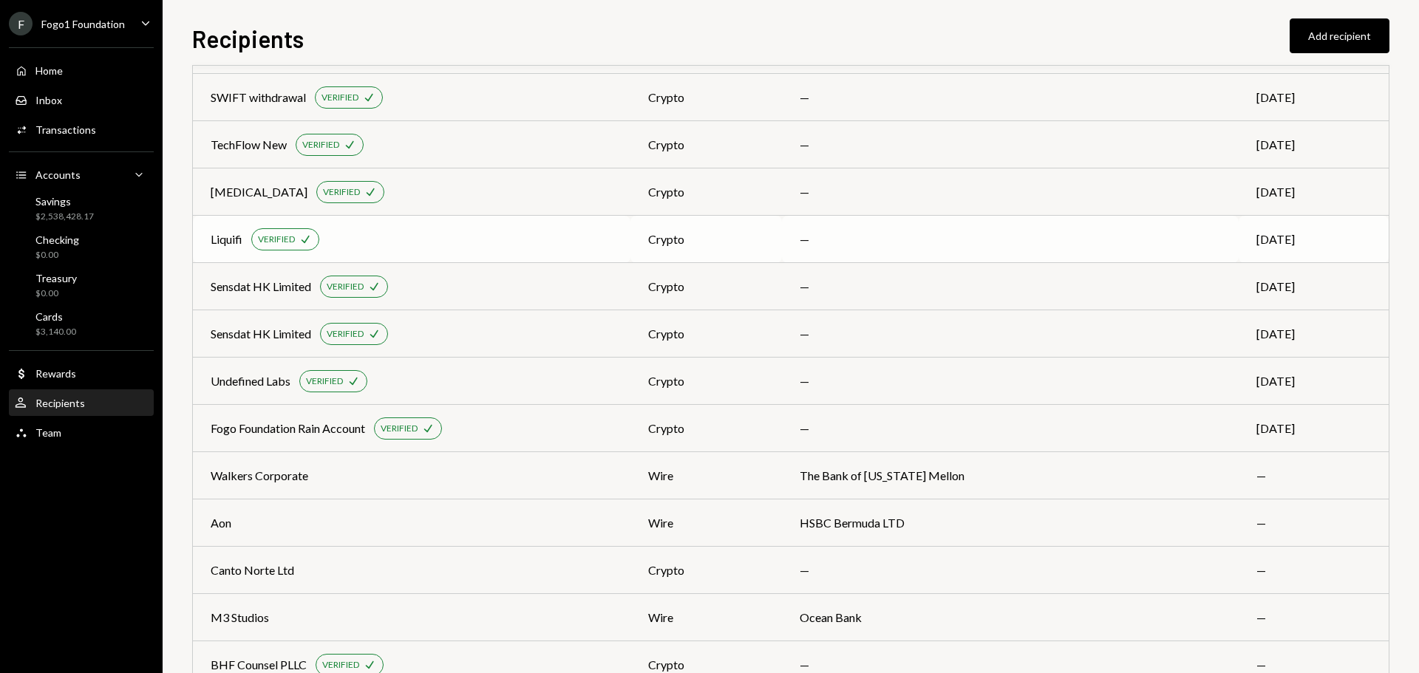
scroll to position [1244, 0]
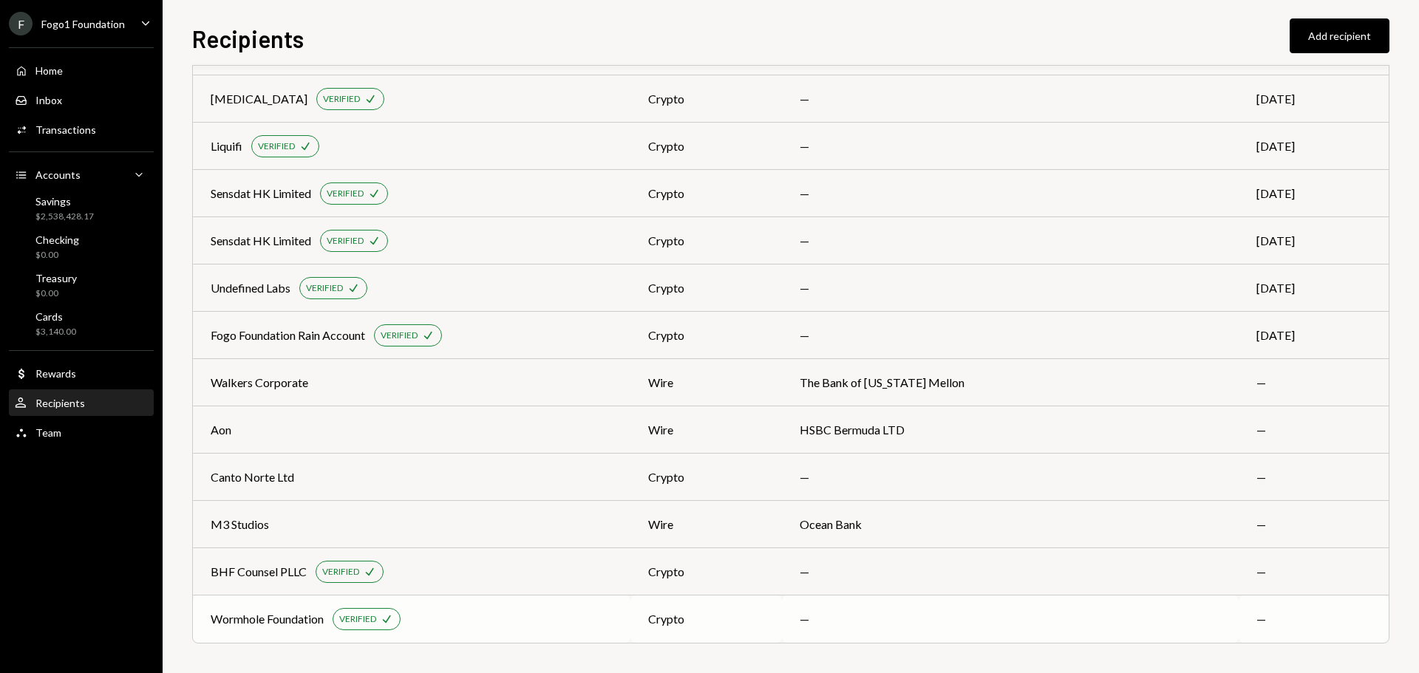
click at [273, 627] on div "Wormhole Foundation" at bounding box center [267, 619] width 113 height 18
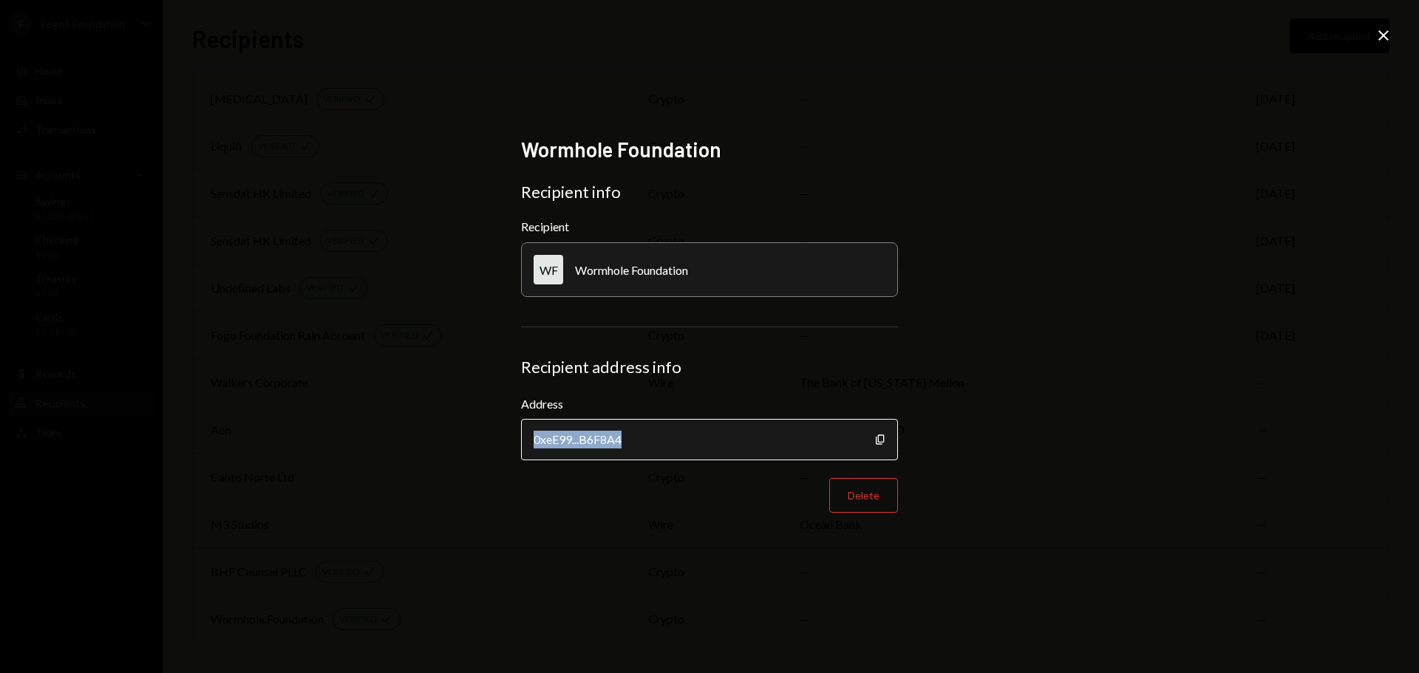
drag, startPoint x: 534, startPoint y: 440, endPoint x: 638, endPoint y: 437, distance: 105.0
click at [639, 440] on div "0xeE99...B6F8A4" at bounding box center [709, 439] width 377 height 41
click at [1386, 25] on div "Wormhole Foundation Recipient info Recipient WF Wormhole Foundation Recipient a…" at bounding box center [709, 336] width 1419 height 673
click at [1383, 30] on icon "Close" at bounding box center [1383, 36] width 18 height 18
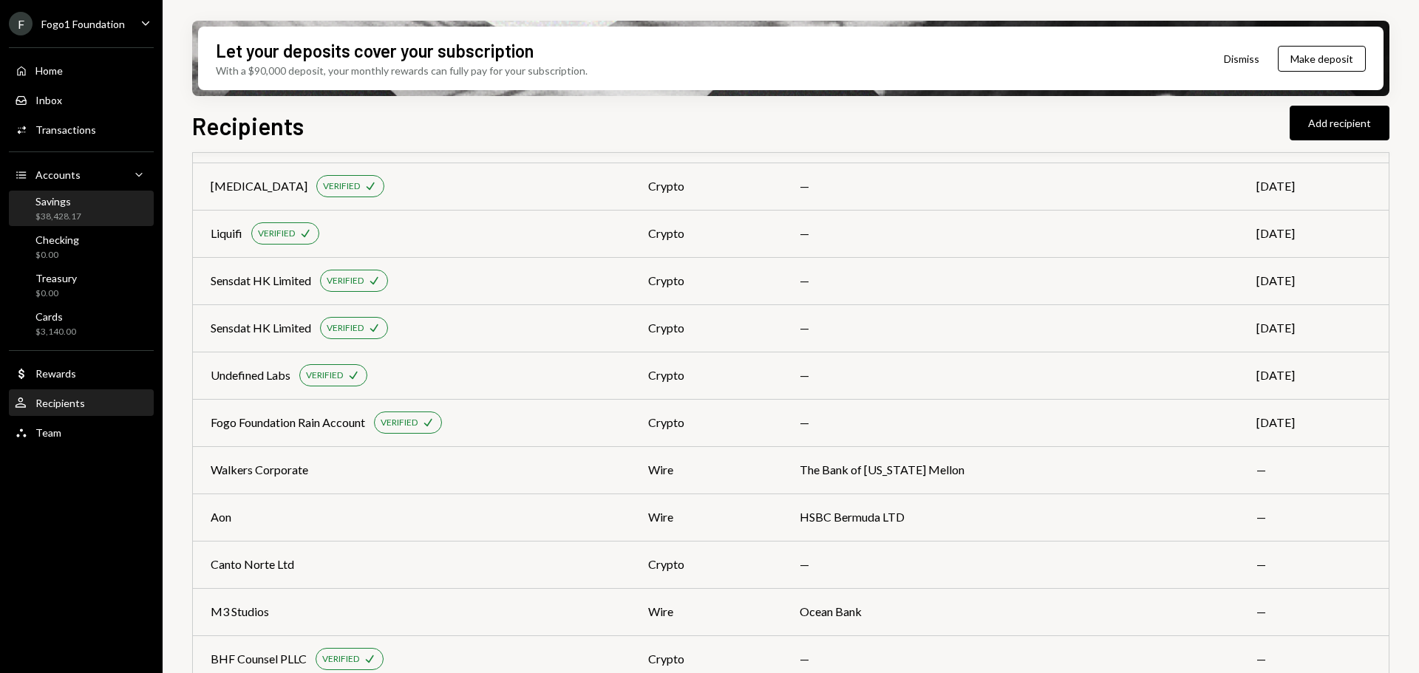
click at [78, 215] on div "$38,428.17" at bounding box center [58, 217] width 46 height 13
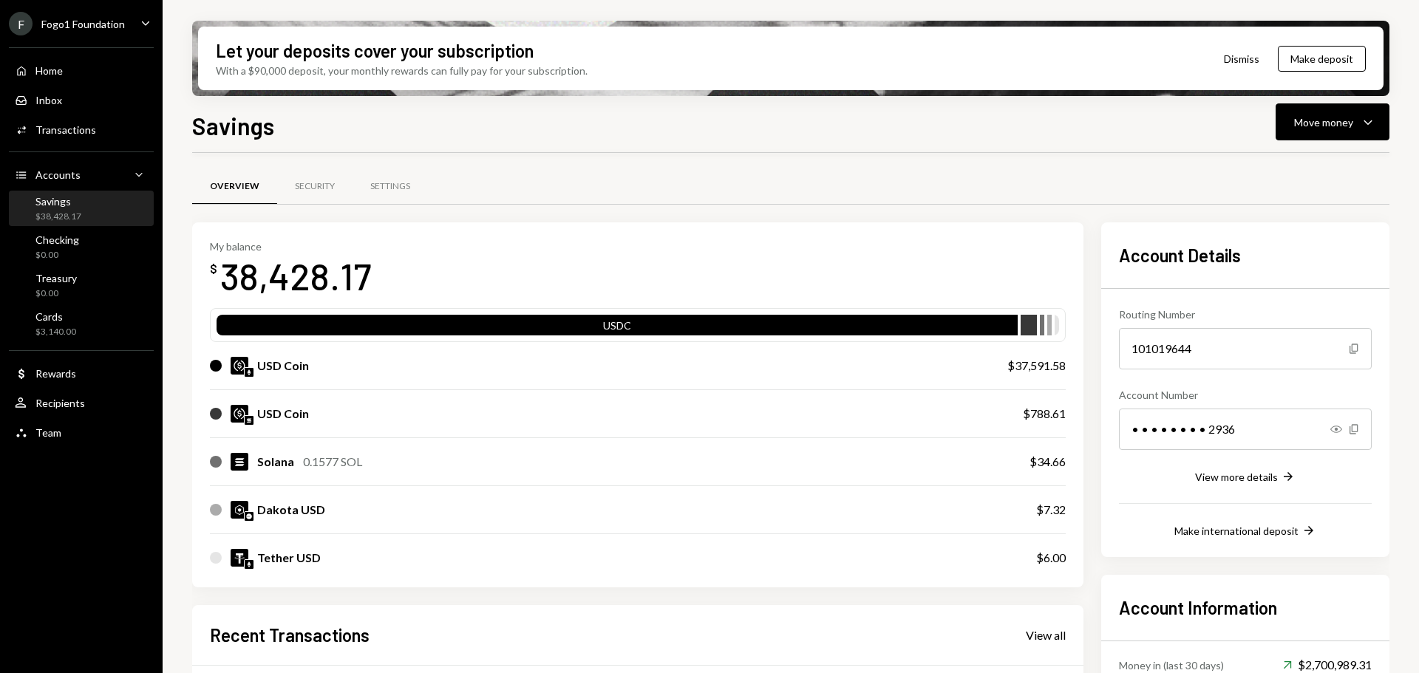
scroll to position [288, 0]
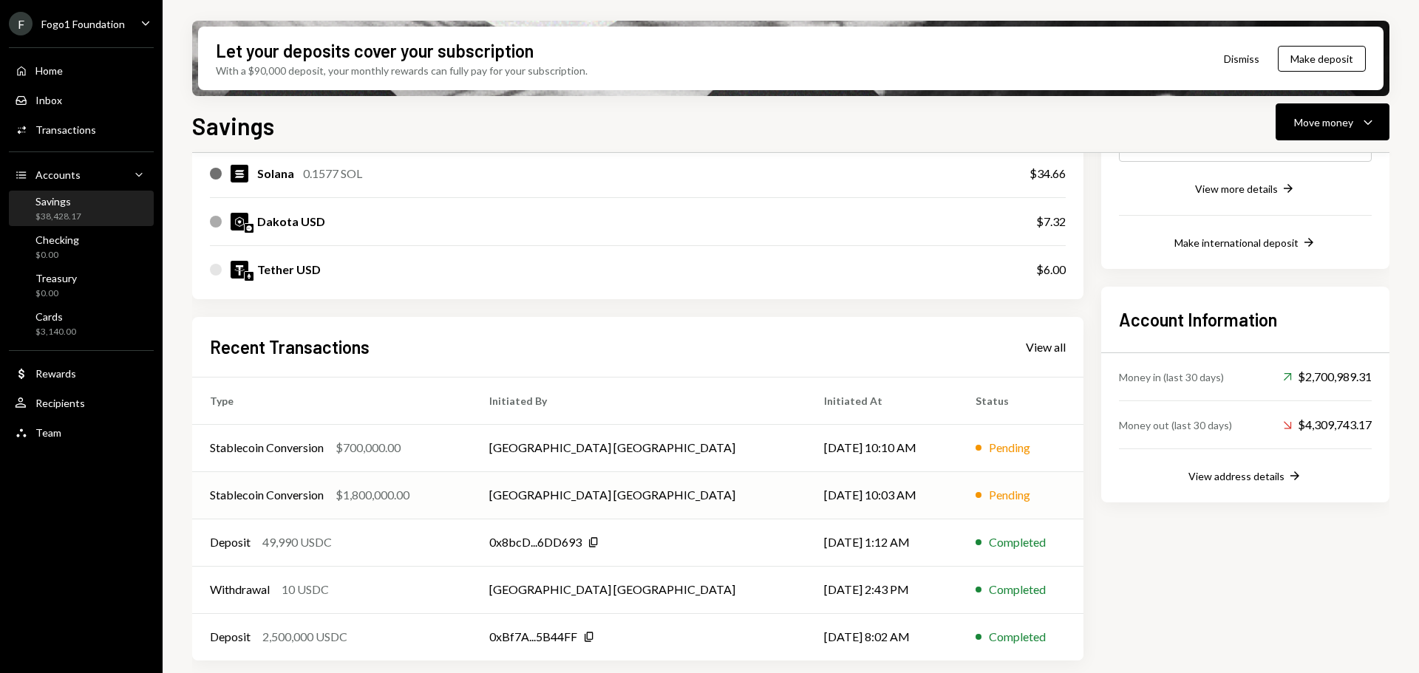
click at [429, 496] on div "Stablecoin Conversion $1,800,000.00" at bounding box center [332, 495] width 244 height 18
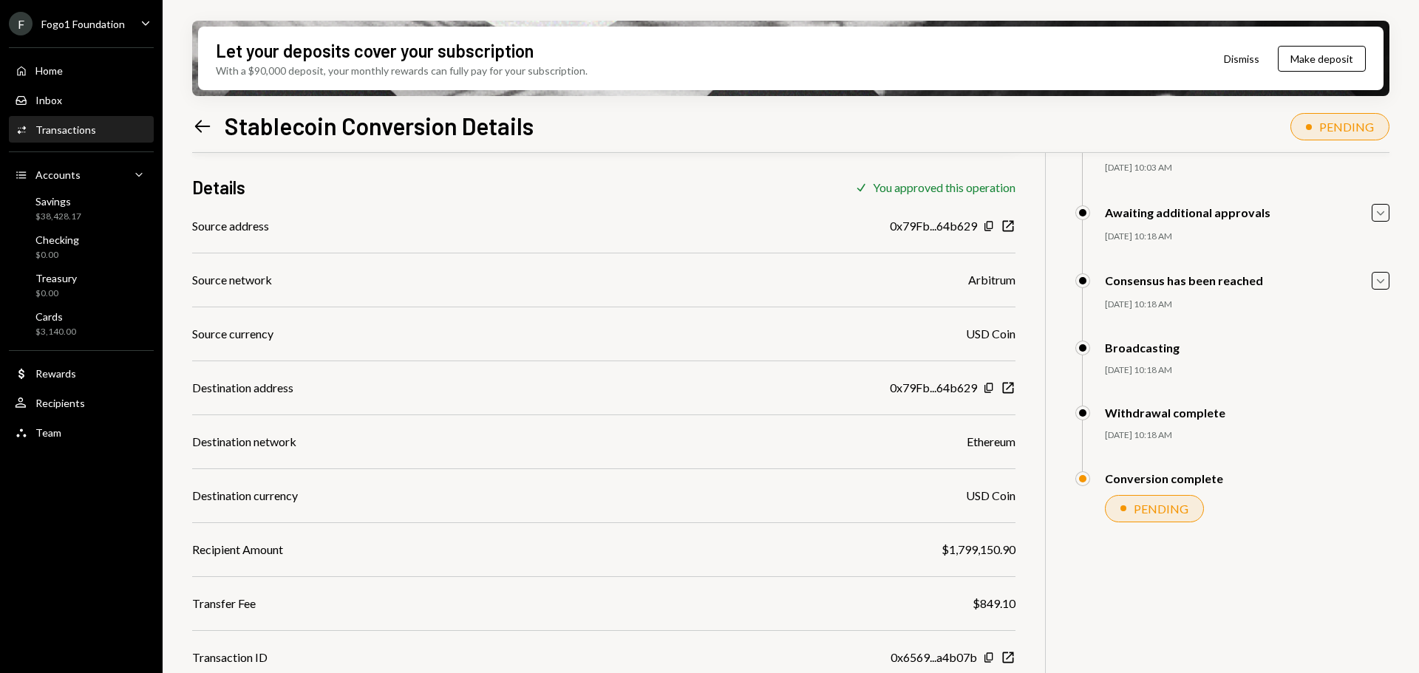
scroll to position [118, 0]
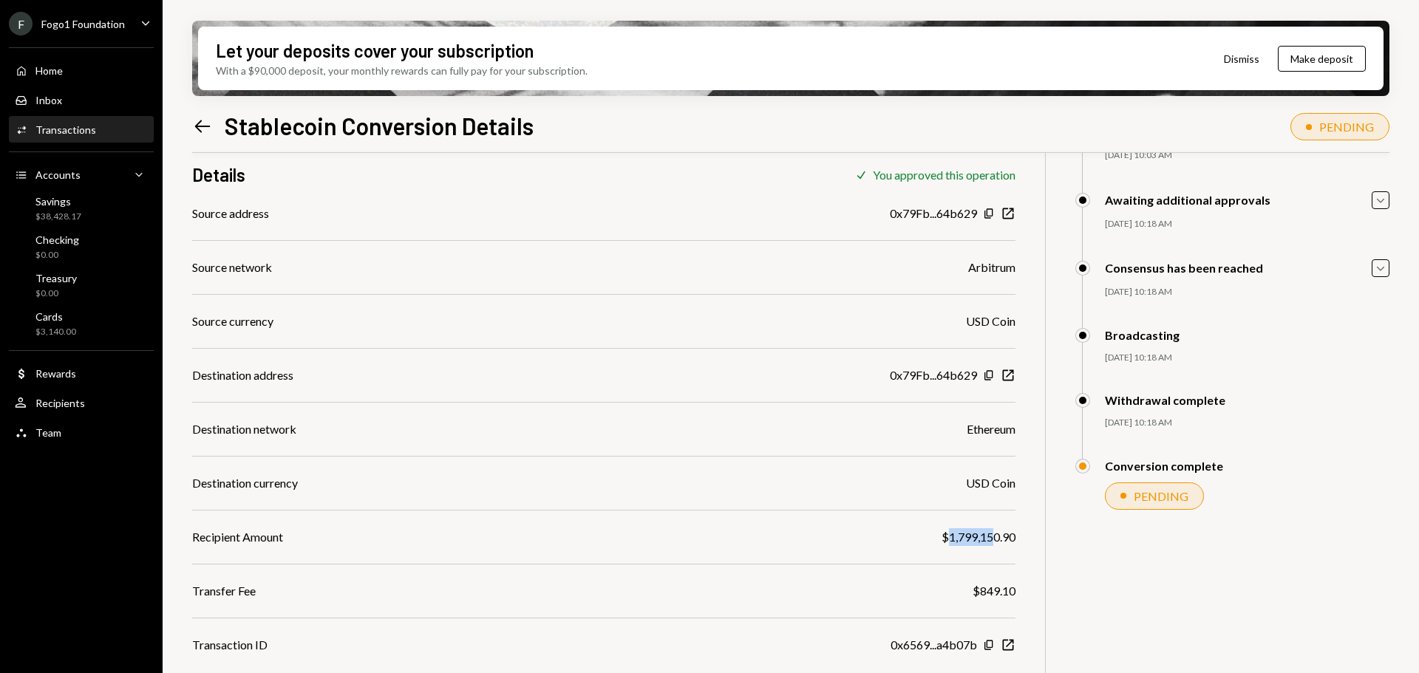
drag, startPoint x: 946, startPoint y: 538, endPoint x: 994, endPoint y: 538, distance: 48.0
click at [994, 538] on div "$1,799,150.90" at bounding box center [978, 537] width 74 height 18
click at [81, 221] on div "Savings $38,428.17" at bounding box center [81, 209] width 133 height 28
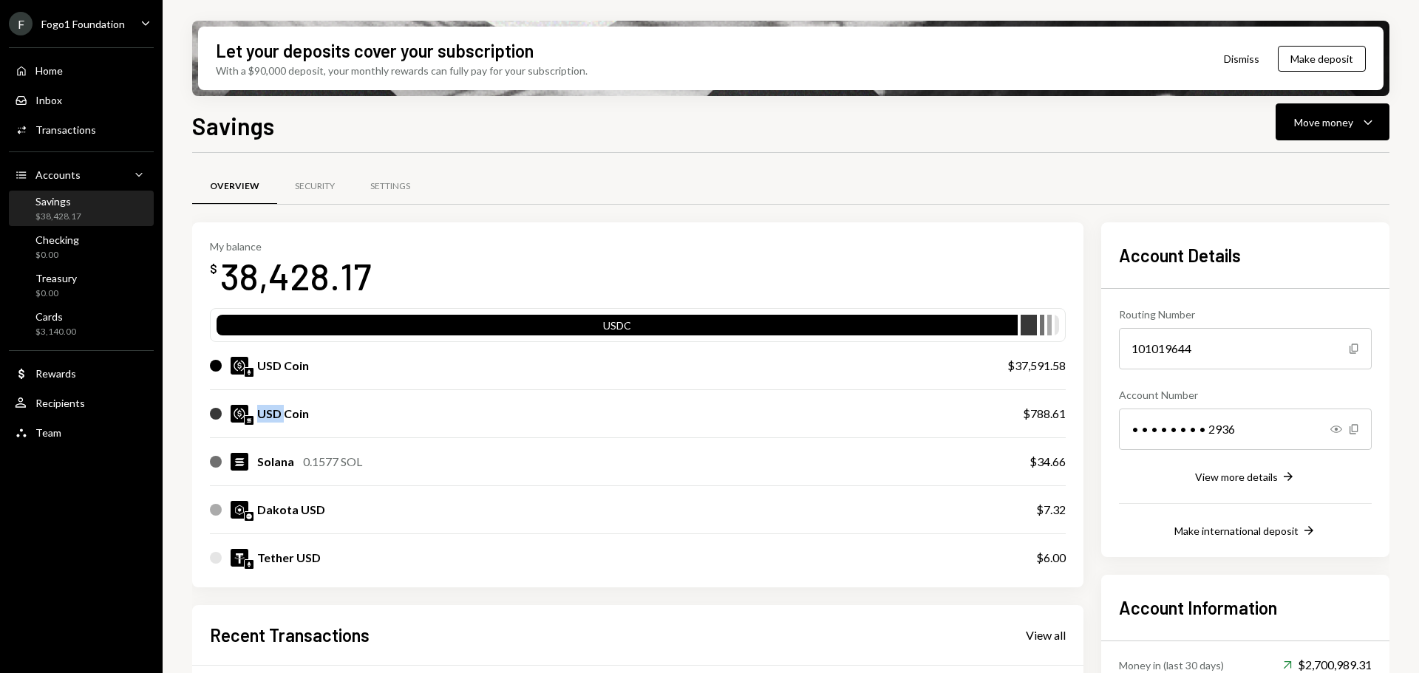
drag, startPoint x: 264, startPoint y: 413, endPoint x: 289, endPoint y: 415, distance: 25.2
click at [287, 415] on div "USD Coin" at bounding box center [601, 414] width 783 height 18
drag, startPoint x: 265, startPoint y: 366, endPoint x: 288, endPoint y: 365, distance: 23.7
click at [288, 365] on div "USD Coin" at bounding box center [283, 366] width 52 height 18
click at [253, 372] on div at bounding box center [249, 372] width 10 height 10
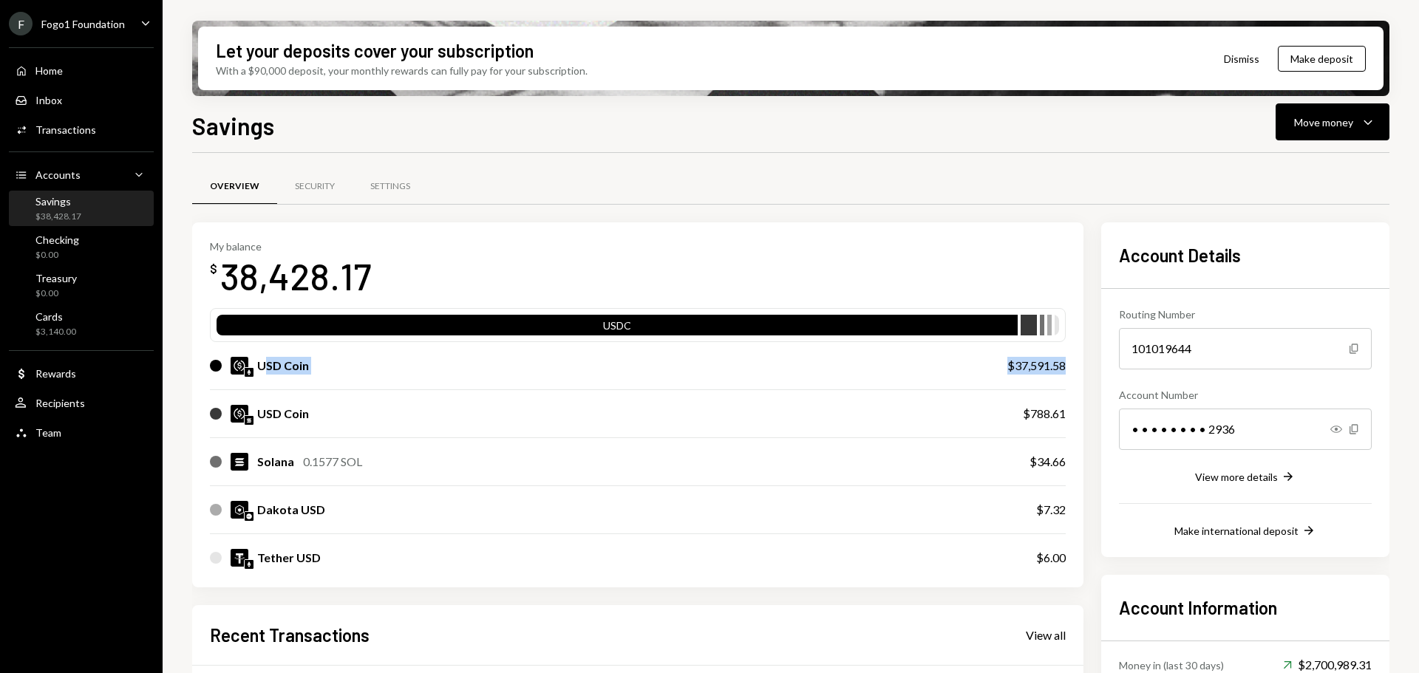
drag, startPoint x: 262, startPoint y: 370, endPoint x: 1069, endPoint y: 369, distance: 806.2
click at [1069, 369] on div "My balance $ 38,428.17 USDC USD Coin $37,591.58 USD Coin $788.61 Solana 0.1577 …" at bounding box center [637, 404] width 891 height 365
click at [285, 369] on div "USD Coin" at bounding box center [283, 366] width 52 height 18
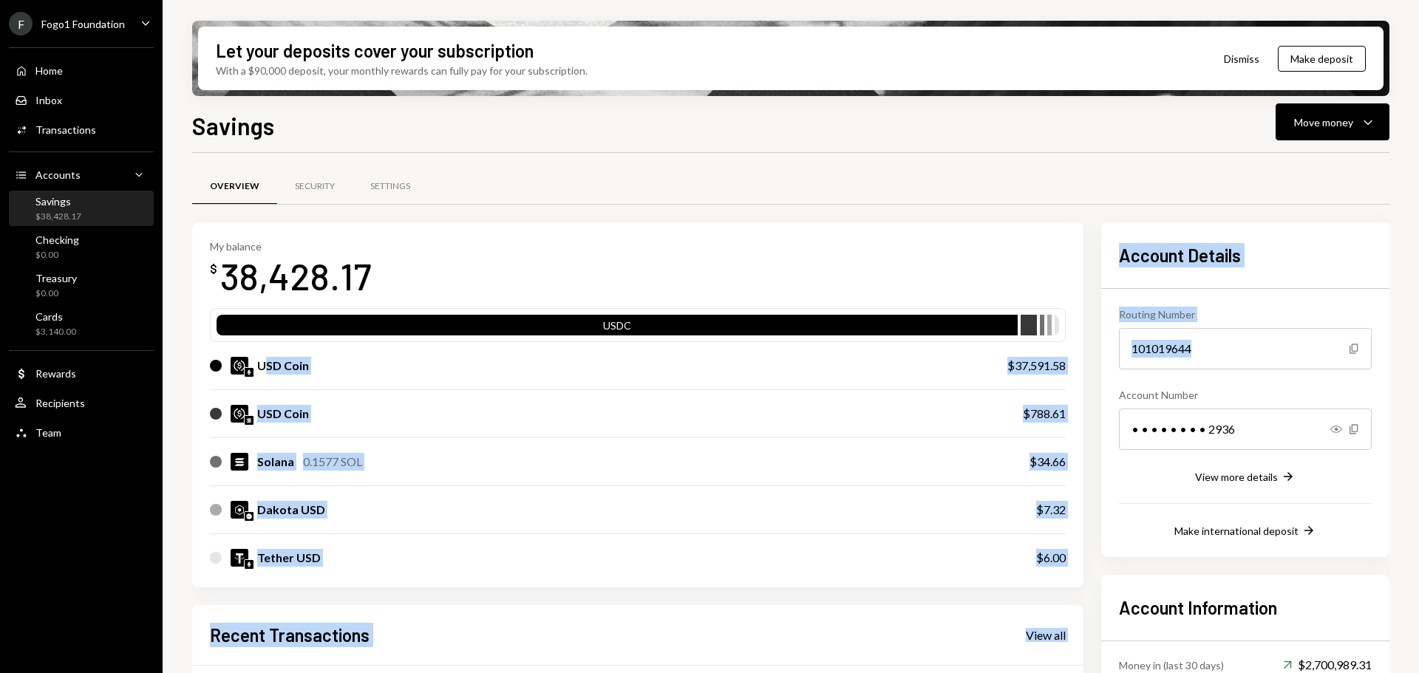
drag, startPoint x: 264, startPoint y: 369, endPoint x: 1177, endPoint y: 367, distance: 913.4
click at [1192, 368] on div "My balance $ 38,428.17 USDC USD Coin $37,591.58 USD Coin $788.61 Solana 0.1577 …" at bounding box center [790, 585] width 1197 height 726
click at [1035, 368] on div "$37,591.58" at bounding box center [1036, 366] width 58 height 18
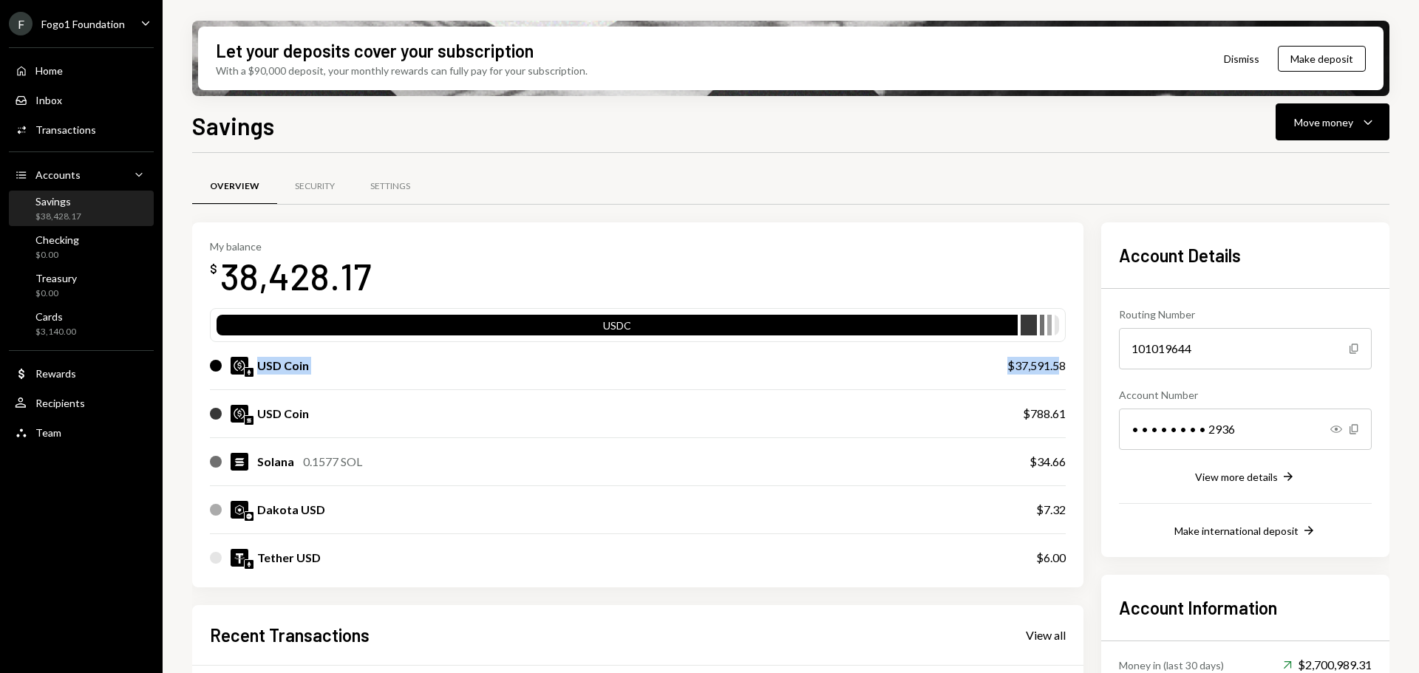
drag, startPoint x: 1062, startPoint y: 368, endPoint x: 258, endPoint y: 368, distance: 804.0
click at [258, 368] on div "USD Coin $37,591.58" at bounding box center [638, 365] width 856 height 47
click at [285, 368] on div "USD Coin" at bounding box center [283, 366] width 52 height 18
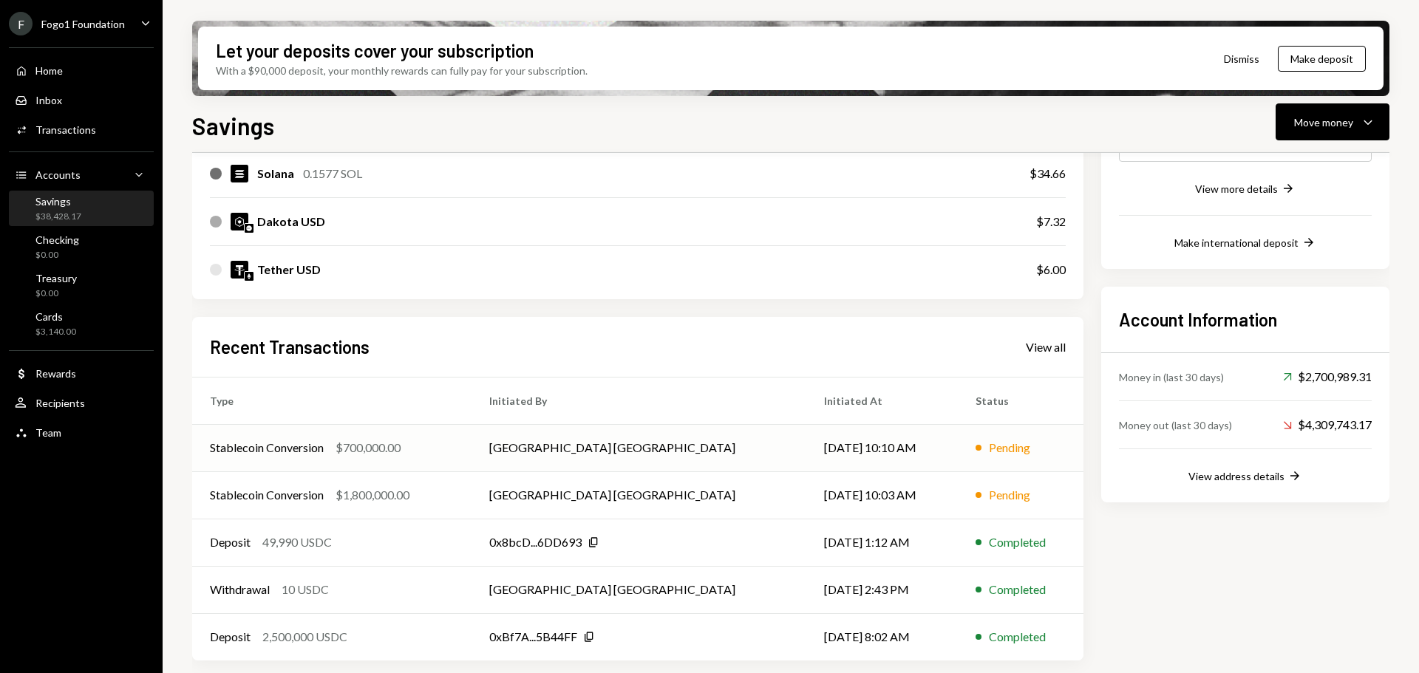
click at [409, 458] on td "Stablecoin Conversion $700,000.00" at bounding box center [331, 447] width 279 height 47
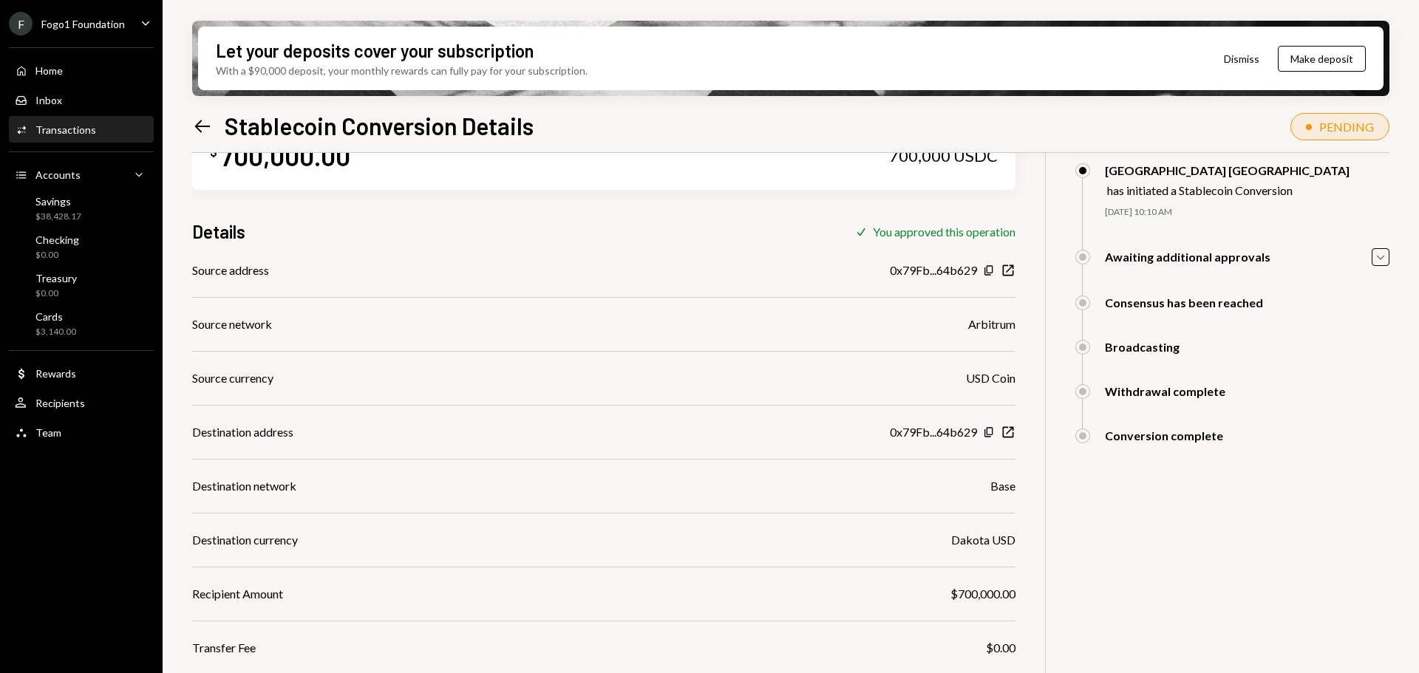
scroll to position [118, 0]
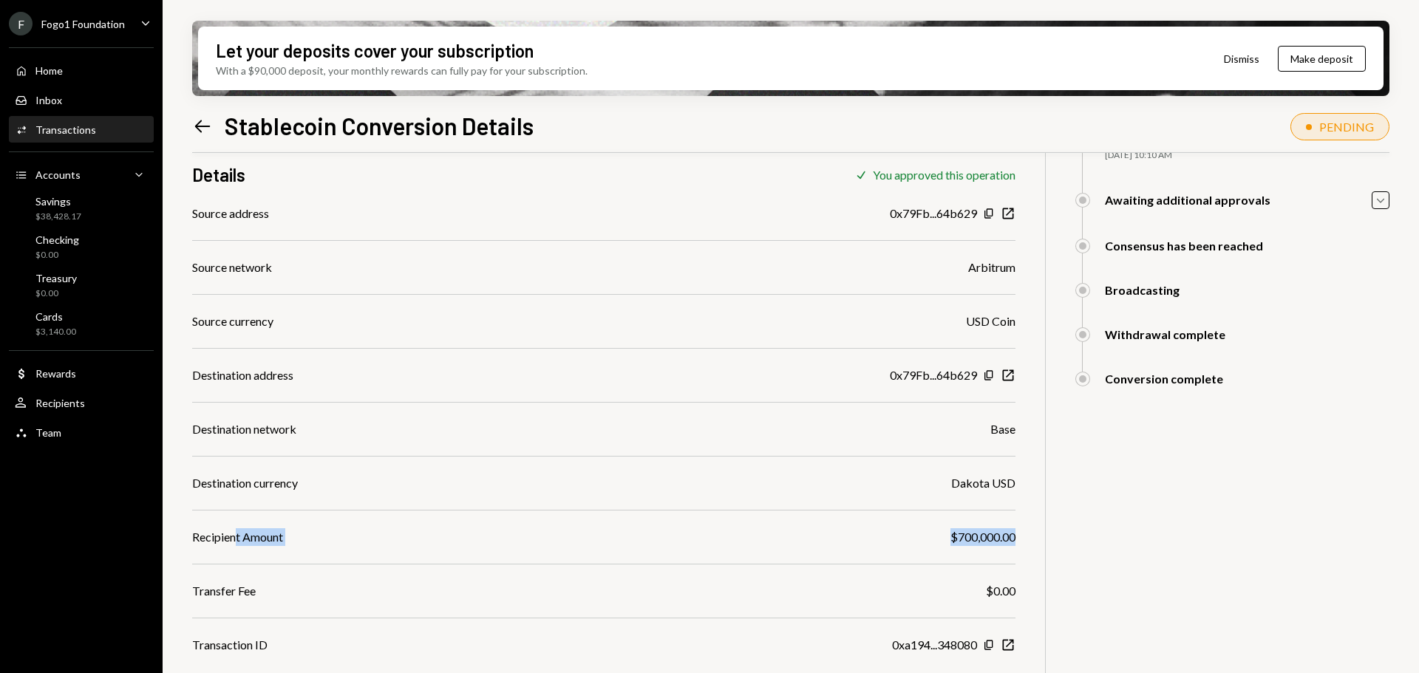
drag, startPoint x: 234, startPoint y: 534, endPoint x: 1022, endPoint y: 544, distance: 787.8
click at [1022, 544] on div "$ 700,000.00 700,000 USDC Details Check You approved this operation Source addr…" at bounding box center [790, 371] width 1197 height 673
click at [972, 544] on div "$700,000.00" at bounding box center [982, 537] width 65 height 18
click at [204, 132] on icon "Left Arrow" at bounding box center [202, 126] width 21 height 21
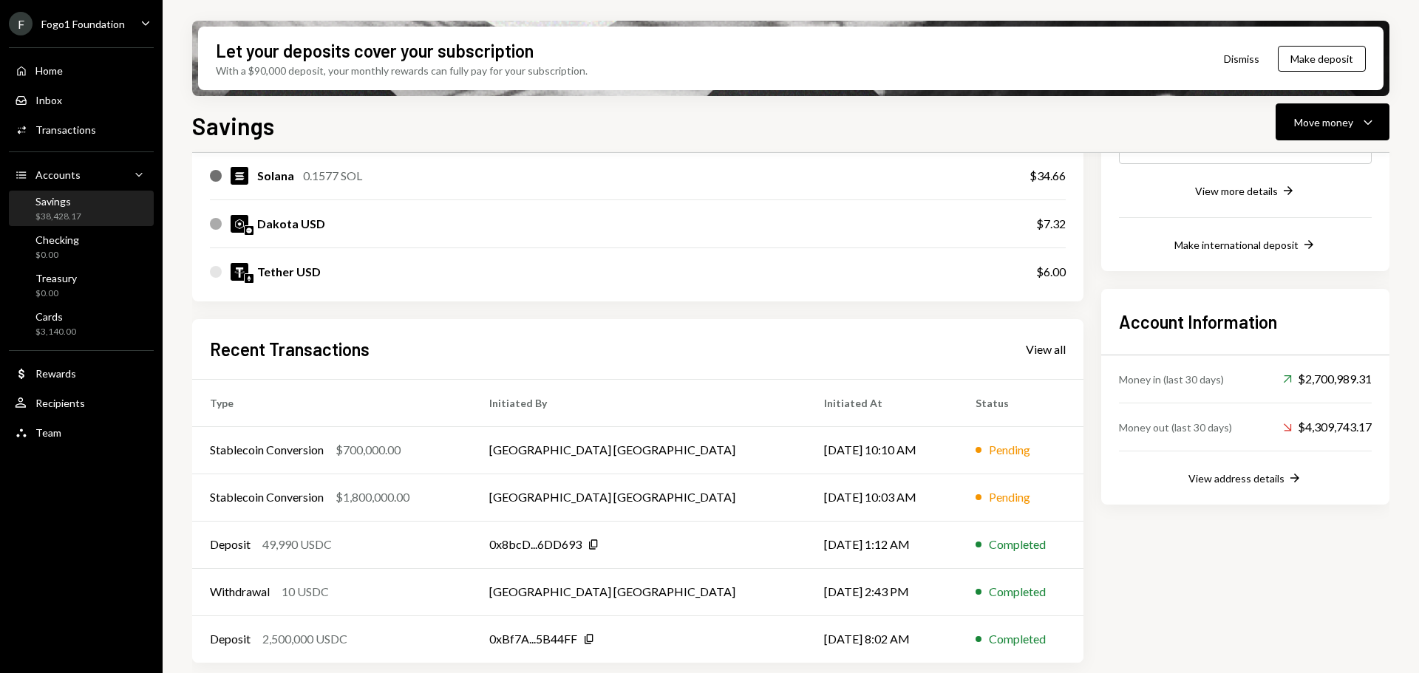
scroll to position [288, 0]
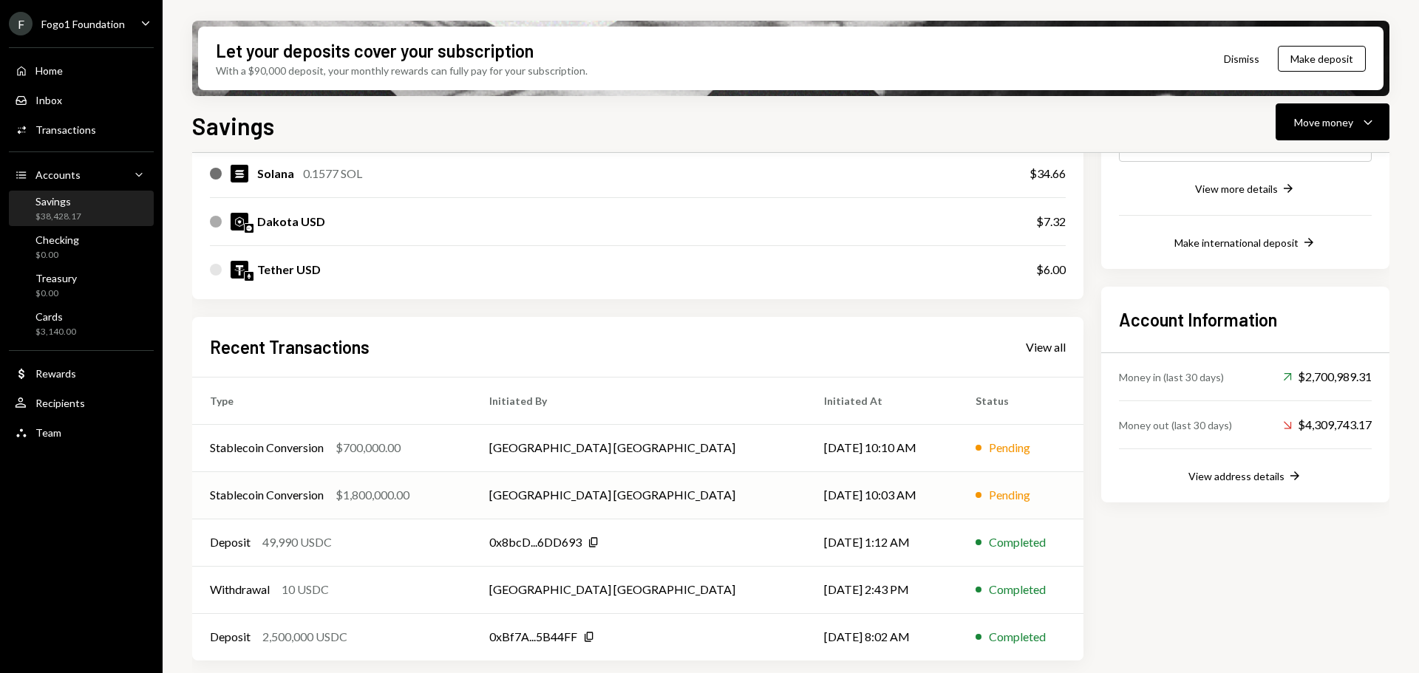
click at [436, 489] on div "Stablecoin Conversion $1,800,000.00" at bounding box center [332, 495] width 244 height 18
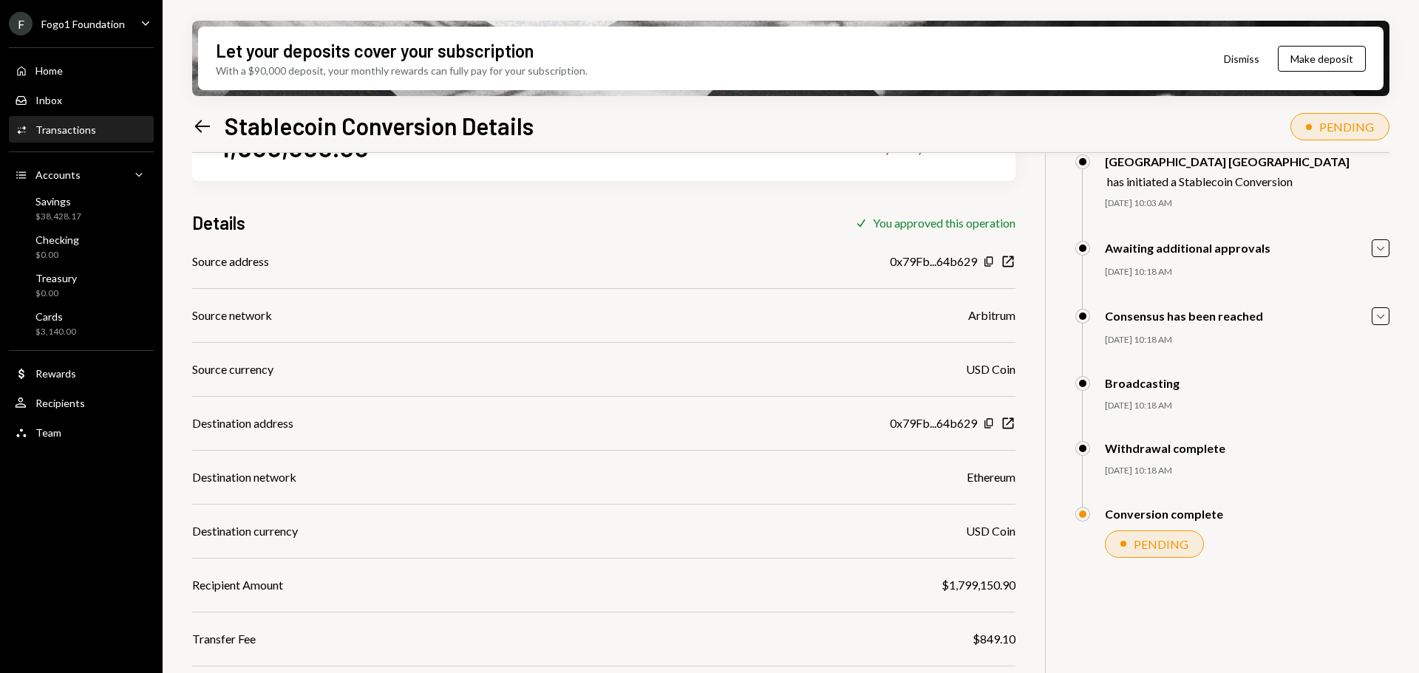
scroll to position [118, 0]
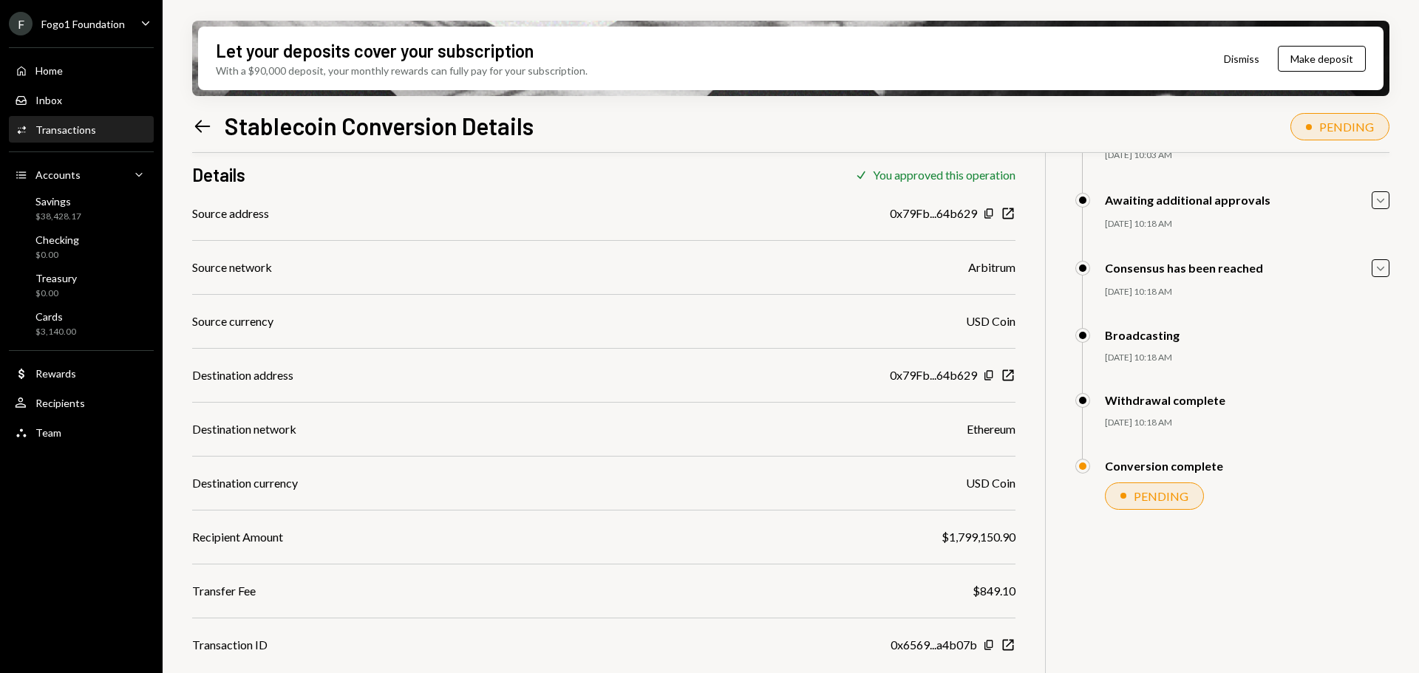
click at [194, 126] on icon "Left Arrow" at bounding box center [202, 126] width 21 height 21
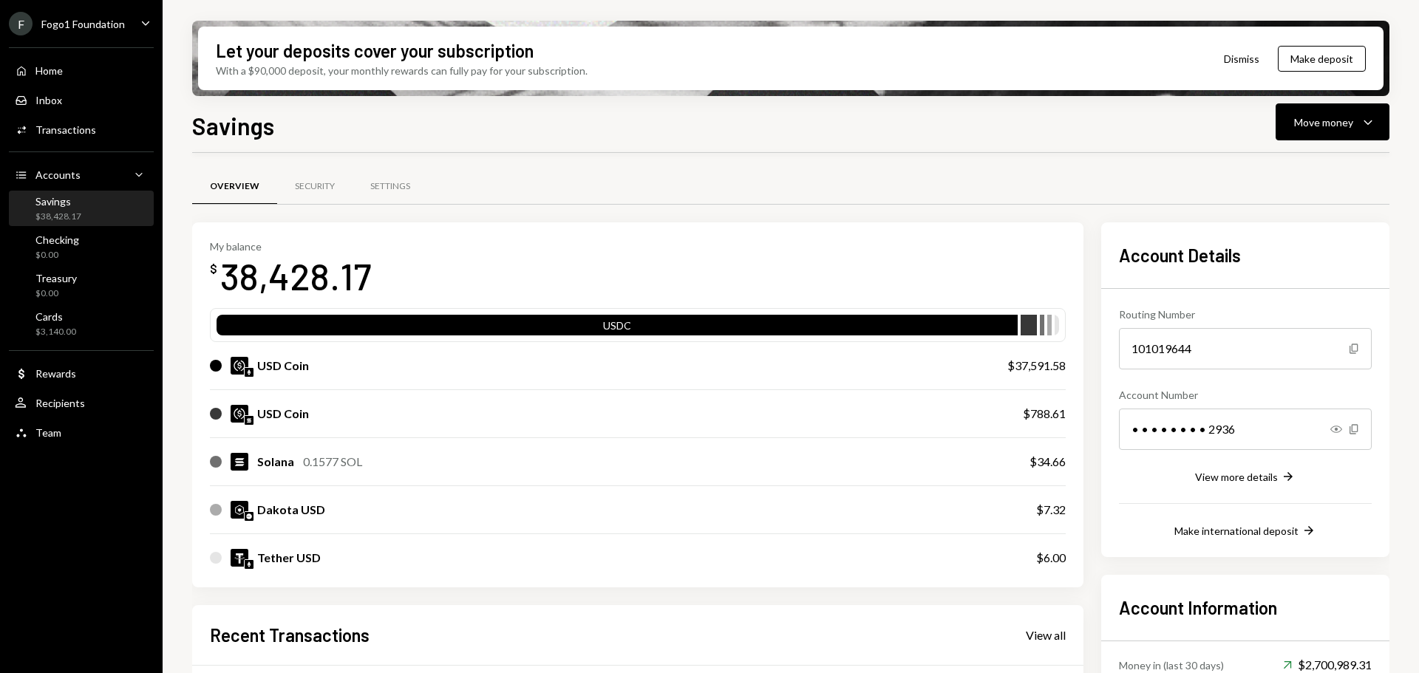
scroll to position [288, 0]
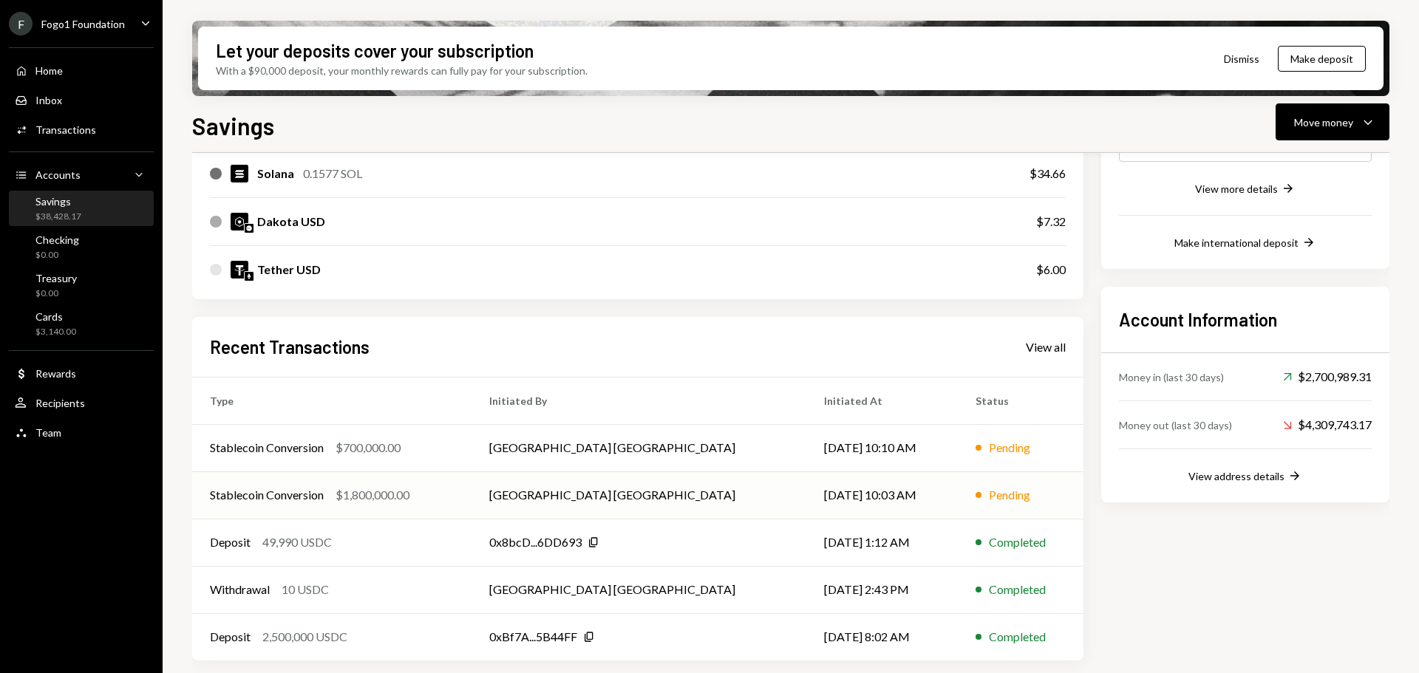
click at [309, 481] on td "Stablecoin Conversion $1,800,000.00" at bounding box center [331, 494] width 279 height 47
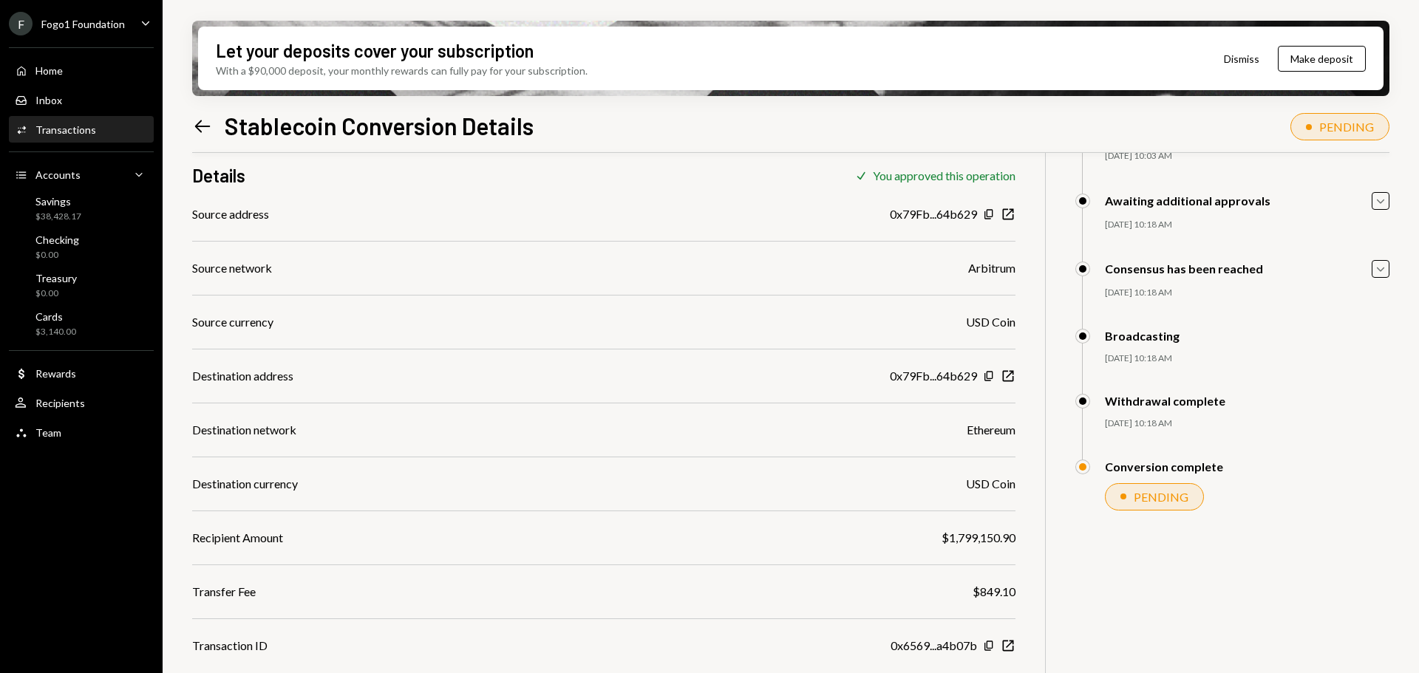
scroll to position [118, 0]
click at [194, 124] on icon "Left Arrow" at bounding box center [202, 126] width 21 height 21
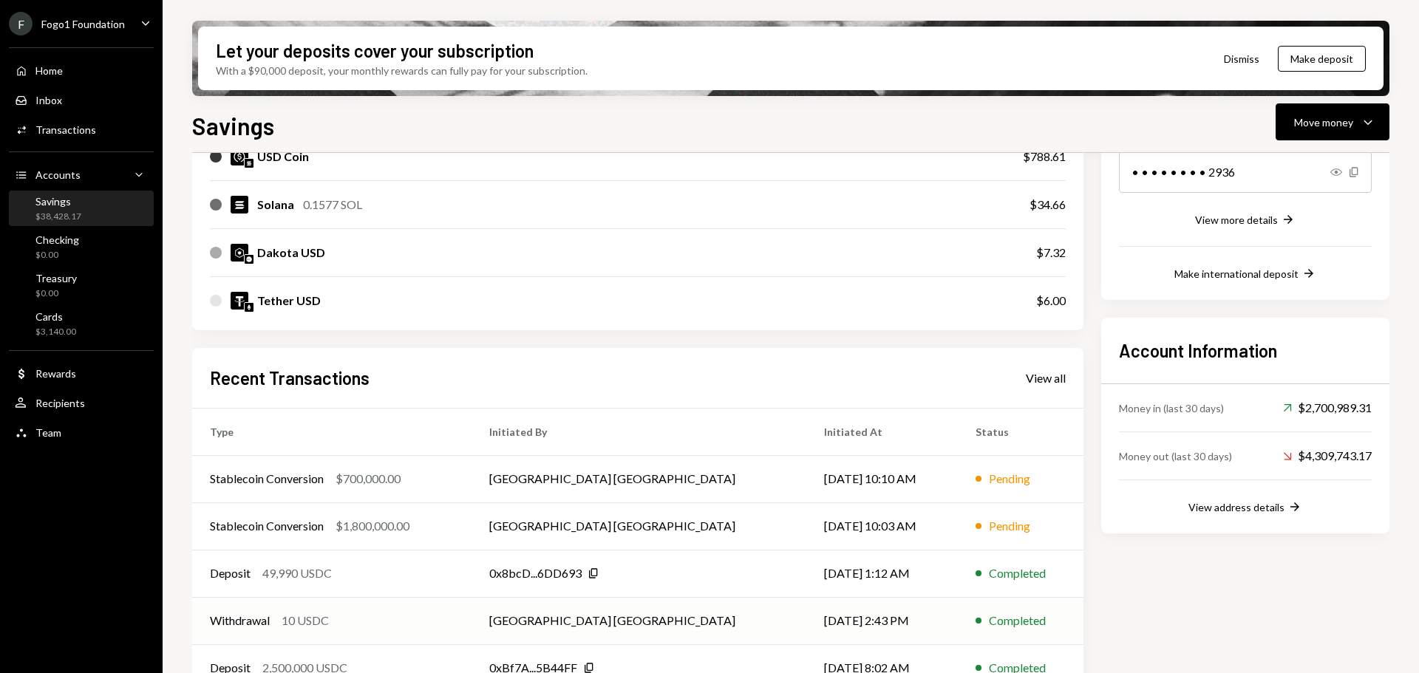
scroll to position [288, 0]
